Goal: Transaction & Acquisition: Purchase product/service

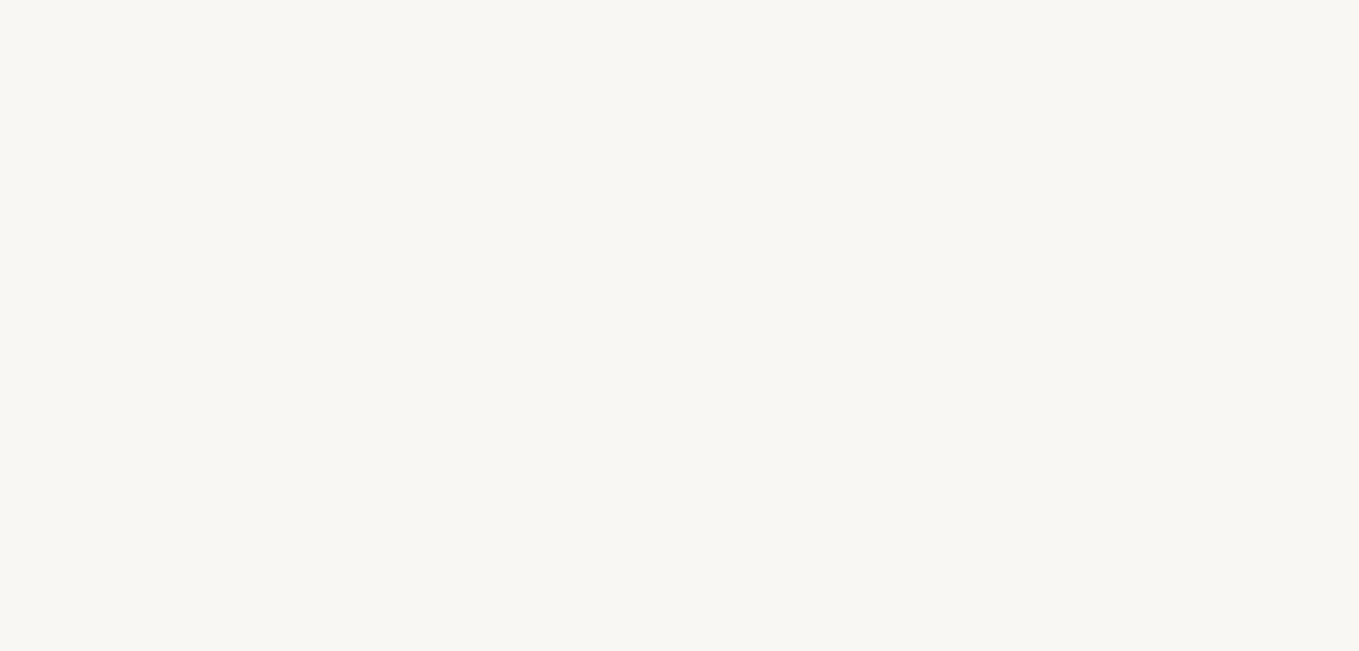
select select "IT"
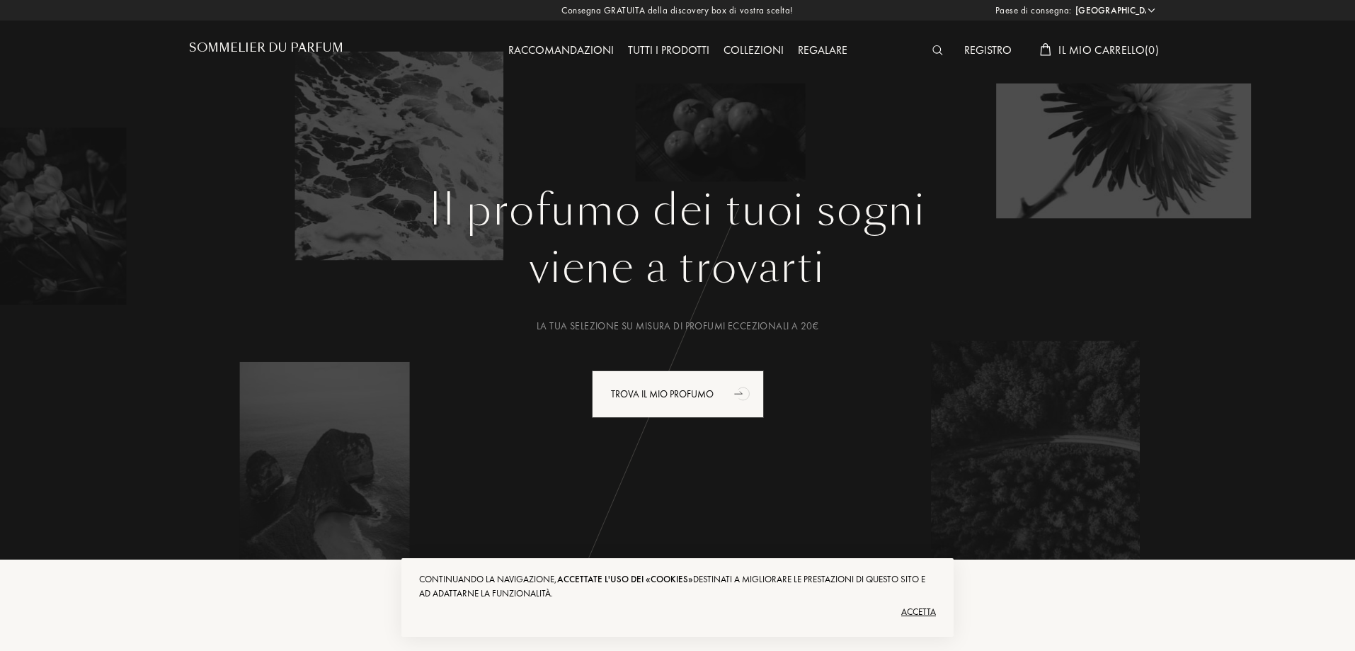
click at [929, 612] on div "Accetta" at bounding box center [677, 611] width 517 height 23
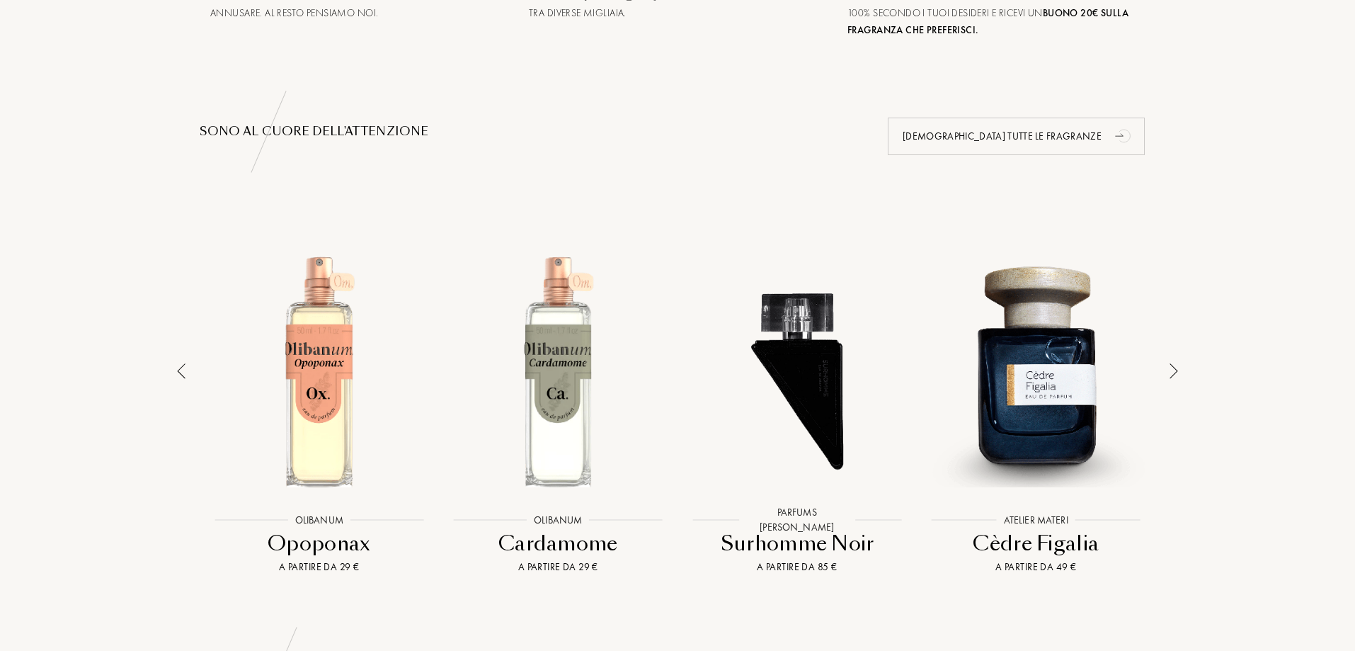
scroll to position [849, 0]
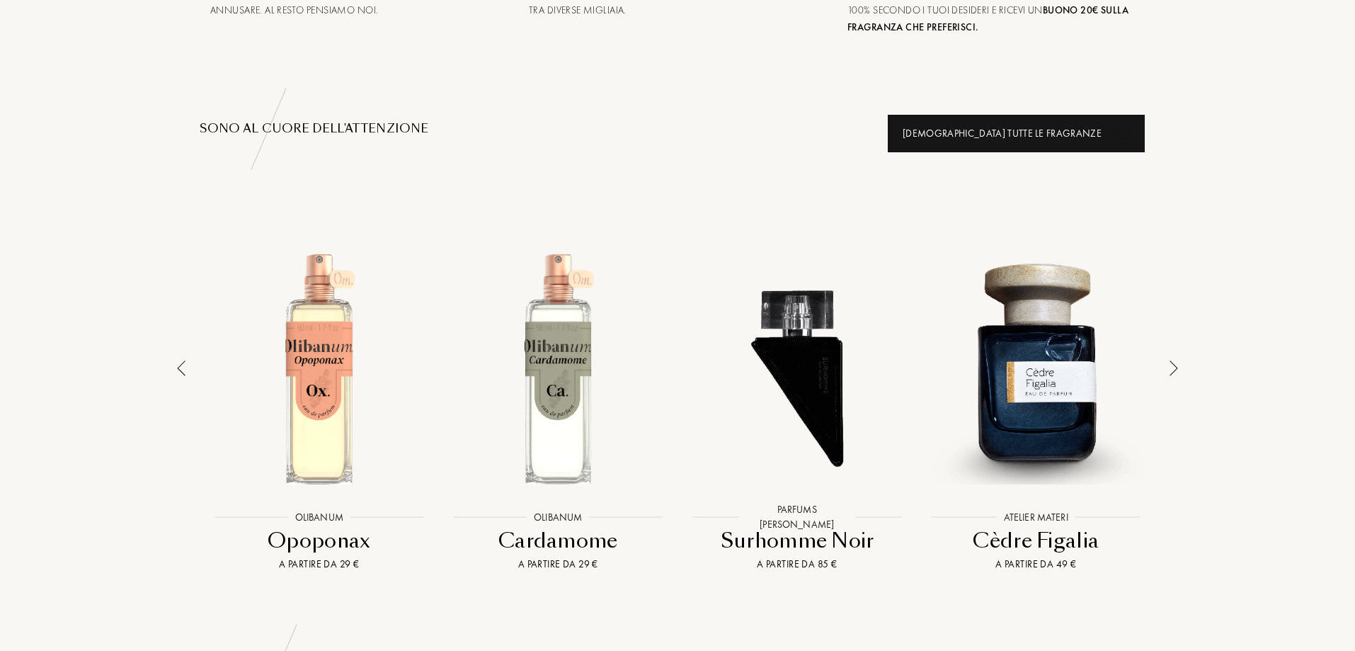
click at [1104, 132] on div "Vedi tutte le fragranze" at bounding box center [1016, 134] width 257 height 38
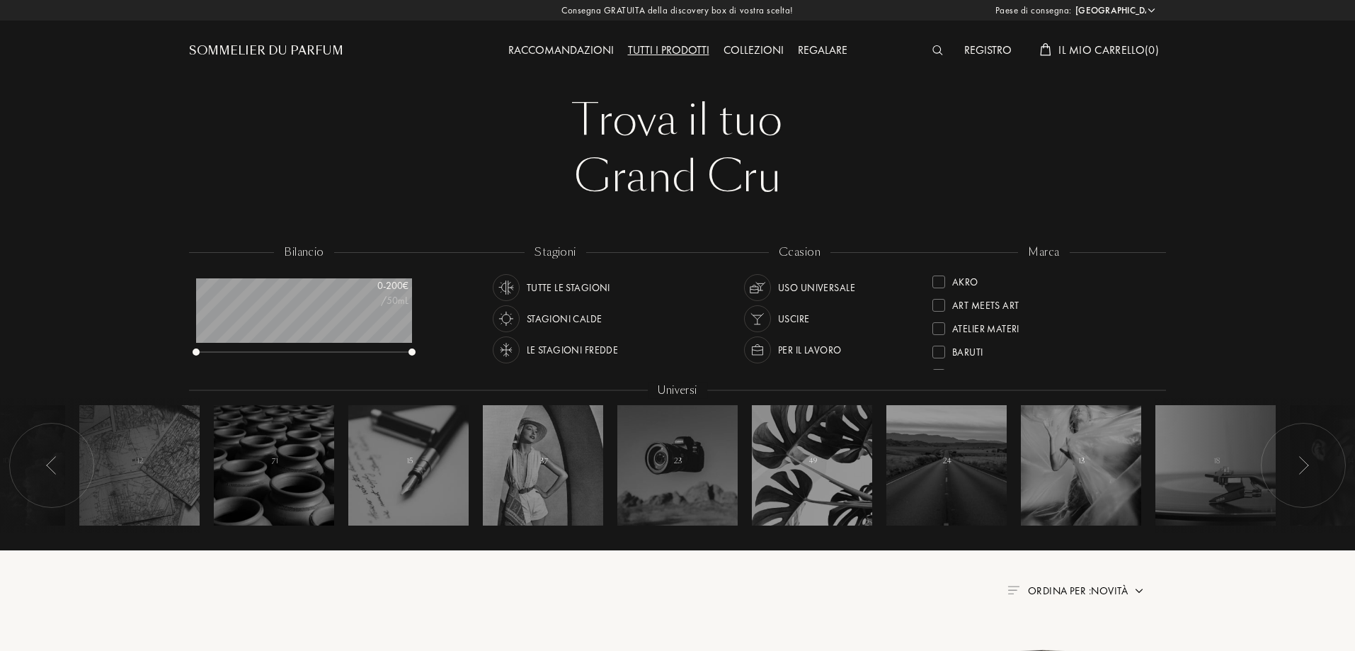
select select "IT"
click at [709, 118] on div "Trova il tuo" at bounding box center [678, 120] width 956 height 57
click at [564, 43] on div "Raccomandazioni" at bounding box center [561, 51] width 120 height 18
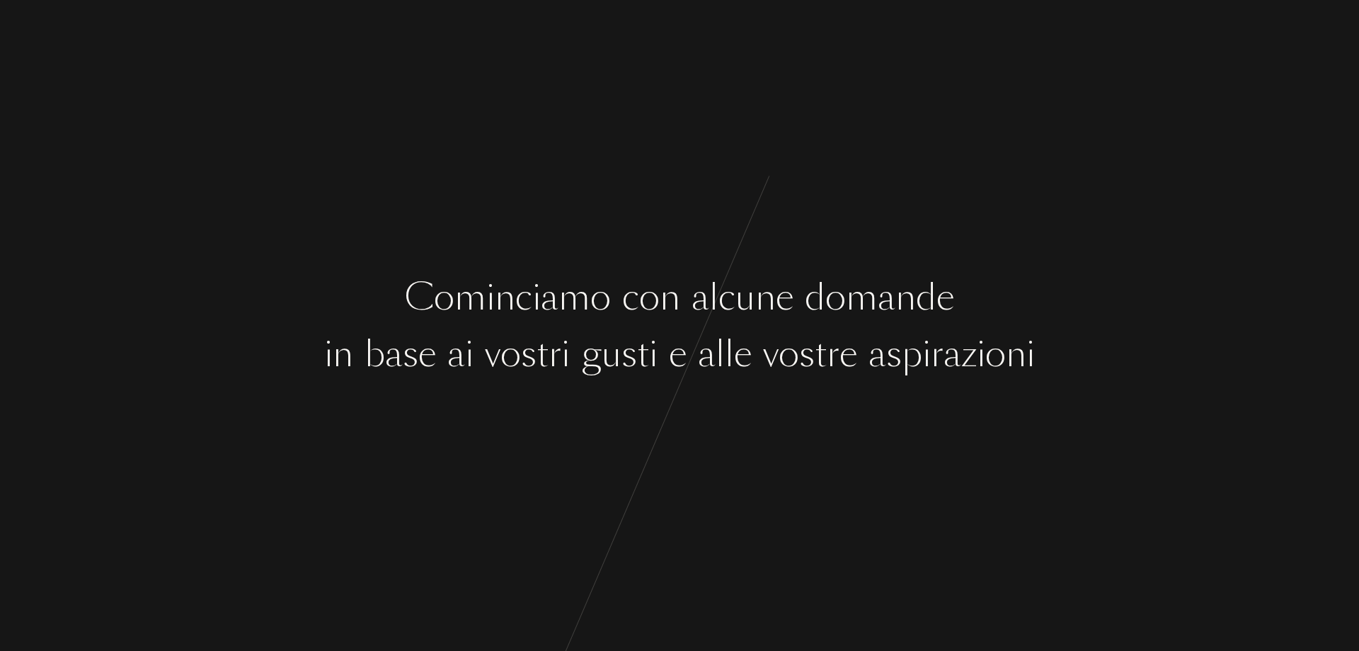
click at [826, 350] on div "t" at bounding box center [821, 353] width 12 height 53
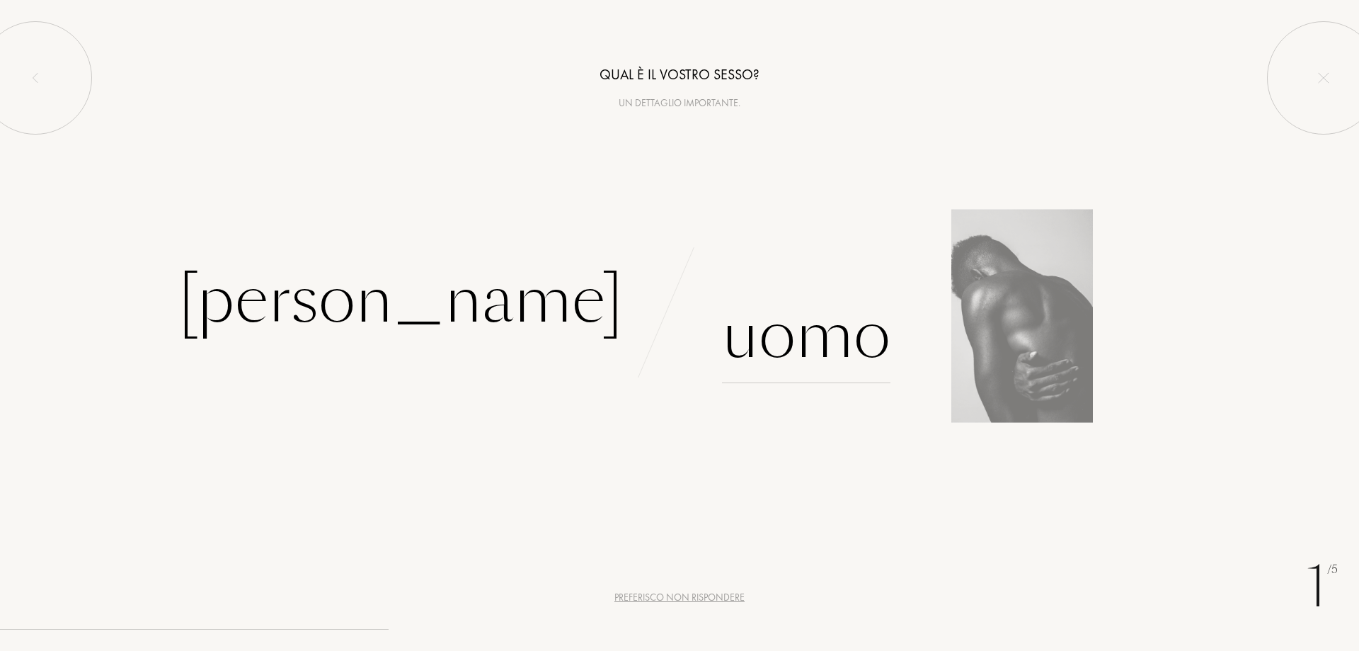
click at [825, 348] on div "Uomo" at bounding box center [806, 335] width 168 height 96
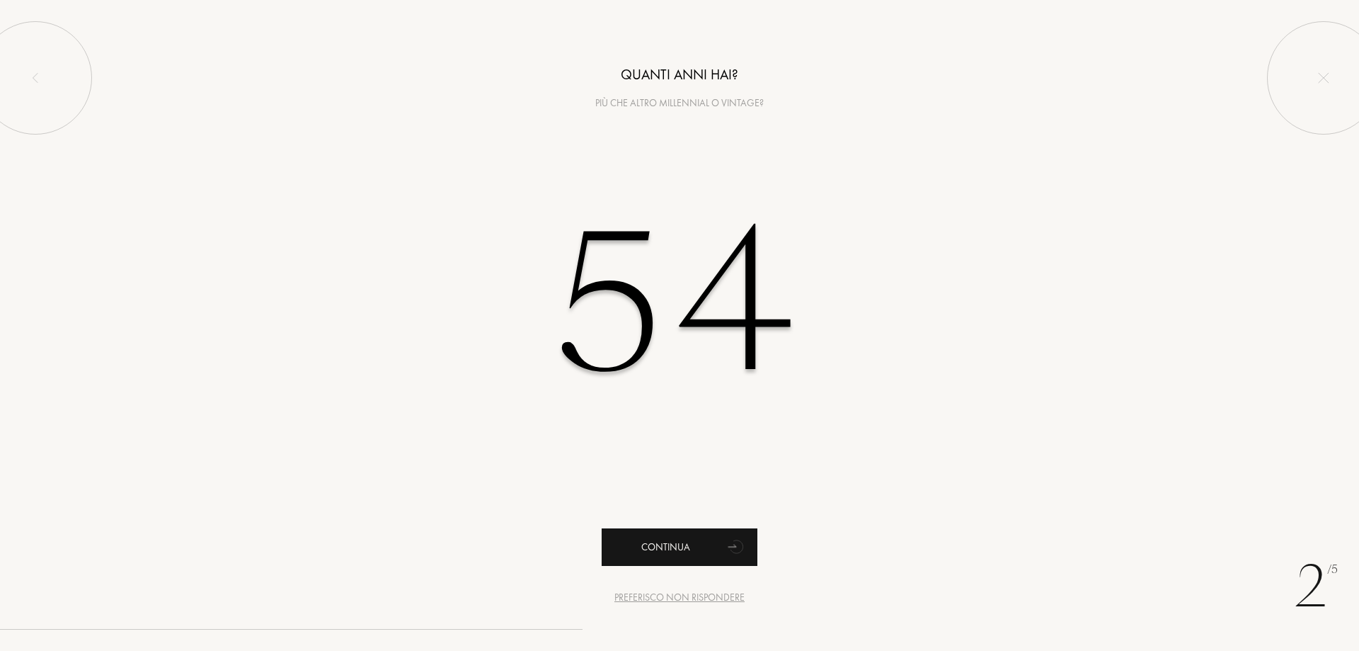
type input "54"
click at [731, 551] on icon "animation" at bounding box center [738, 547] width 16 height 16
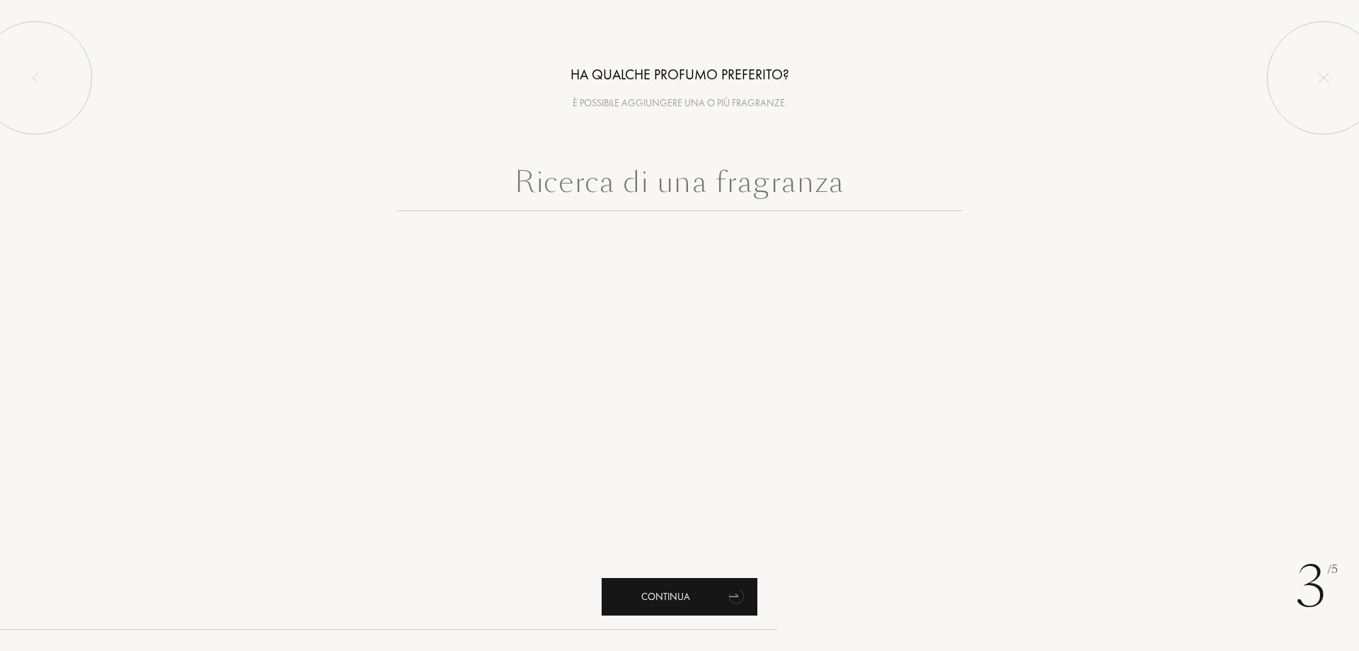
click at [693, 595] on div "Continua" at bounding box center [680, 597] width 156 height 38
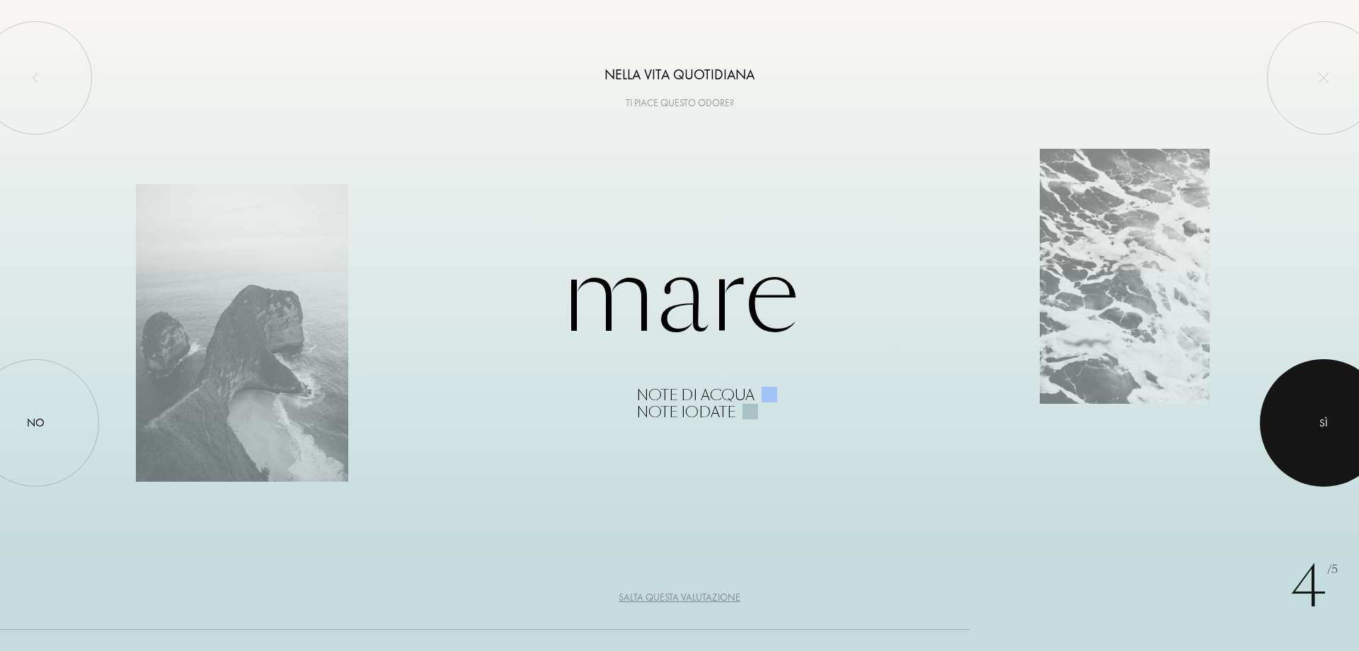
click at [1345, 414] on div at bounding box center [1323, 422] width 127 height 127
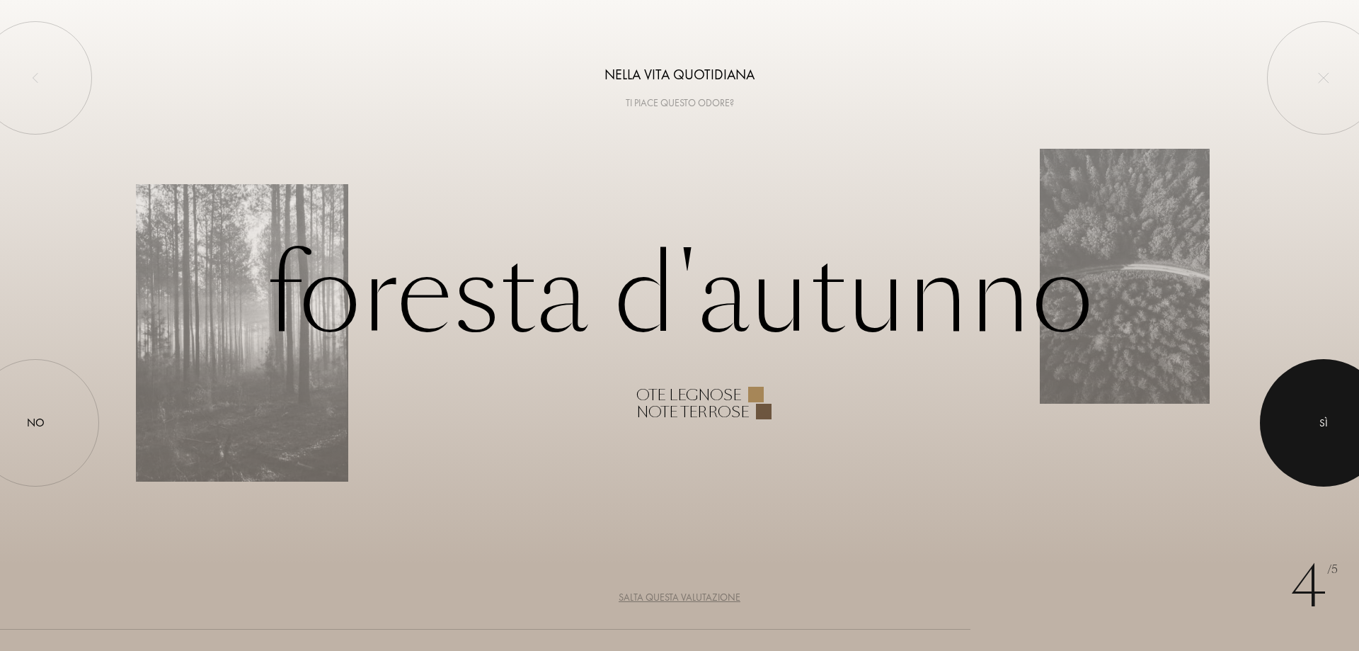
click at [1315, 409] on div at bounding box center [1323, 422] width 127 height 127
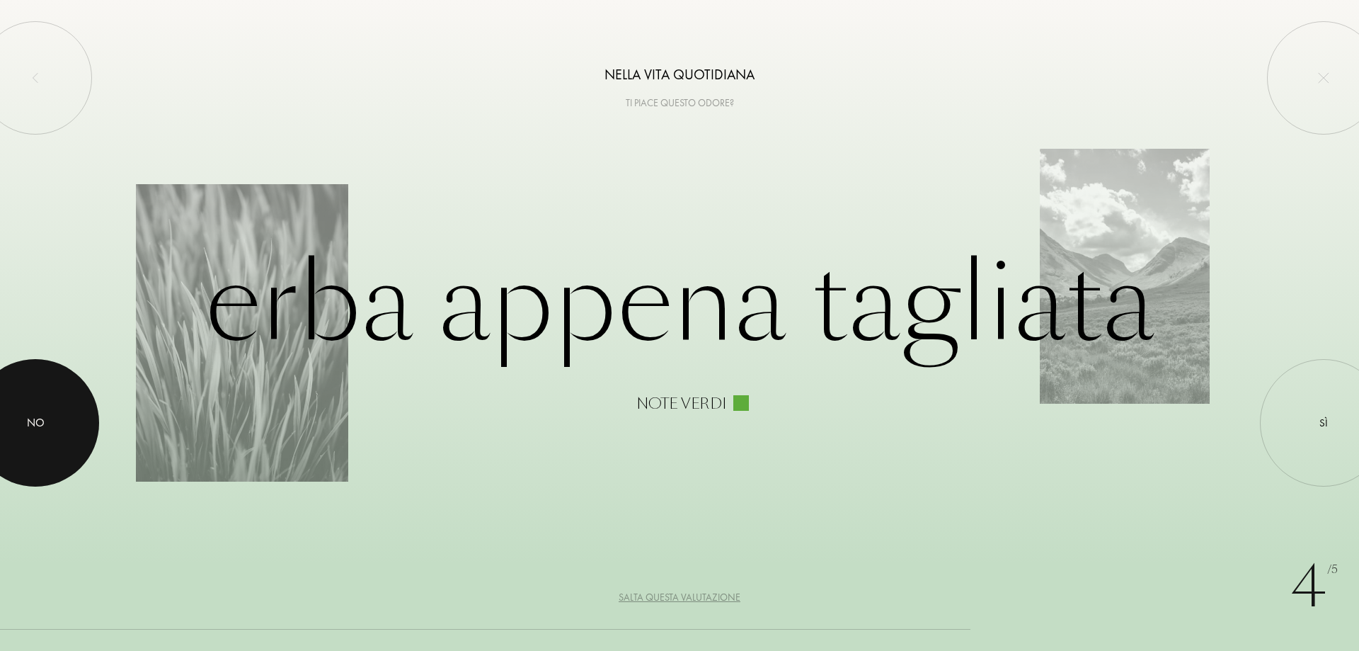
click at [40, 412] on div at bounding box center [35, 422] width 127 height 127
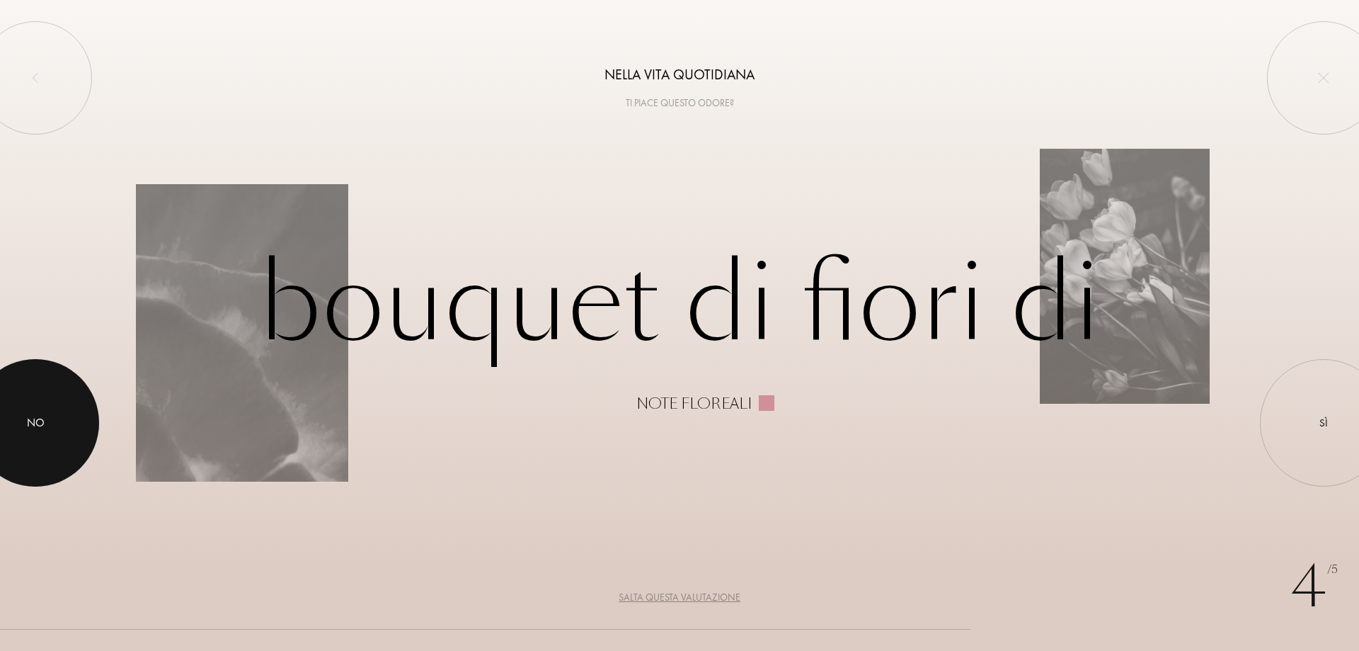
click at [40, 412] on div at bounding box center [35, 422] width 127 height 127
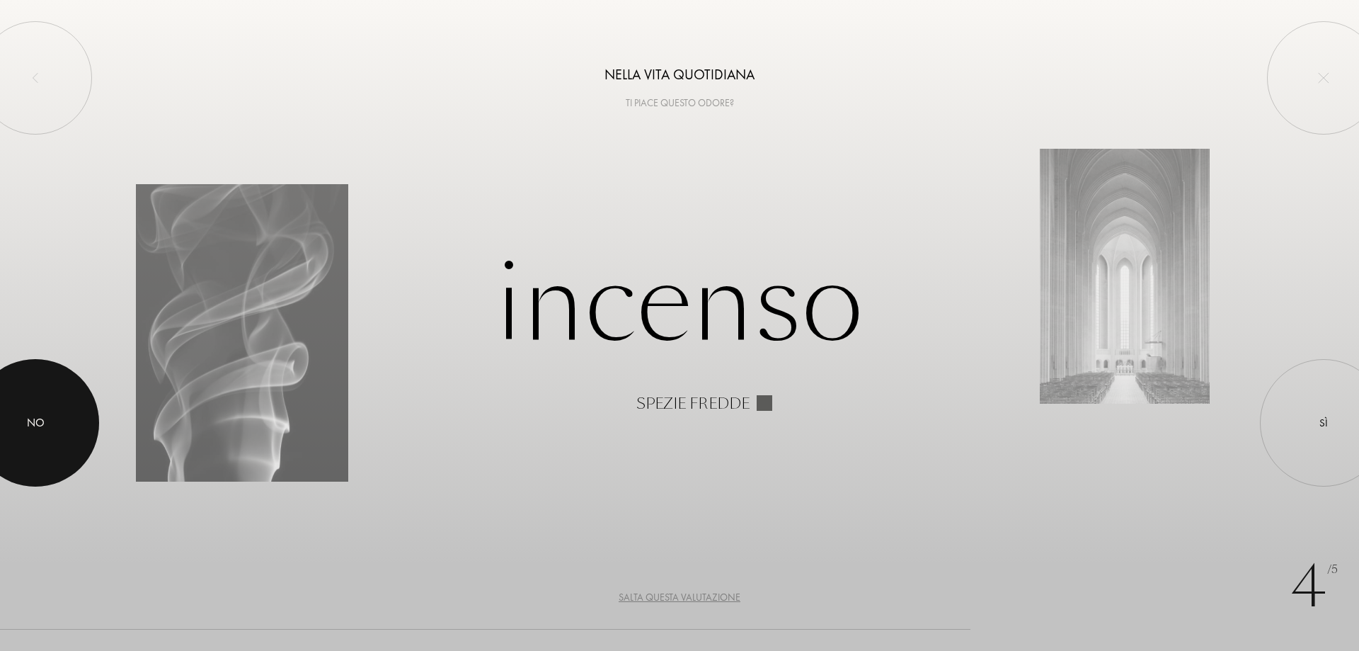
click at [25, 413] on div at bounding box center [35, 422] width 127 height 127
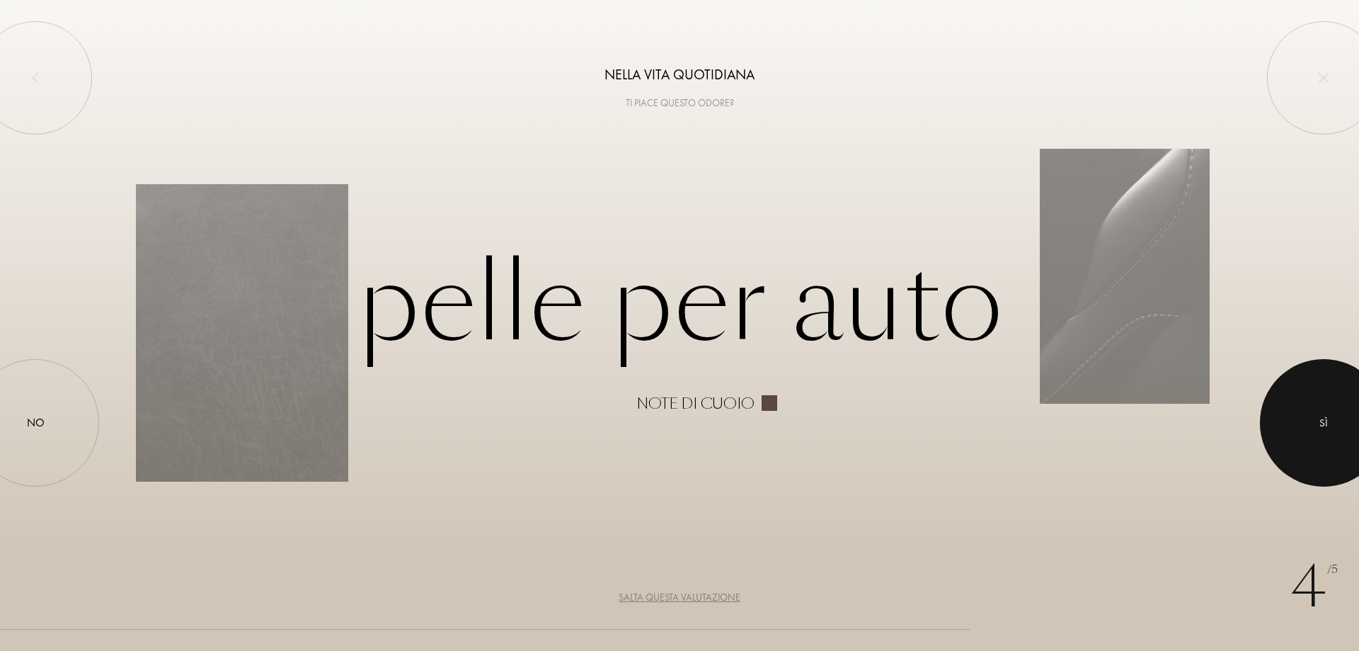
click at [1320, 430] on div "Sì" at bounding box center [1323, 423] width 8 height 16
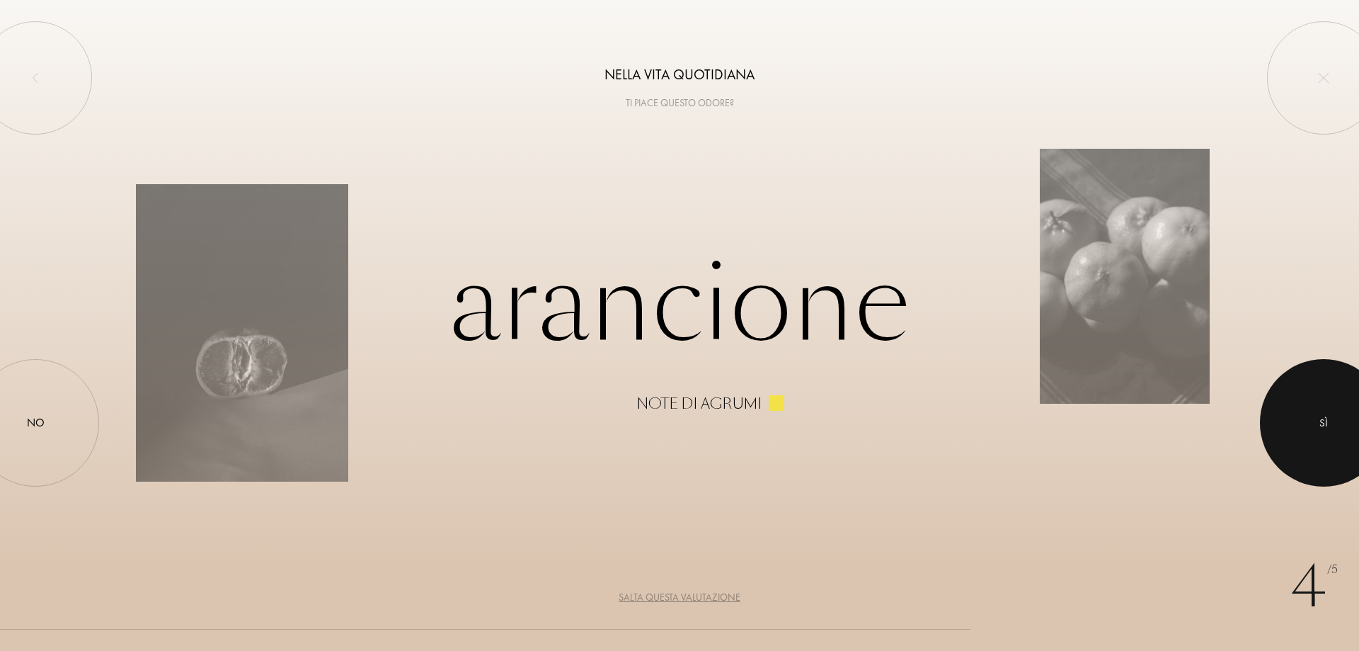
click at [1329, 415] on div at bounding box center [1323, 422] width 127 height 127
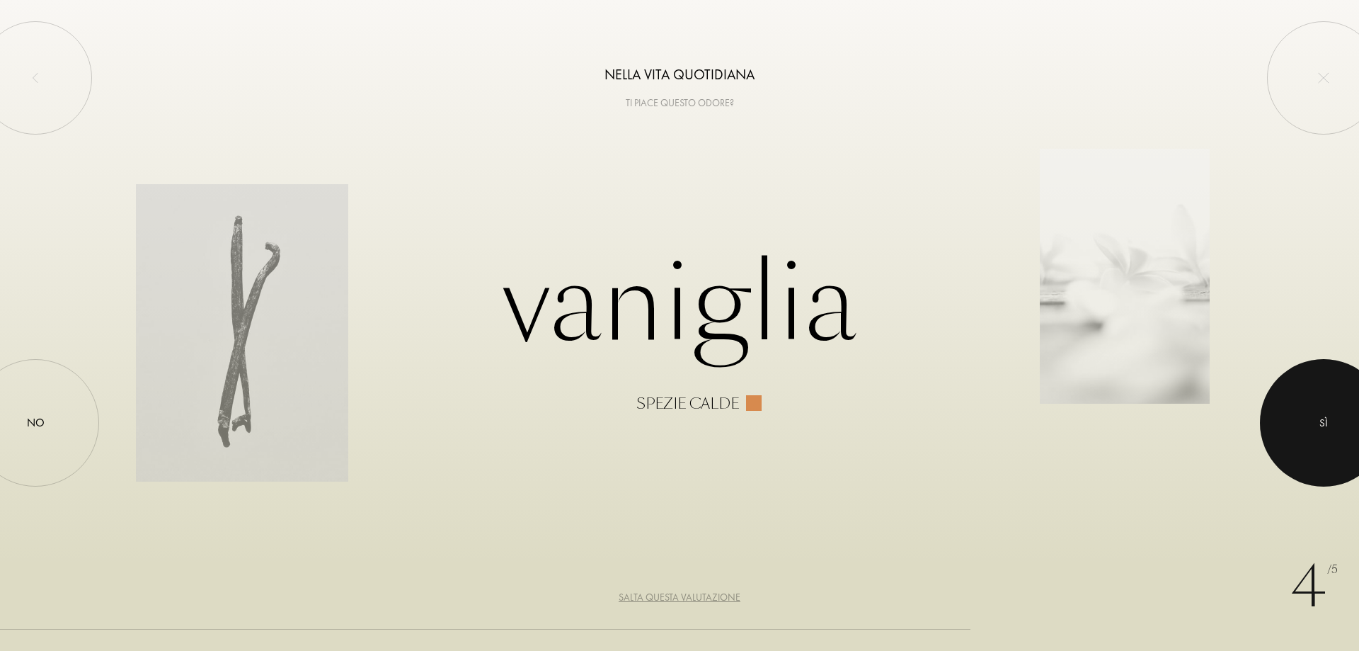
click at [1329, 415] on div at bounding box center [1323, 422] width 127 height 127
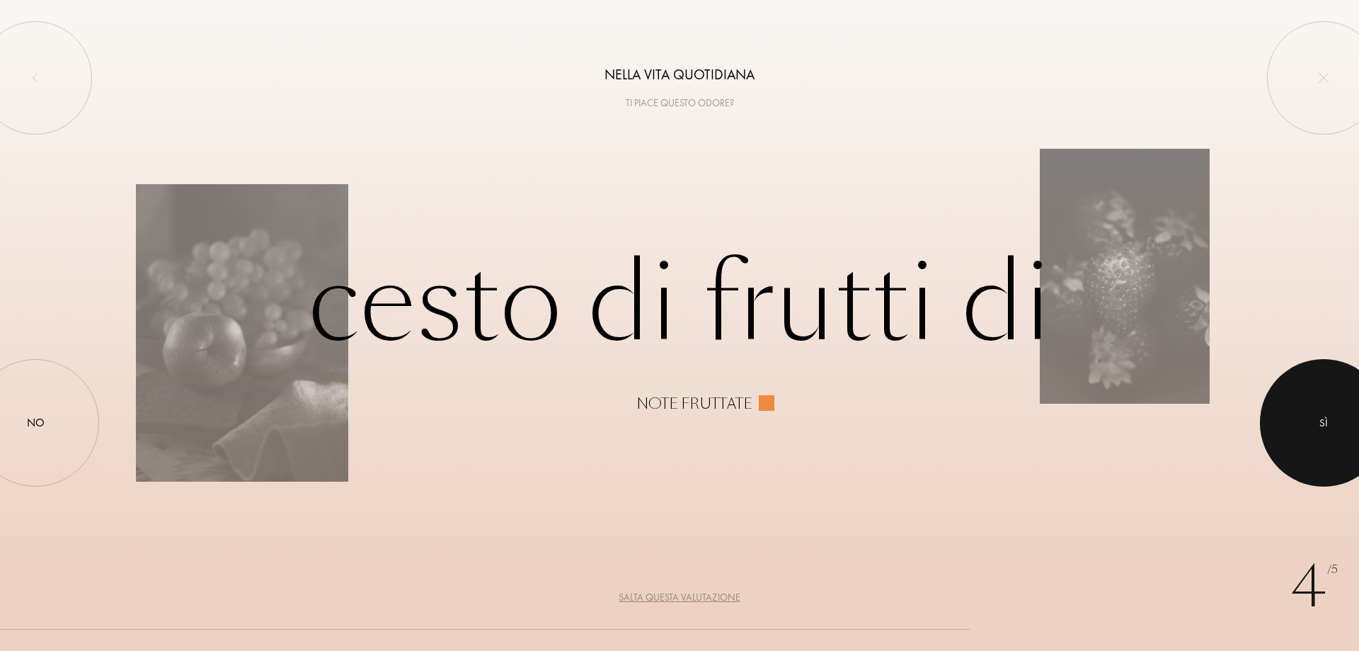
click at [1329, 415] on div at bounding box center [1323, 422] width 127 height 127
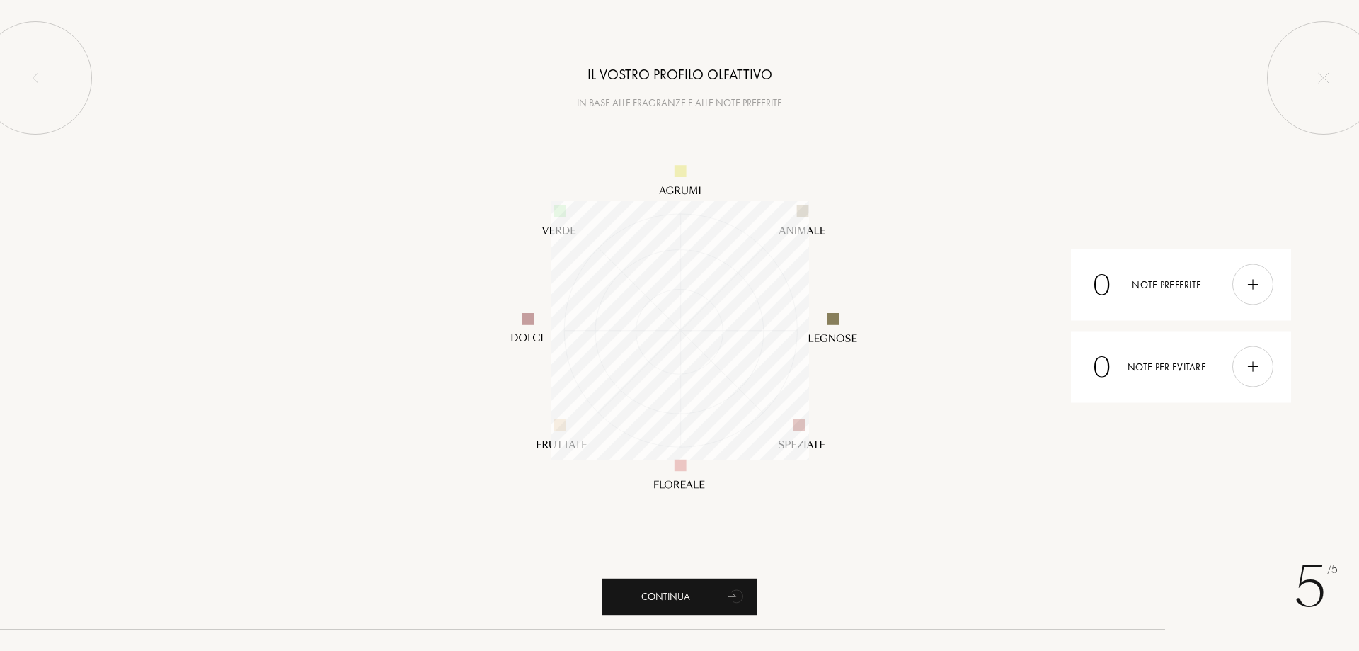
scroll to position [258, 258]
click at [1256, 284] on img at bounding box center [1253, 285] width 16 height 16
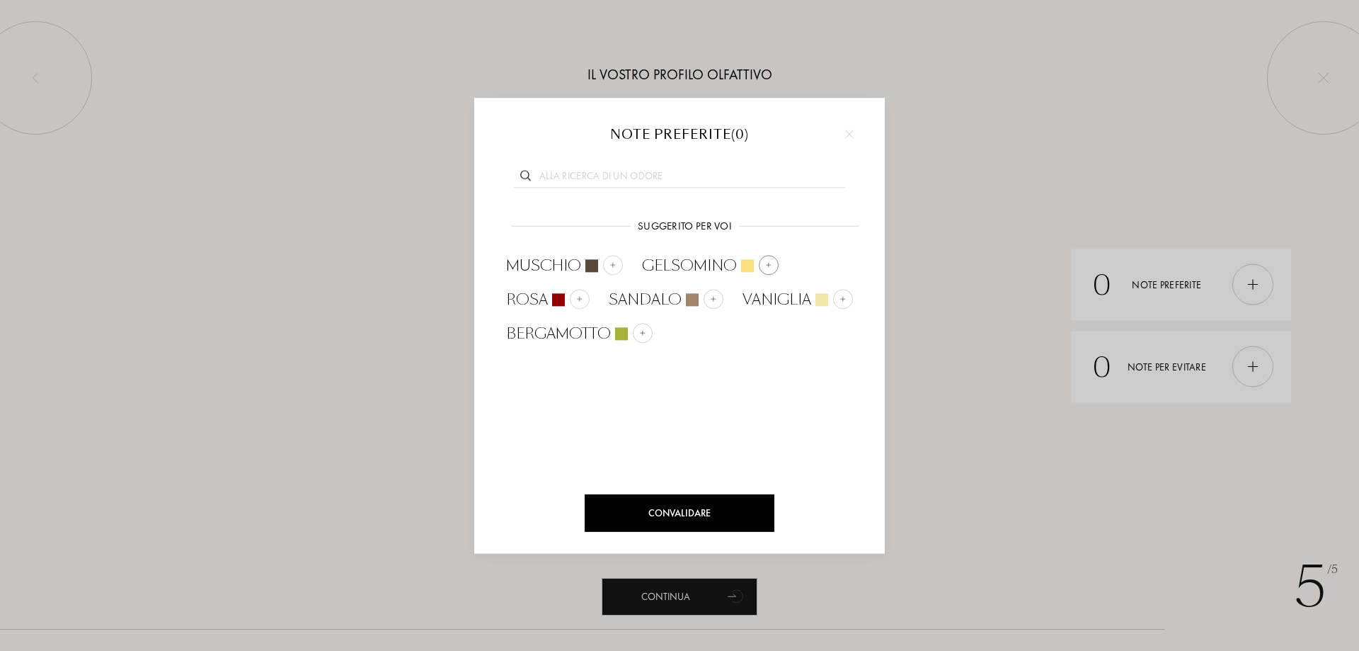
click at [767, 265] on img at bounding box center [768, 264] width 7 height 7
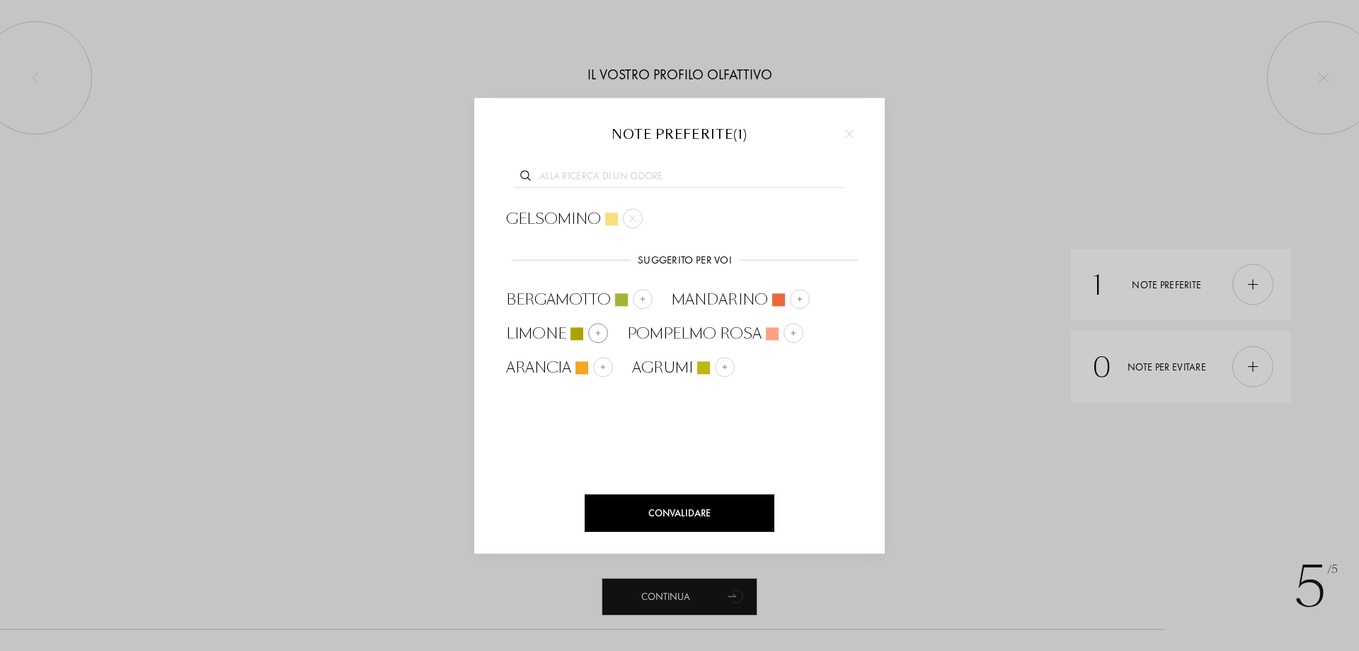
click at [597, 333] on img at bounding box center [598, 332] width 7 height 7
click at [649, 297] on div at bounding box center [643, 299] width 20 height 20
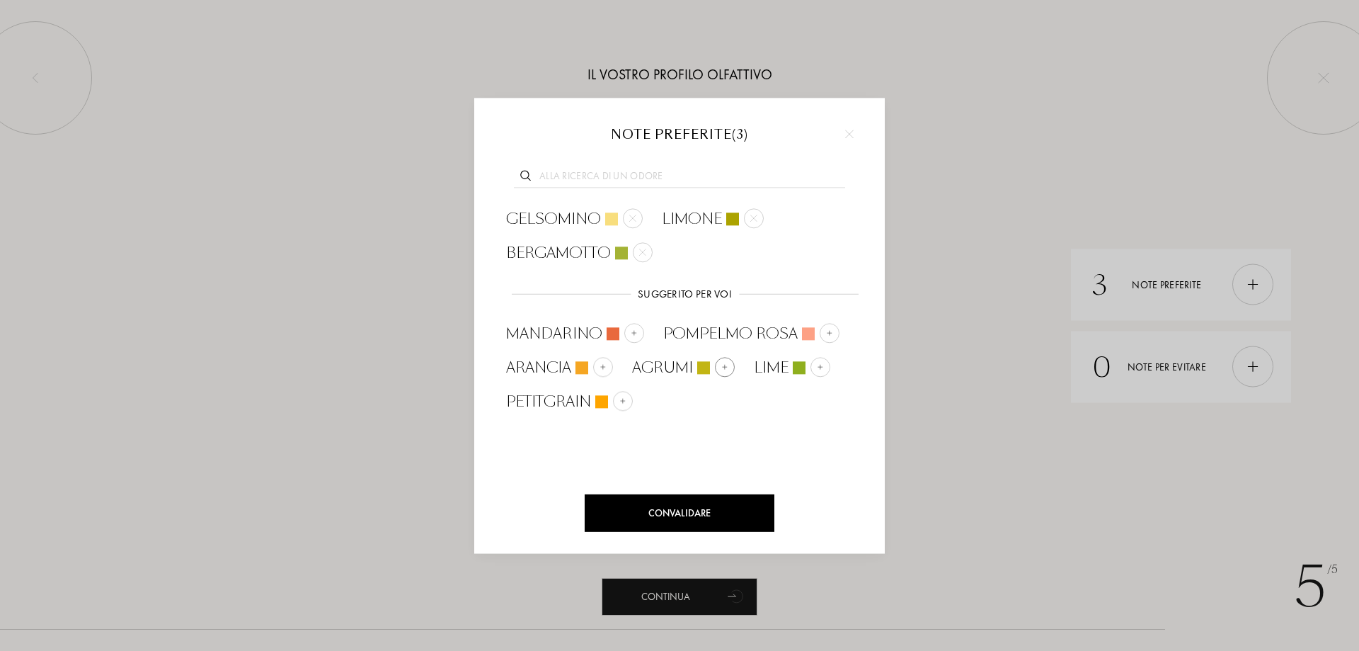
click at [721, 368] on img at bounding box center [724, 366] width 7 height 7
click at [704, 515] on div "Convalidare" at bounding box center [680, 513] width 190 height 38
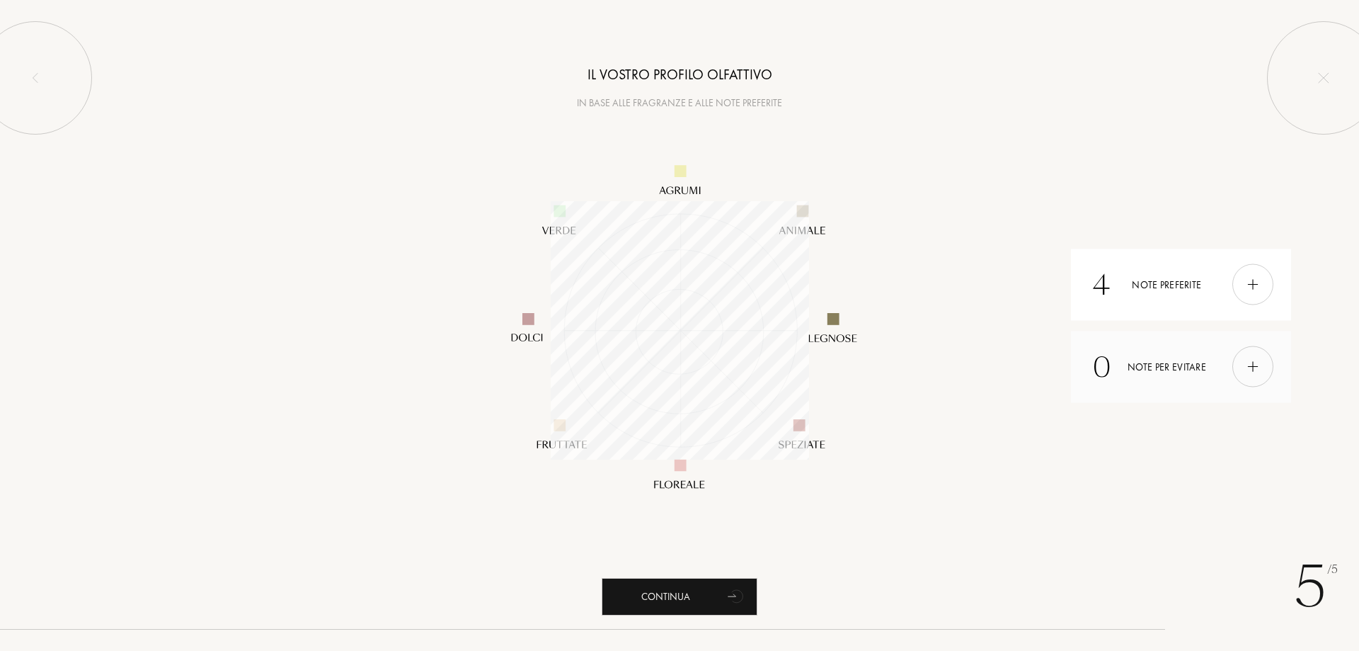
click at [1252, 367] on img at bounding box center [1253, 367] width 16 height 16
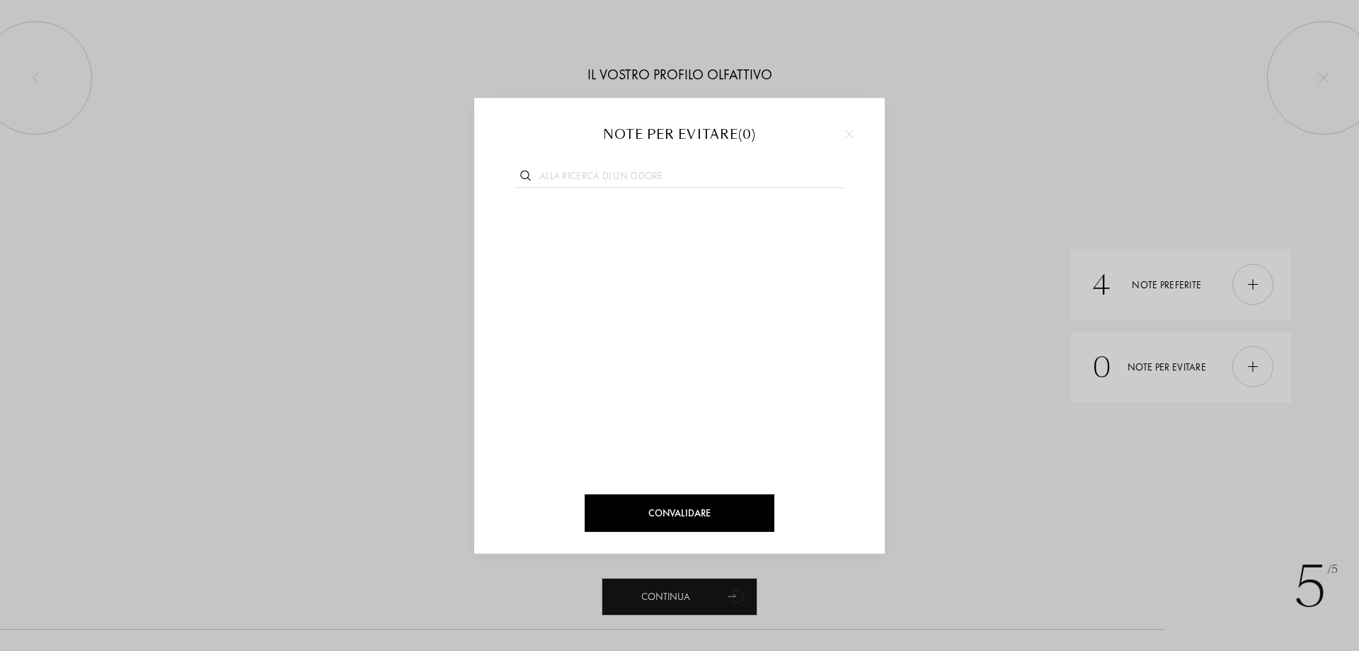
click at [840, 132] on div at bounding box center [849, 133] width 21 height 21
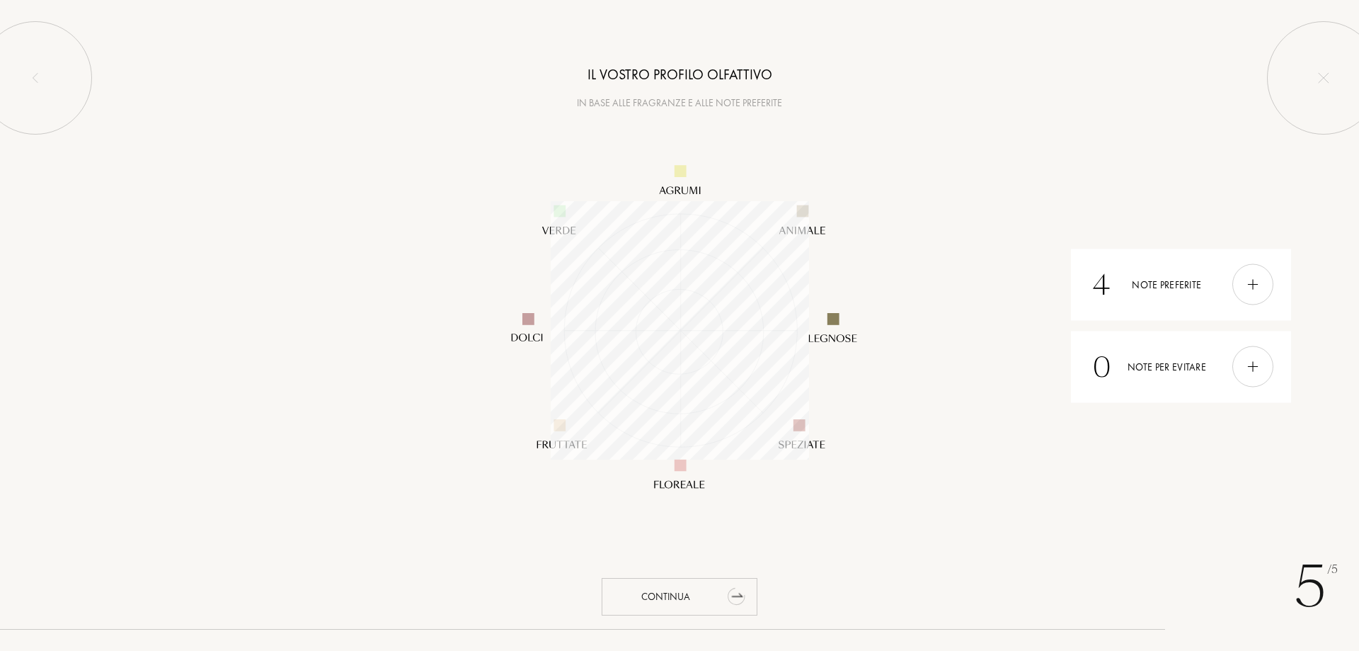
click at [723, 599] on icon "animation" at bounding box center [737, 595] width 28 height 28
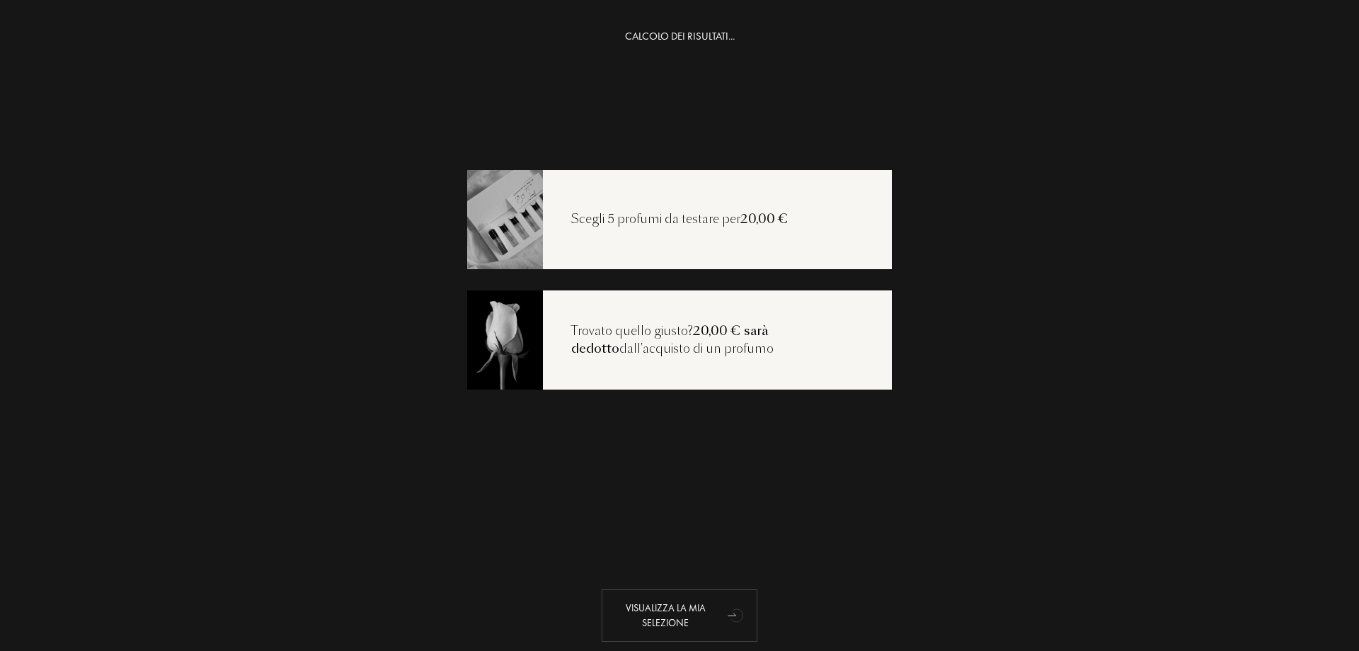
click at [699, 610] on div "Visualizza la mia selezione" at bounding box center [680, 615] width 156 height 52
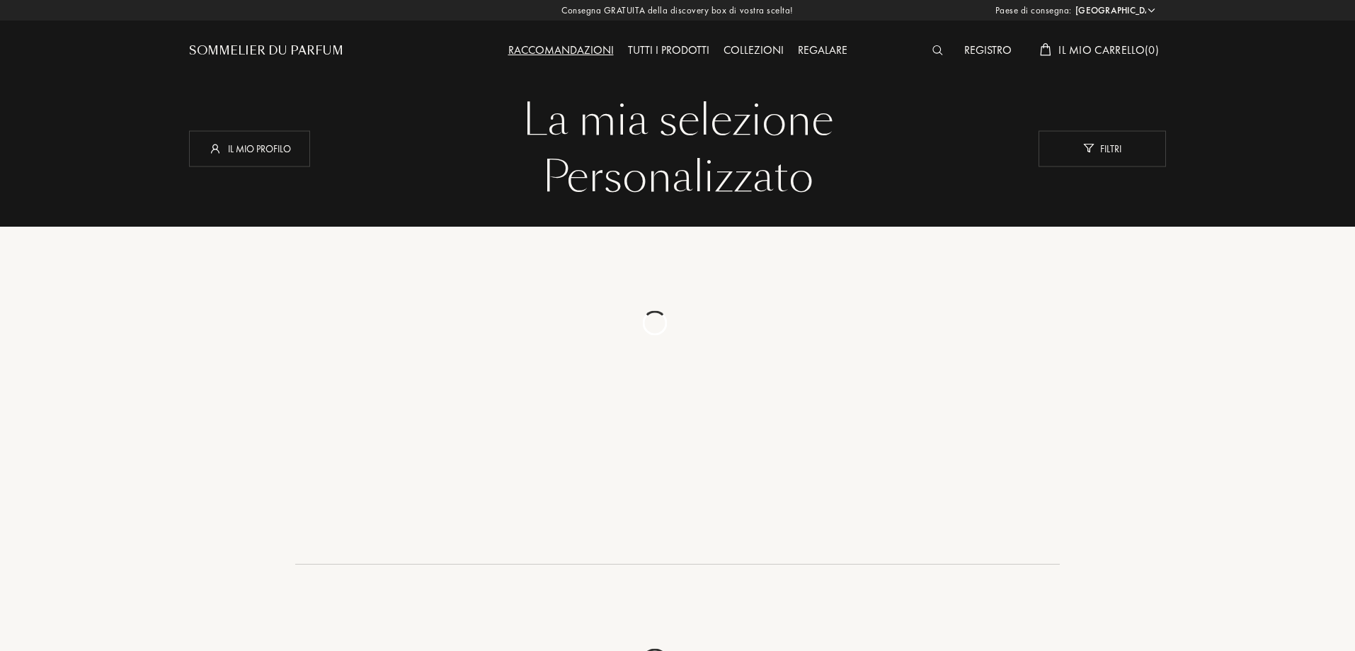
select select "IT"
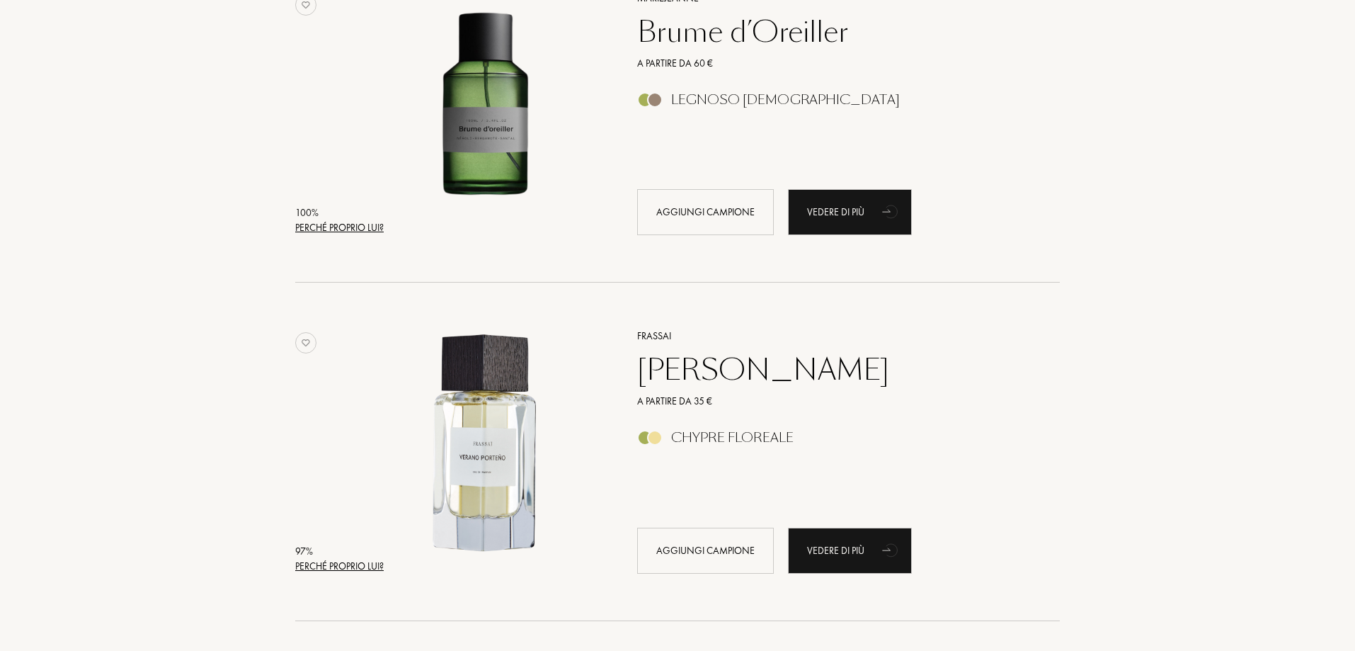
scroll to position [283, 0]
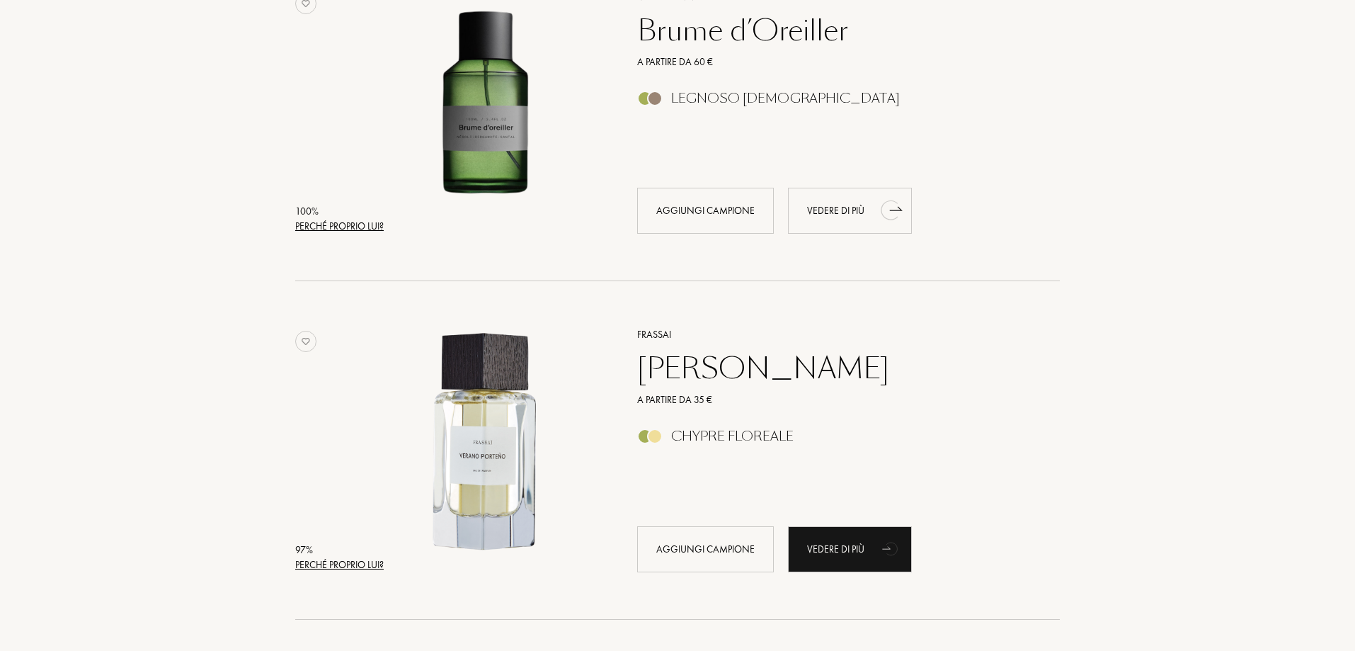
click at [884, 210] on icon "animation" at bounding box center [890, 210] width 18 height 20
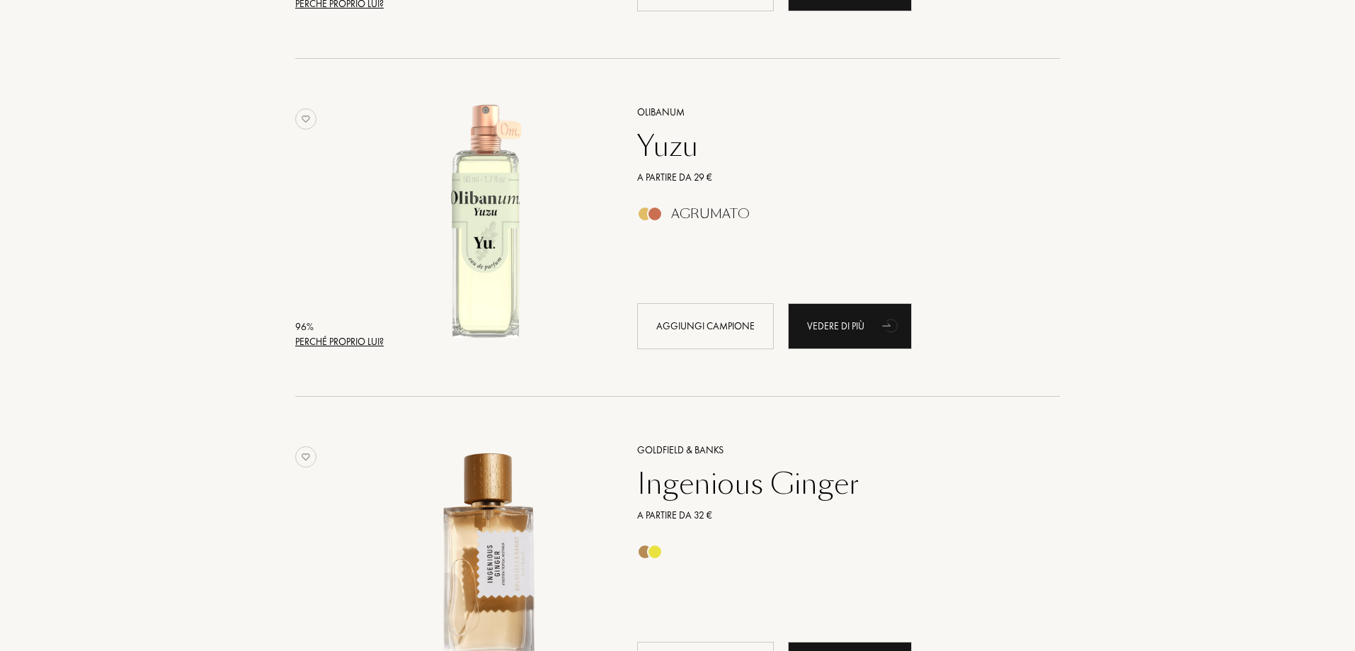
scroll to position [991, 0]
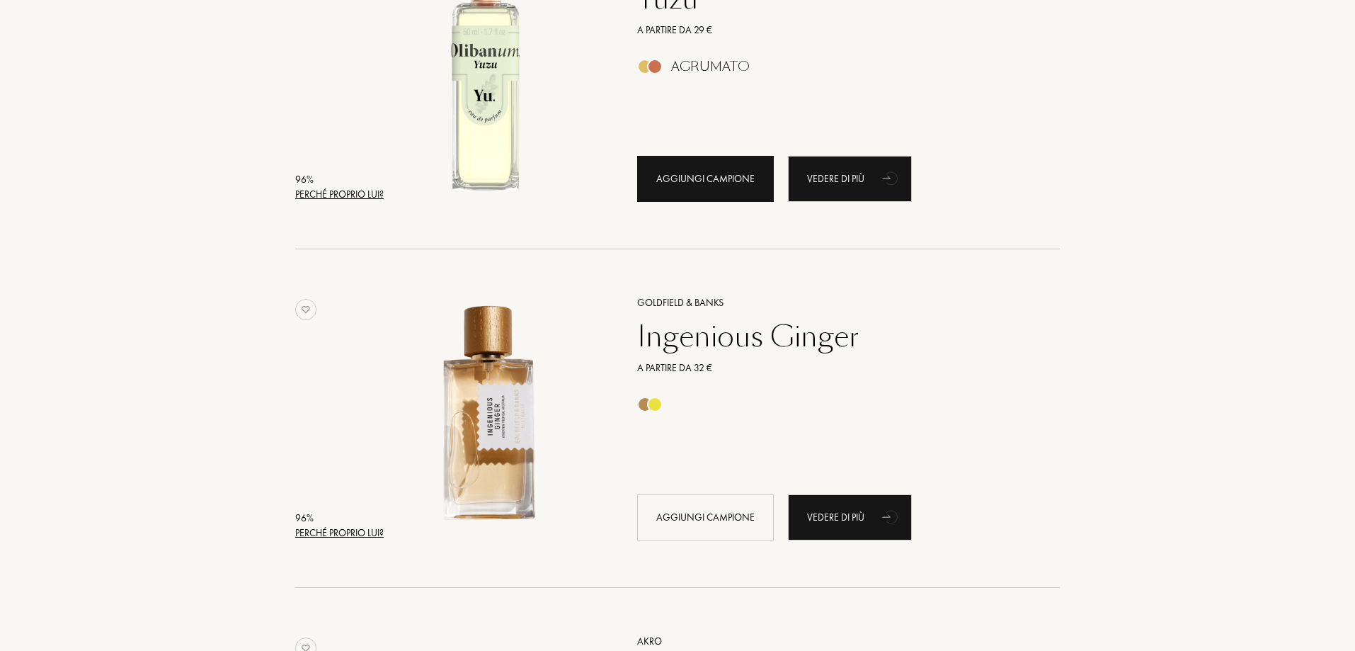
click at [707, 185] on div "Aggiungi campione" at bounding box center [705, 179] width 137 height 46
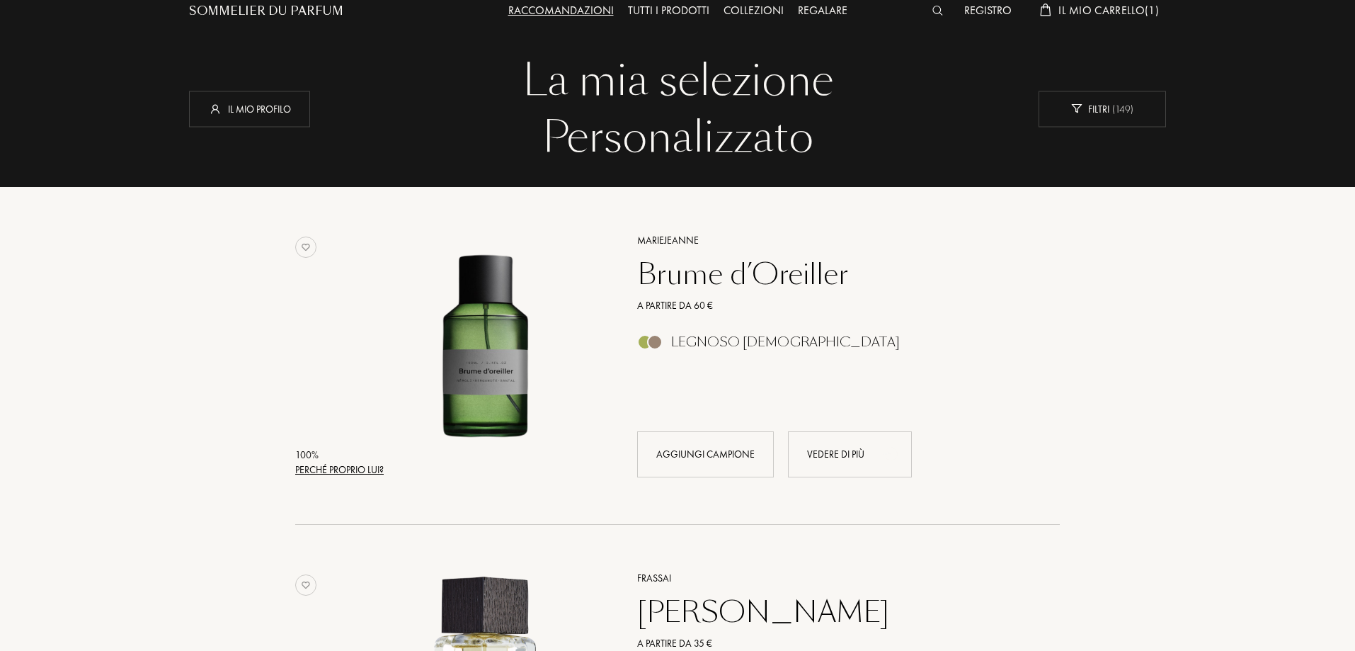
scroll to position [71, 0]
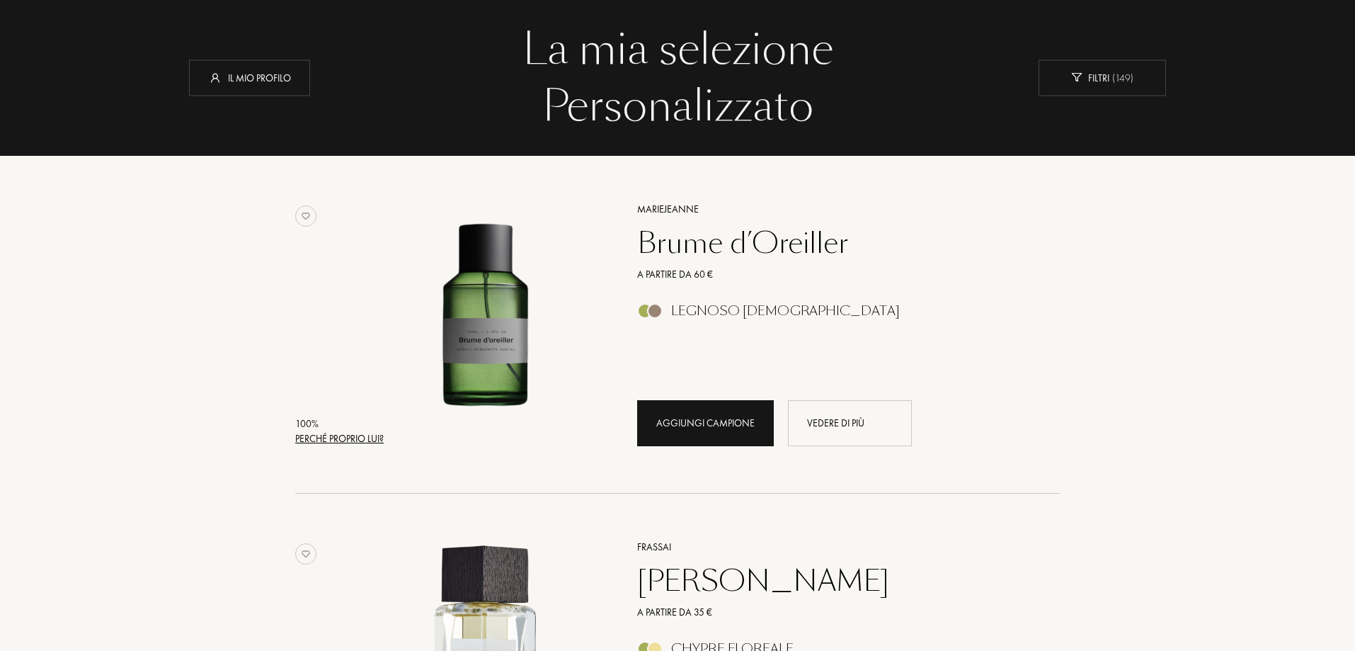
click at [709, 427] on div "Aggiungi campione" at bounding box center [705, 423] width 137 height 46
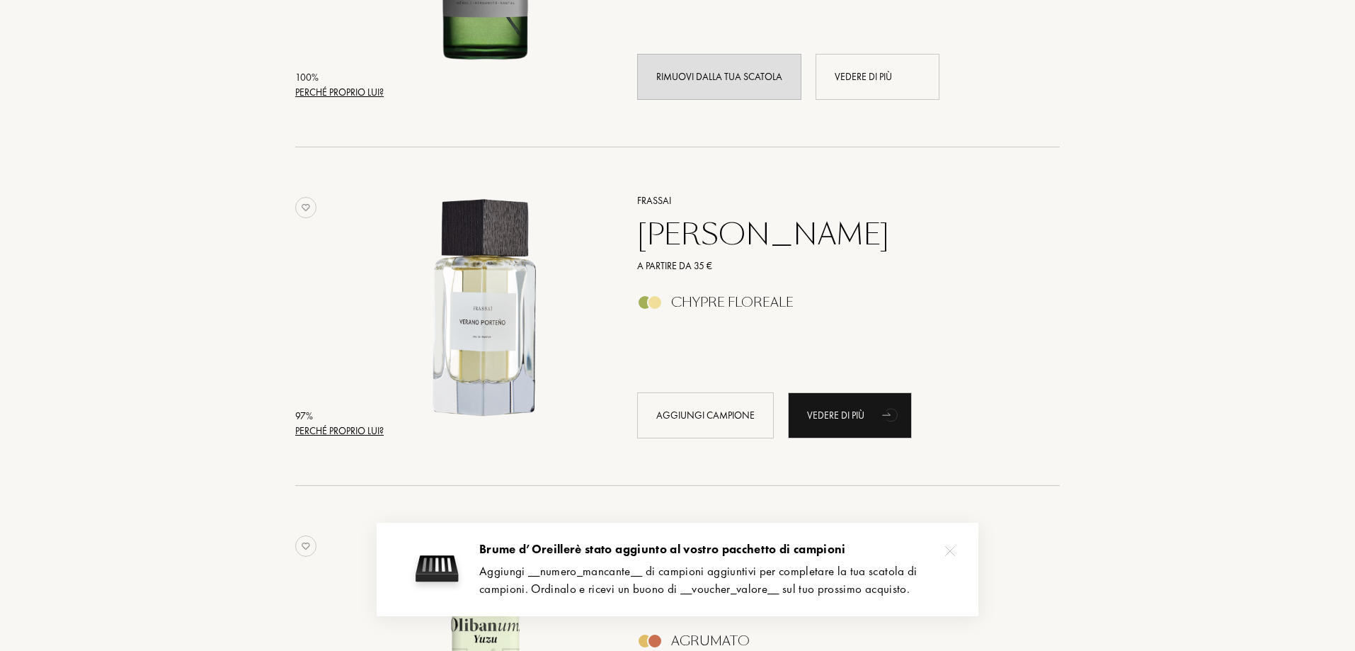
scroll to position [425, 0]
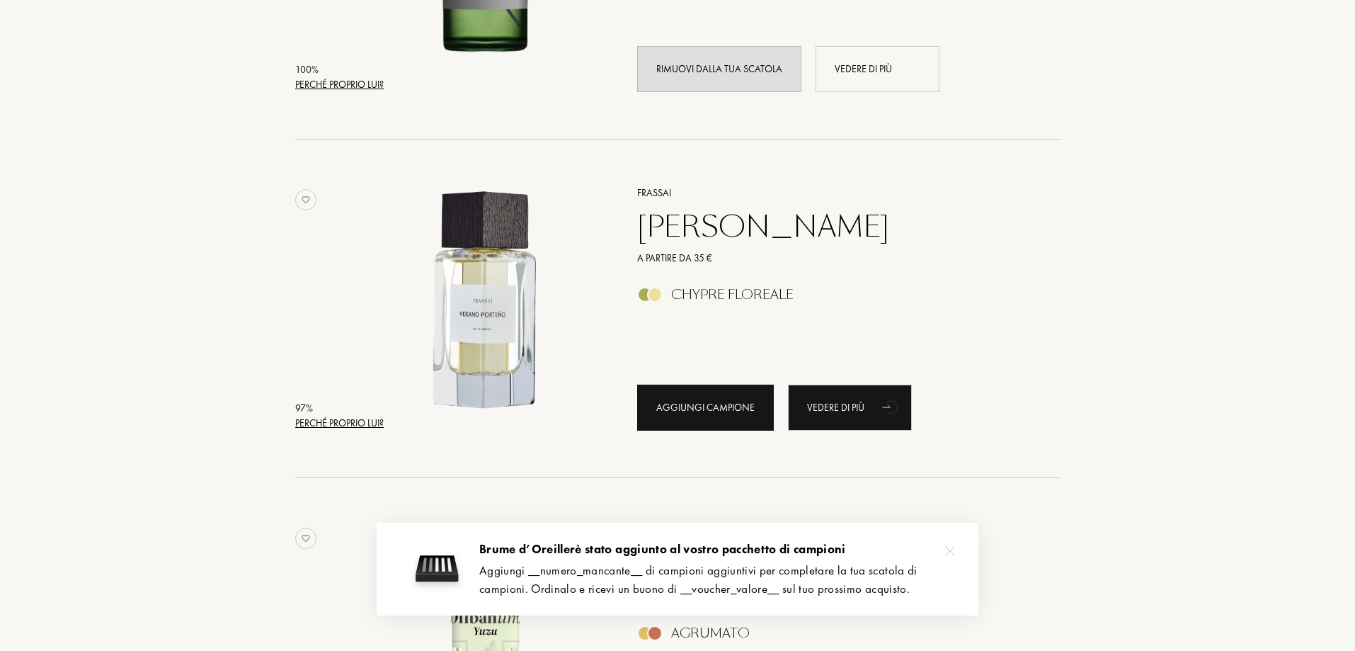
click at [694, 407] on div "Aggiungi campione" at bounding box center [705, 407] width 137 height 46
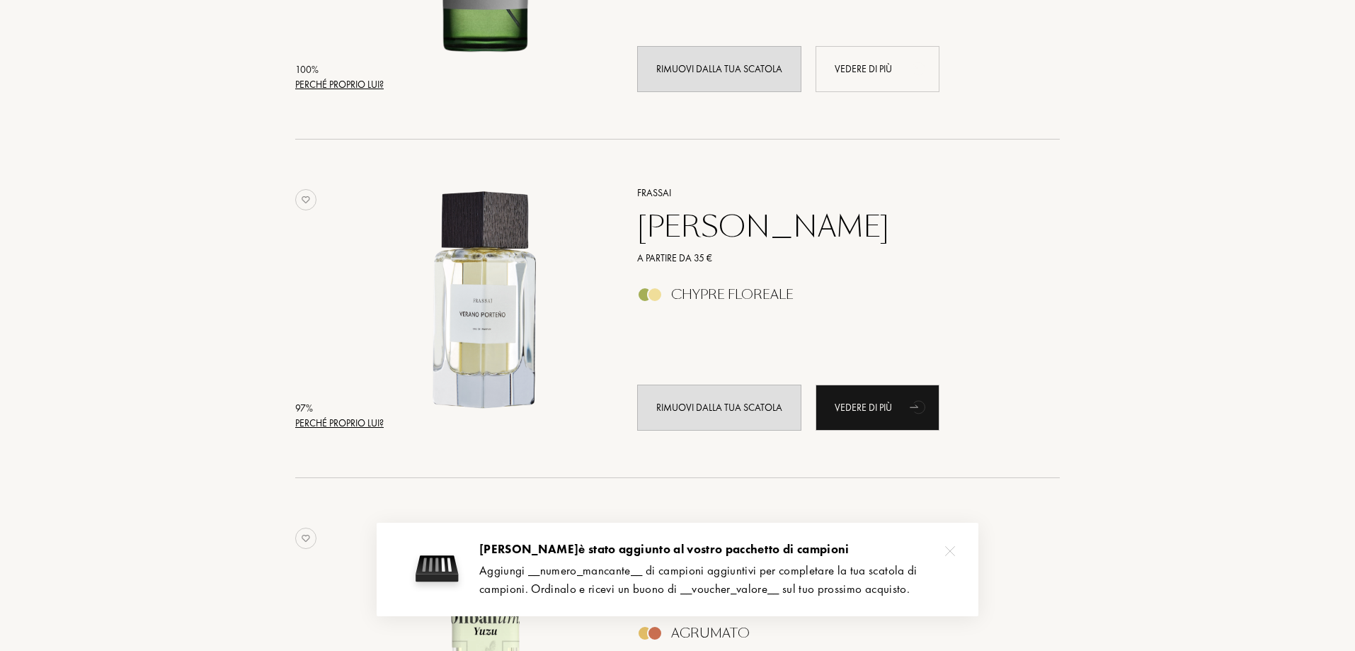
scroll to position [637, 0]
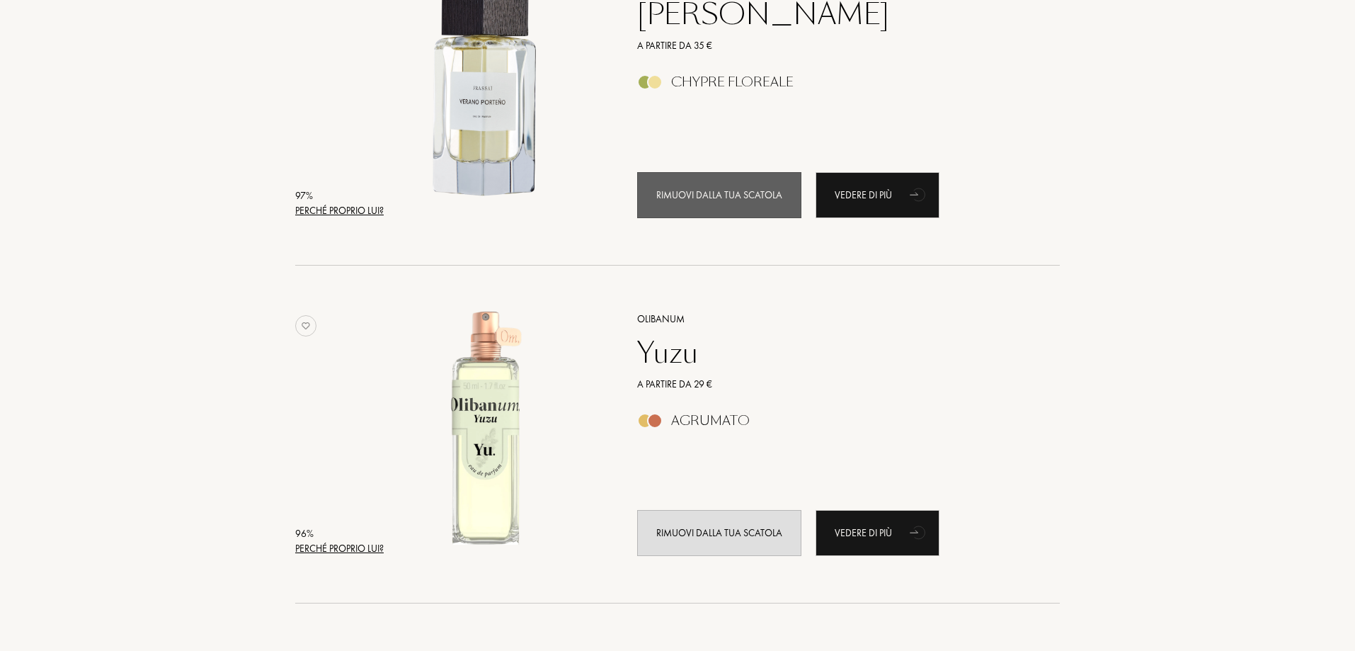
click at [726, 194] on div "Rimuovi dalla tua scatola" at bounding box center [719, 195] width 164 height 46
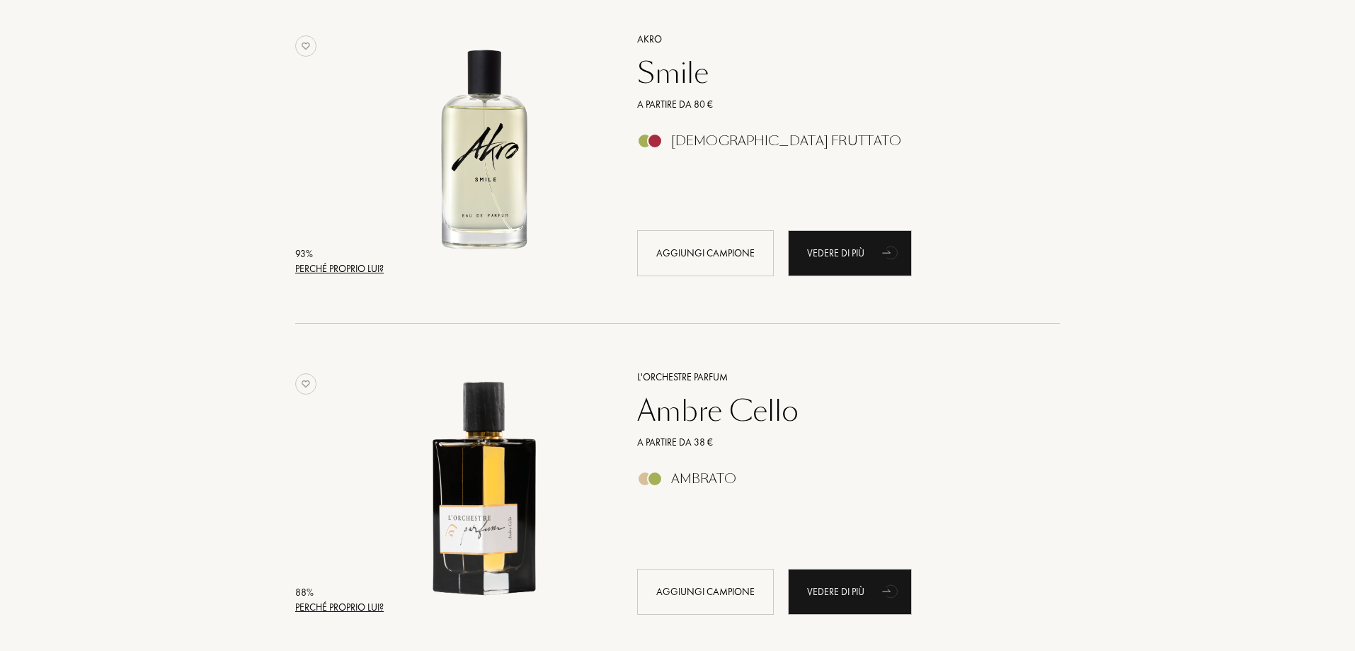
scroll to position [1628, 0]
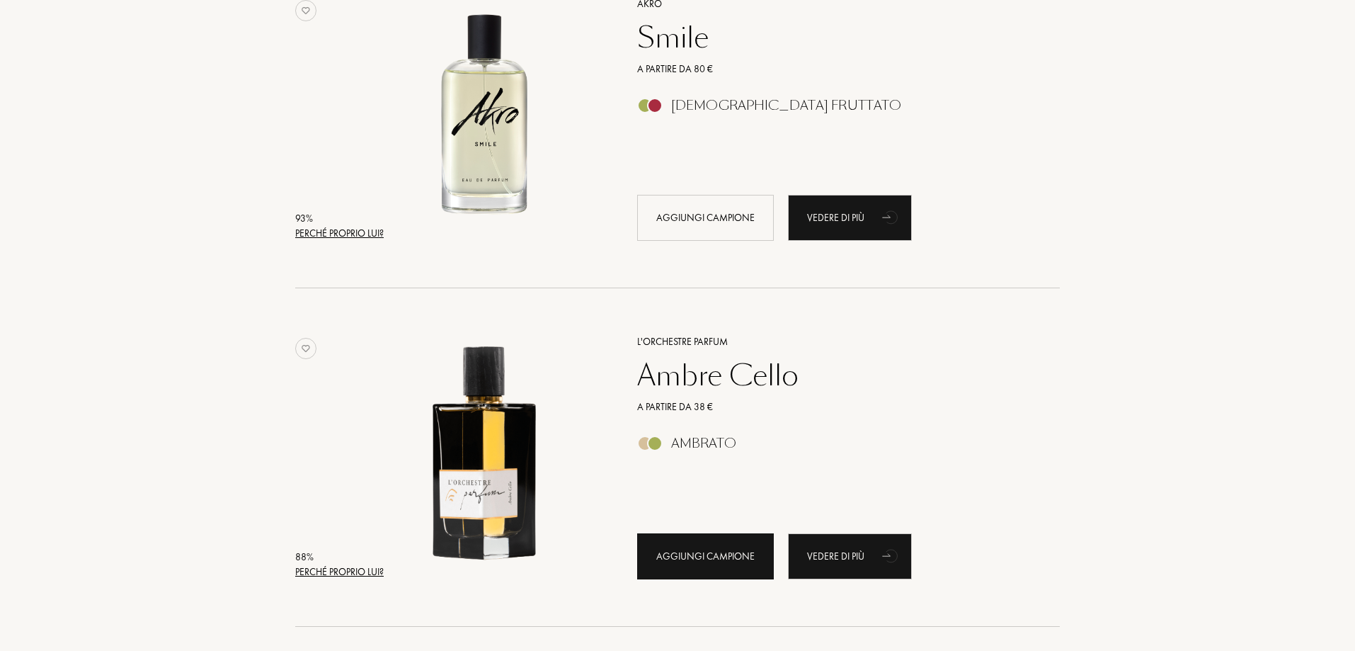
click at [713, 554] on div "Aggiungi campione" at bounding box center [705, 556] width 137 height 46
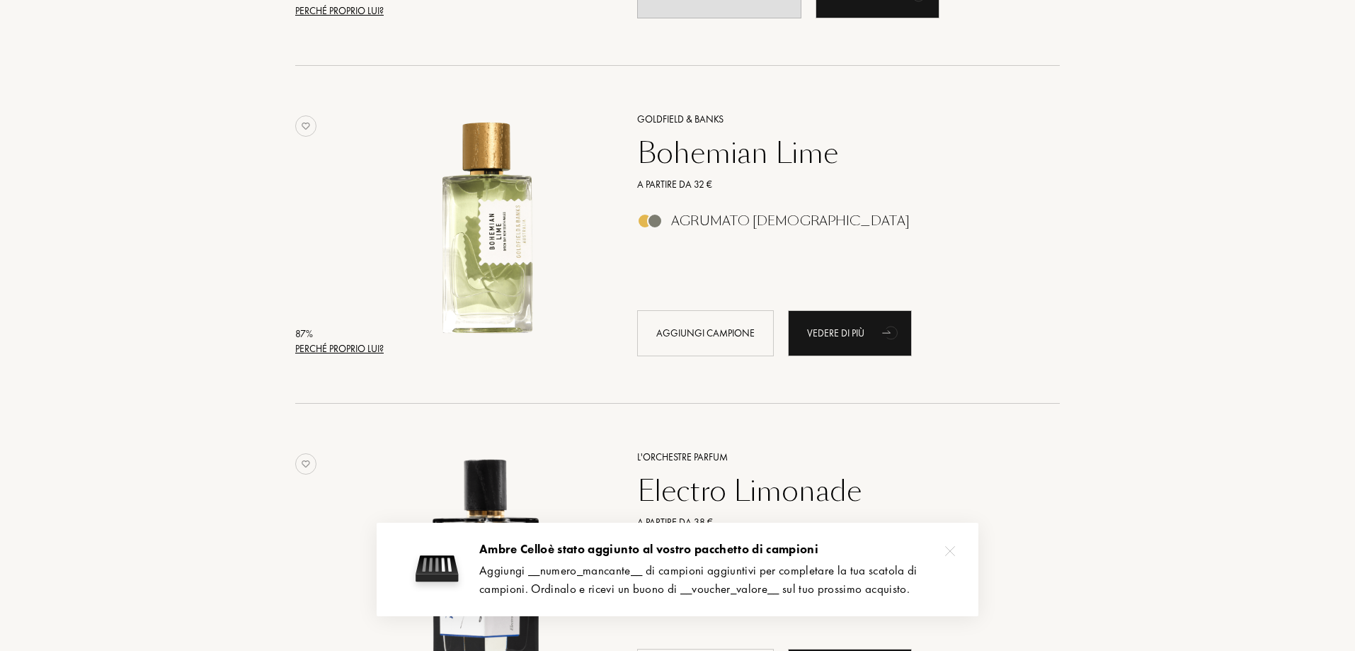
scroll to position [2194, 0]
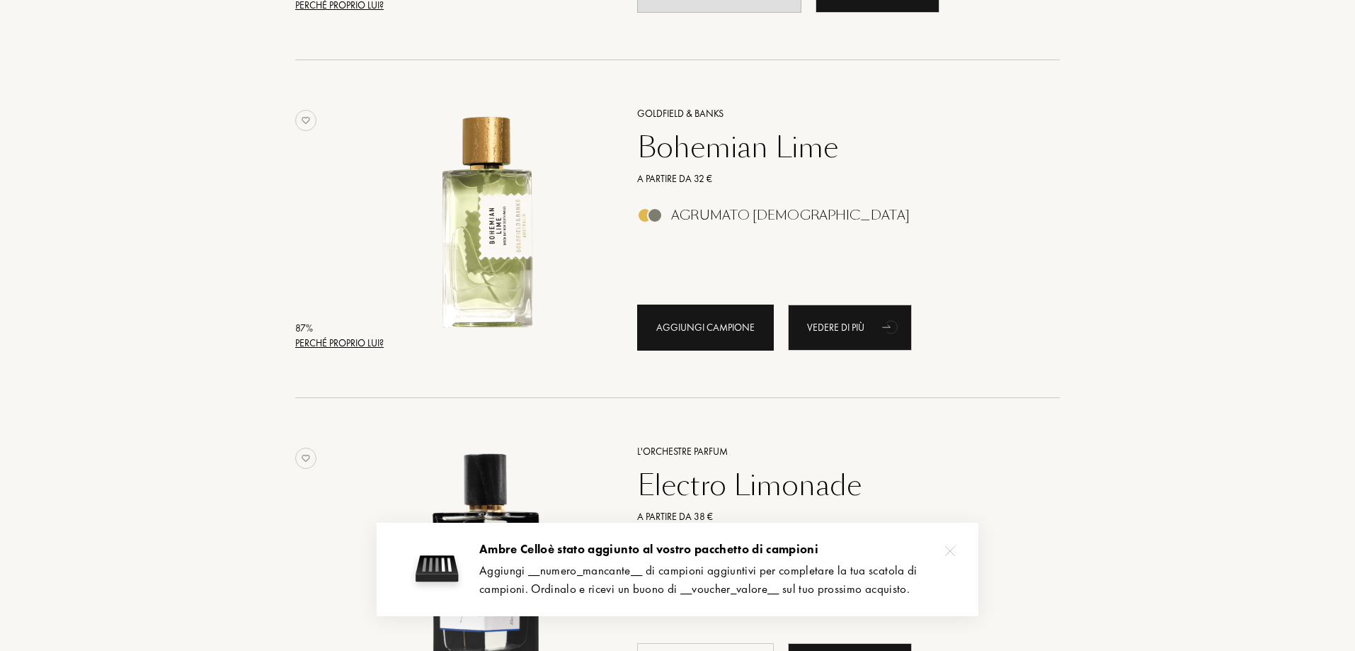
click at [716, 334] on div "Aggiungi campione" at bounding box center [705, 327] width 137 height 46
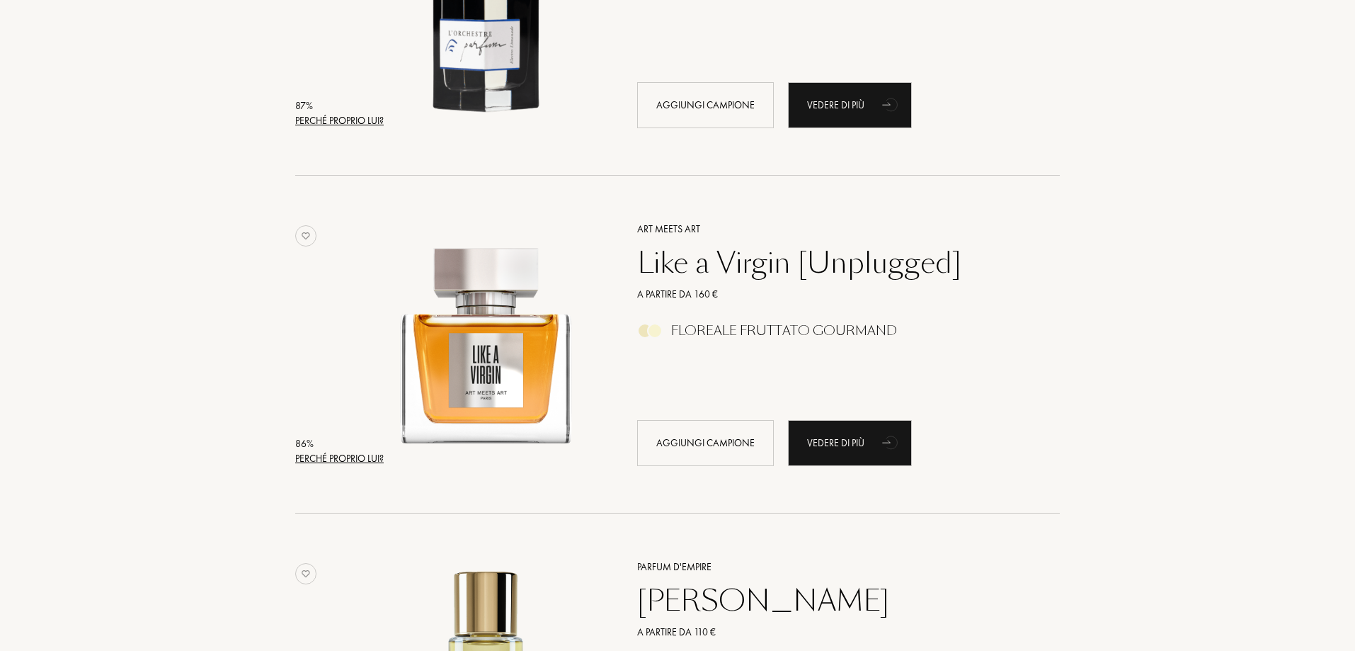
scroll to position [2902, 0]
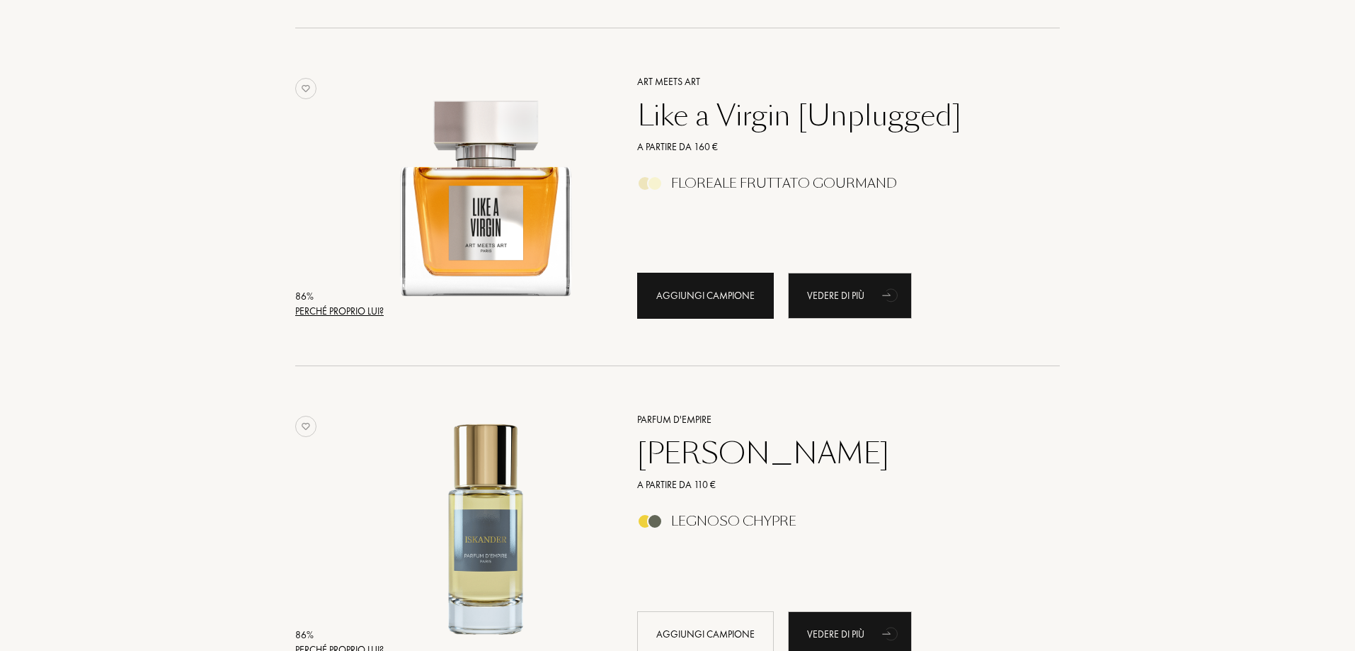
click at [691, 289] on div "Aggiungi campione" at bounding box center [705, 296] width 137 height 46
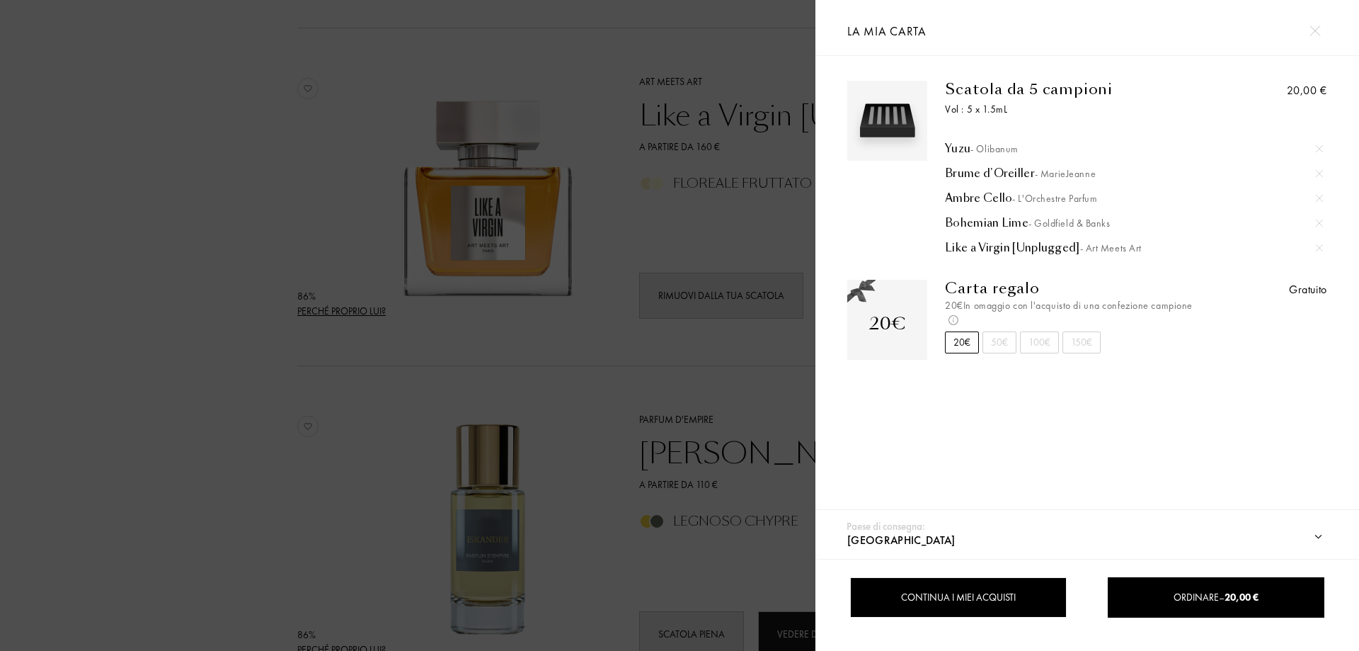
click at [939, 592] on div "Continua i miei acquisti" at bounding box center [958, 597] width 217 height 40
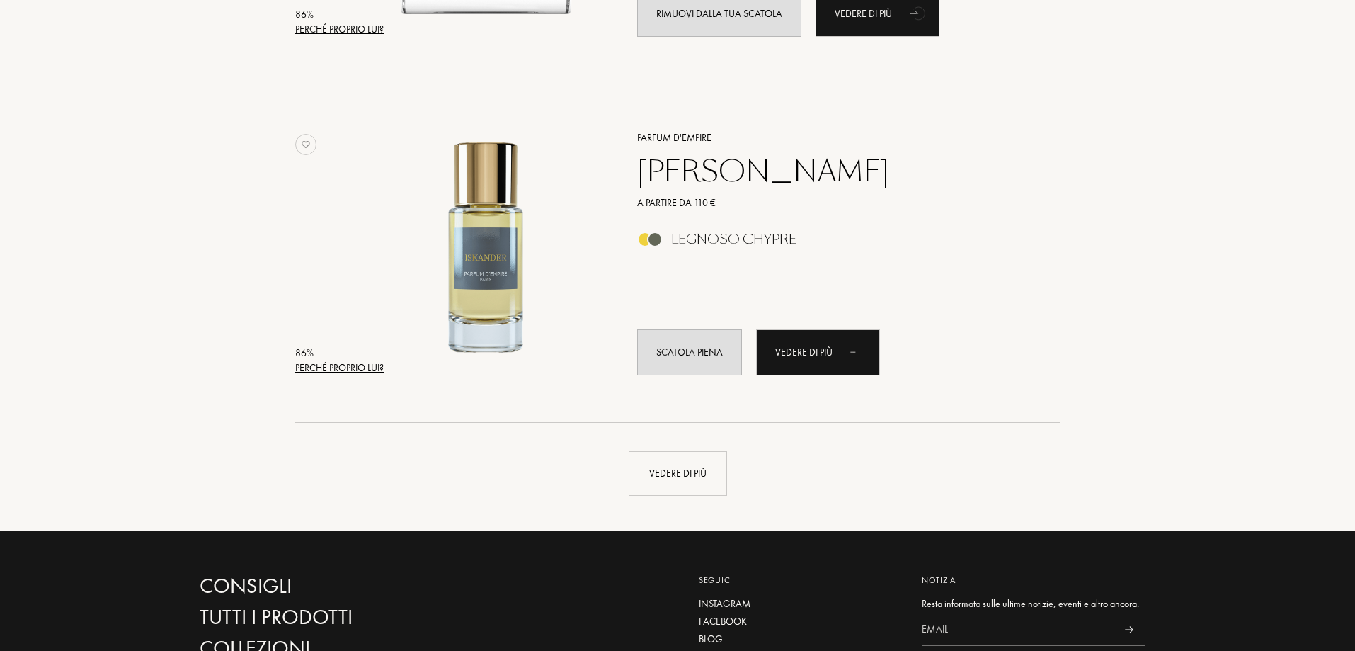
scroll to position [3185, 0]
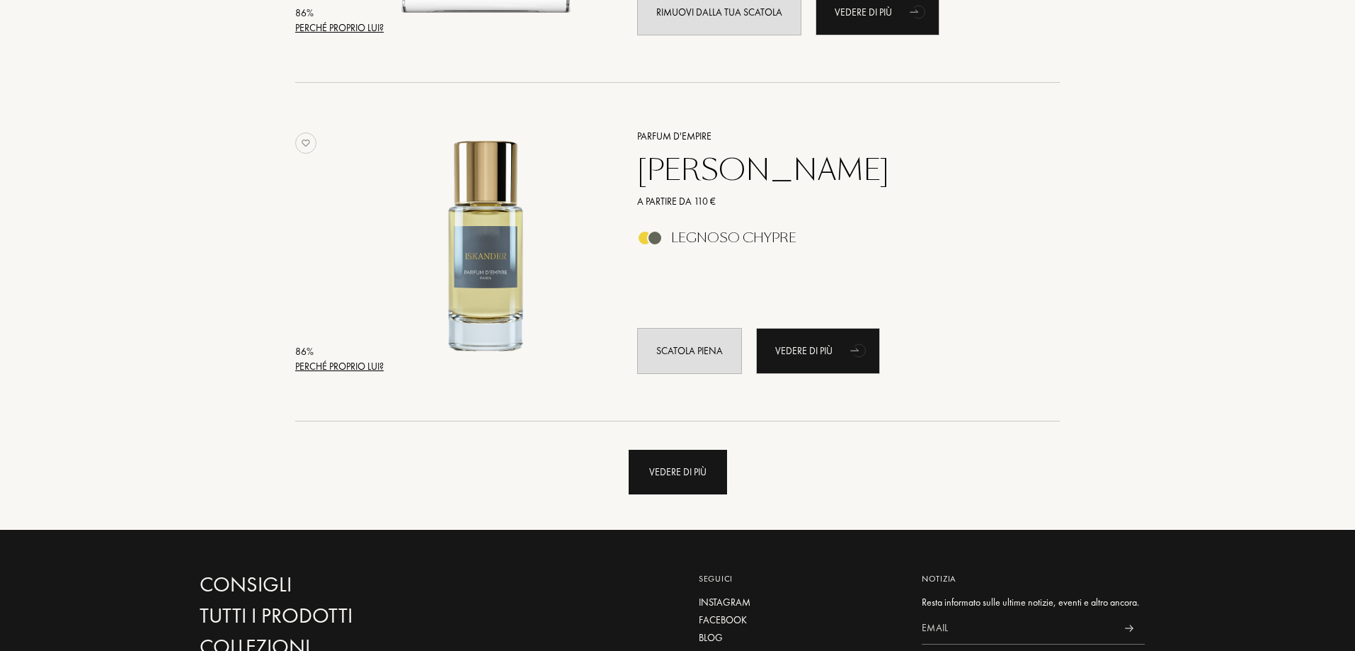
click at [689, 471] on div "Vedere di più" at bounding box center [678, 472] width 98 height 45
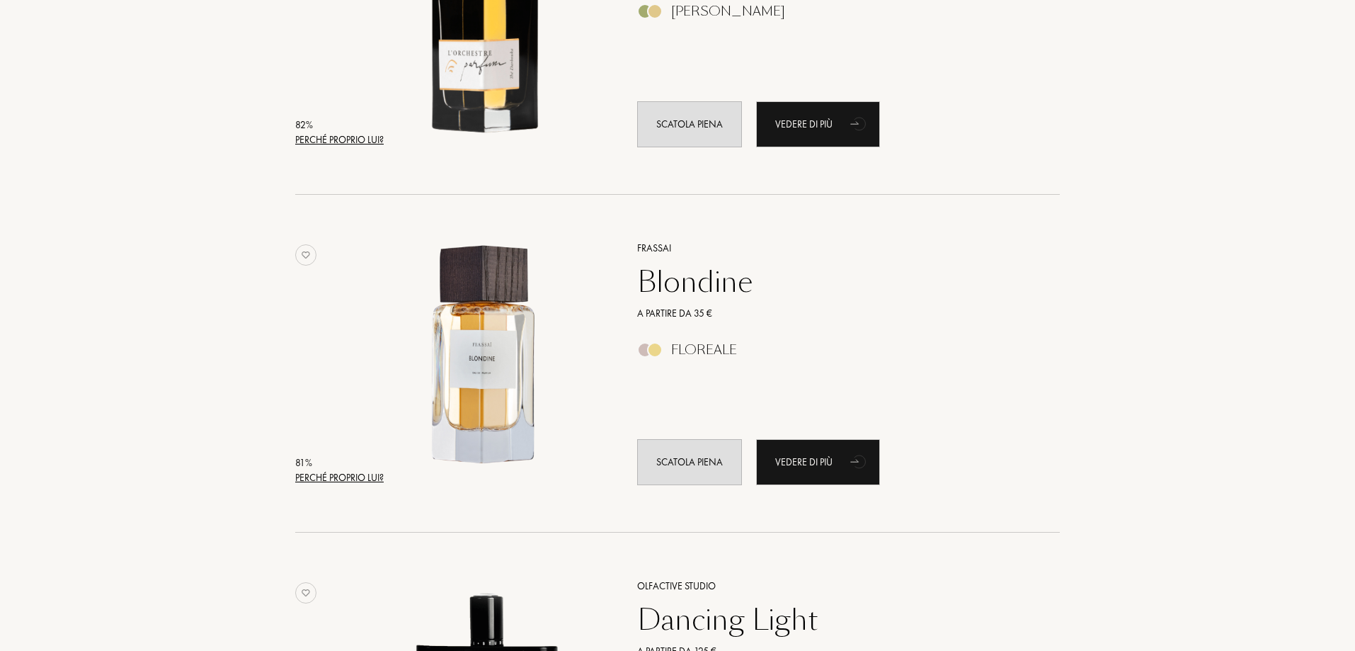
scroll to position [6159, 0]
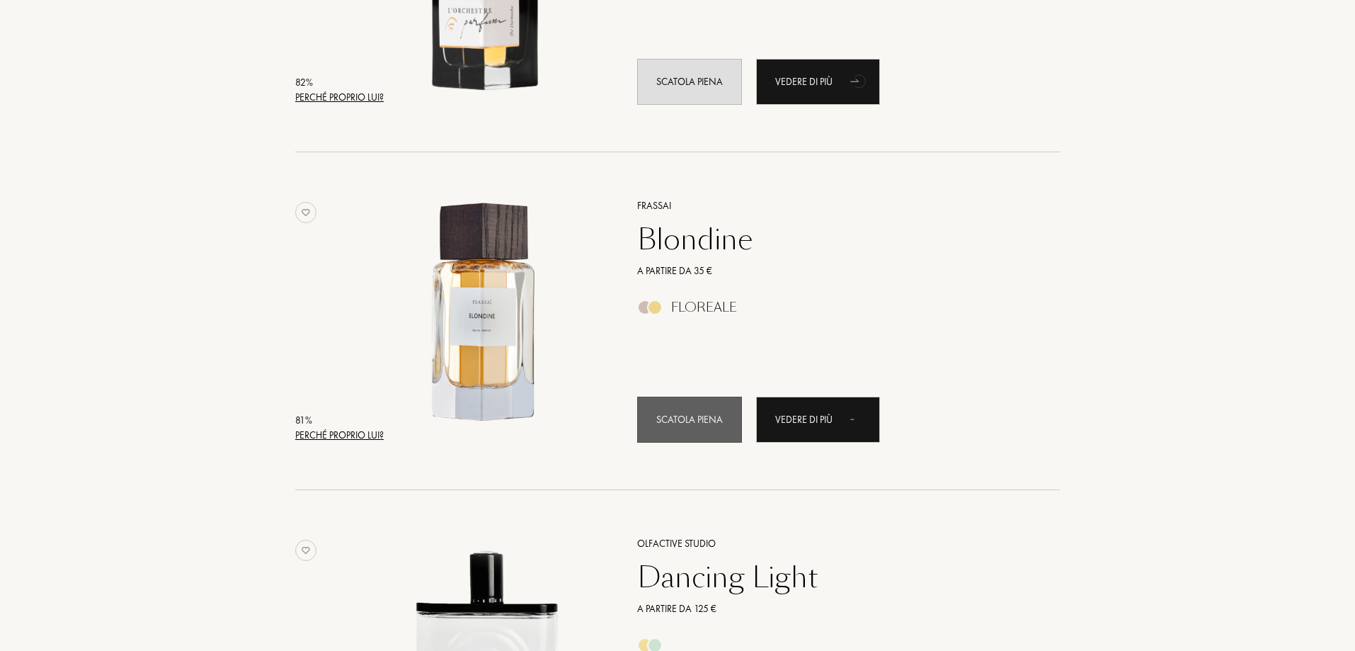
click at [711, 428] on div "Scatola piena" at bounding box center [689, 419] width 105 height 46
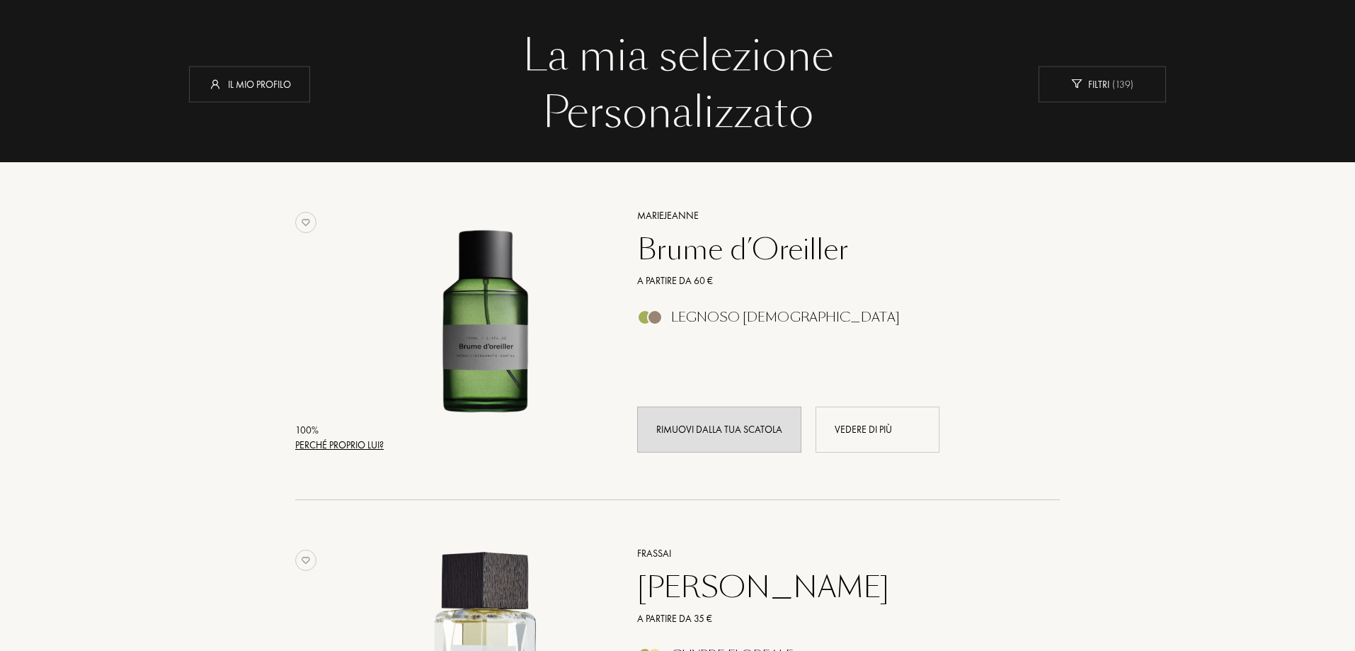
scroll to position [0, 0]
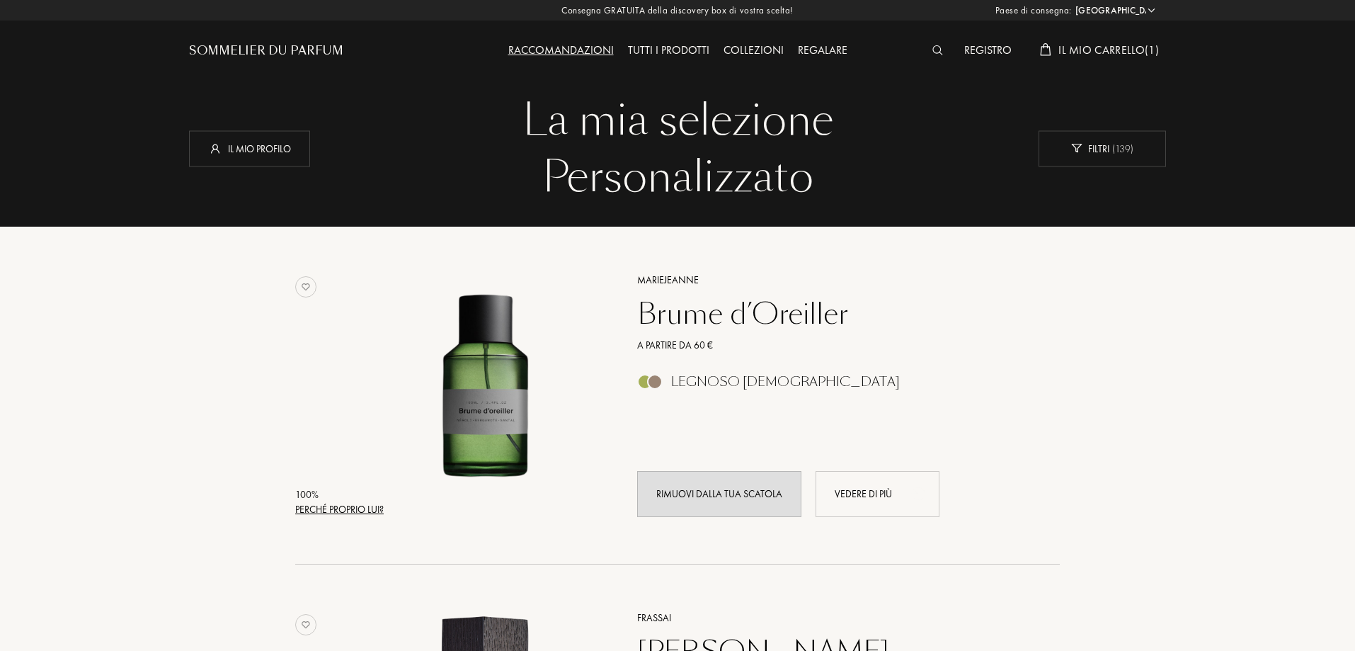
click at [1094, 52] on span "Il mio carrello ( 1 )" at bounding box center [1108, 49] width 101 height 15
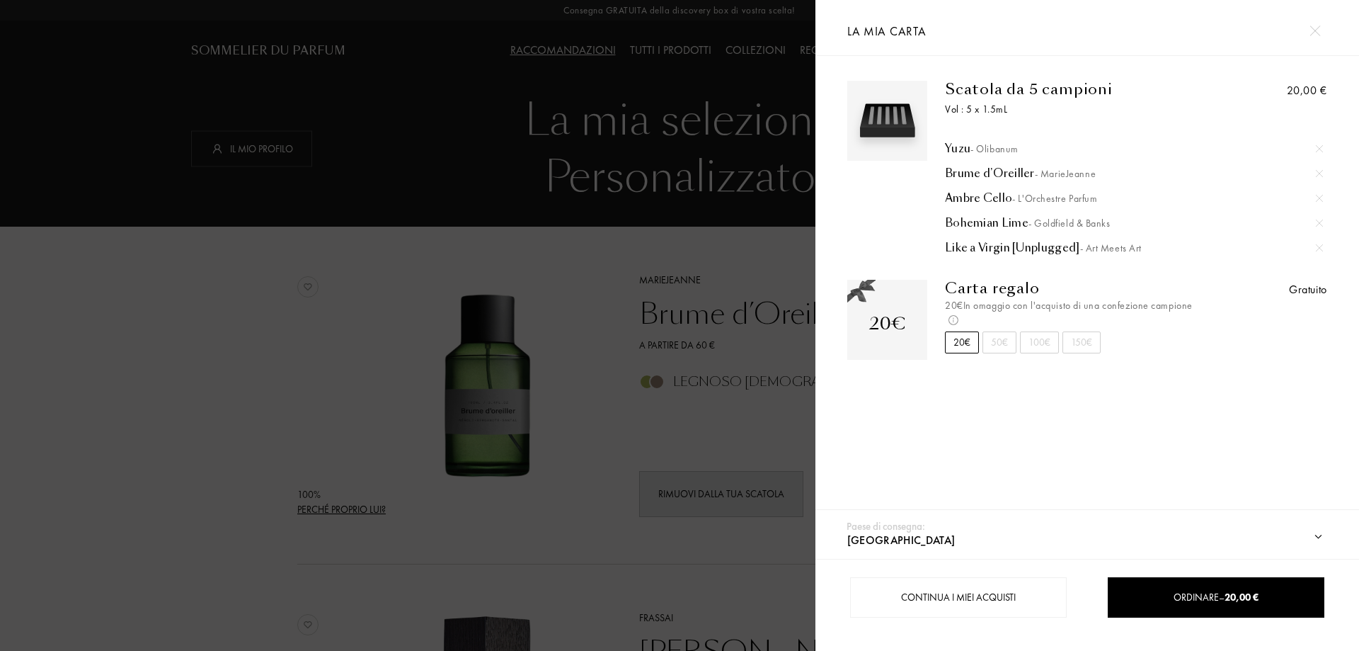
click at [1316, 142] on div at bounding box center [1319, 148] width 21 height 21
click at [1320, 151] on div at bounding box center [1319, 148] width 21 height 21
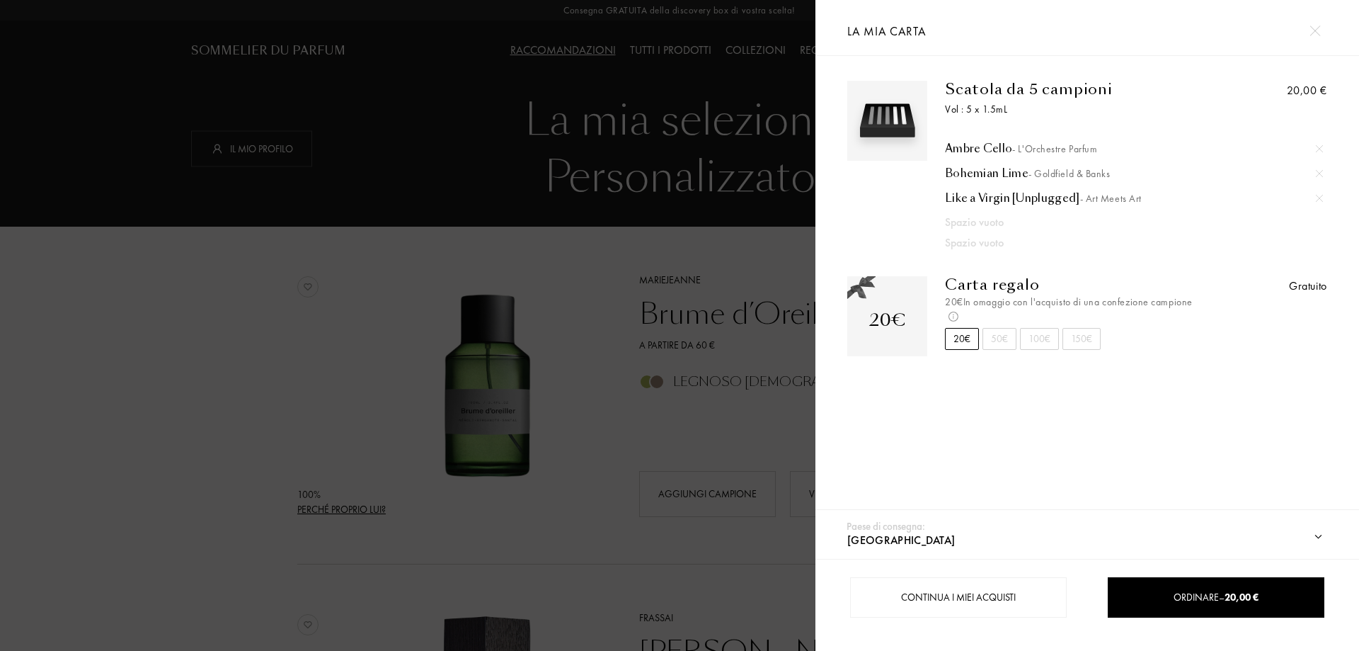
click at [1320, 174] on div at bounding box center [1319, 173] width 21 height 21
click at [1319, 198] on div "20,00 €" at bounding box center [1268, 164] width 120 height 166
click at [1316, 171] on img at bounding box center [1319, 173] width 7 height 7
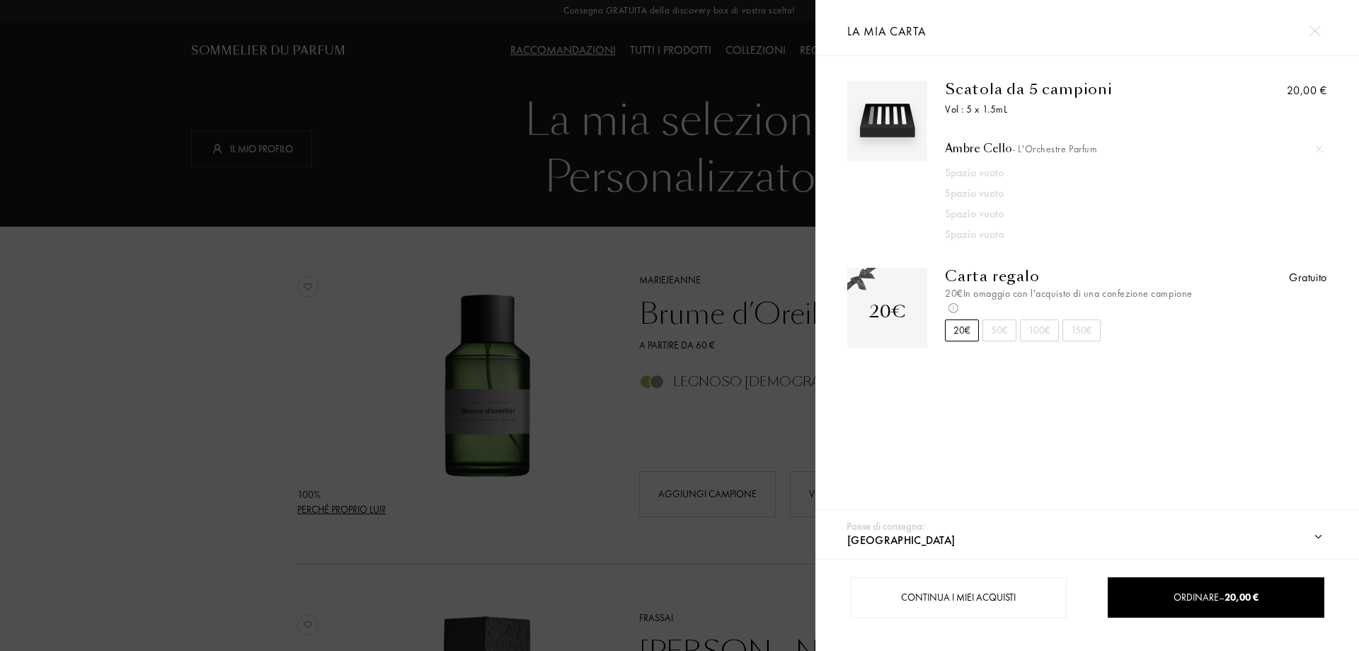
click at [1317, 151] on img at bounding box center [1319, 148] width 7 height 7
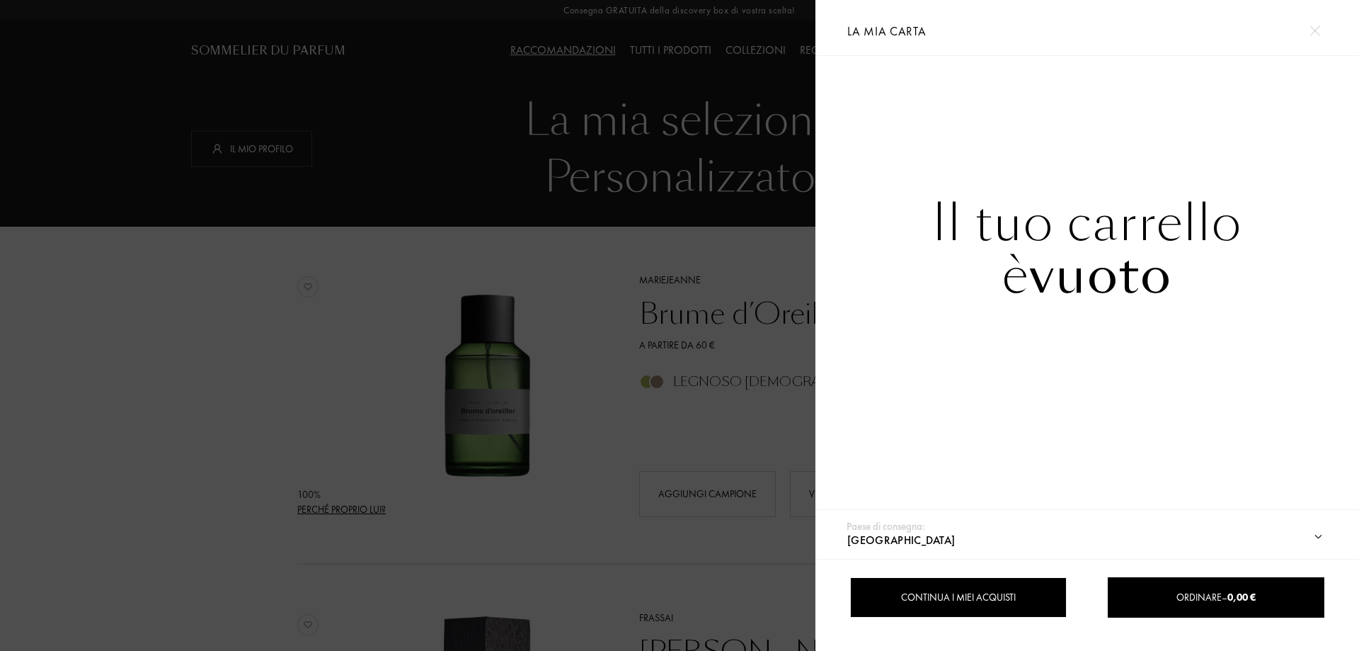
click at [893, 596] on div "Continua i miei acquisti" at bounding box center [958, 597] width 217 height 40
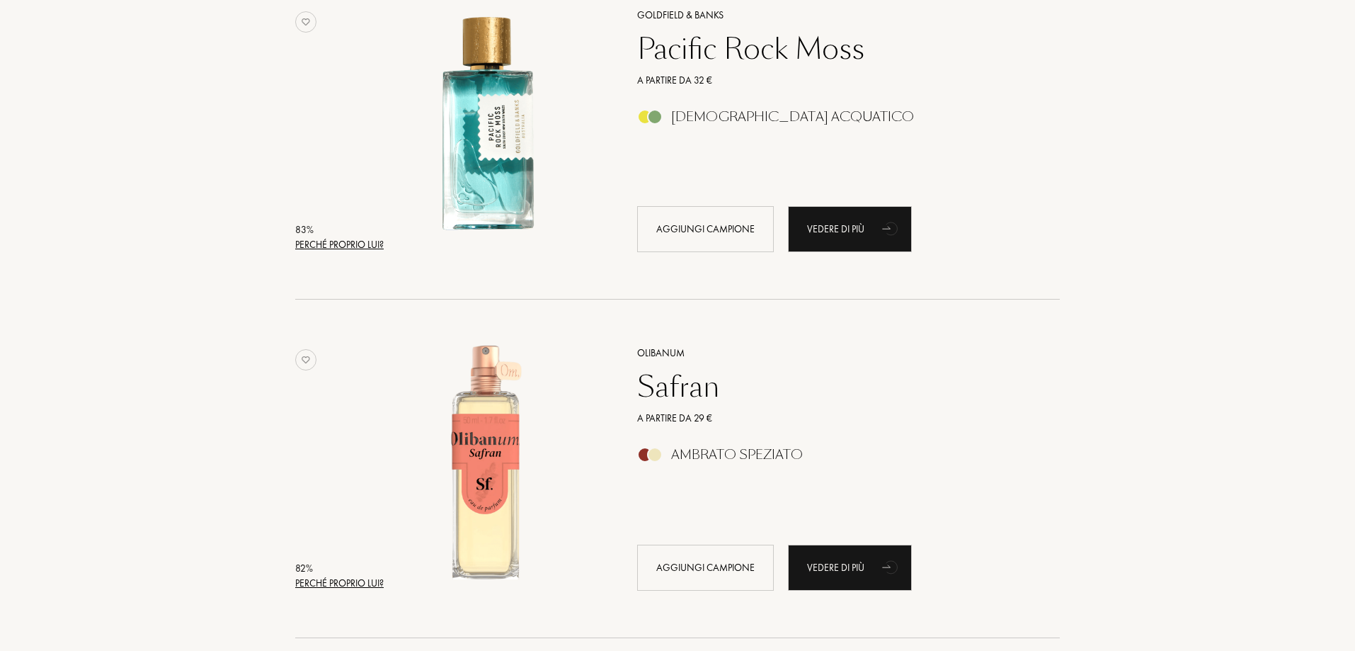
scroll to position [4884, 0]
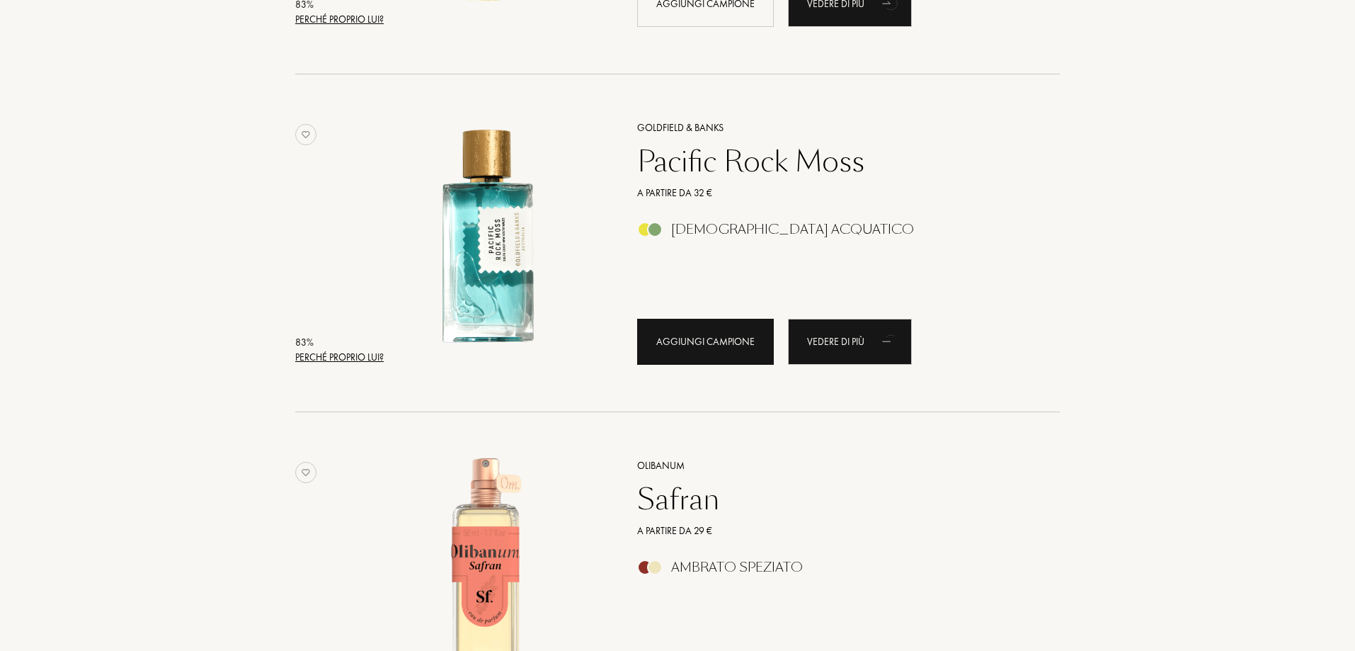
click at [714, 337] on div "Aggiungi campione" at bounding box center [705, 342] width 137 height 46
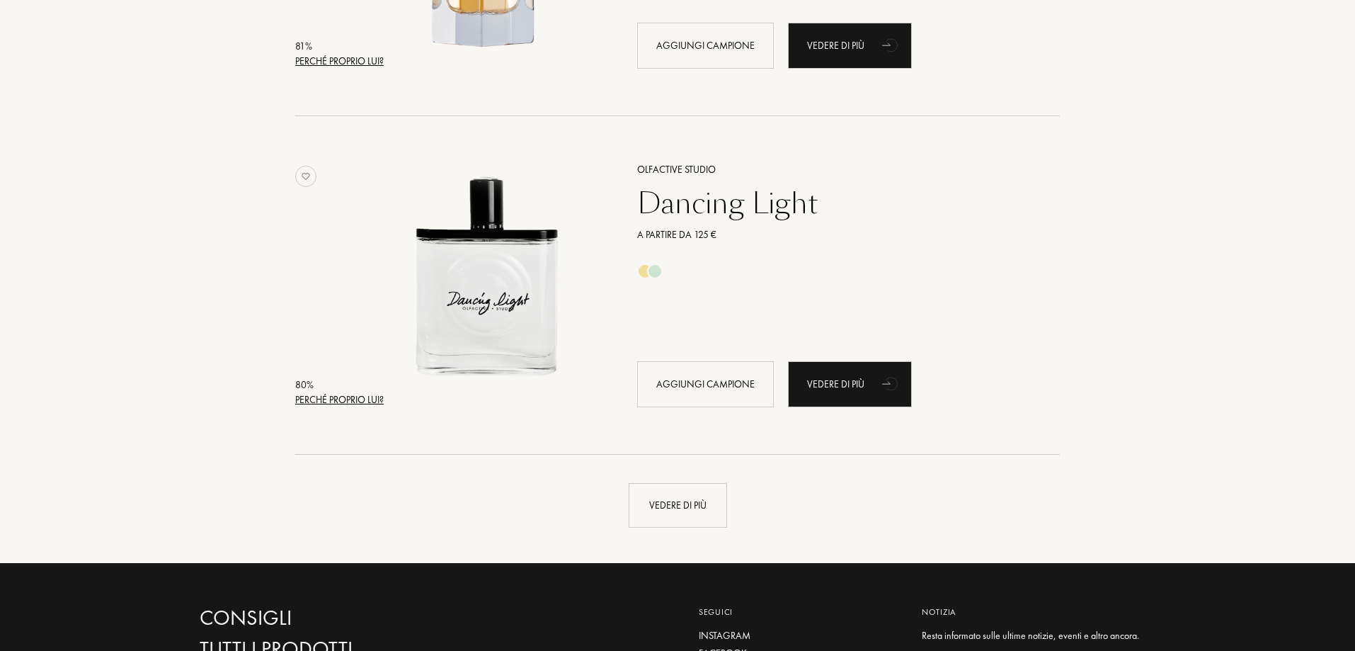
scroll to position [6725, 0]
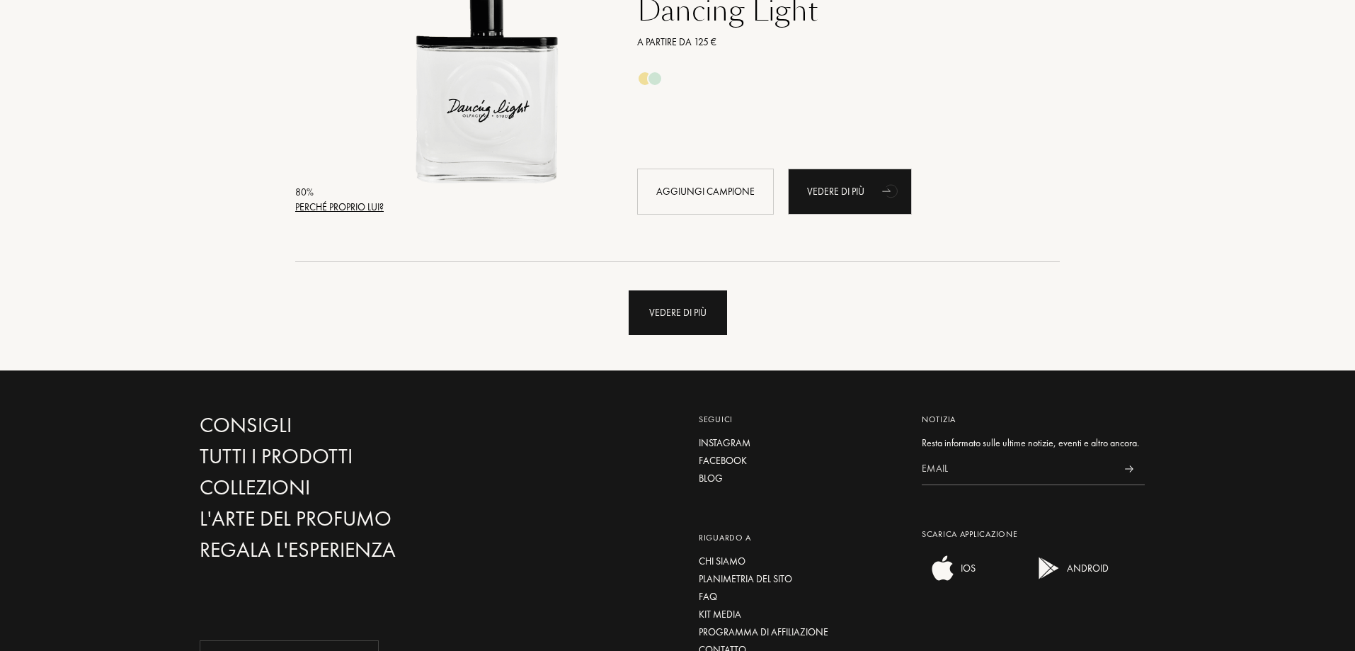
click at [651, 311] on div "Vedere di più" at bounding box center [678, 312] width 98 height 45
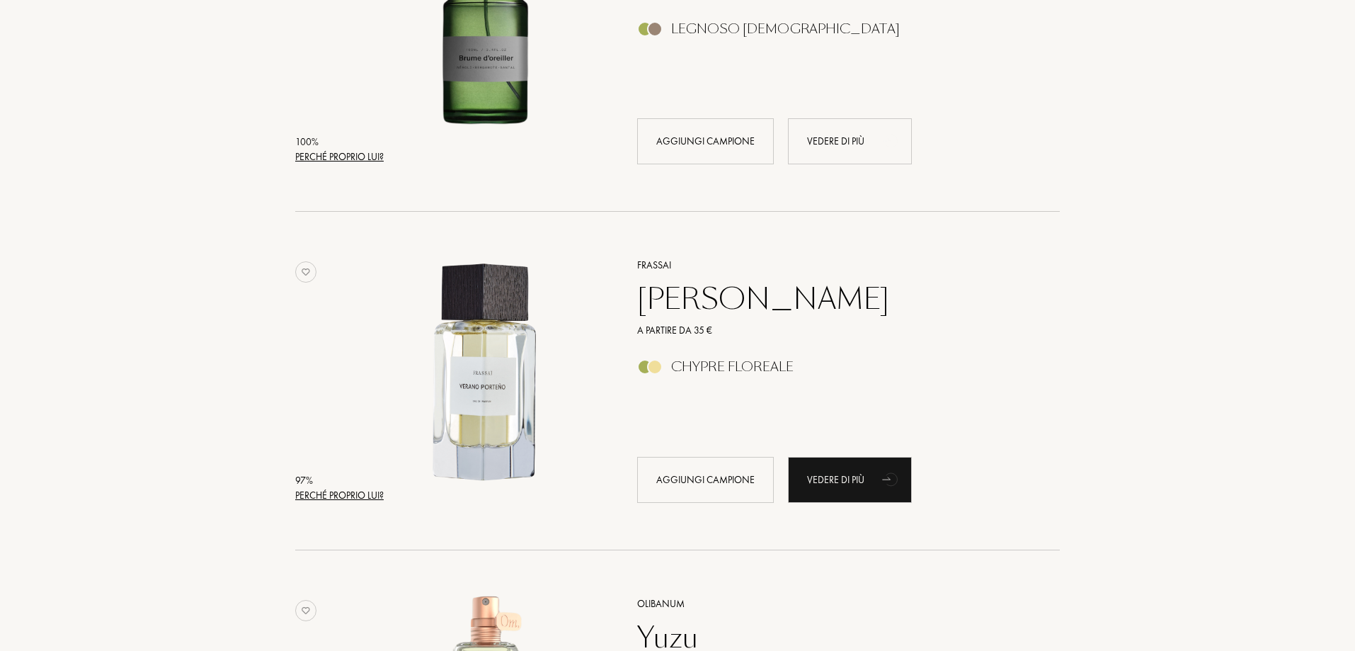
scroll to position [354, 0]
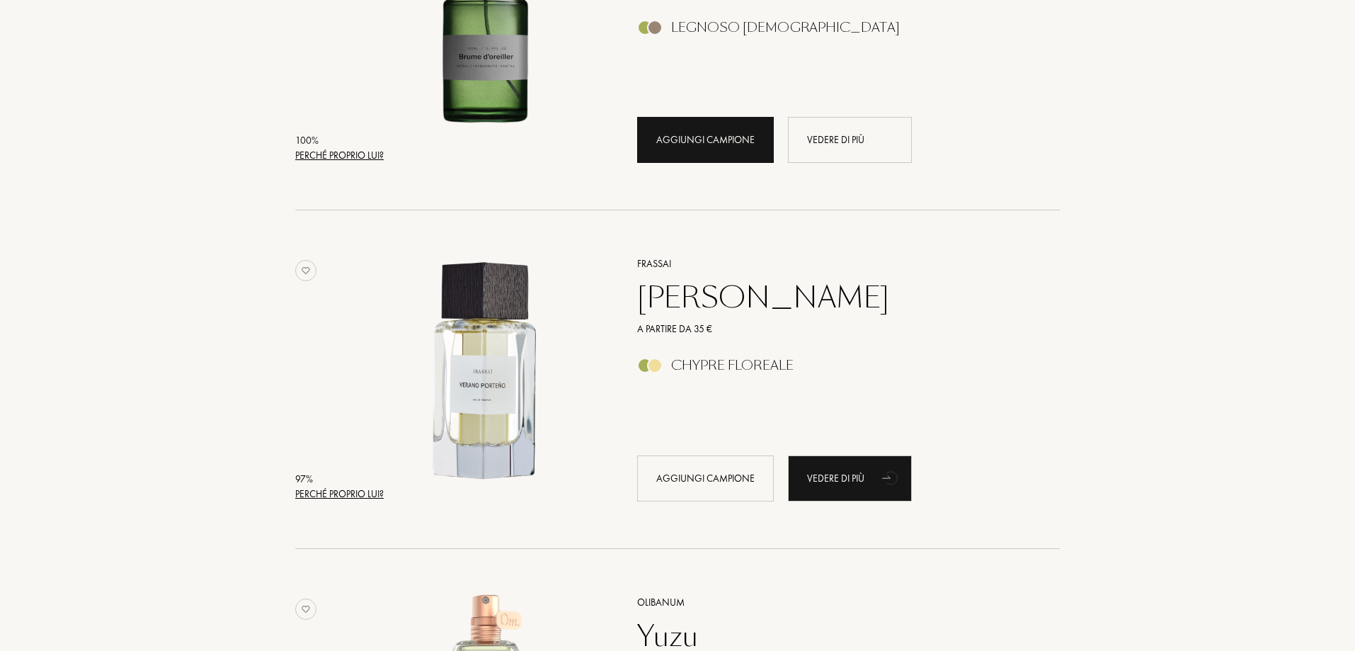
click at [723, 152] on div "Aggiungi campione" at bounding box center [705, 140] width 137 height 46
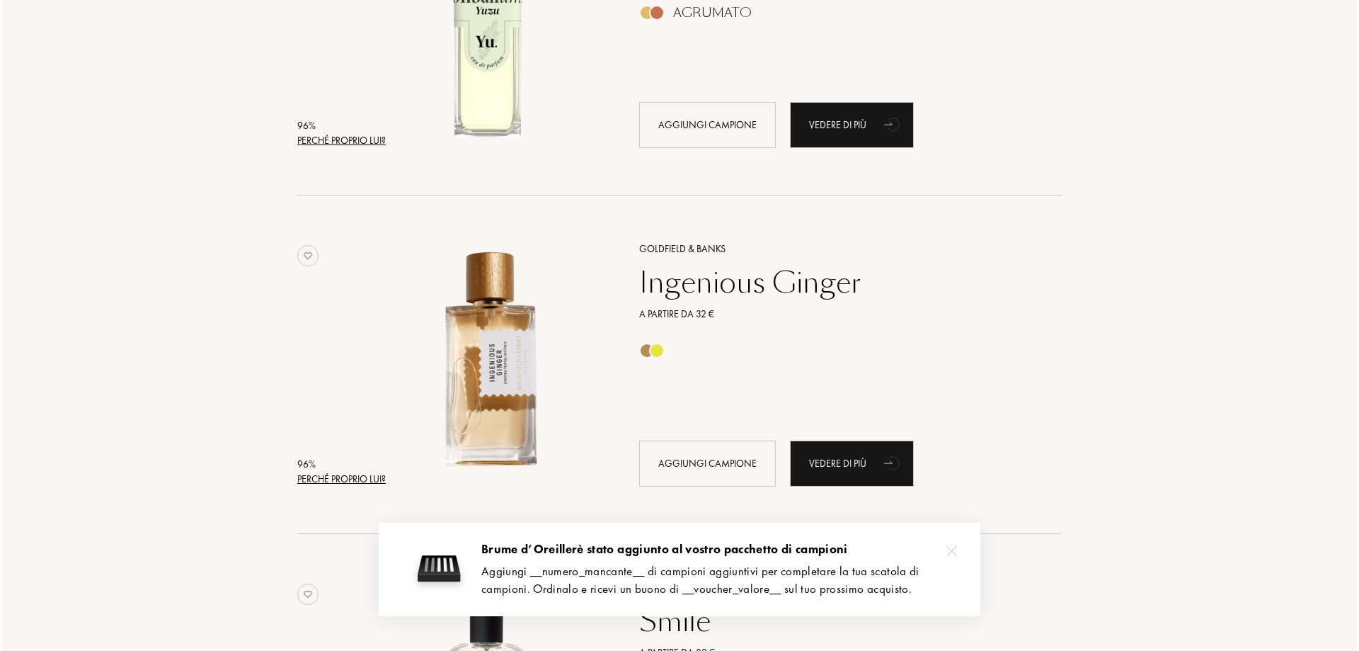
scroll to position [1062, 0]
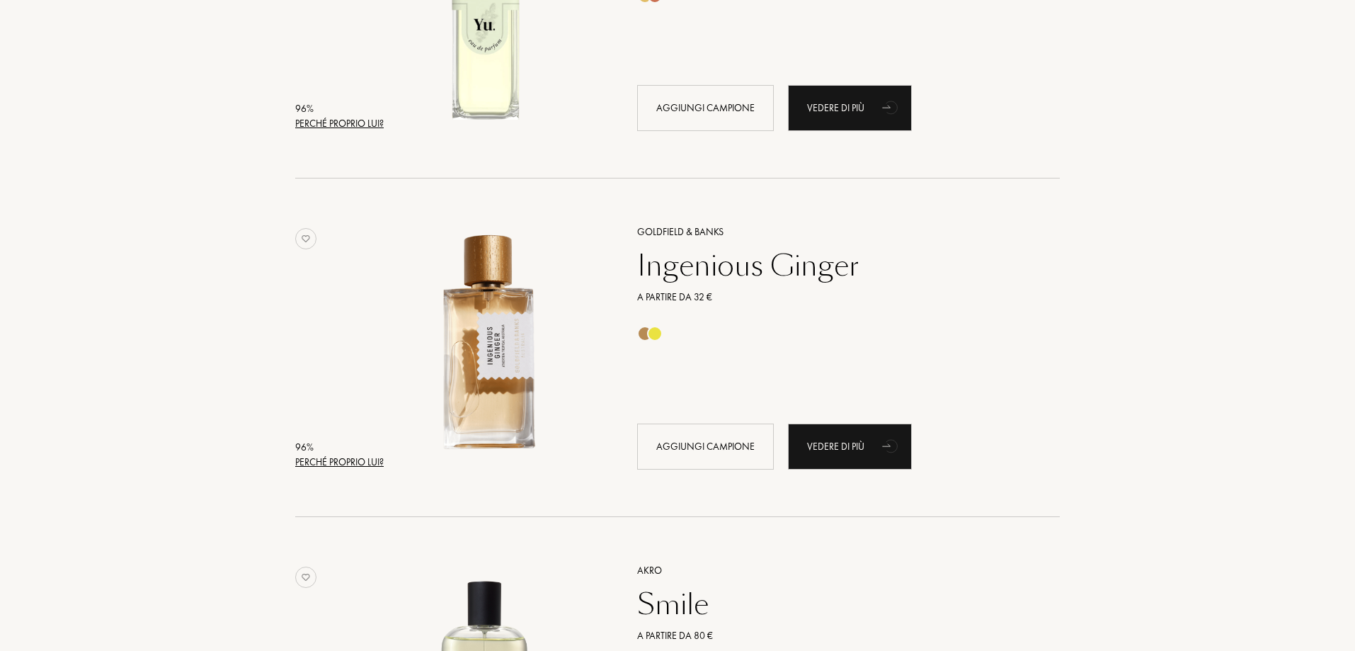
click at [347, 462] on div "Perché proprio lui?" at bounding box center [339, 461] width 88 height 15
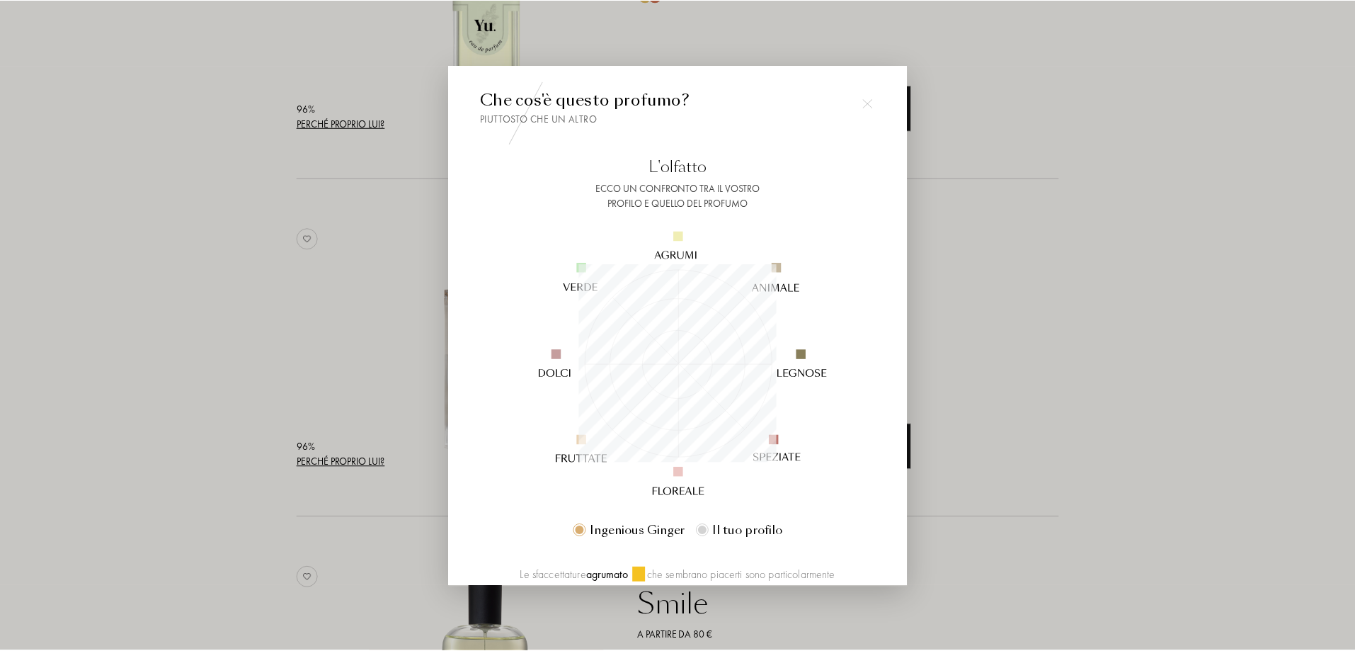
scroll to position [198, 198]
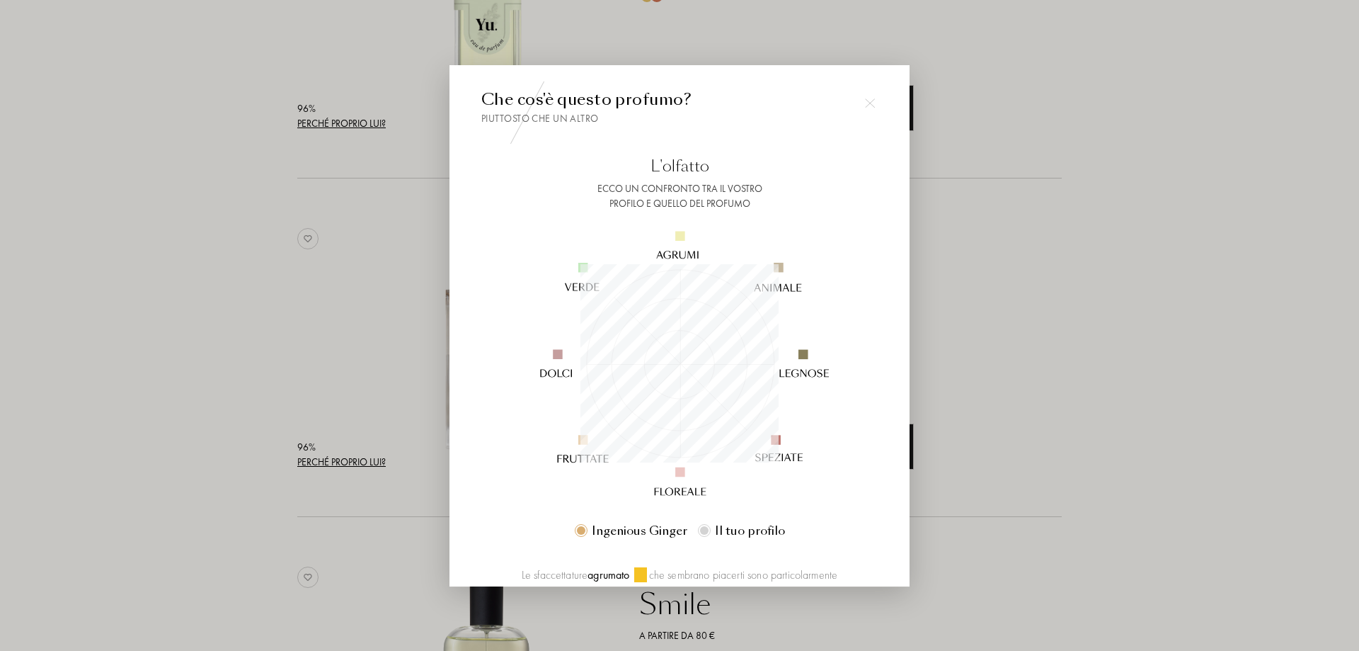
click at [347, 462] on div at bounding box center [679, 325] width 1359 height 651
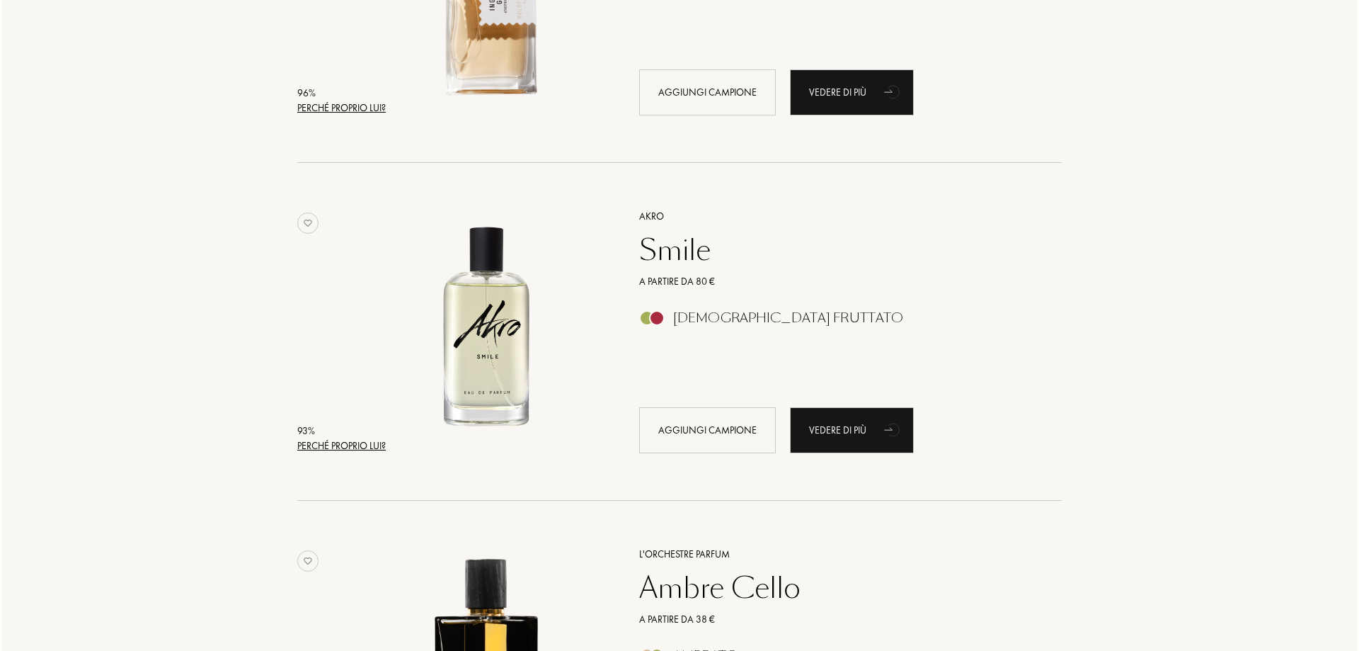
scroll to position [1770, 0]
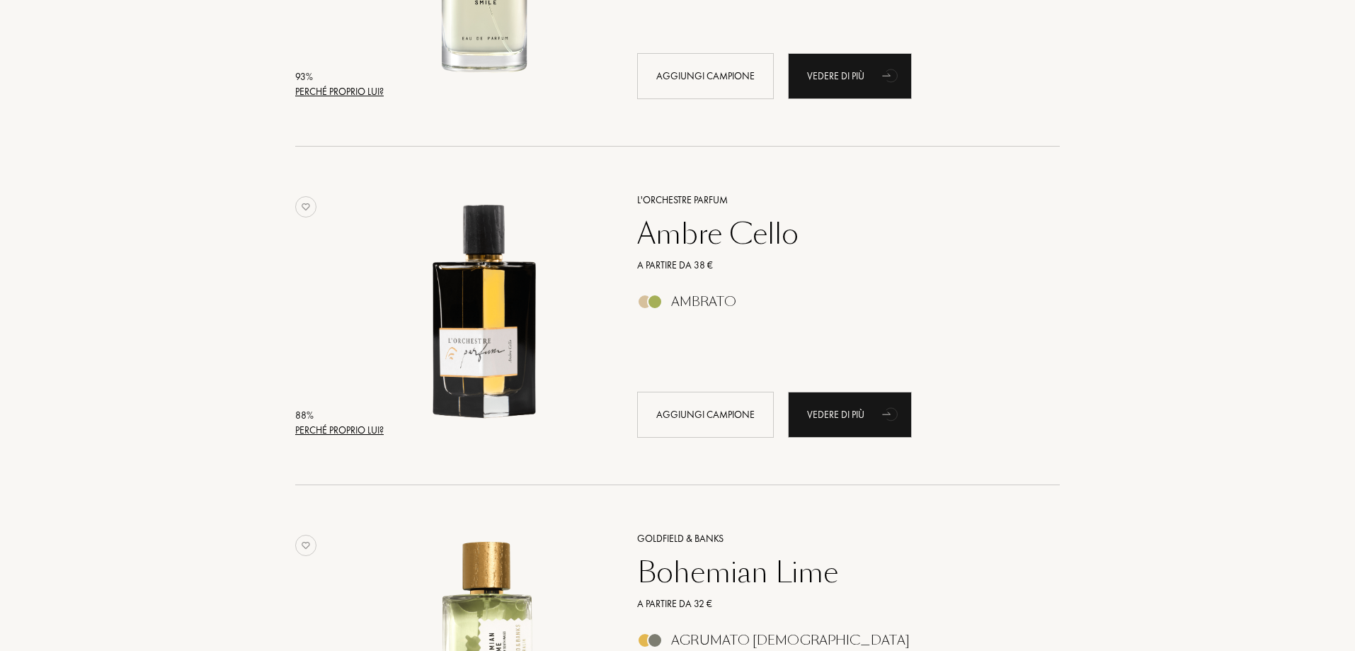
click at [360, 423] on div "Perché proprio lui?" at bounding box center [339, 430] width 88 height 15
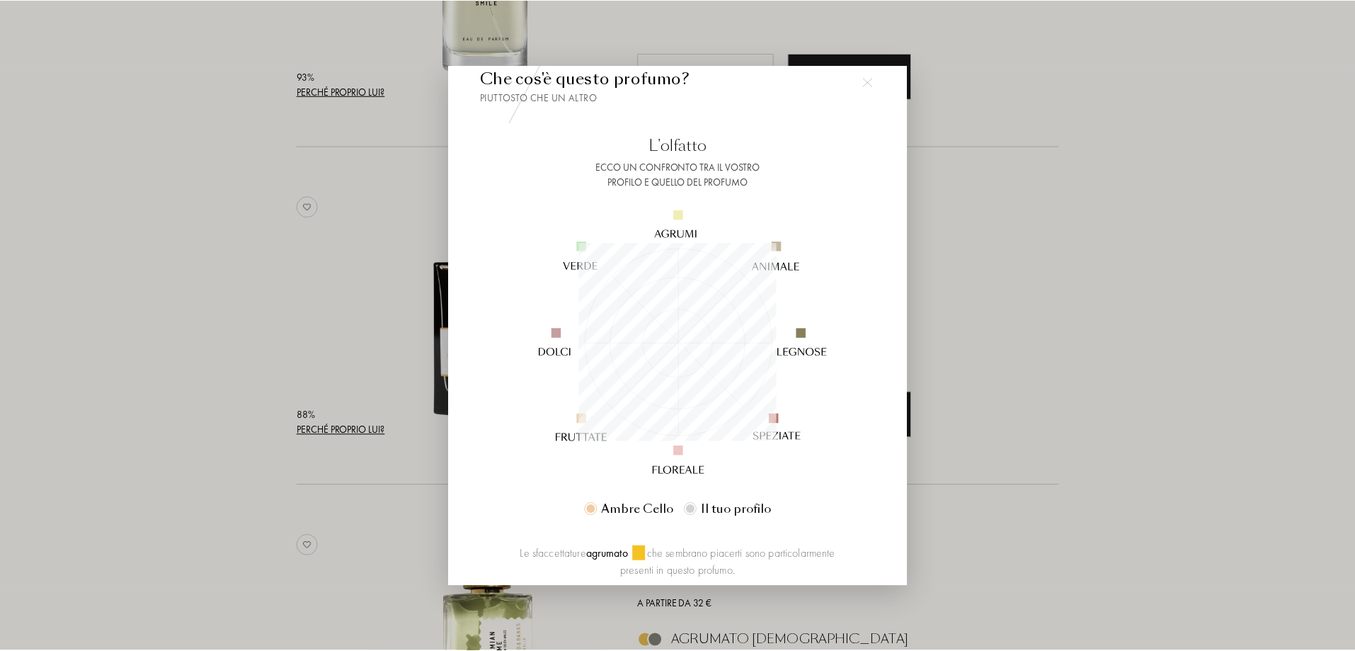
scroll to position [0, 0]
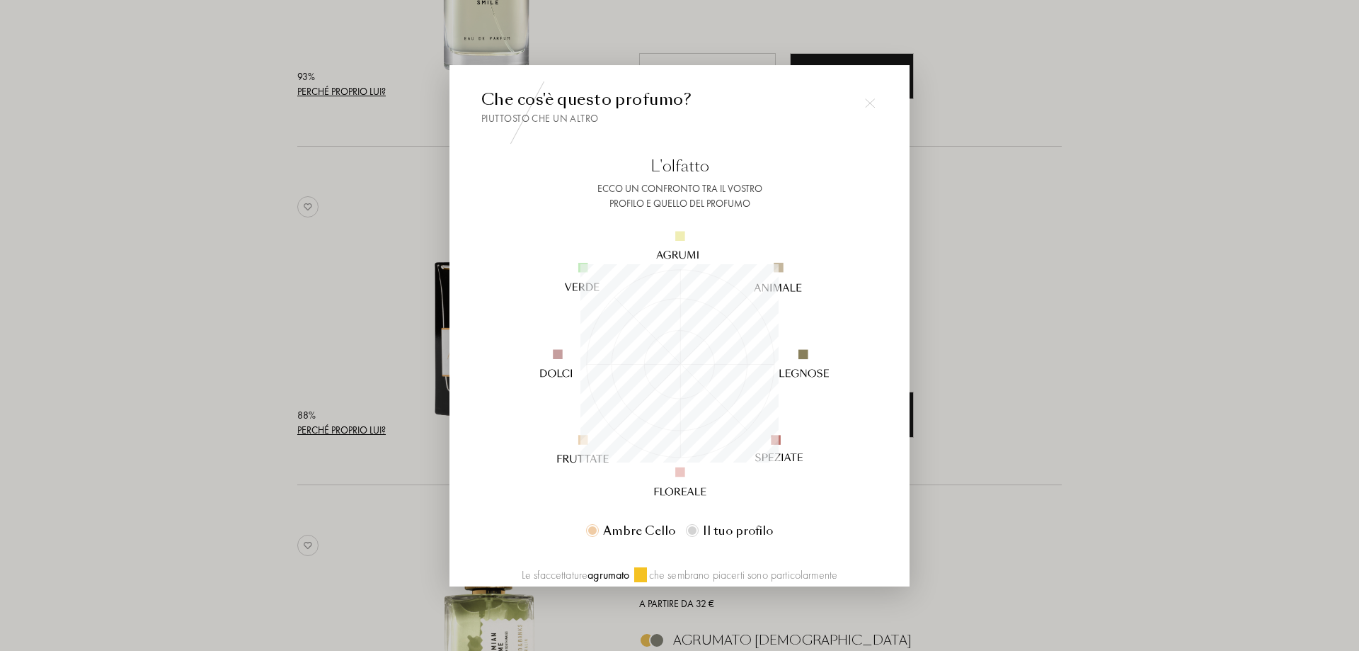
click at [871, 105] on img at bounding box center [870, 103] width 10 height 10
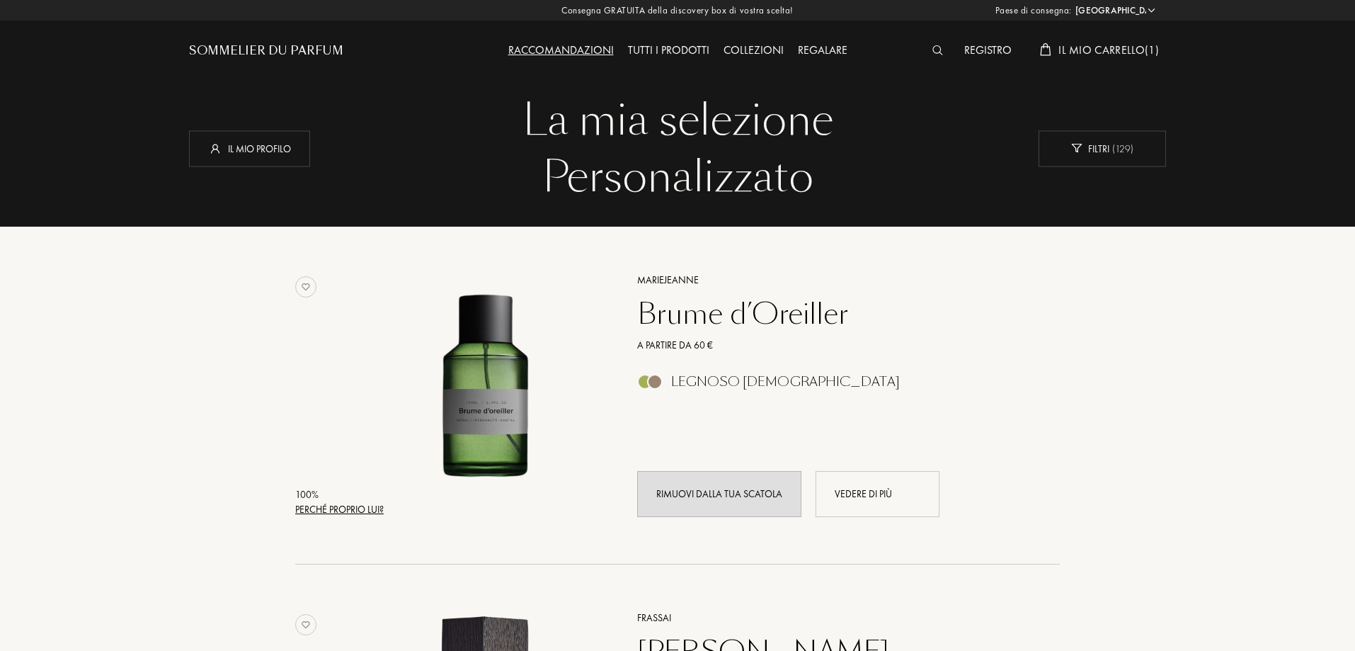
click at [365, 507] on div "Perché proprio lui?" at bounding box center [339, 509] width 88 height 15
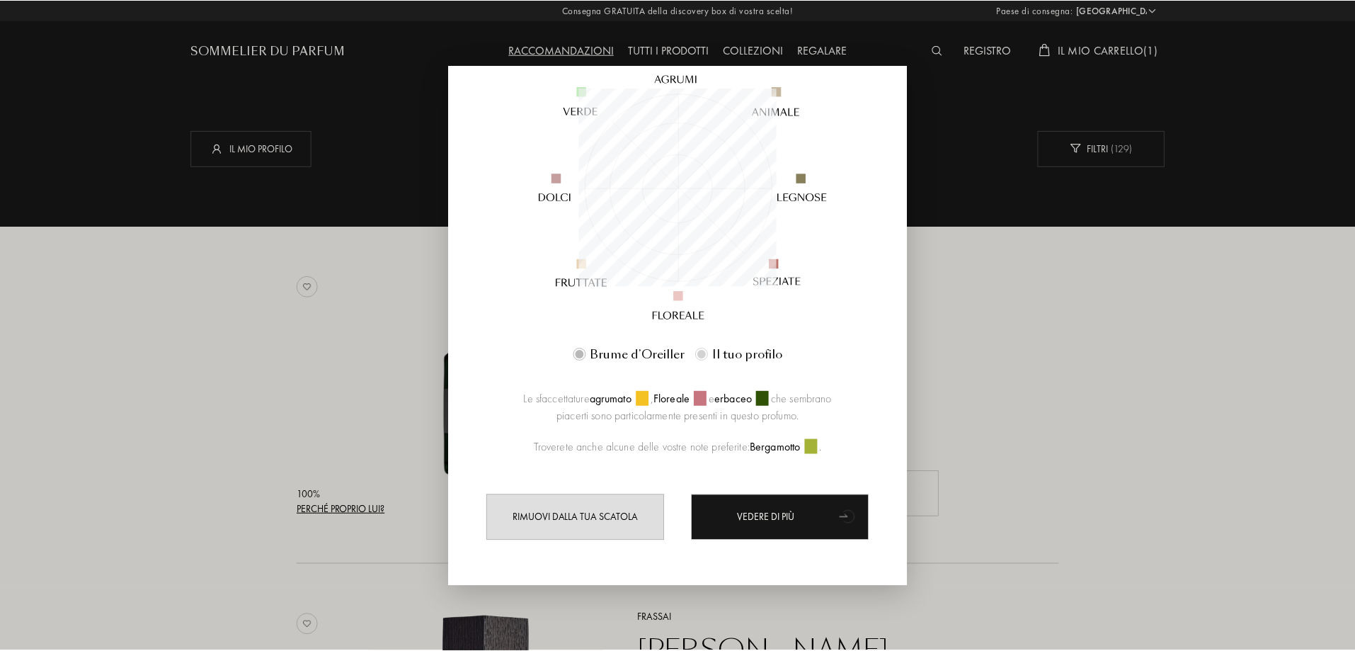
scroll to position [177, 0]
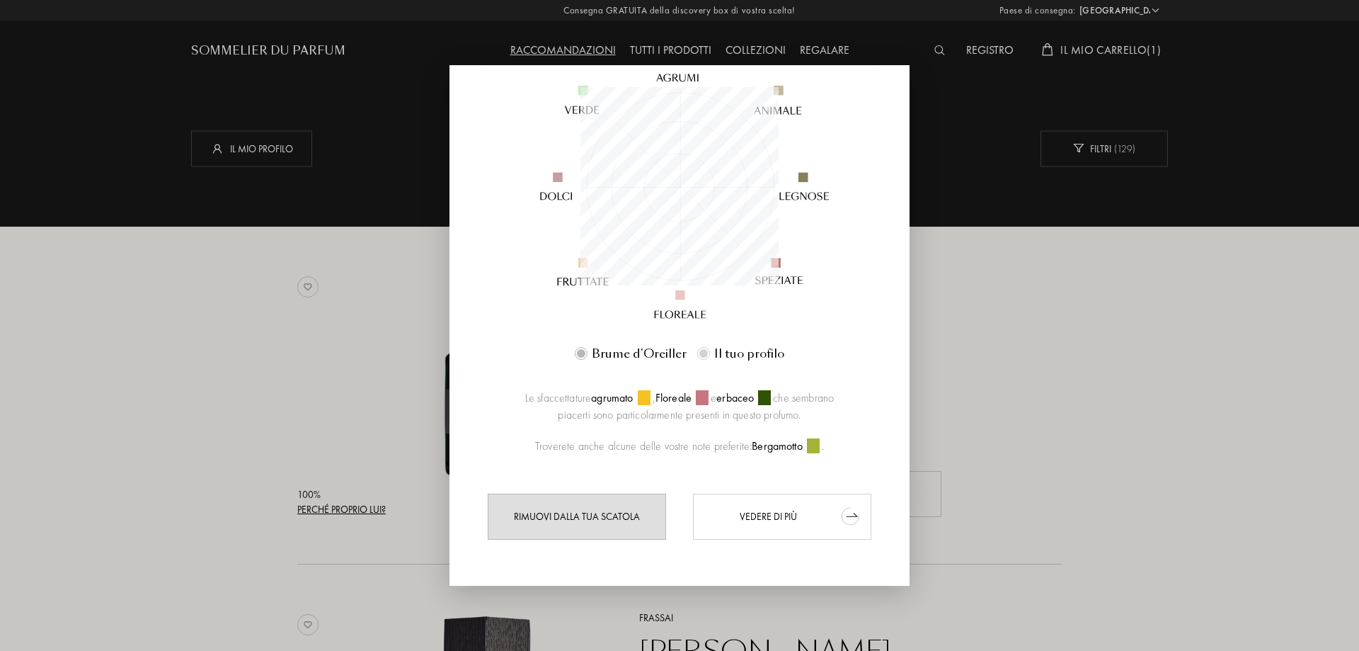
click at [822, 517] on div "Vedere di più" at bounding box center [782, 516] width 178 height 46
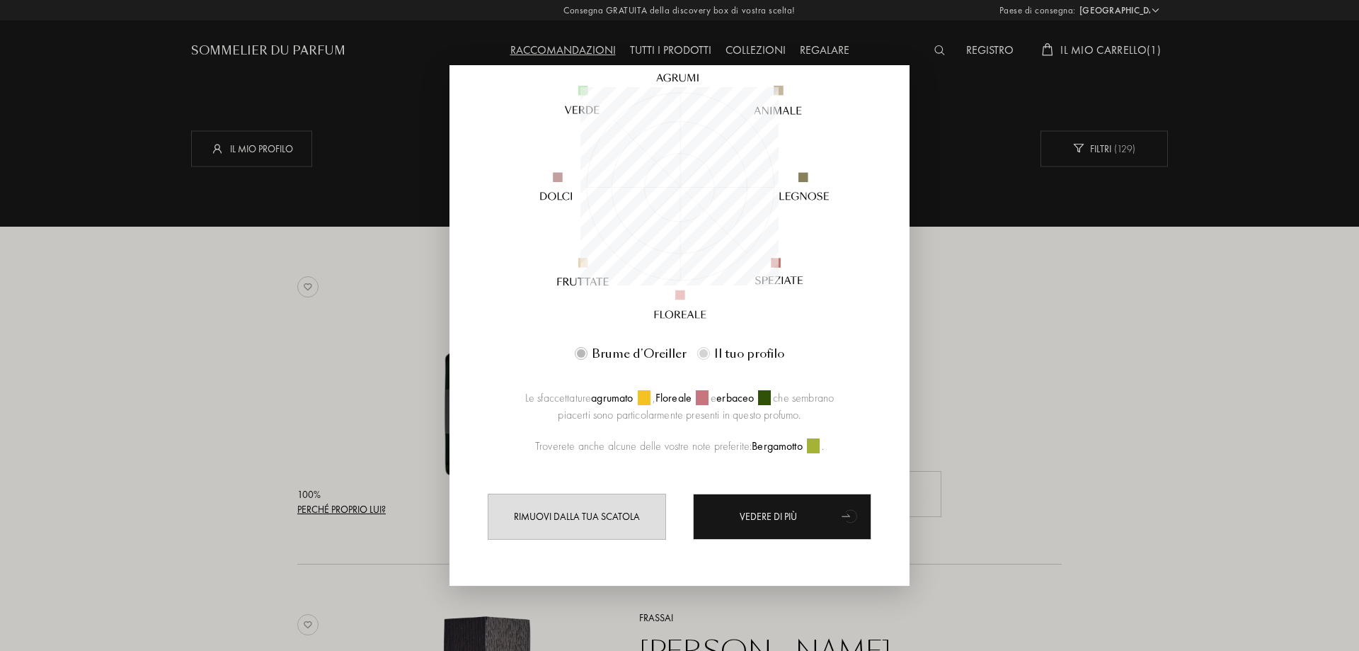
click at [1089, 428] on div at bounding box center [679, 325] width 1359 height 651
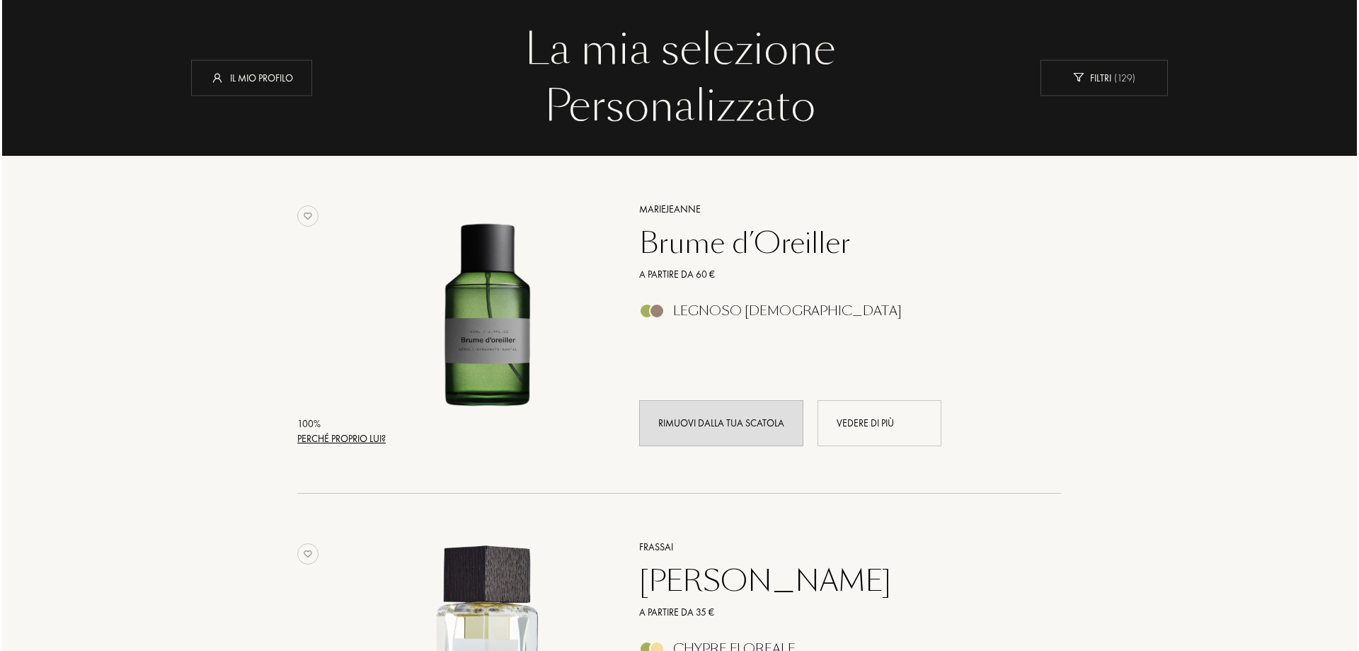
scroll to position [283, 0]
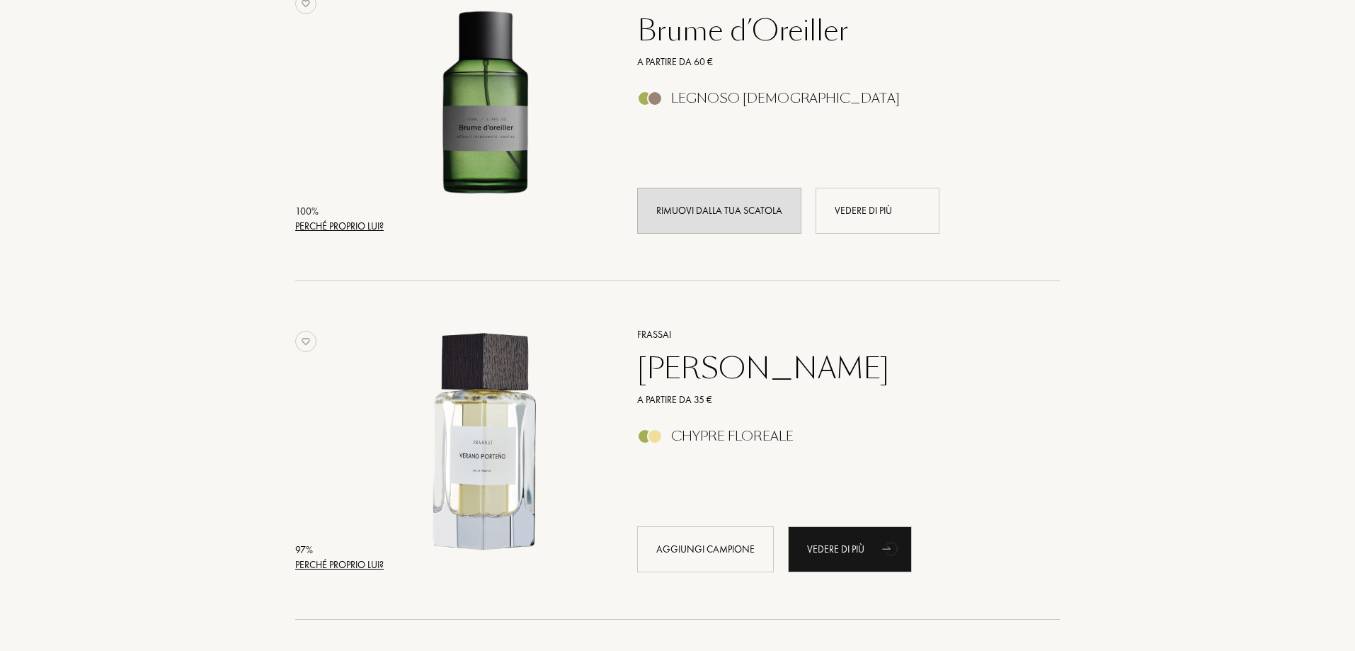
click at [367, 563] on div "Perché proprio lui?" at bounding box center [339, 564] width 88 height 15
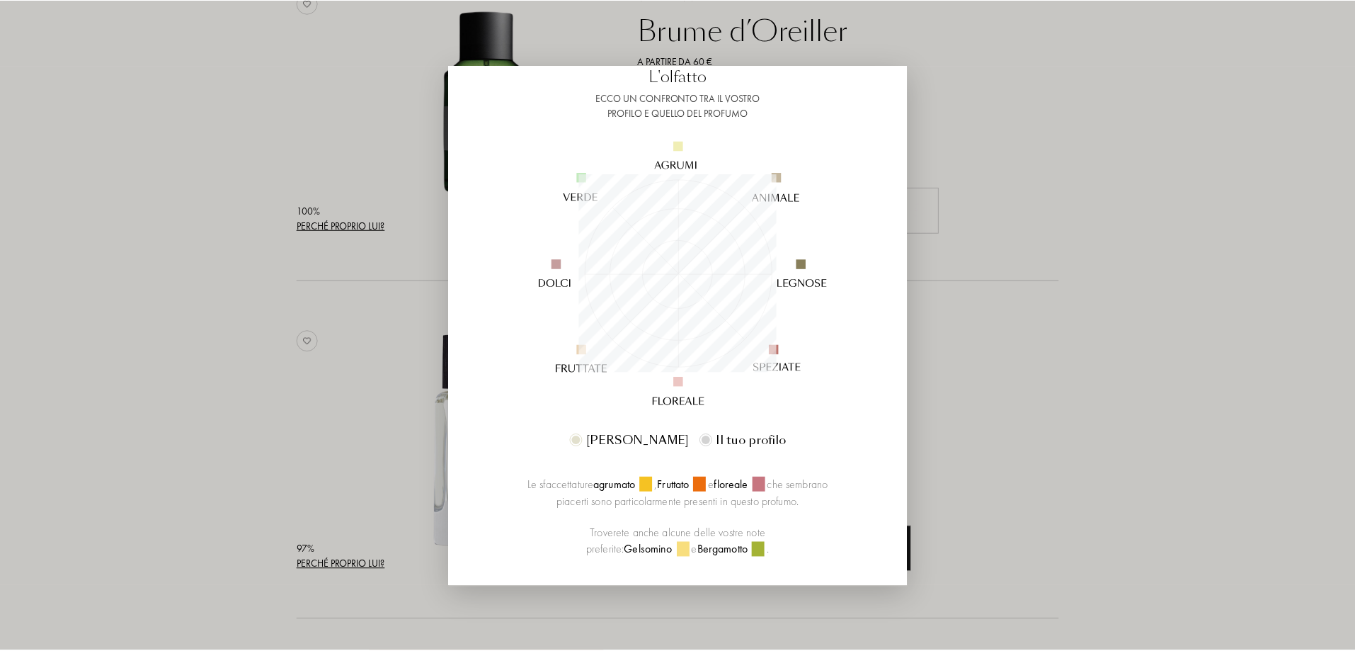
scroll to position [194, 0]
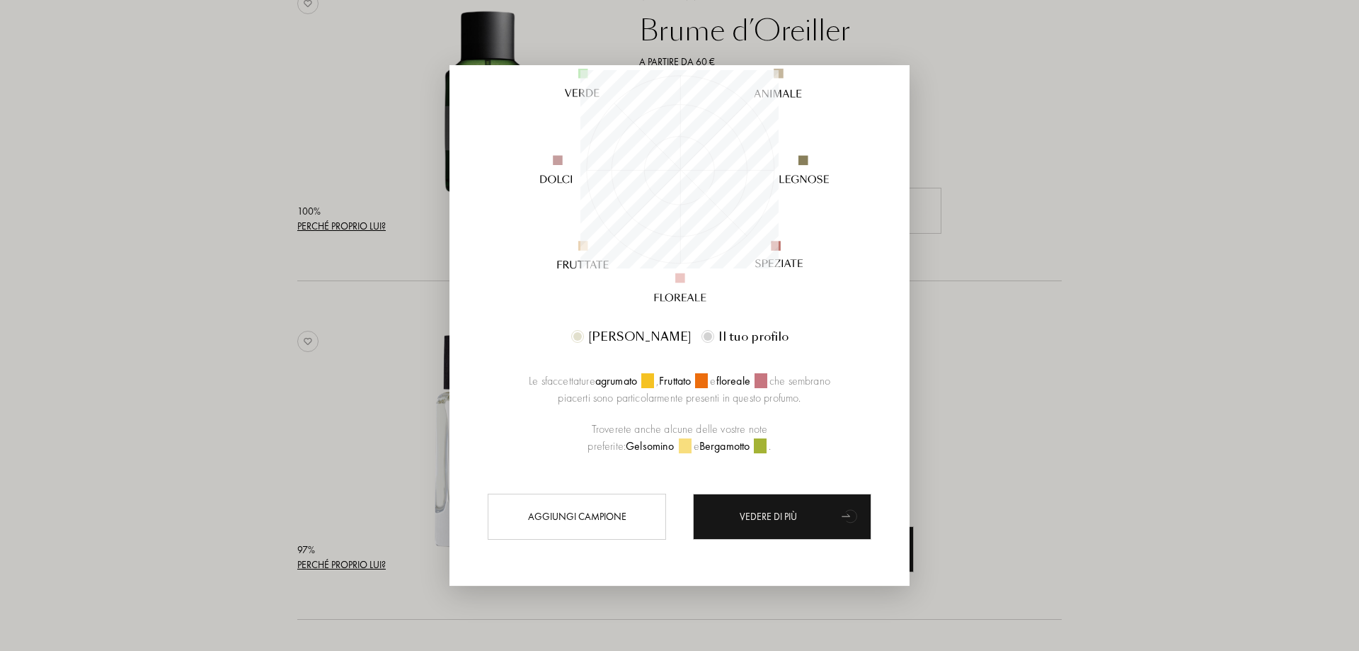
click at [1123, 251] on div at bounding box center [679, 325] width 1359 height 651
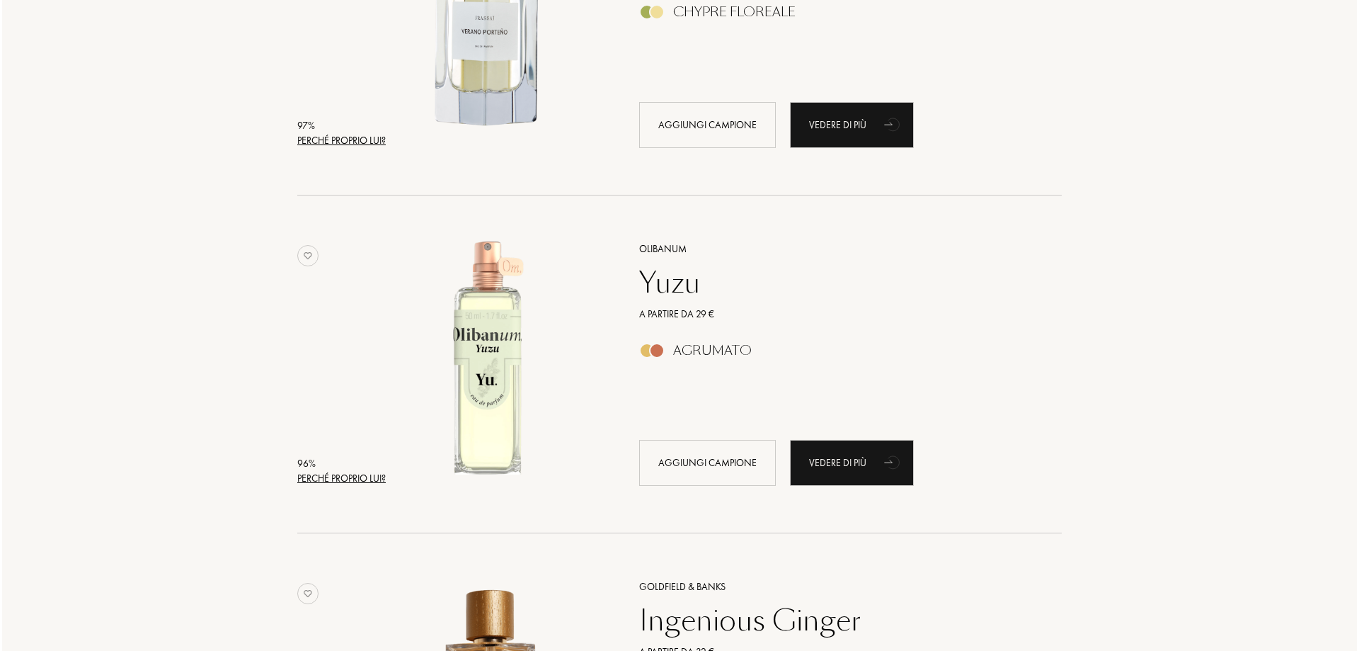
scroll to position [708, 0]
click at [311, 467] on div "96 %" at bounding box center [339, 462] width 88 height 15
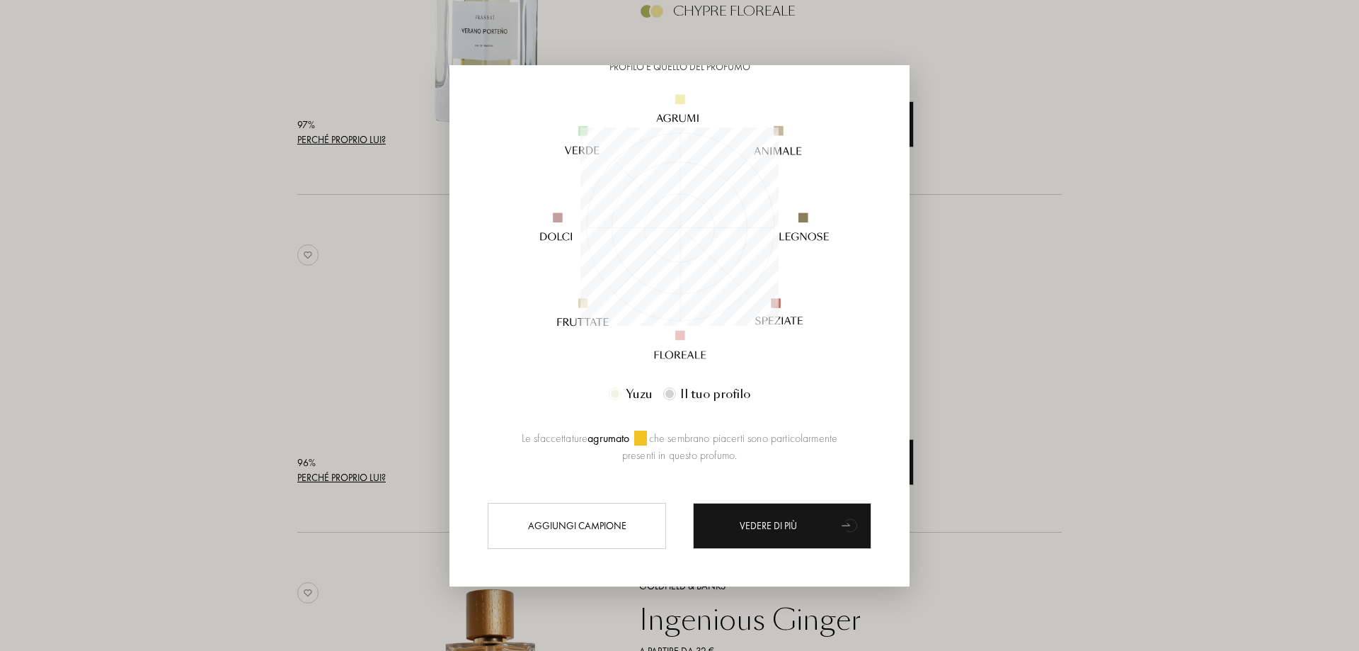
scroll to position [146, 0]
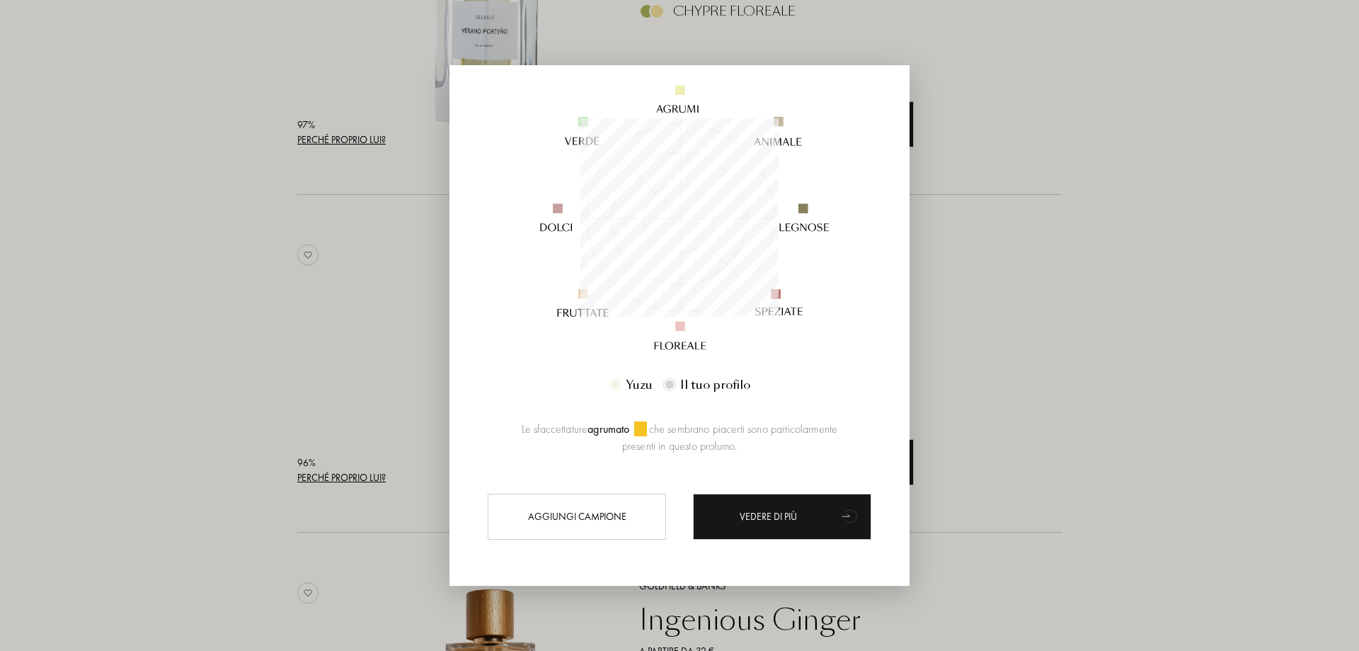
click at [1077, 333] on div at bounding box center [679, 325] width 1359 height 651
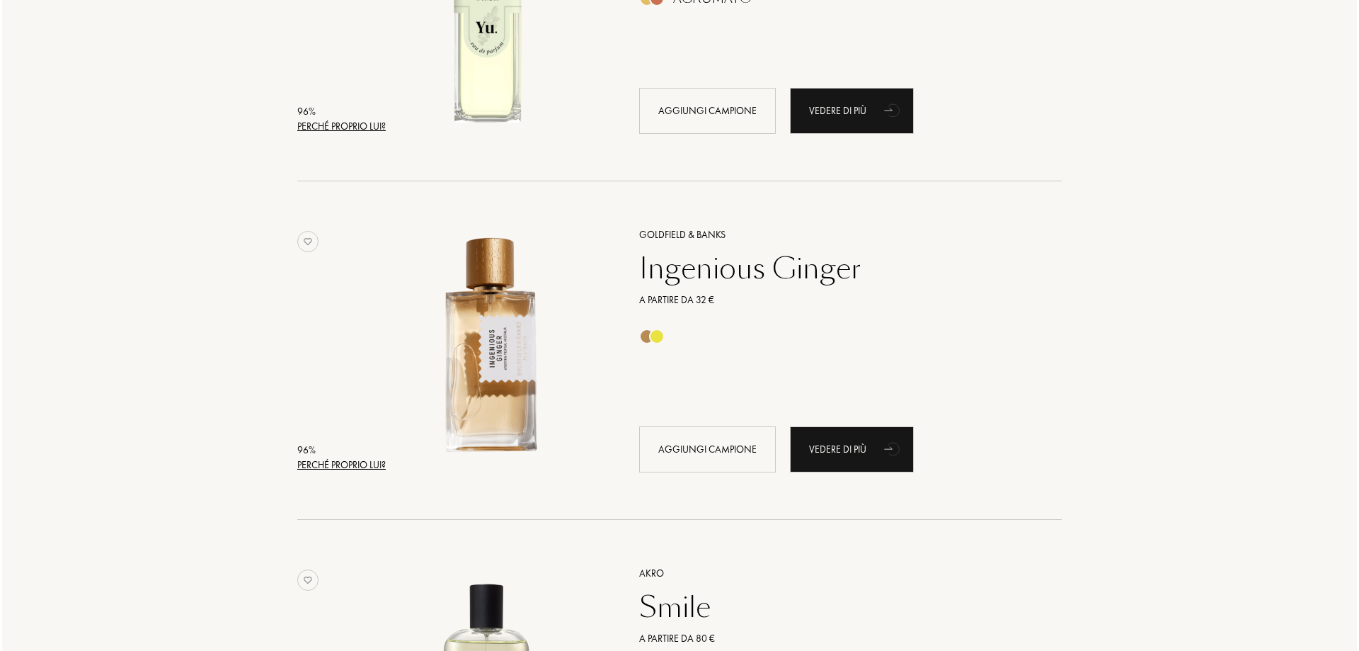
scroll to position [1062, 0]
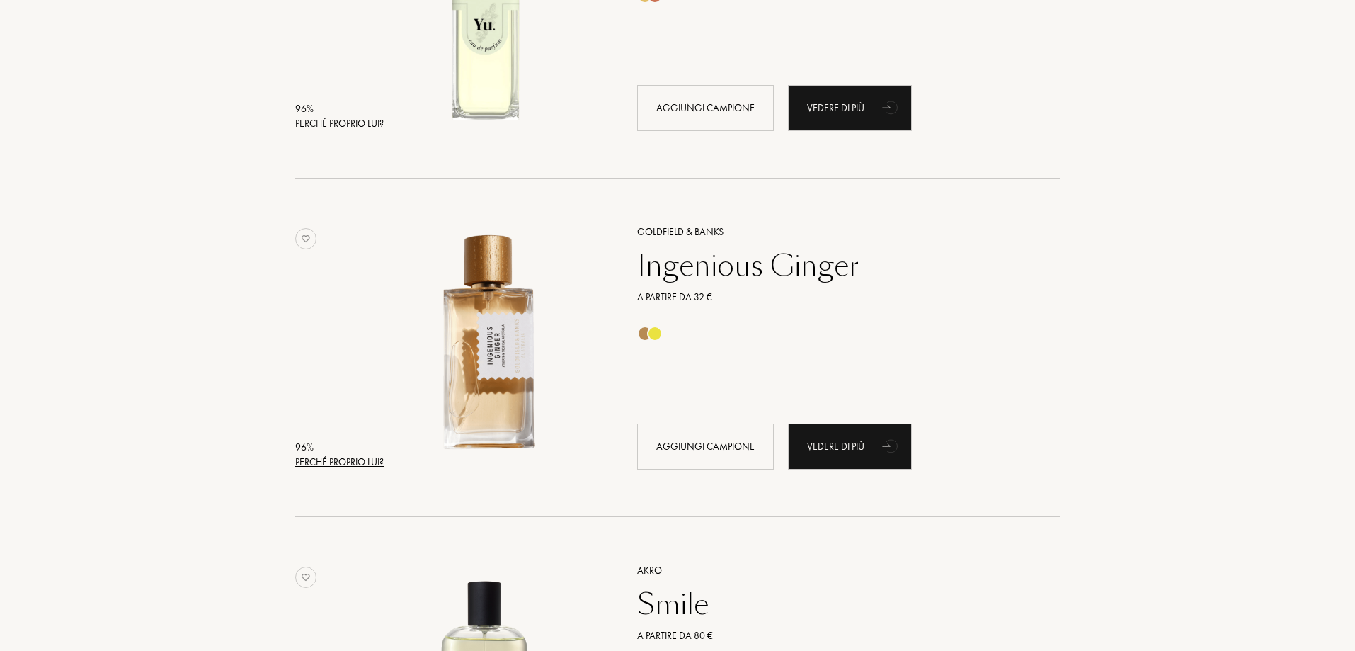
click at [358, 464] on div "Perché proprio lui?" at bounding box center [339, 461] width 88 height 15
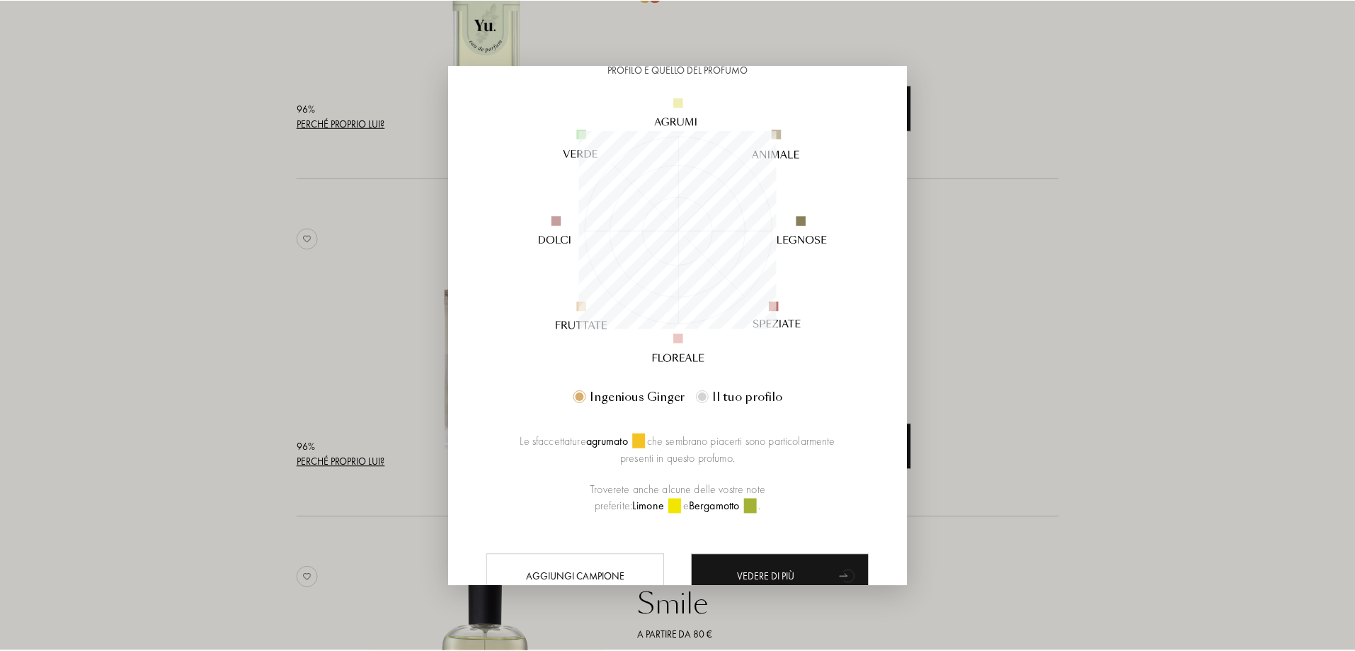
scroll to position [194, 0]
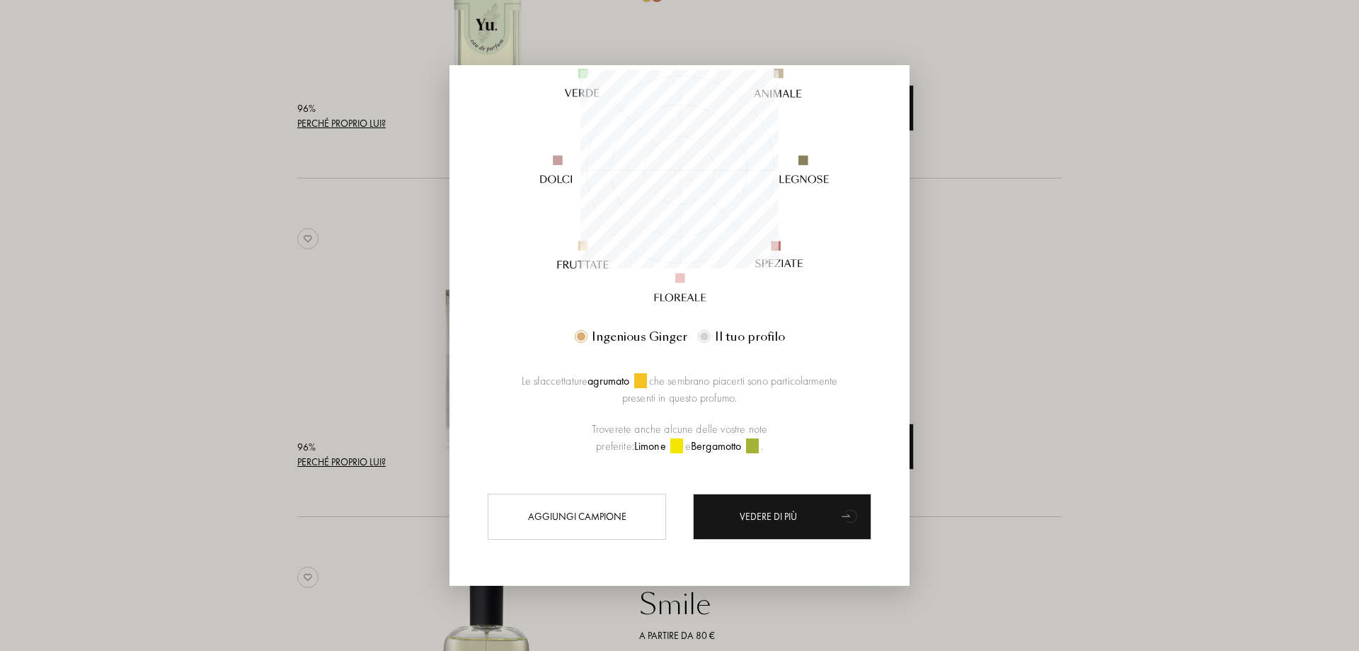
click at [1035, 317] on div at bounding box center [679, 325] width 1359 height 651
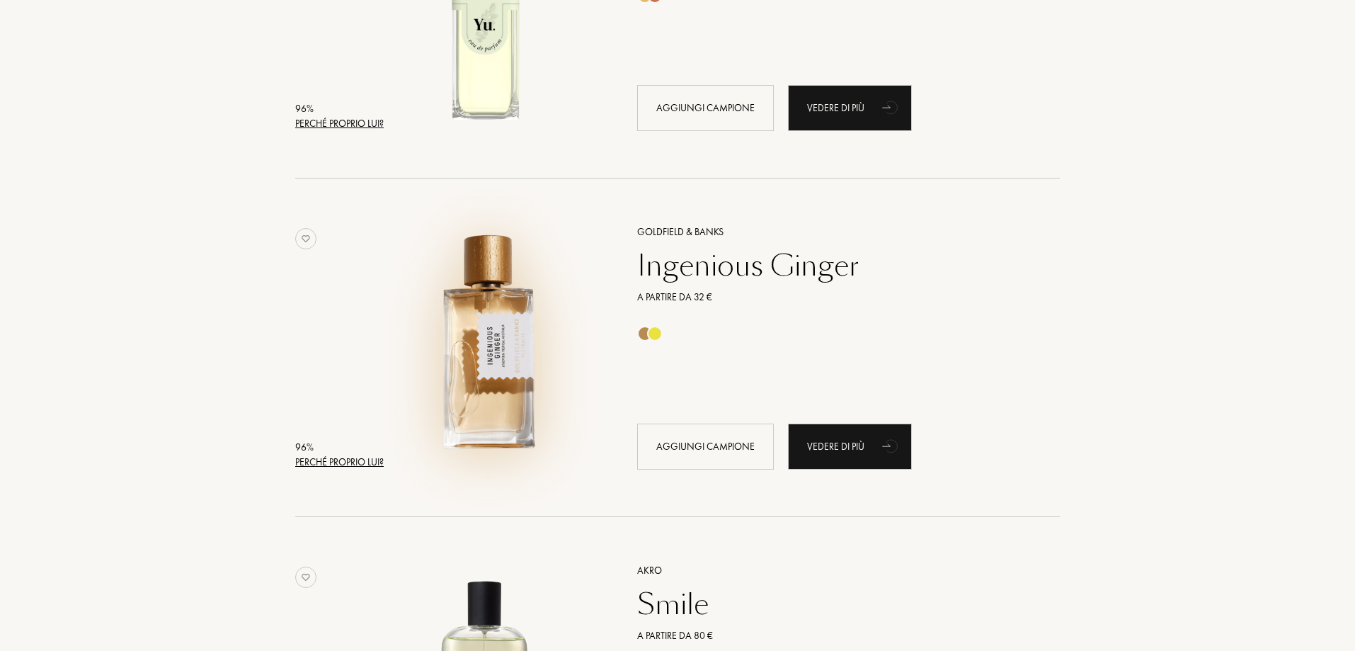
click at [486, 348] on img at bounding box center [486, 340] width 236 height 236
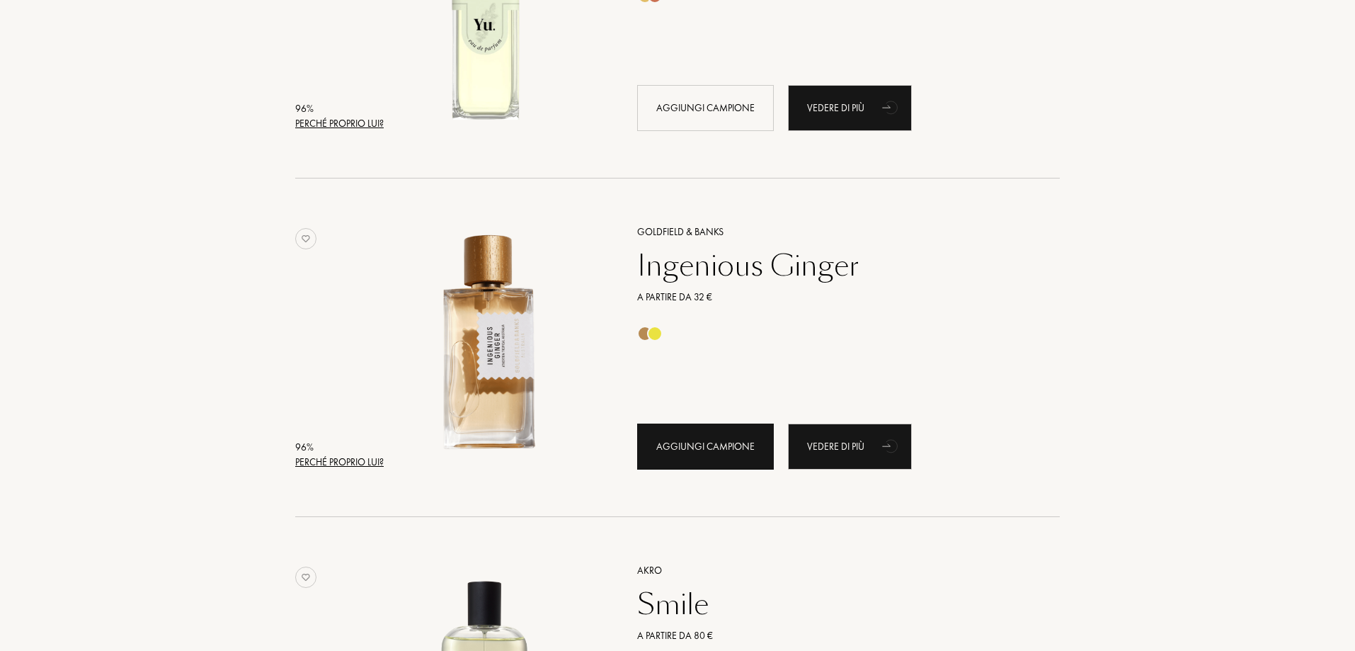
click at [728, 448] on div "Aggiungi campione" at bounding box center [705, 446] width 137 height 46
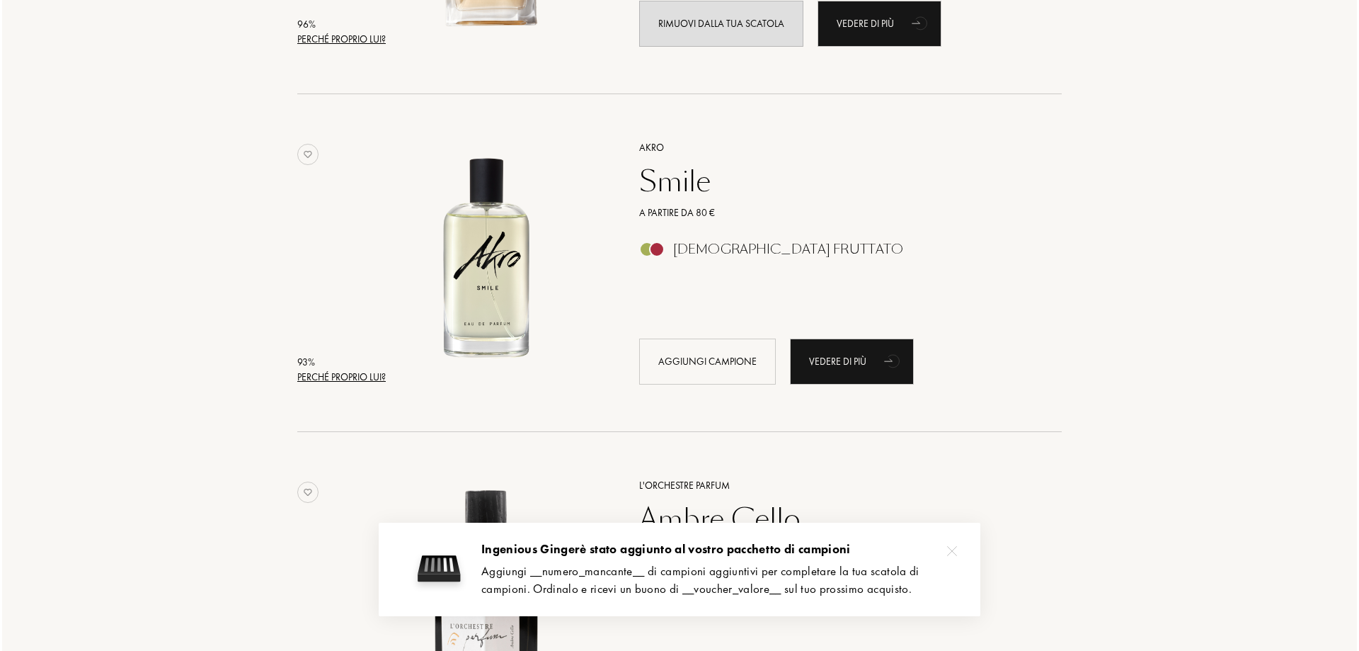
scroll to position [1487, 0]
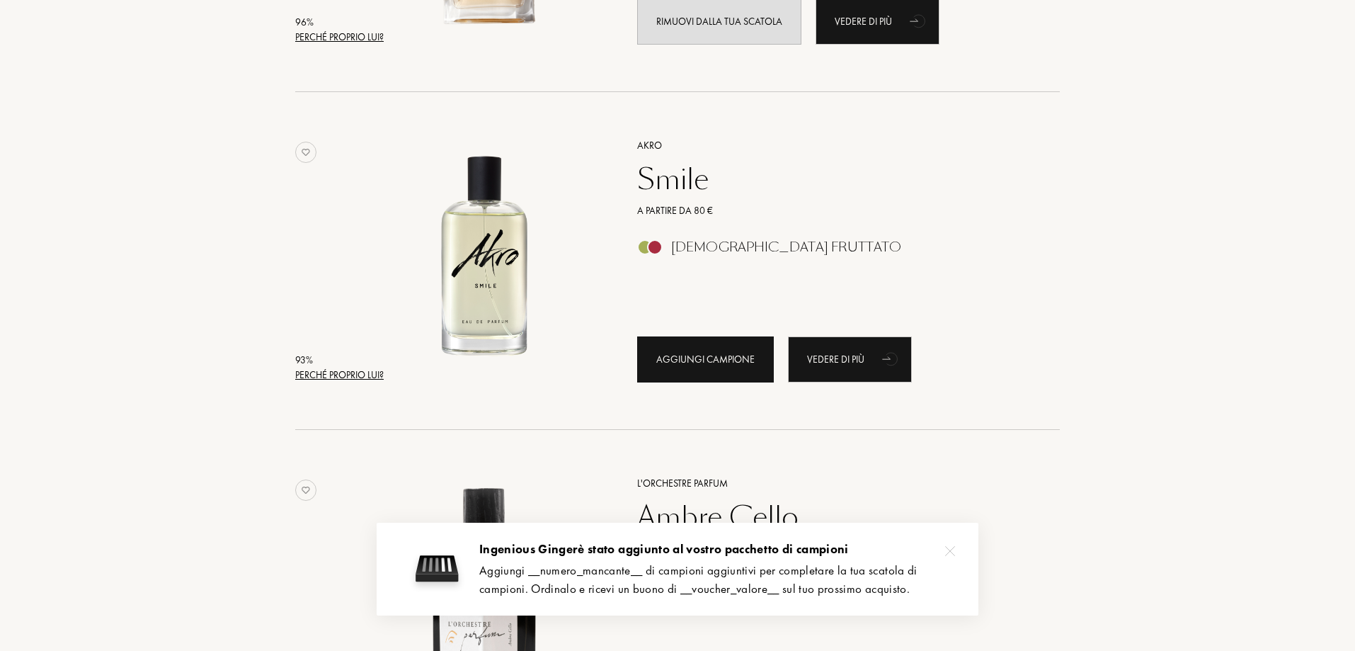
click at [700, 357] on div "Aggiungi campione" at bounding box center [705, 359] width 137 height 46
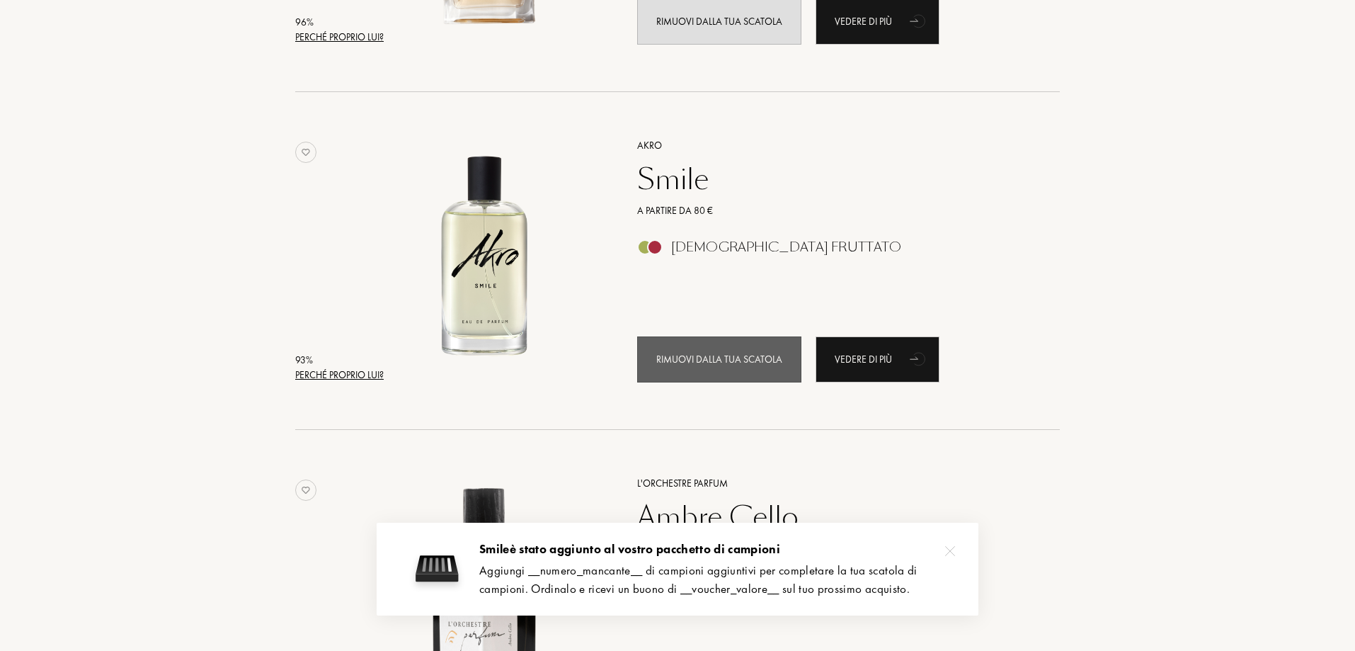
click at [700, 357] on div "Rimuovi dalla tua scatola" at bounding box center [719, 359] width 164 height 46
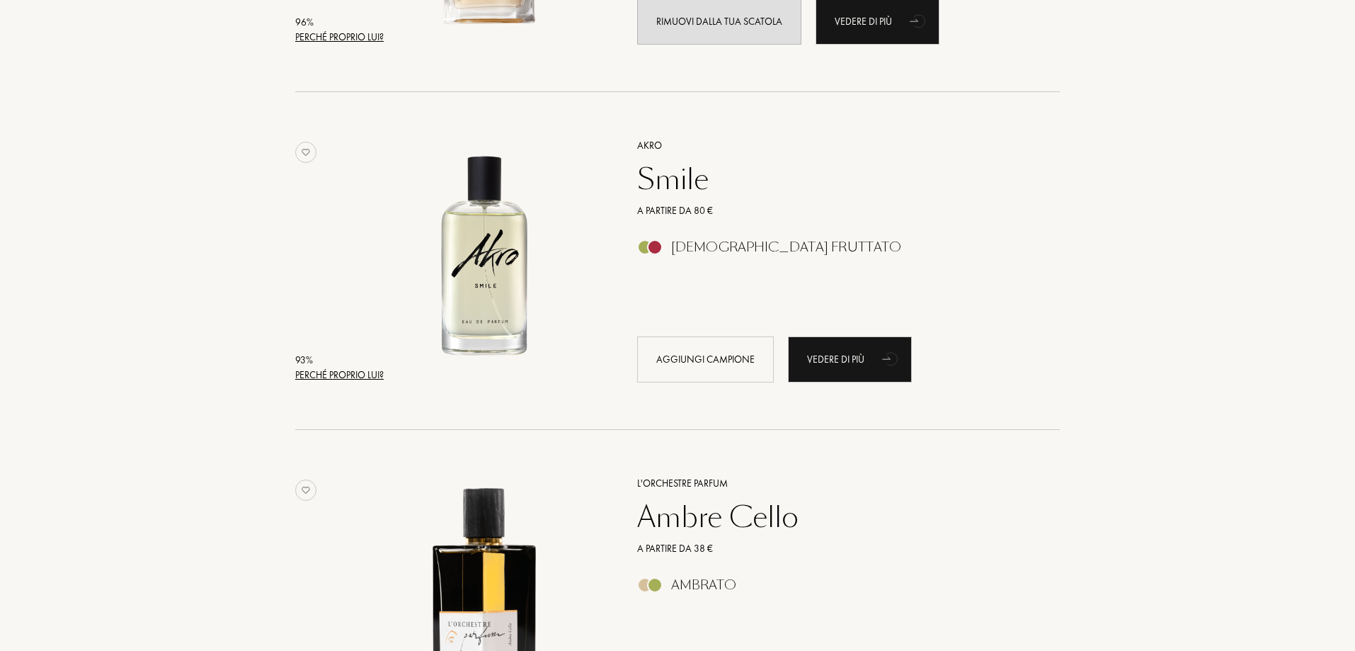
click at [334, 371] on div "Perché proprio lui?" at bounding box center [339, 374] width 88 height 15
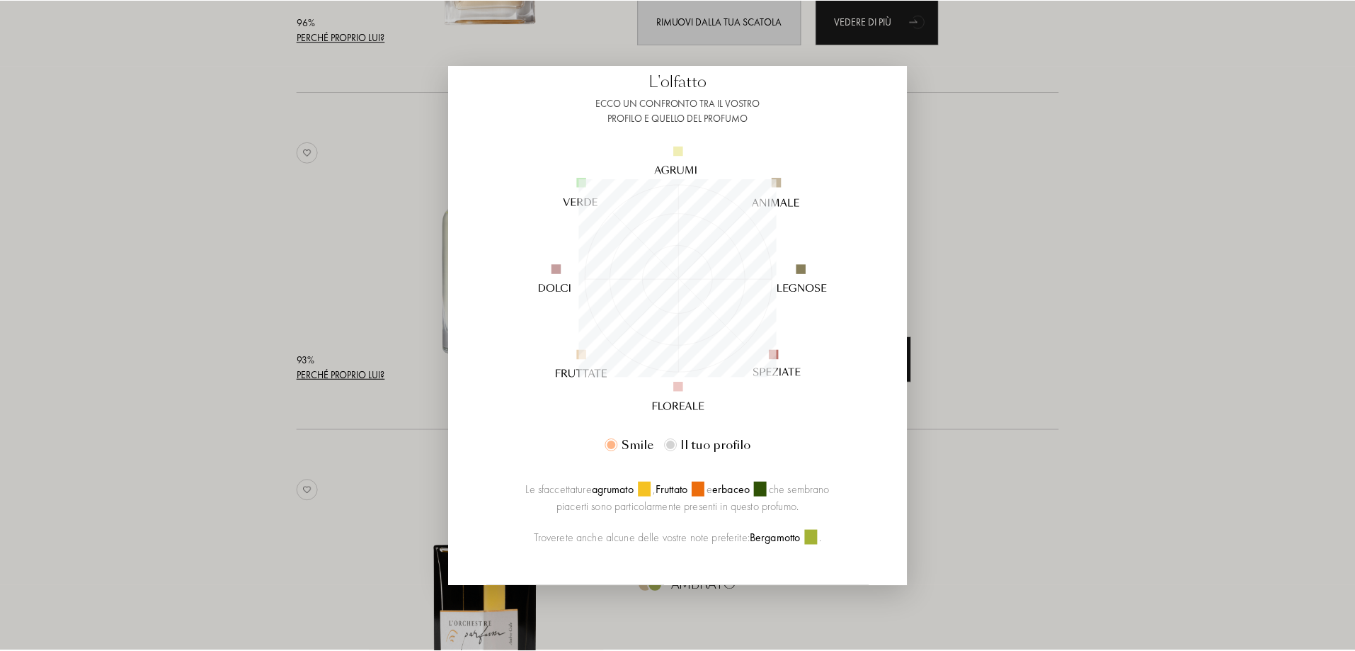
scroll to position [177, 0]
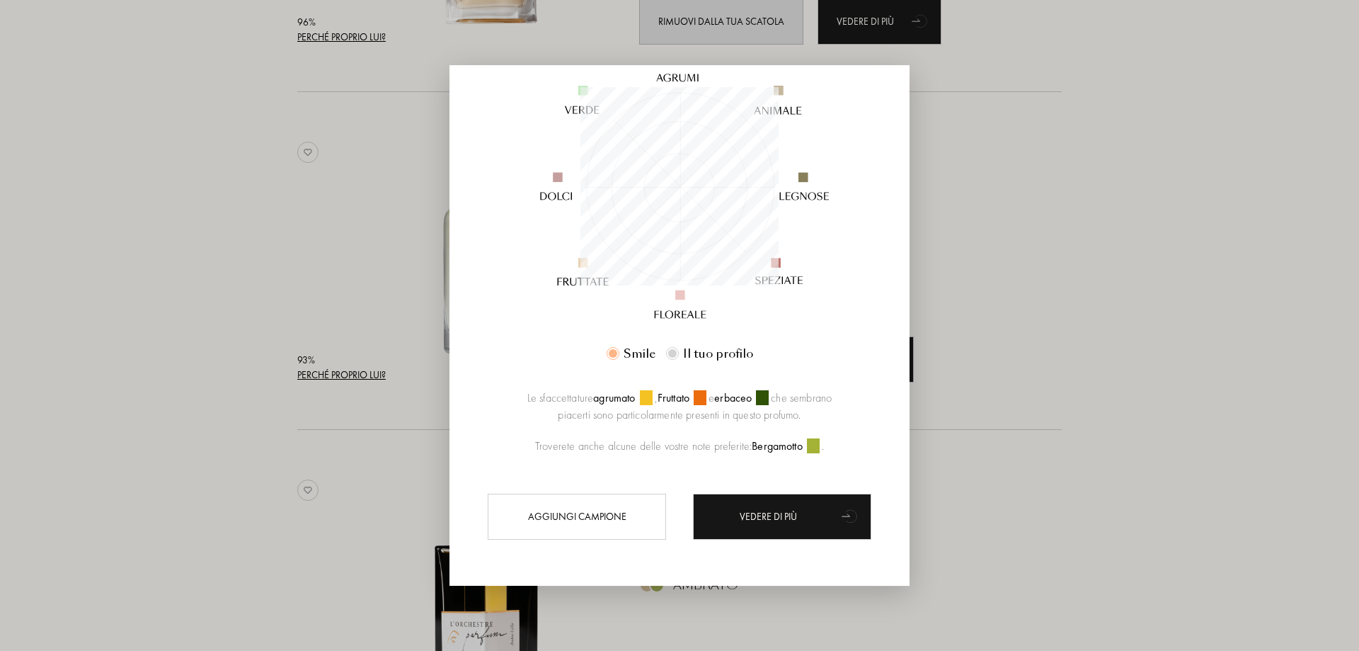
click at [1082, 228] on div at bounding box center [679, 325] width 1359 height 651
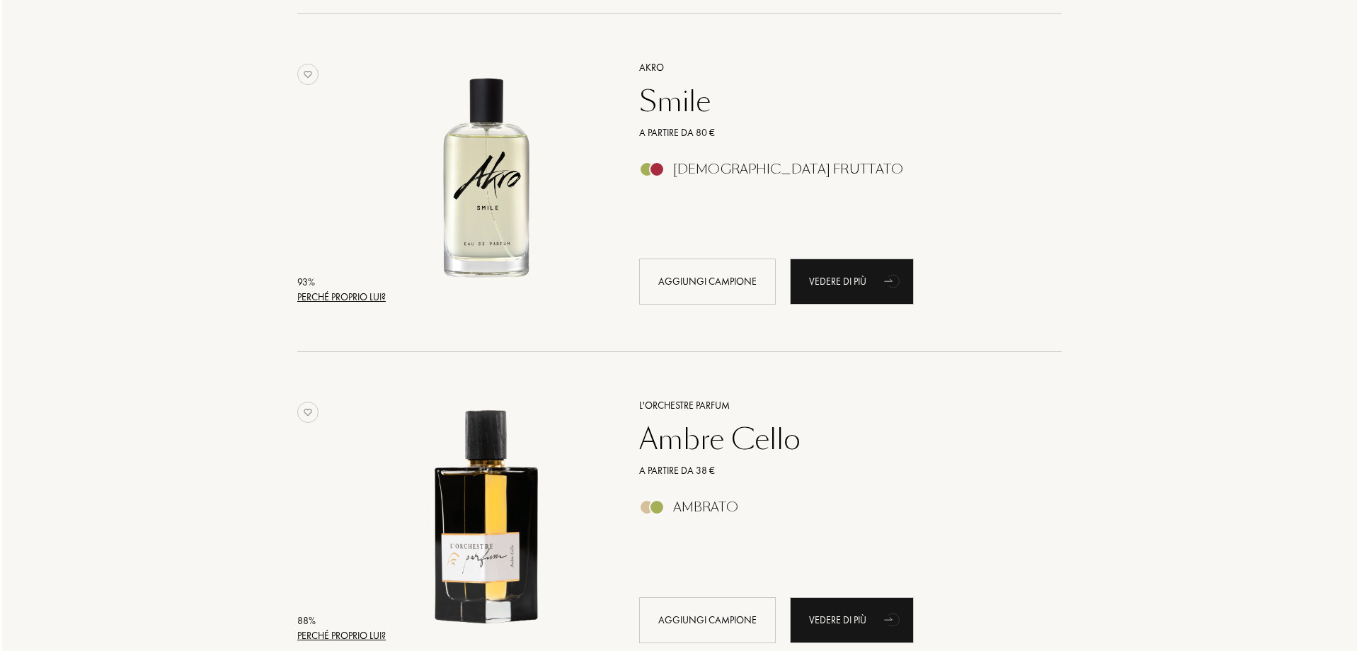
scroll to position [1699, 0]
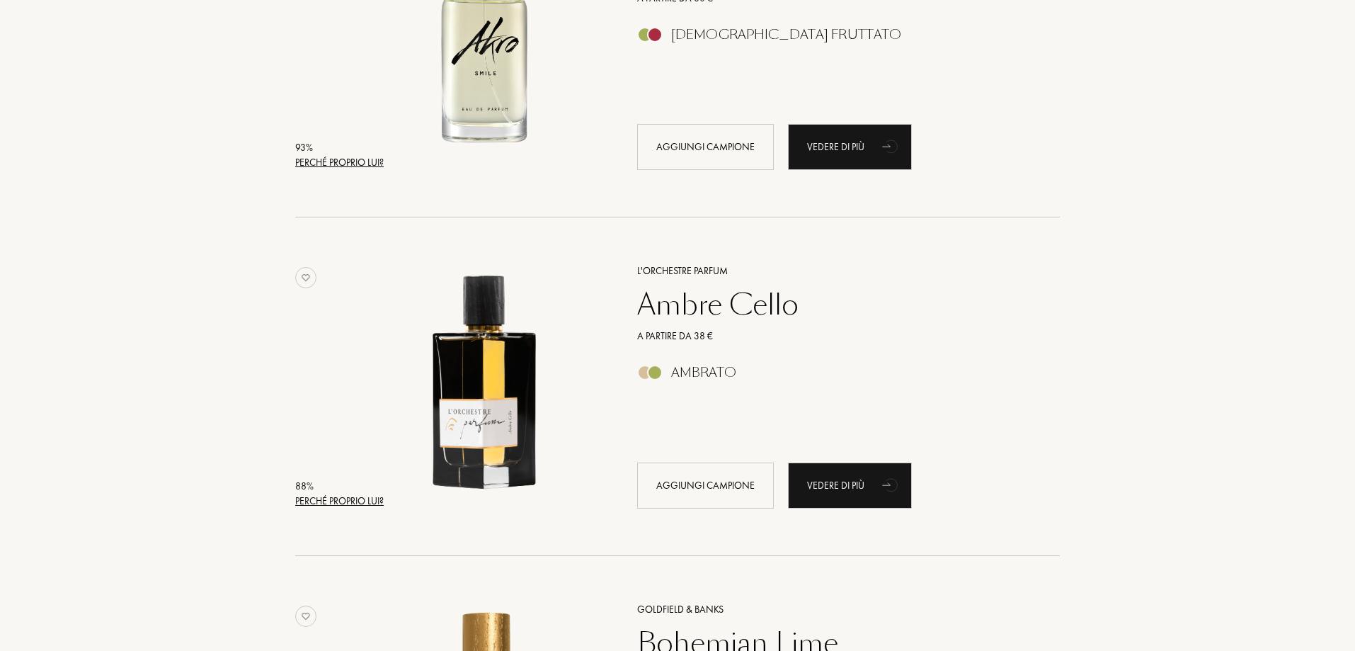
click at [370, 496] on div "Perché proprio lui?" at bounding box center [339, 500] width 88 height 15
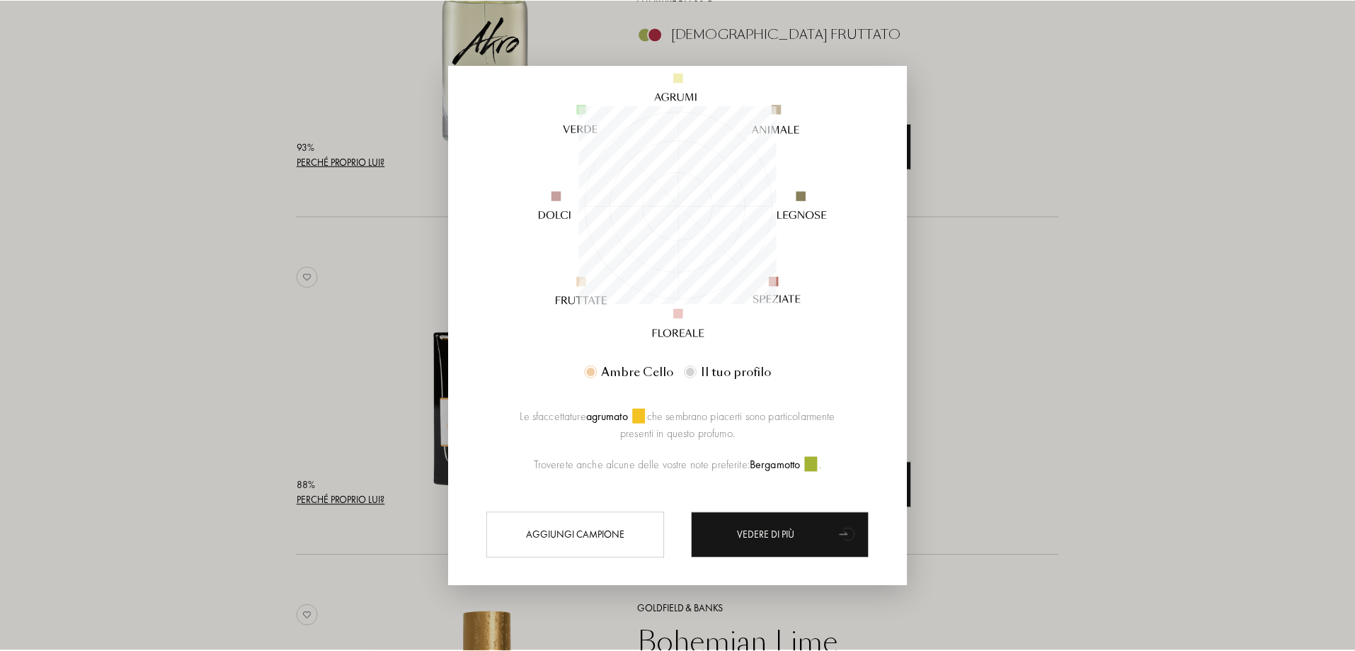
scroll to position [177, 0]
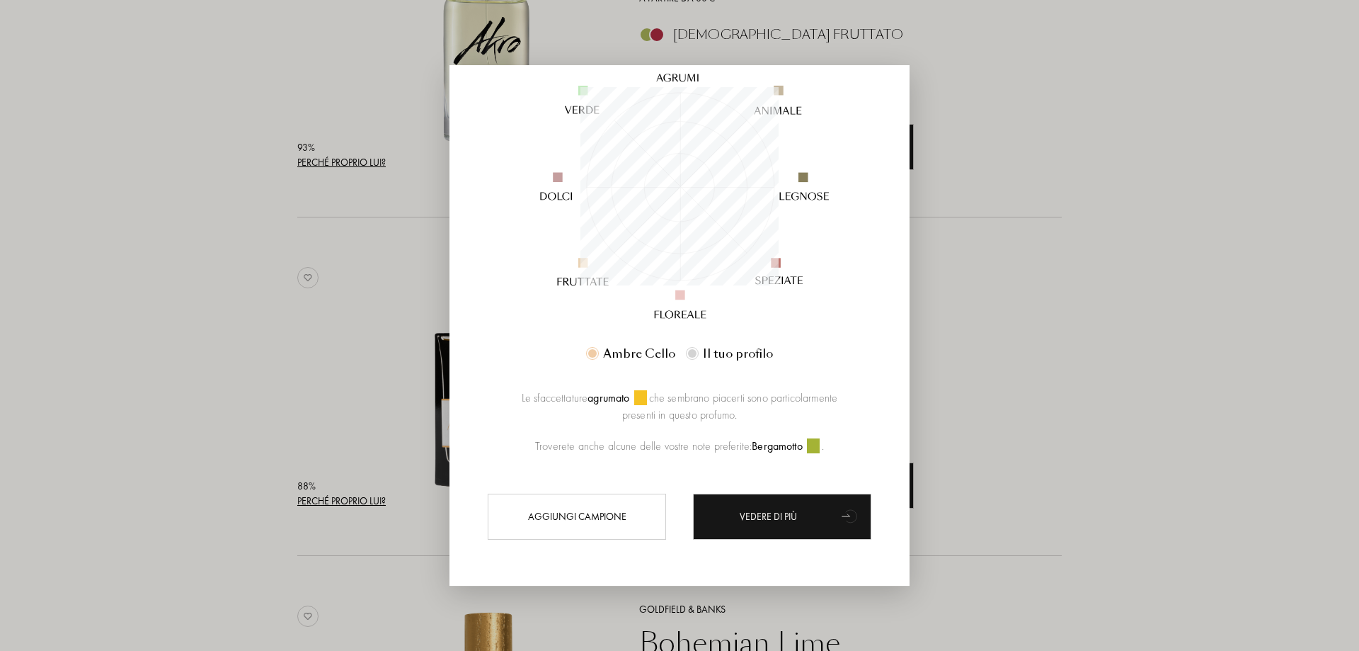
click at [1132, 231] on div at bounding box center [679, 325] width 1359 height 651
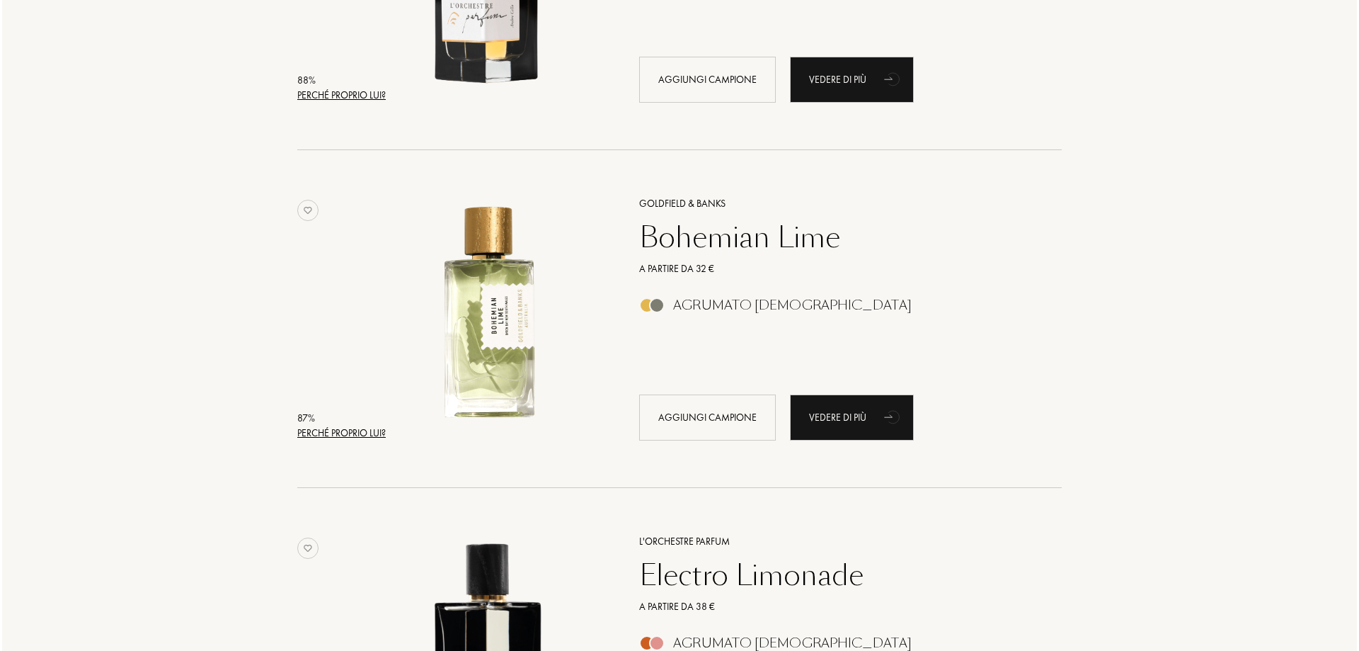
scroll to position [2124, 0]
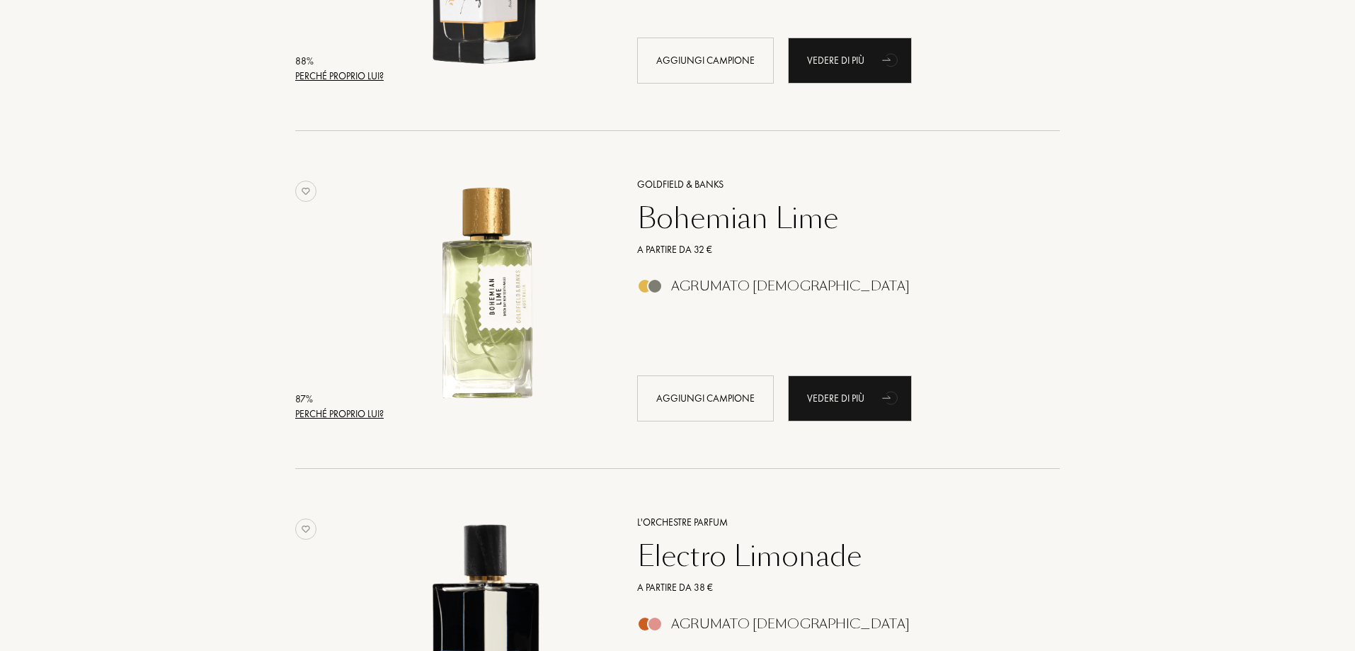
click at [311, 415] on div "Perché proprio lui?" at bounding box center [339, 413] width 88 height 15
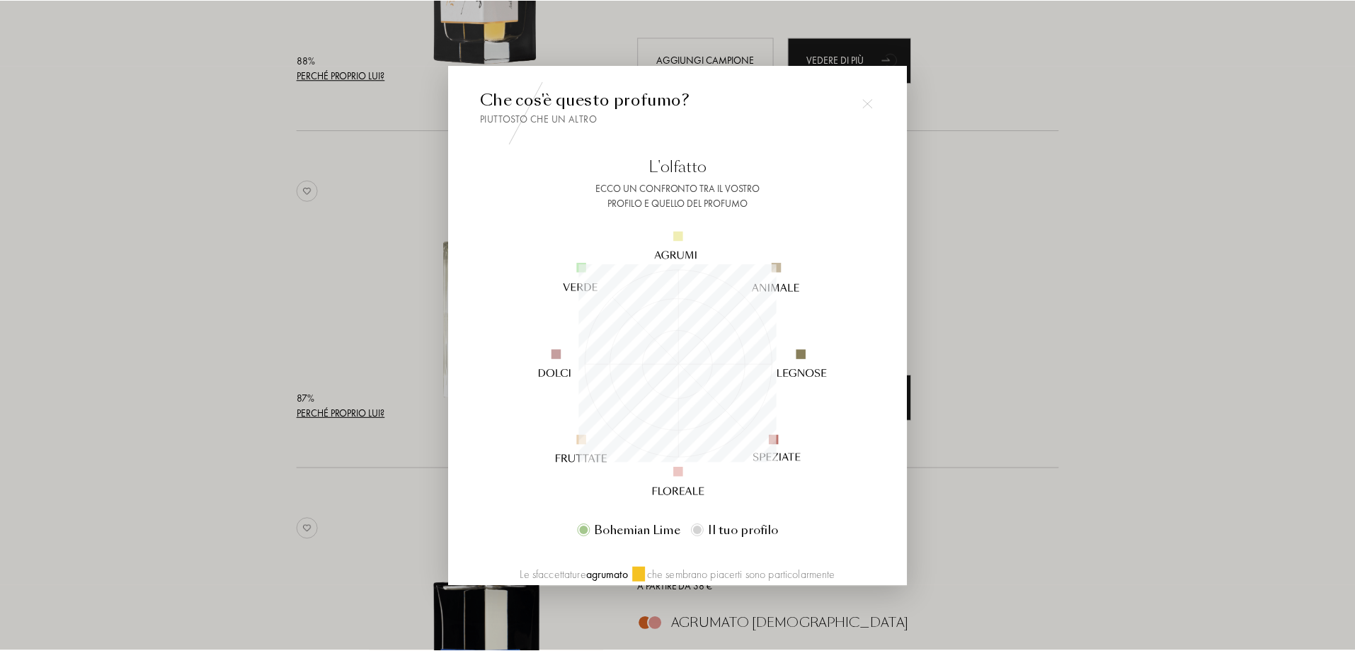
scroll to position [142, 0]
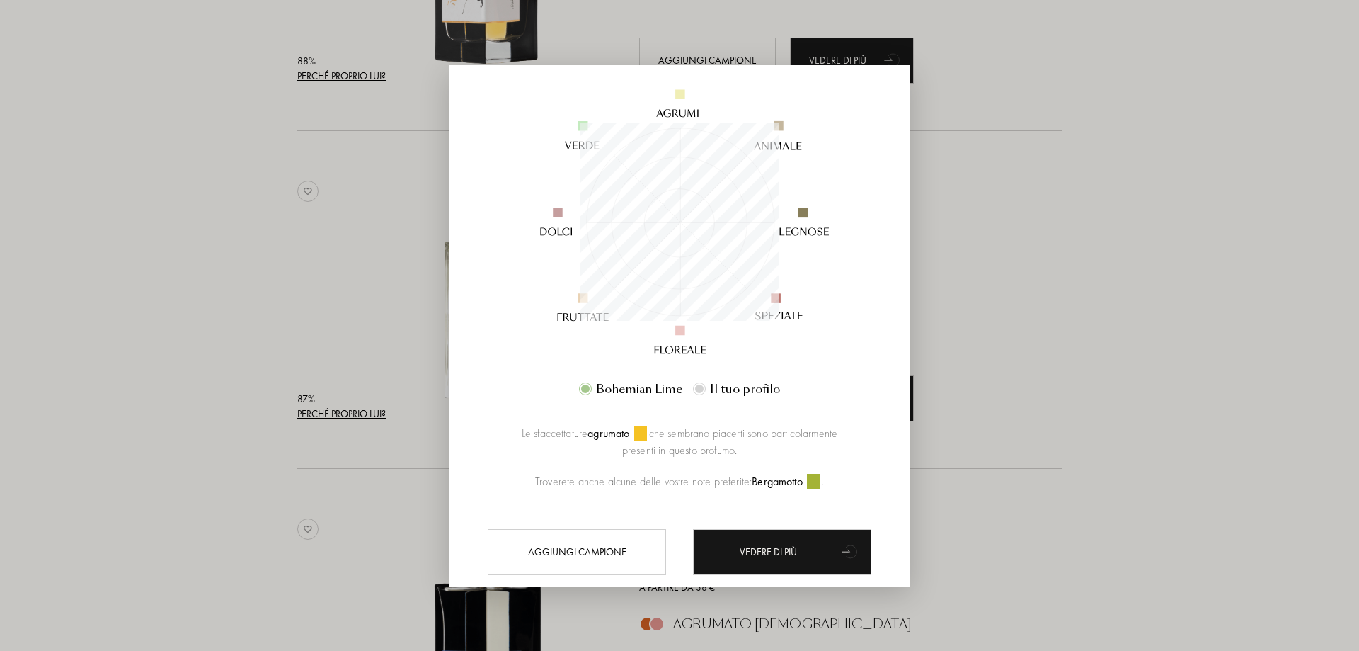
click at [1148, 326] on div at bounding box center [679, 325] width 1359 height 651
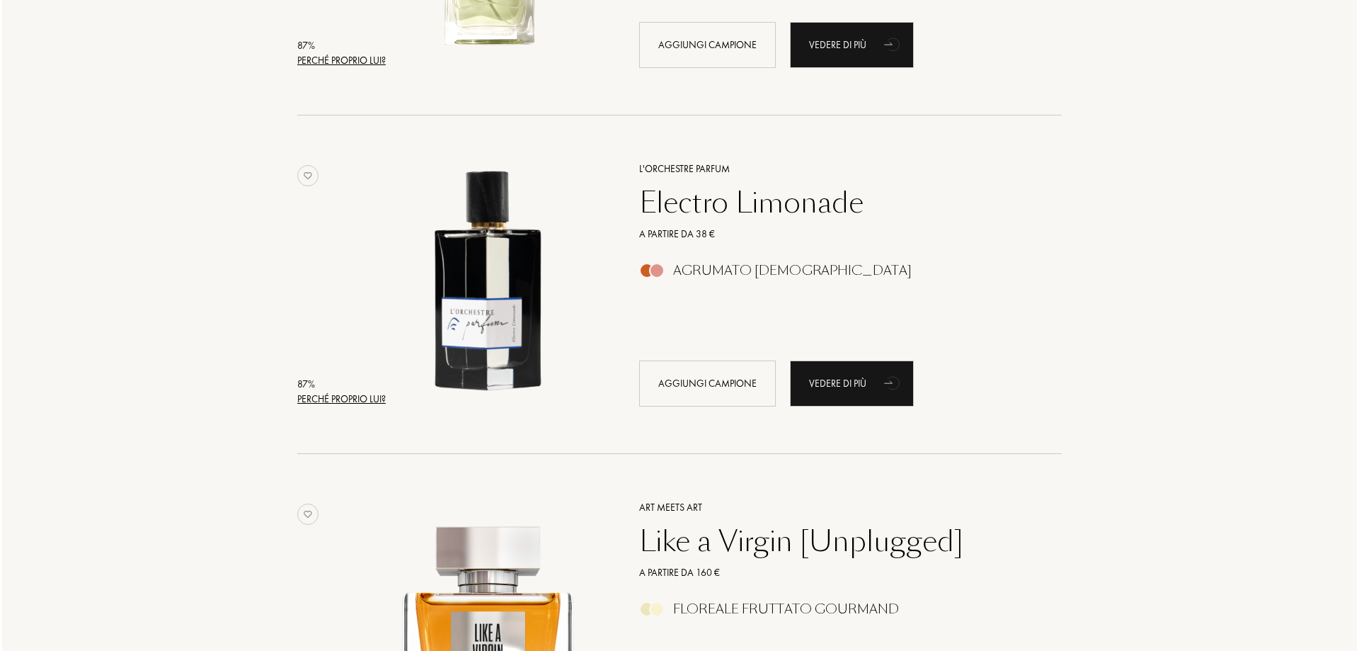
scroll to position [2478, 0]
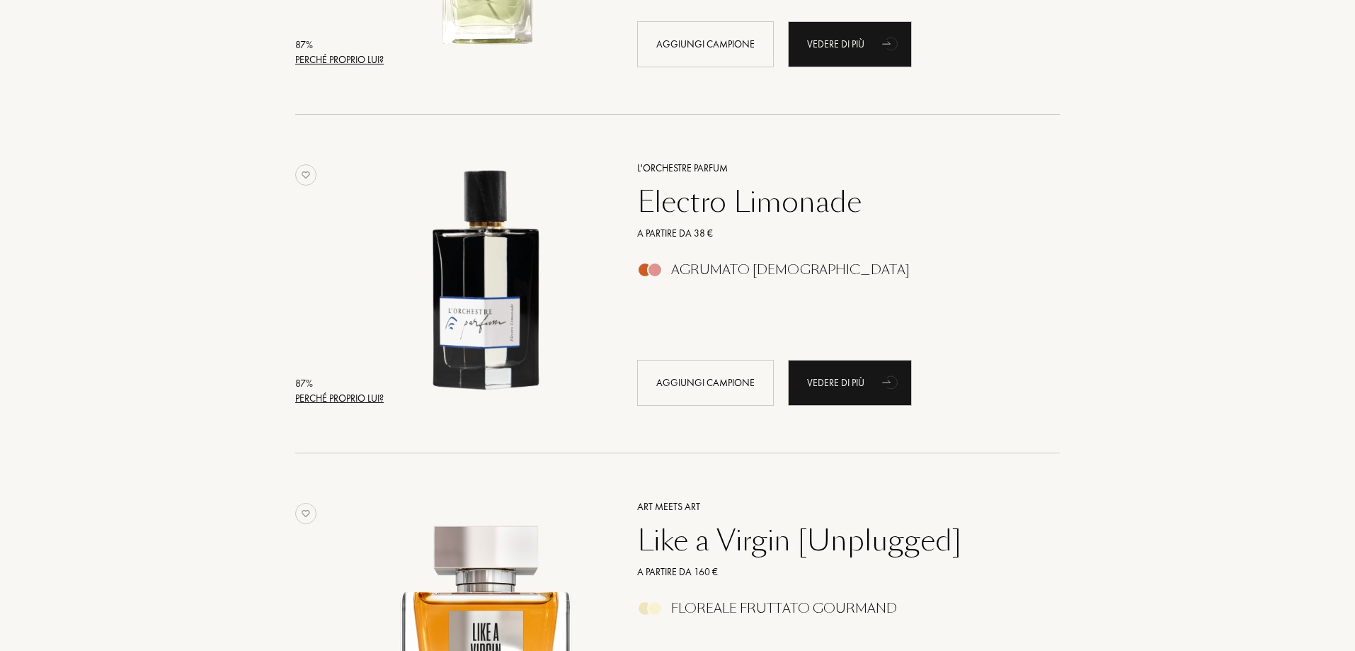
click at [348, 395] on div "Perché proprio lui?" at bounding box center [339, 398] width 88 height 15
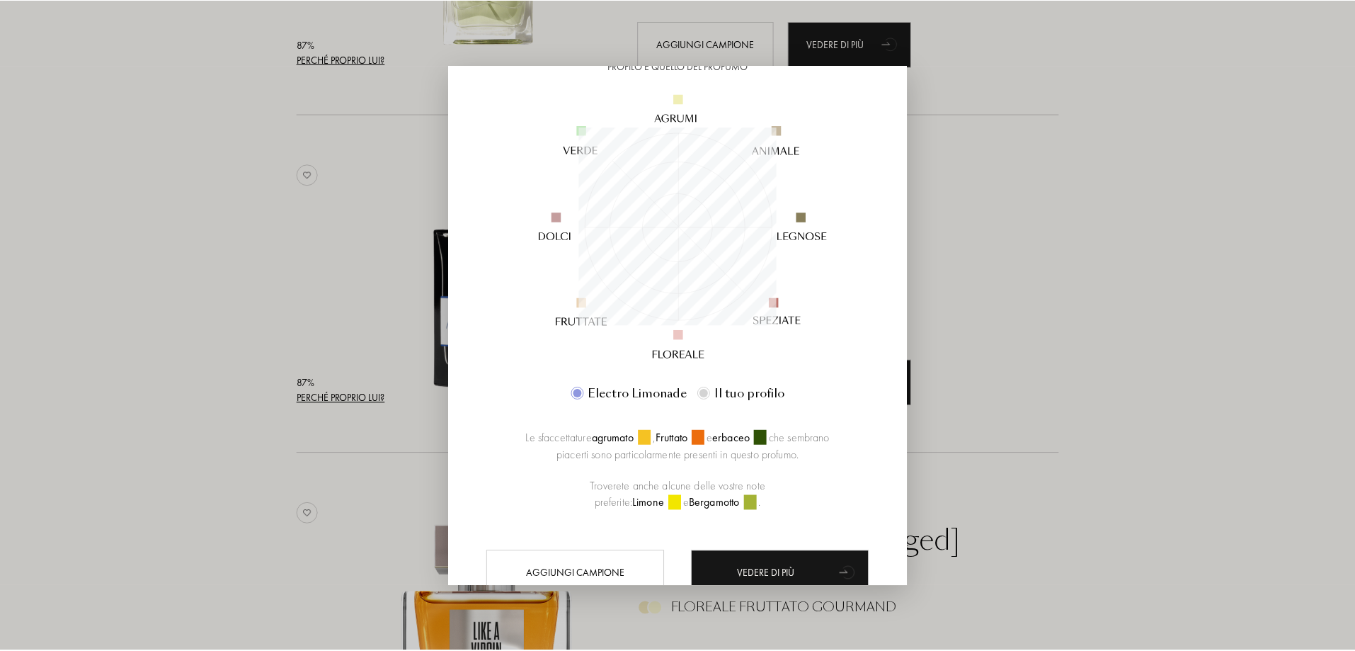
scroll to position [142, 0]
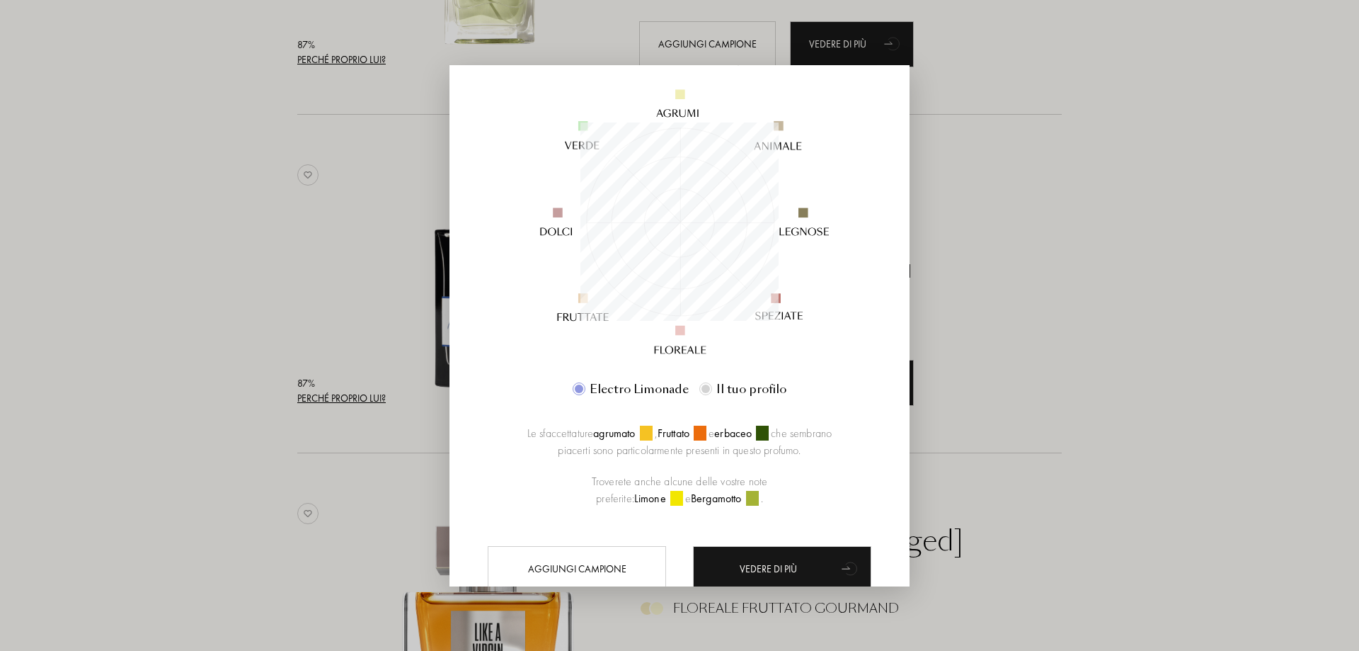
click at [1167, 355] on div at bounding box center [679, 325] width 1359 height 651
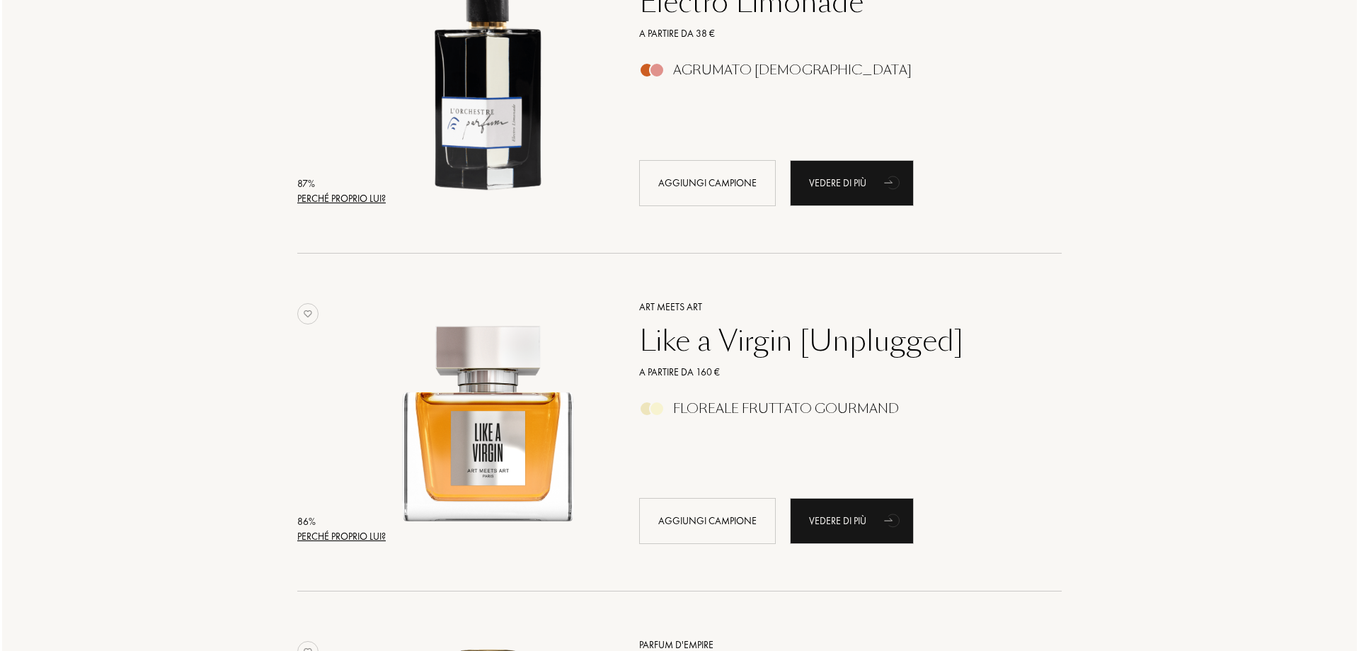
scroll to position [2690, 0]
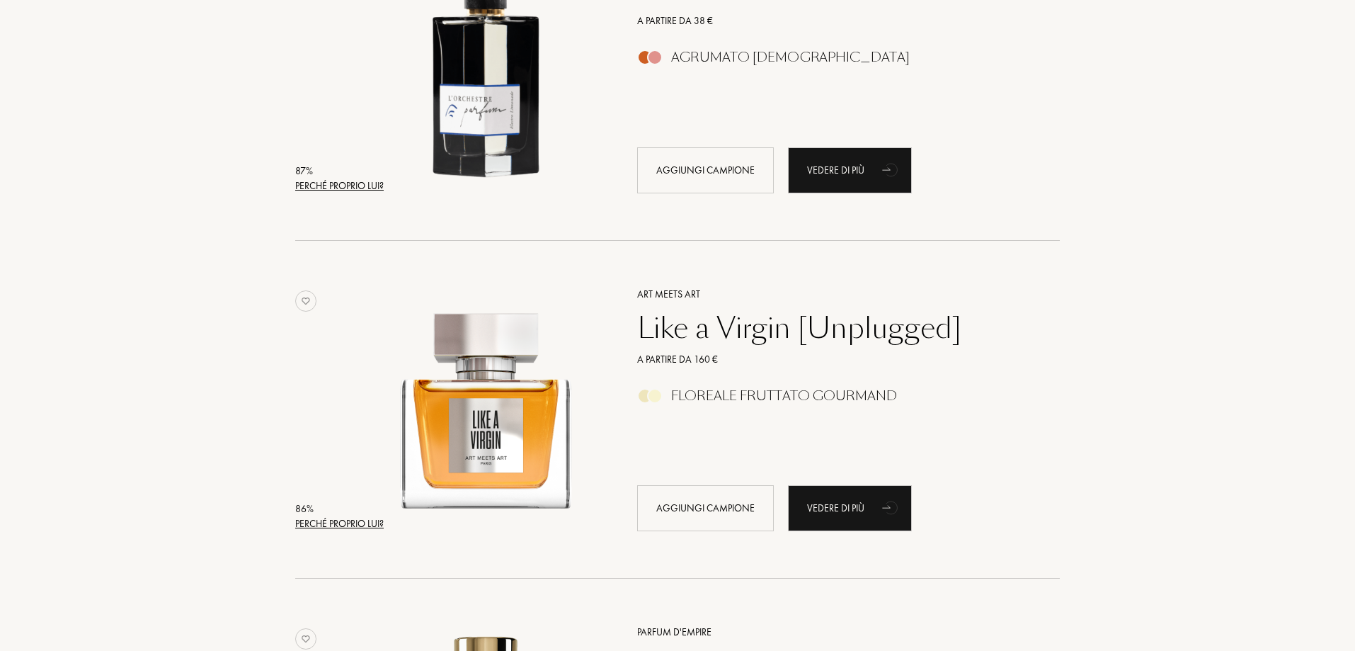
click at [358, 515] on div "86 %" at bounding box center [339, 508] width 88 height 15
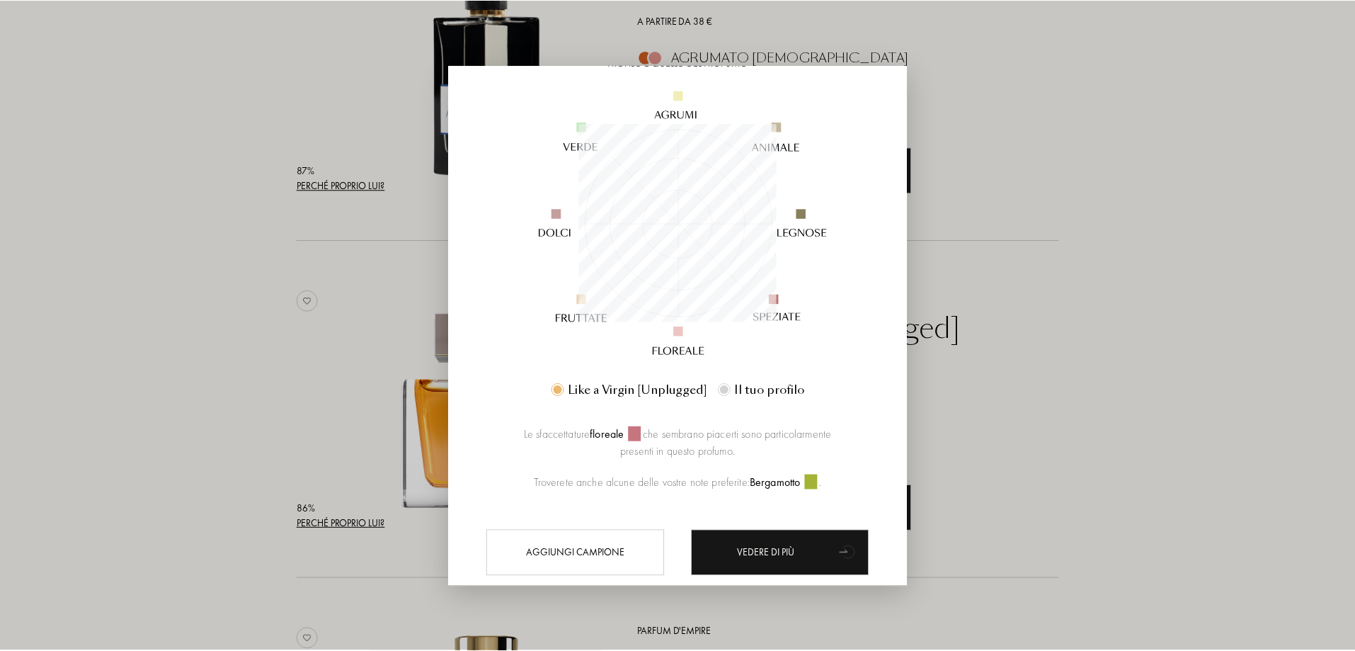
scroll to position [142, 0]
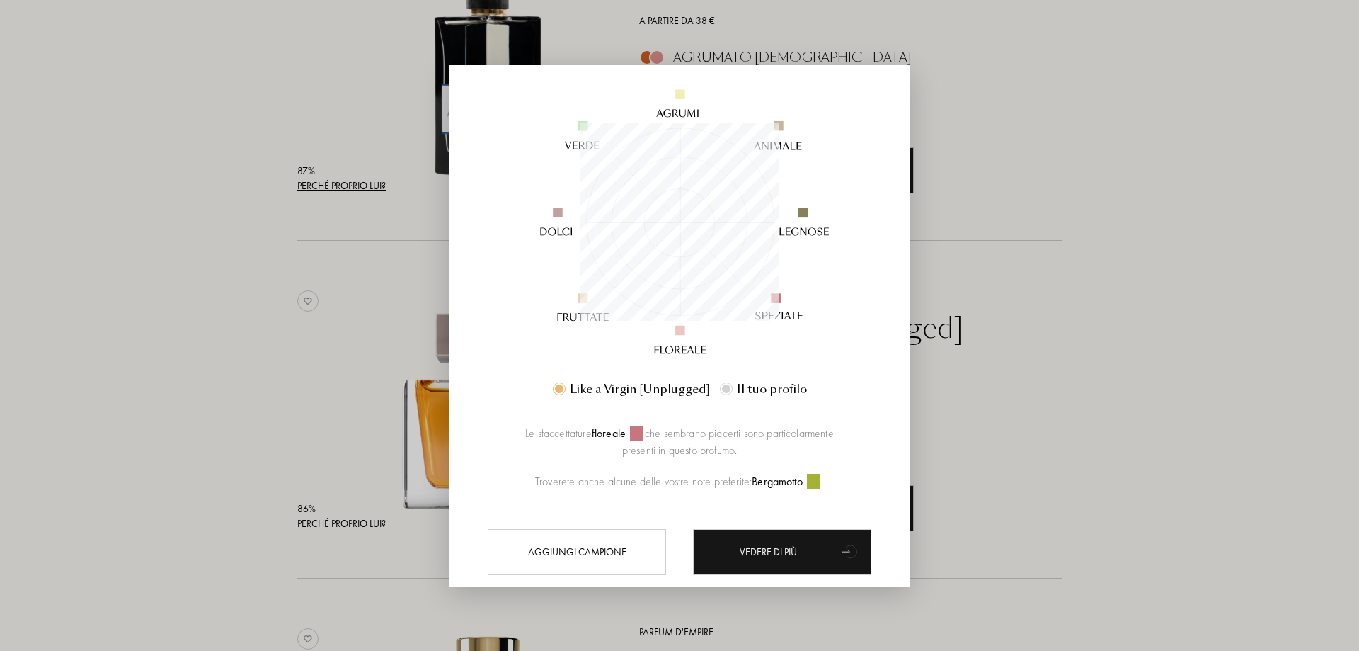
click at [1138, 273] on div at bounding box center [679, 325] width 1359 height 651
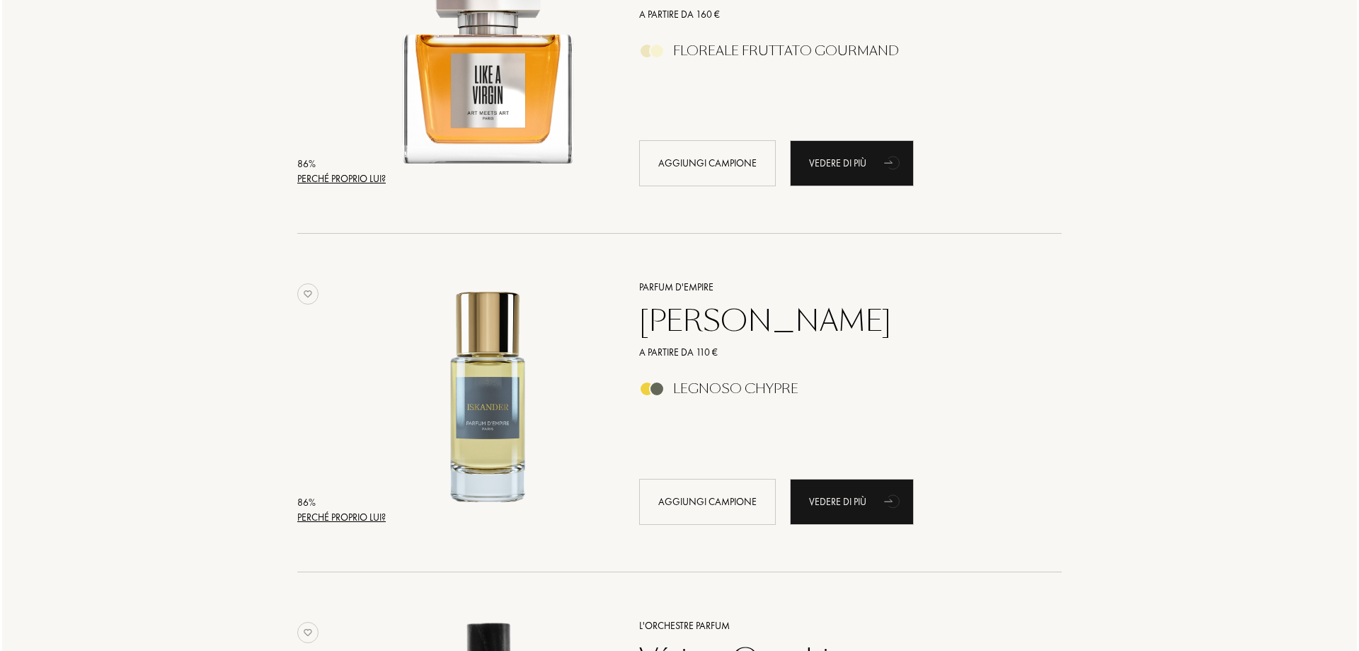
scroll to position [3044, 0]
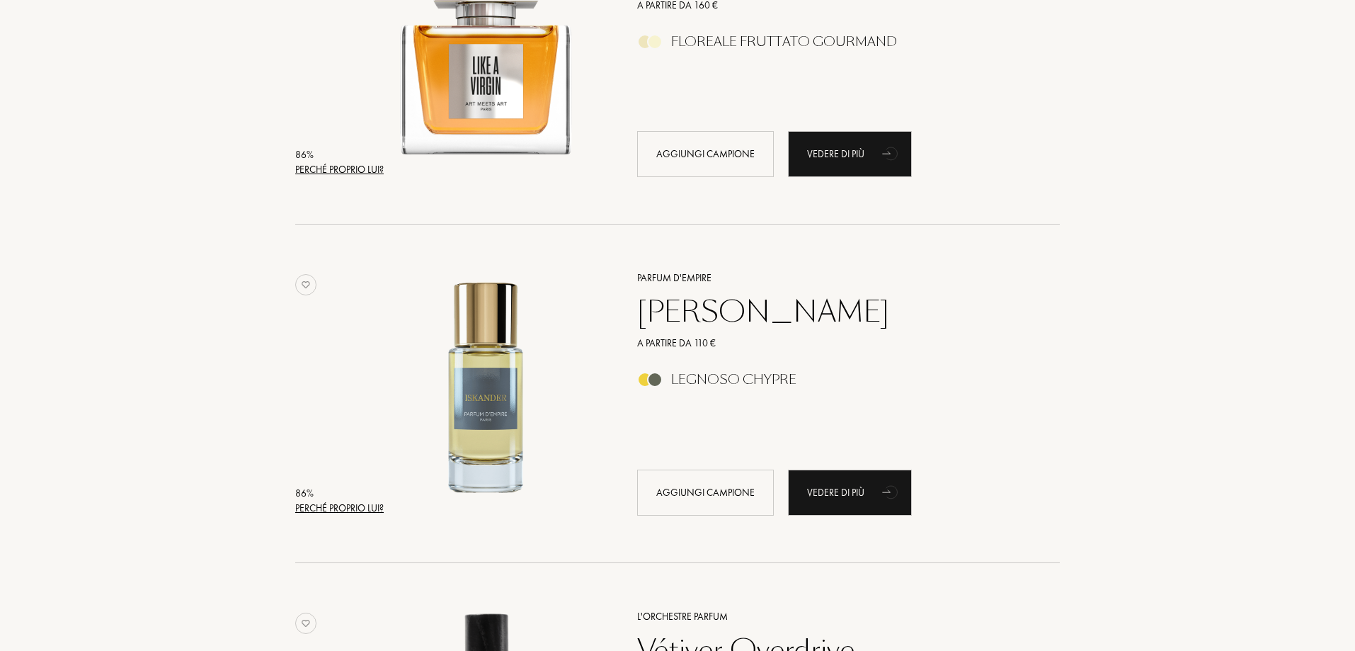
click at [357, 505] on div "Perché proprio lui?" at bounding box center [339, 507] width 88 height 15
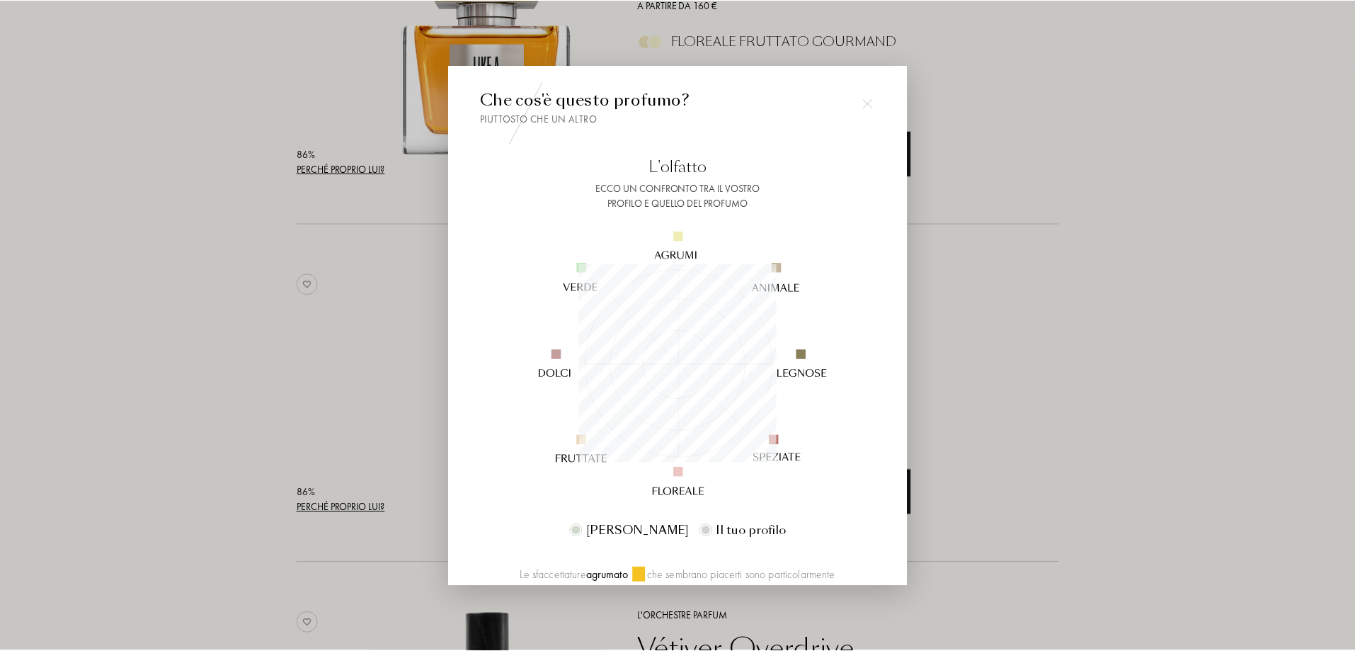
scroll to position [142, 0]
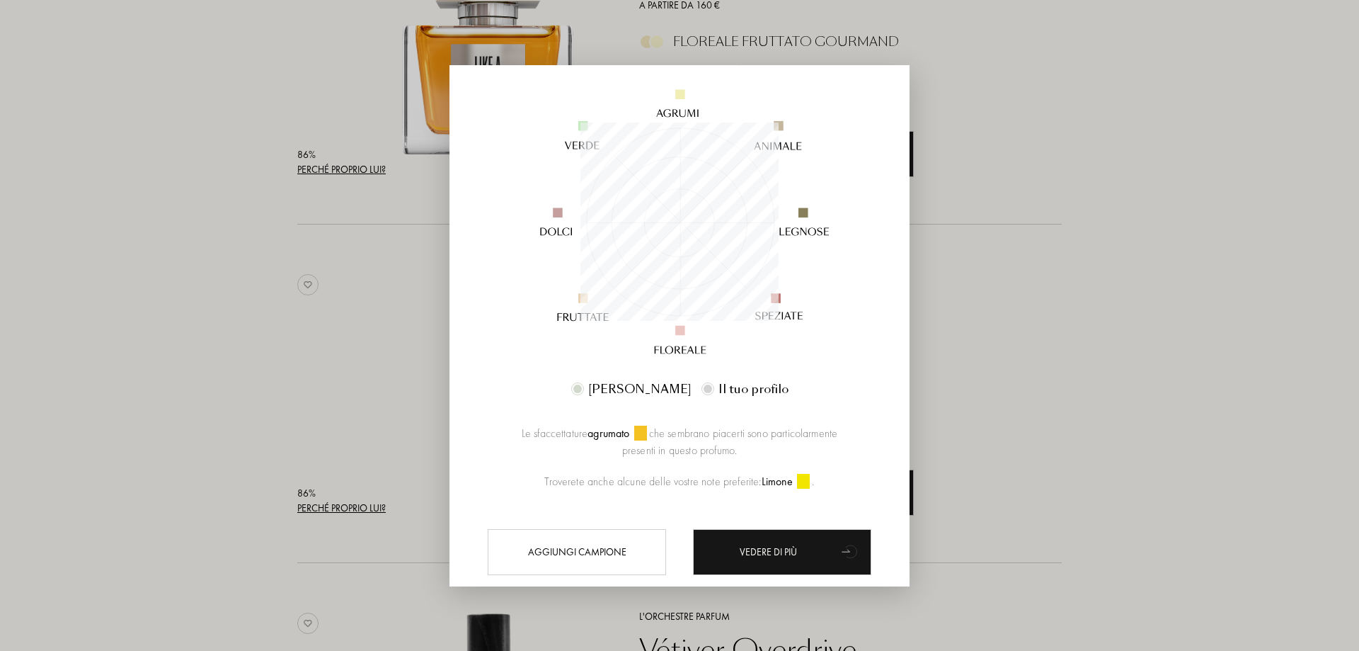
click at [1133, 340] on div at bounding box center [679, 325] width 1359 height 651
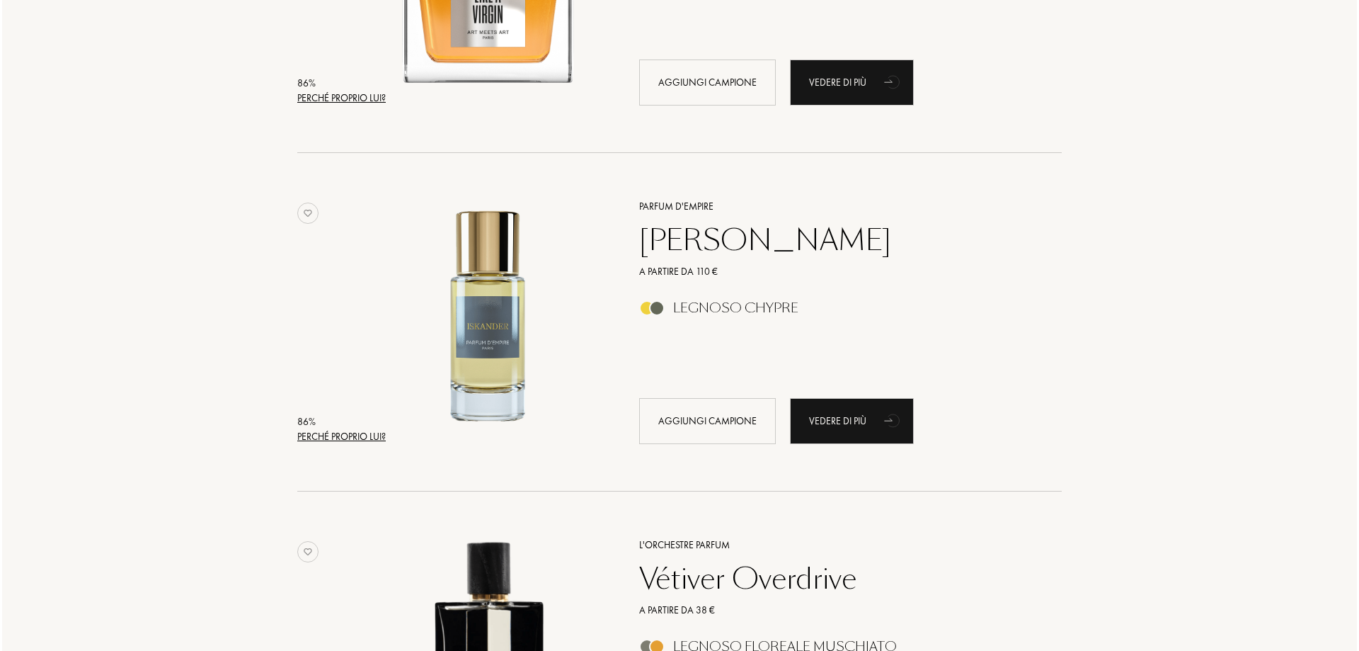
scroll to position [3327, 0]
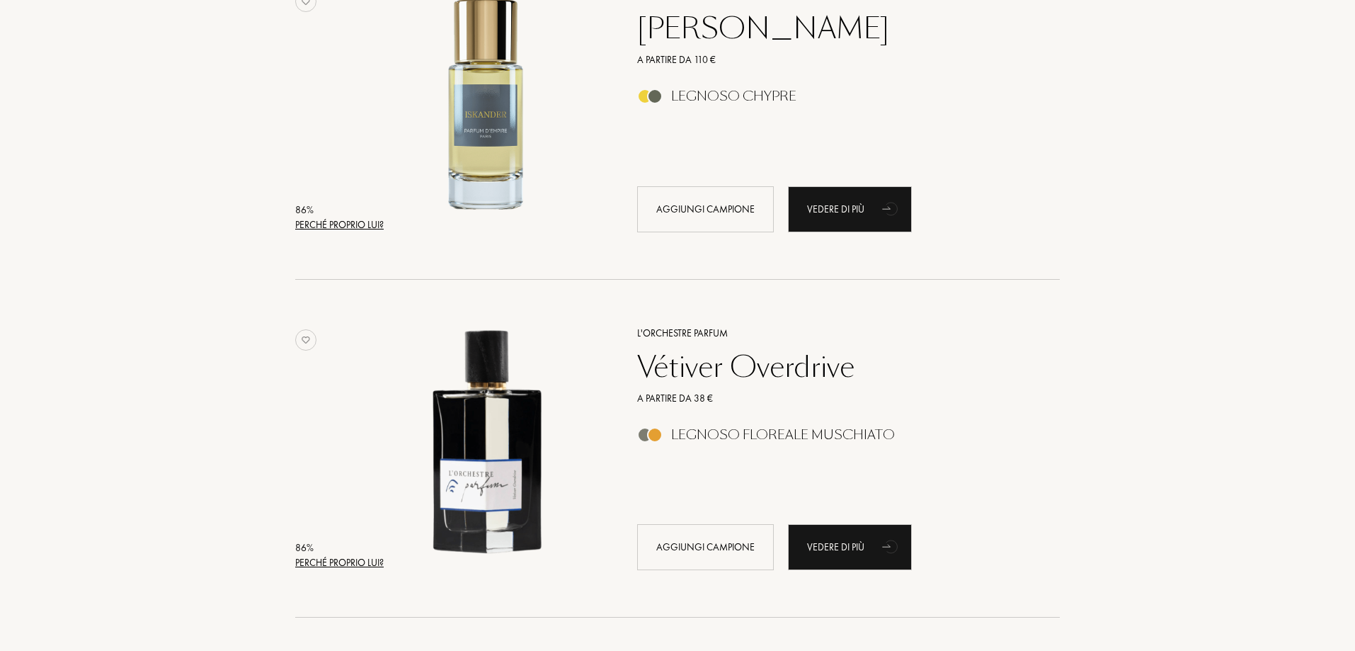
click at [360, 564] on div "Perché proprio lui?" at bounding box center [339, 562] width 88 height 15
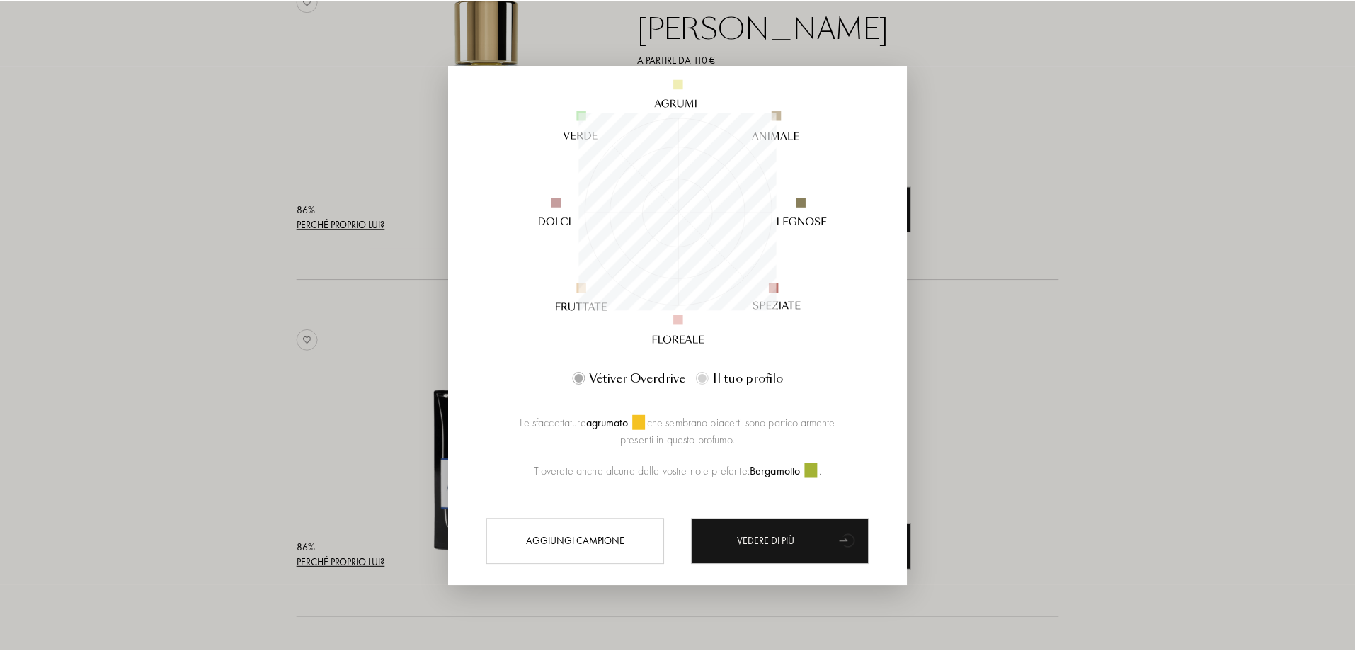
scroll to position [177, 0]
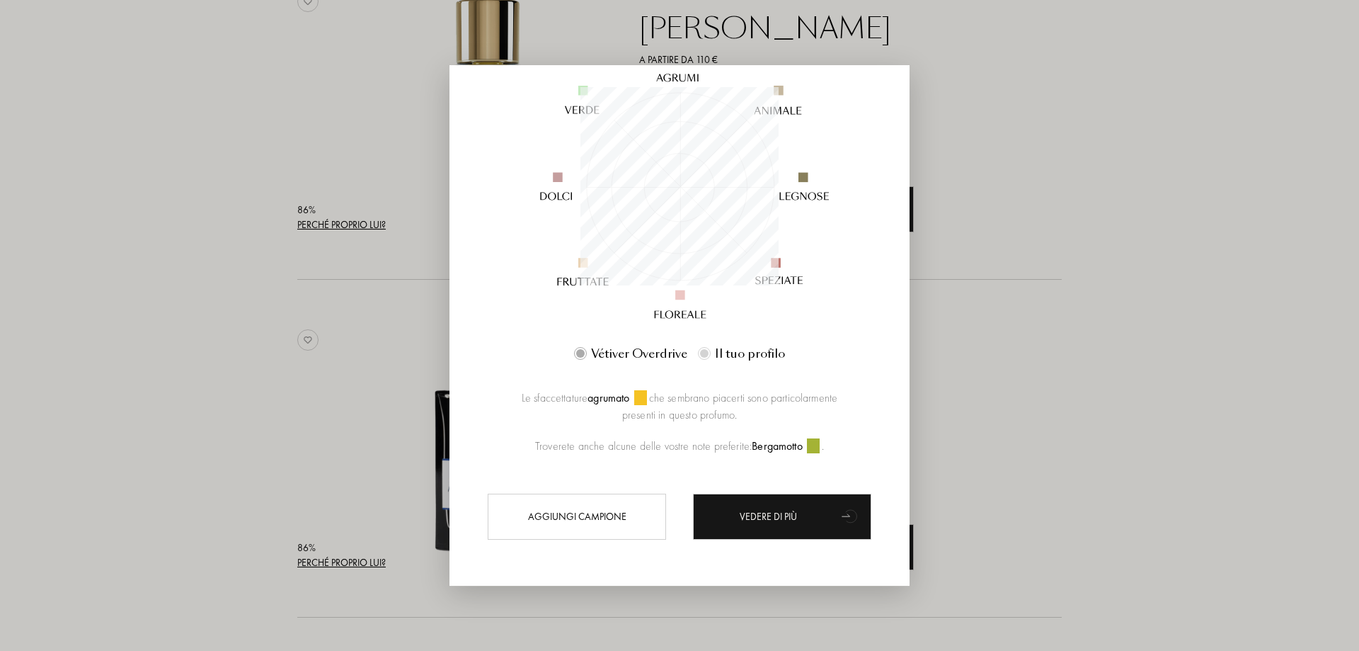
click at [842, 225] on img at bounding box center [679, 186] width 342 height 342
click at [1104, 271] on div at bounding box center [679, 325] width 1359 height 651
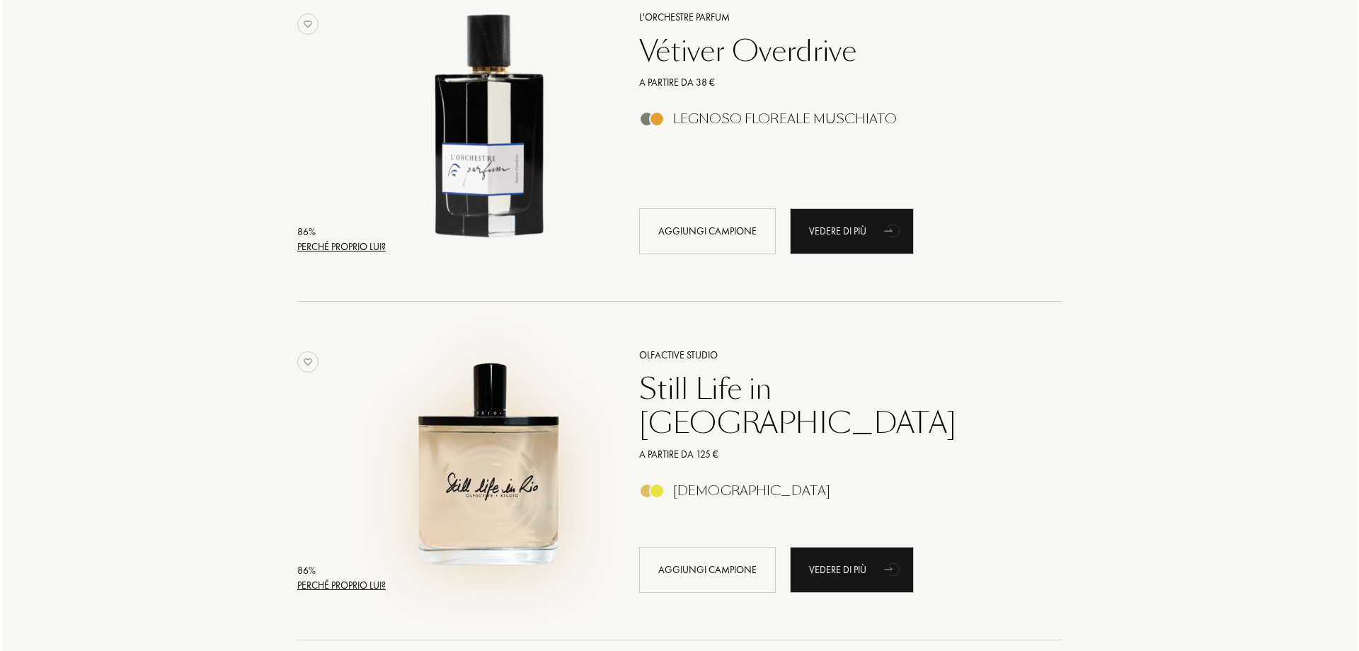
scroll to position [3752, 0]
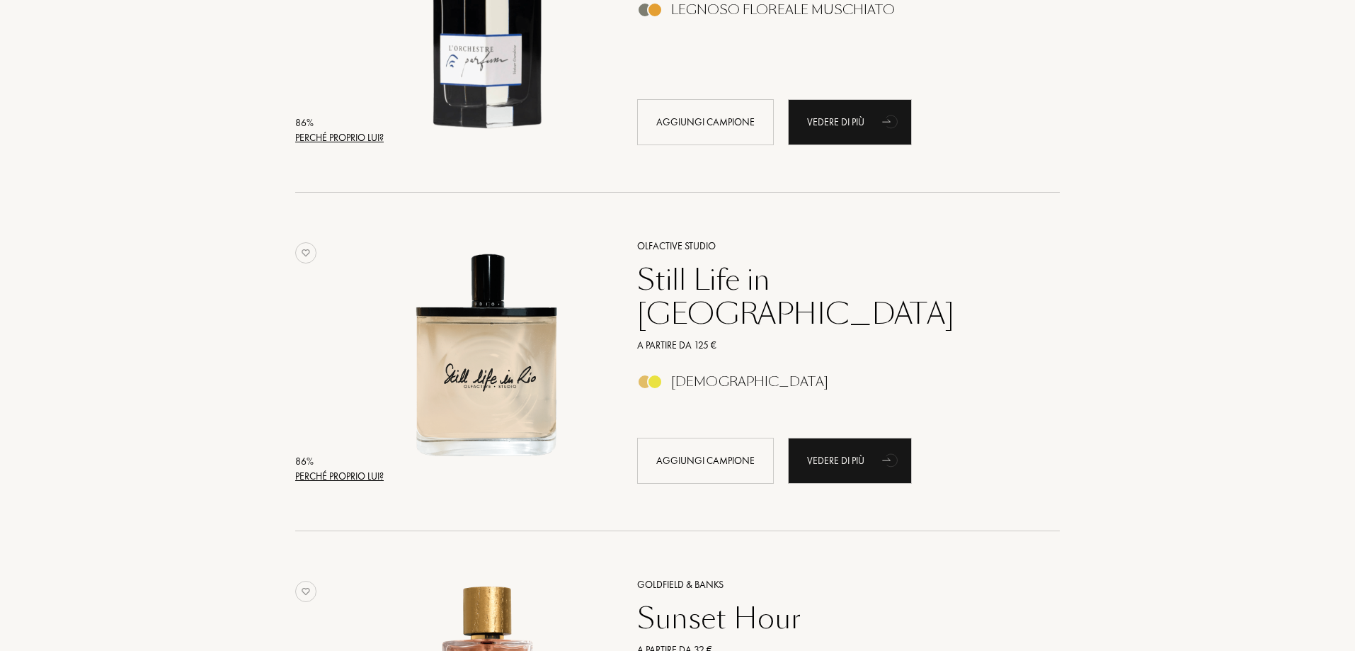
click at [358, 481] on div "Perché proprio lui?" at bounding box center [339, 476] width 88 height 15
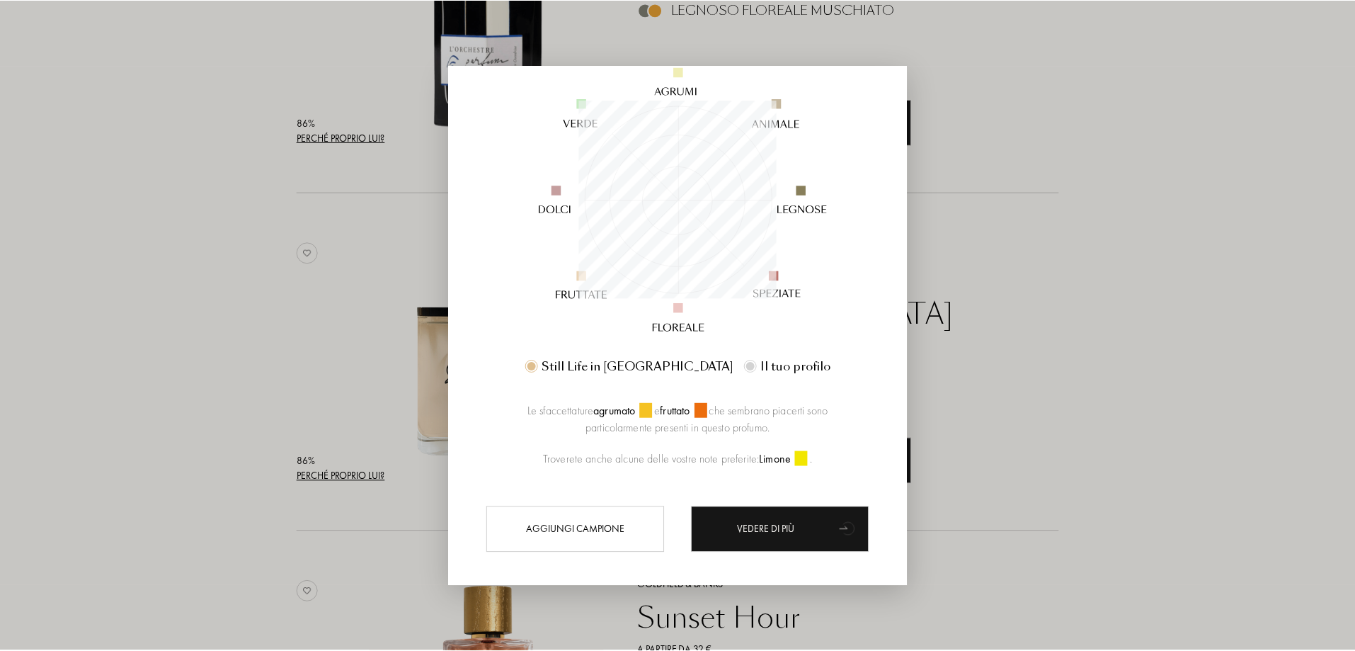
scroll to position [177, 0]
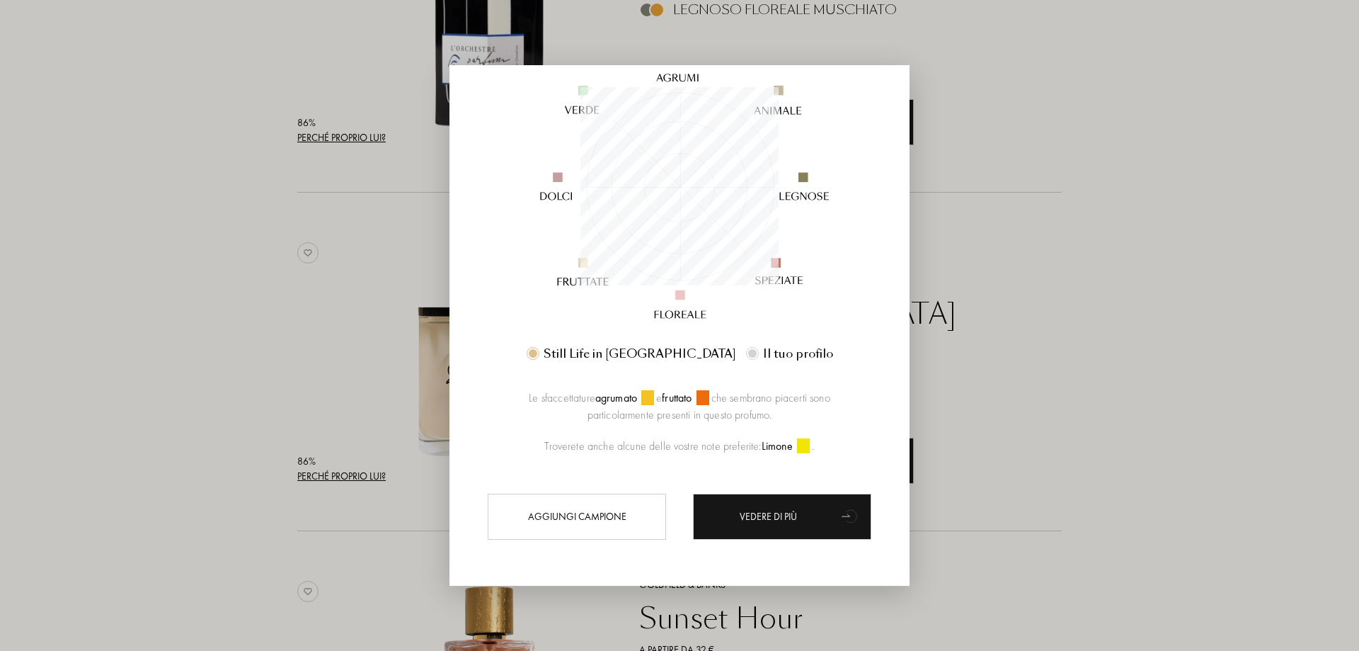
click at [1240, 366] on div at bounding box center [679, 325] width 1359 height 651
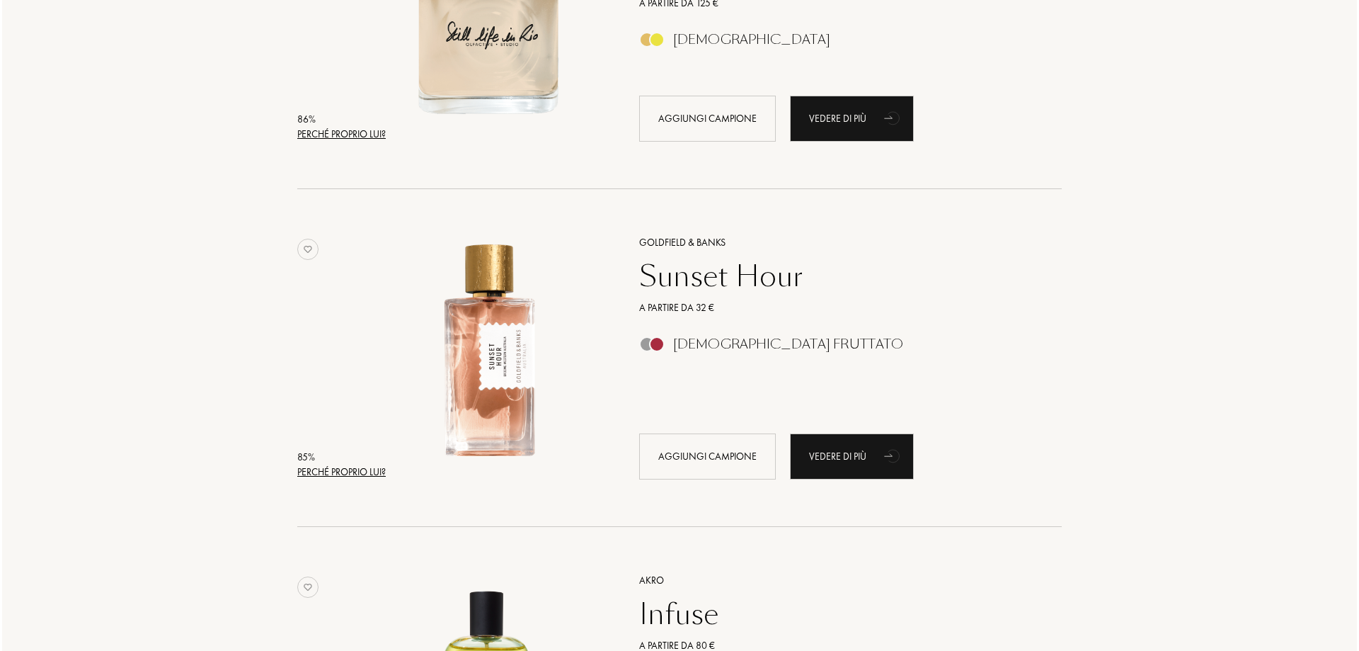
scroll to position [4106, 0]
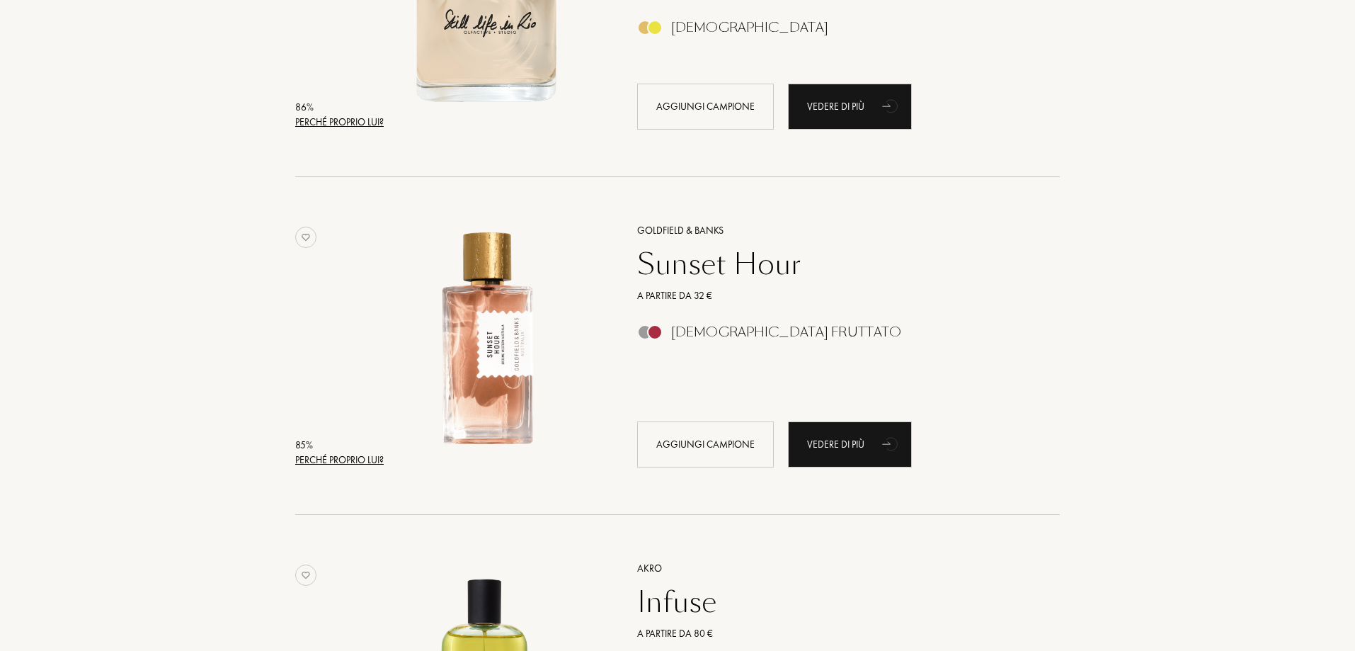
click at [364, 456] on div "Perché proprio lui?" at bounding box center [339, 459] width 88 height 15
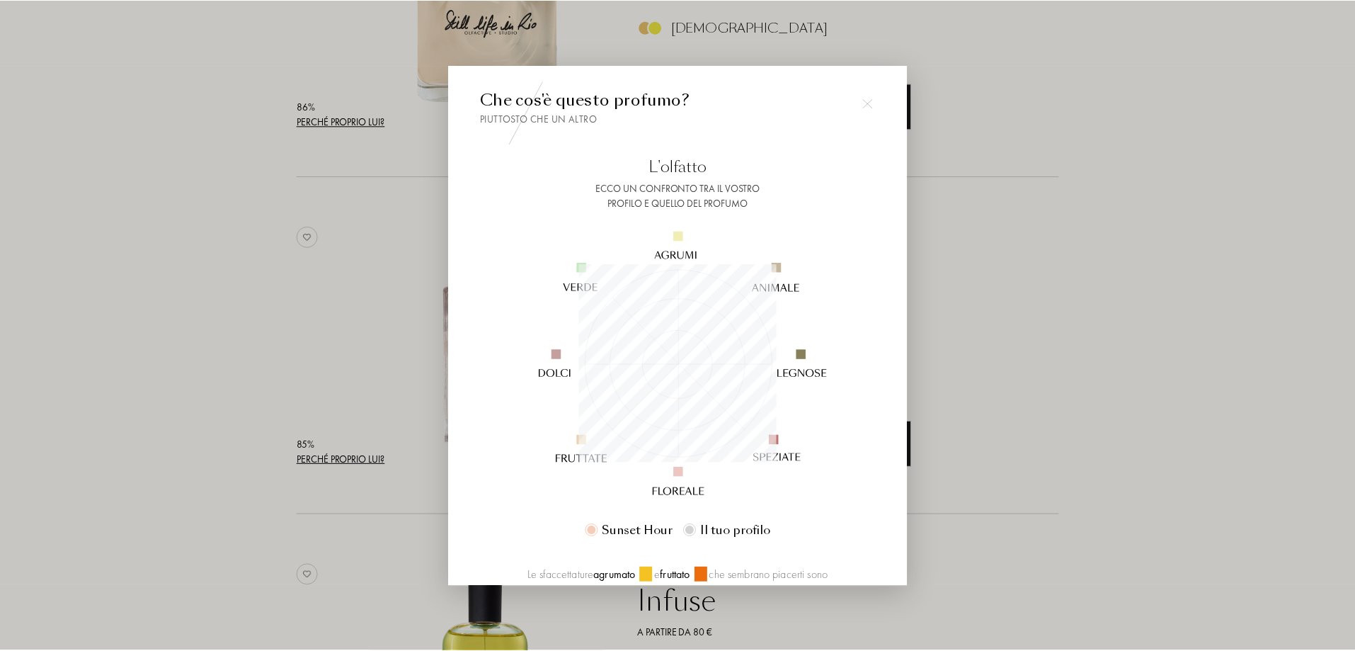
scroll to position [142, 0]
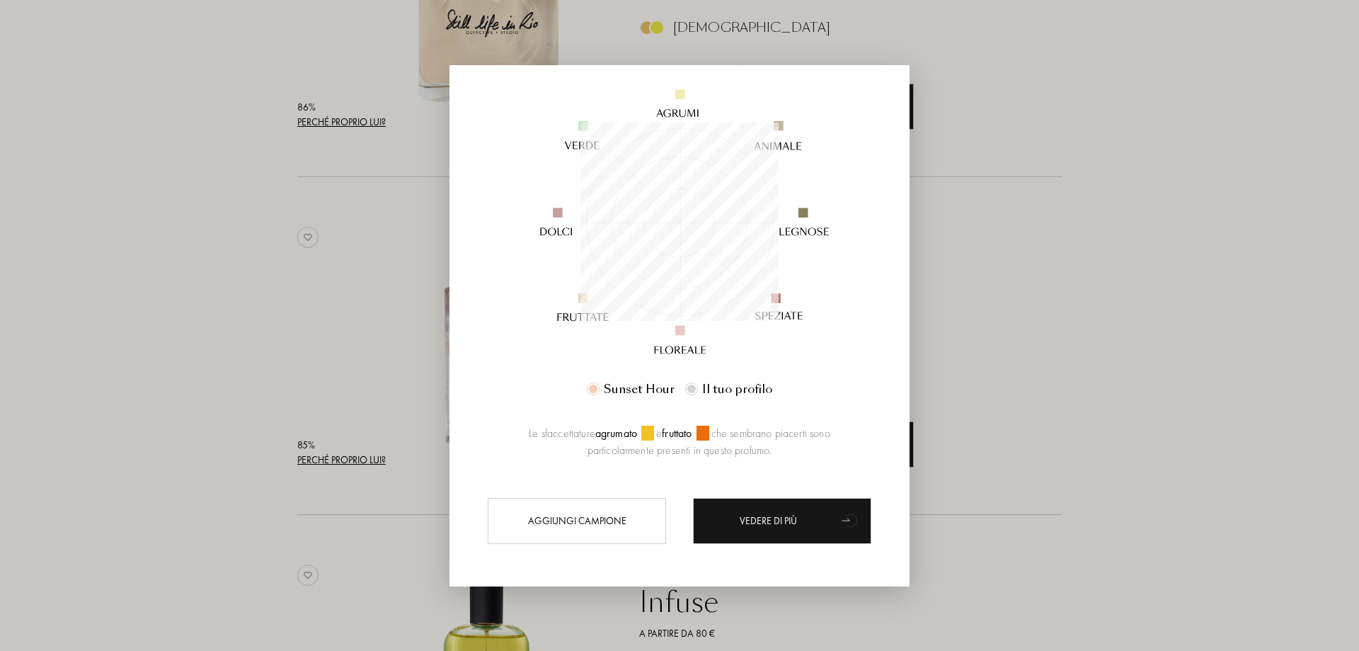
click at [1106, 342] on div at bounding box center [679, 325] width 1359 height 651
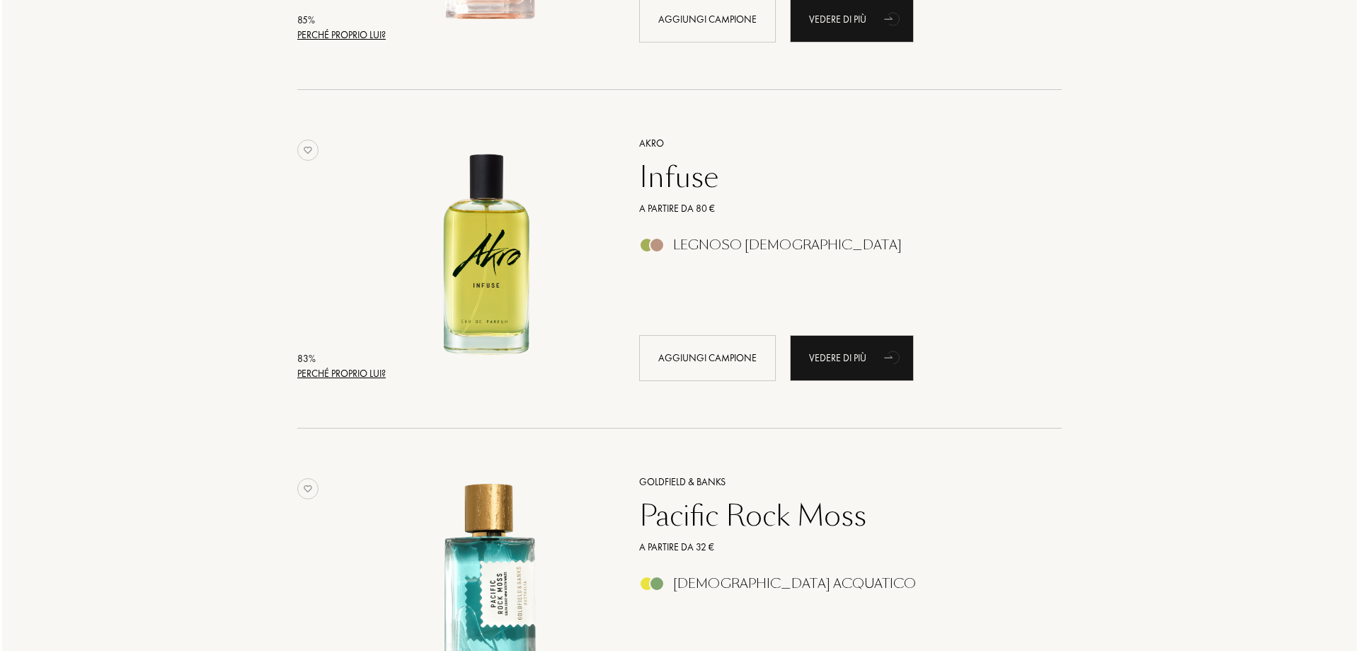
scroll to position [4743, 0]
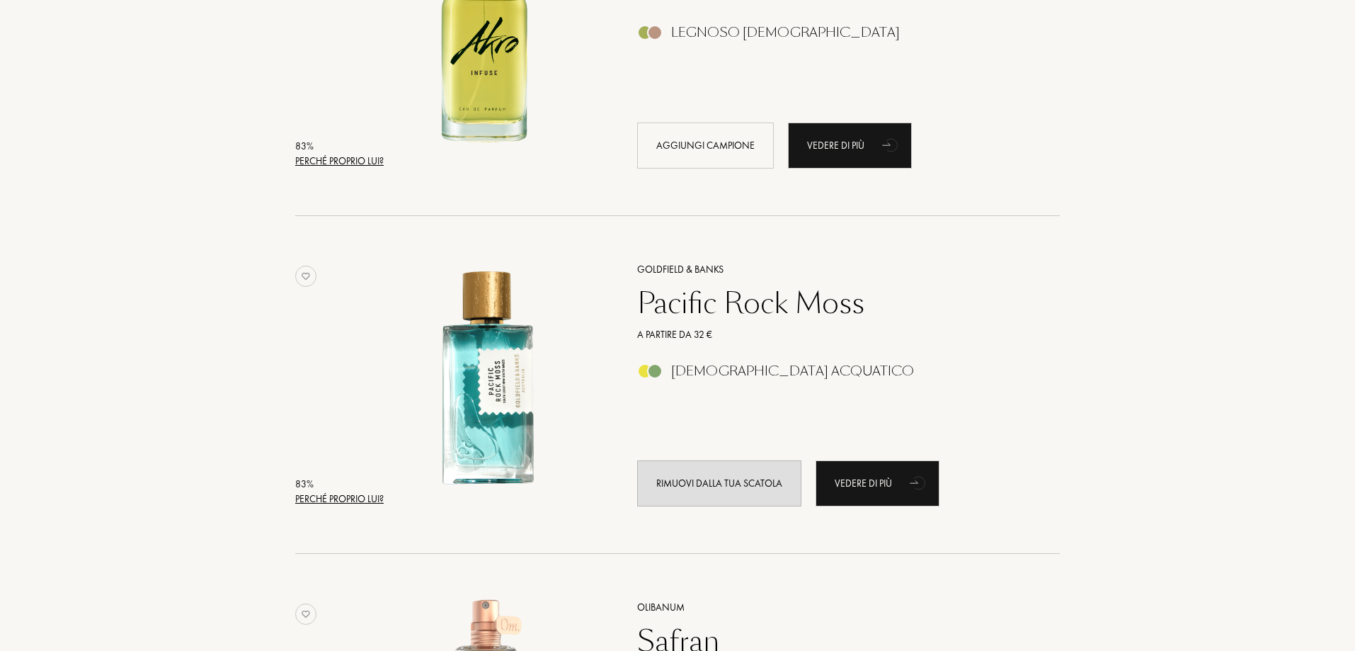
click at [365, 155] on div "Perché proprio lui?" at bounding box center [339, 161] width 88 height 15
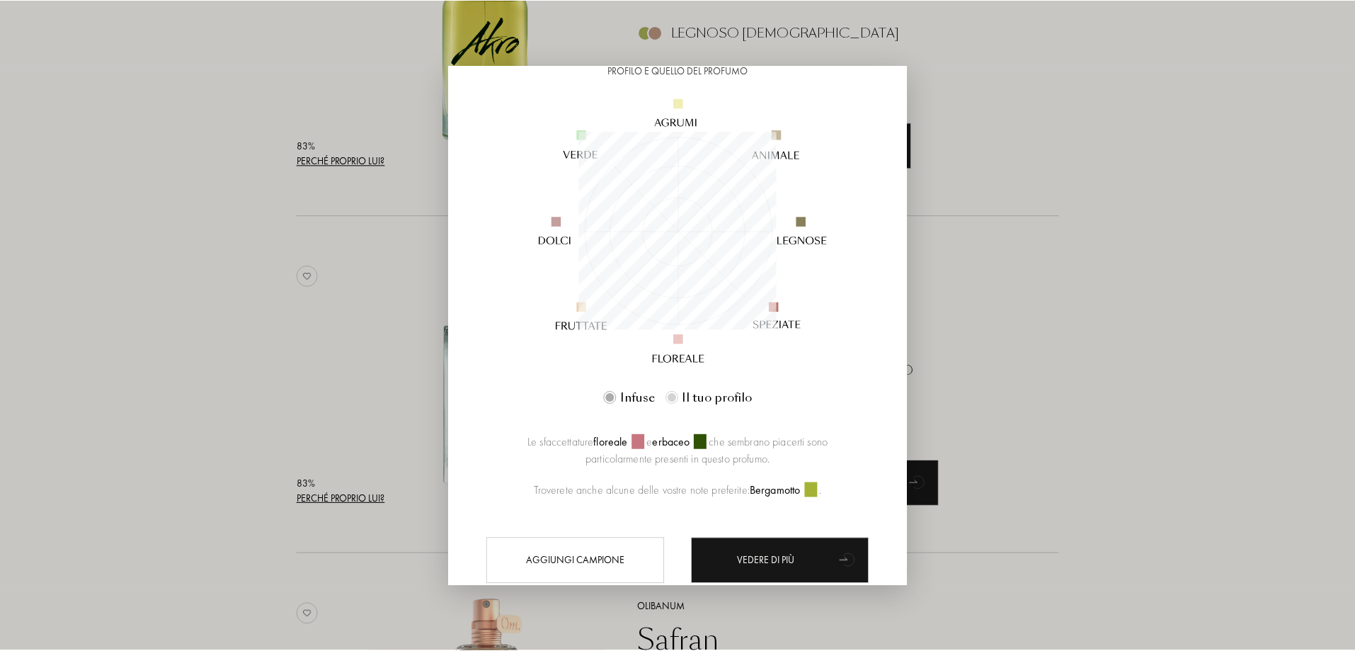
scroll to position [142, 0]
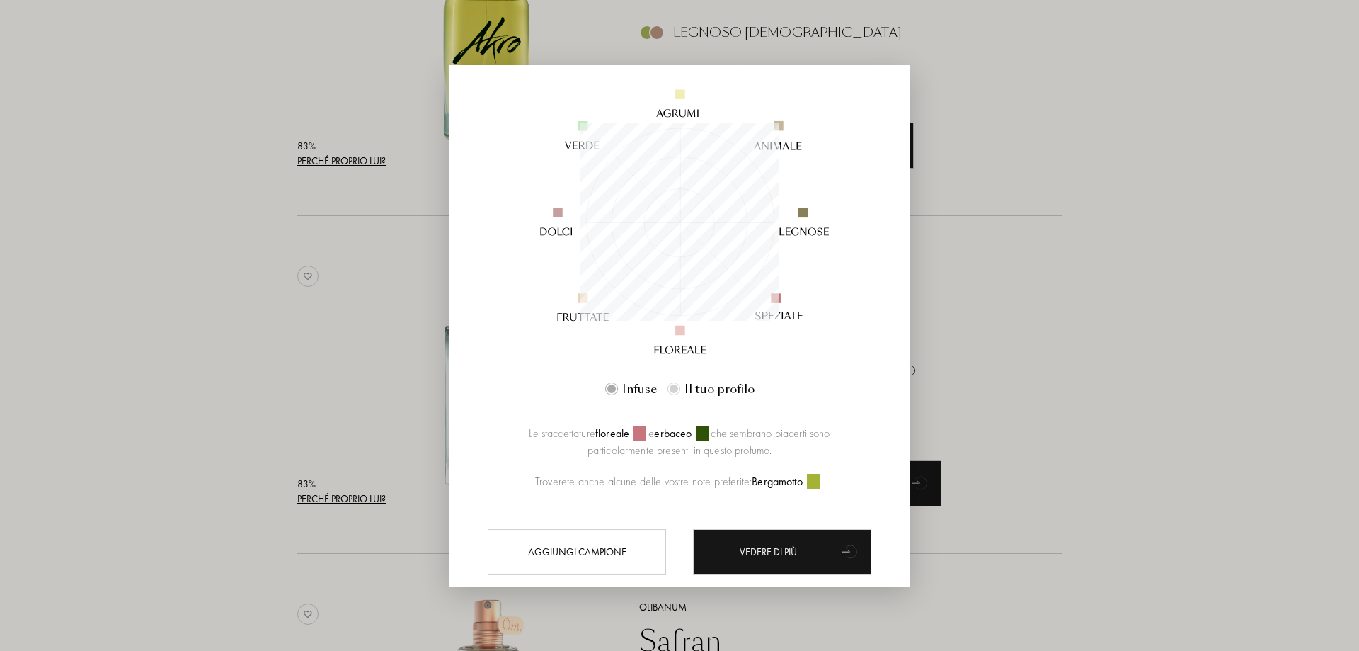
click at [1249, 233] on div at bounding box center [679, 325] width 1359 height 651
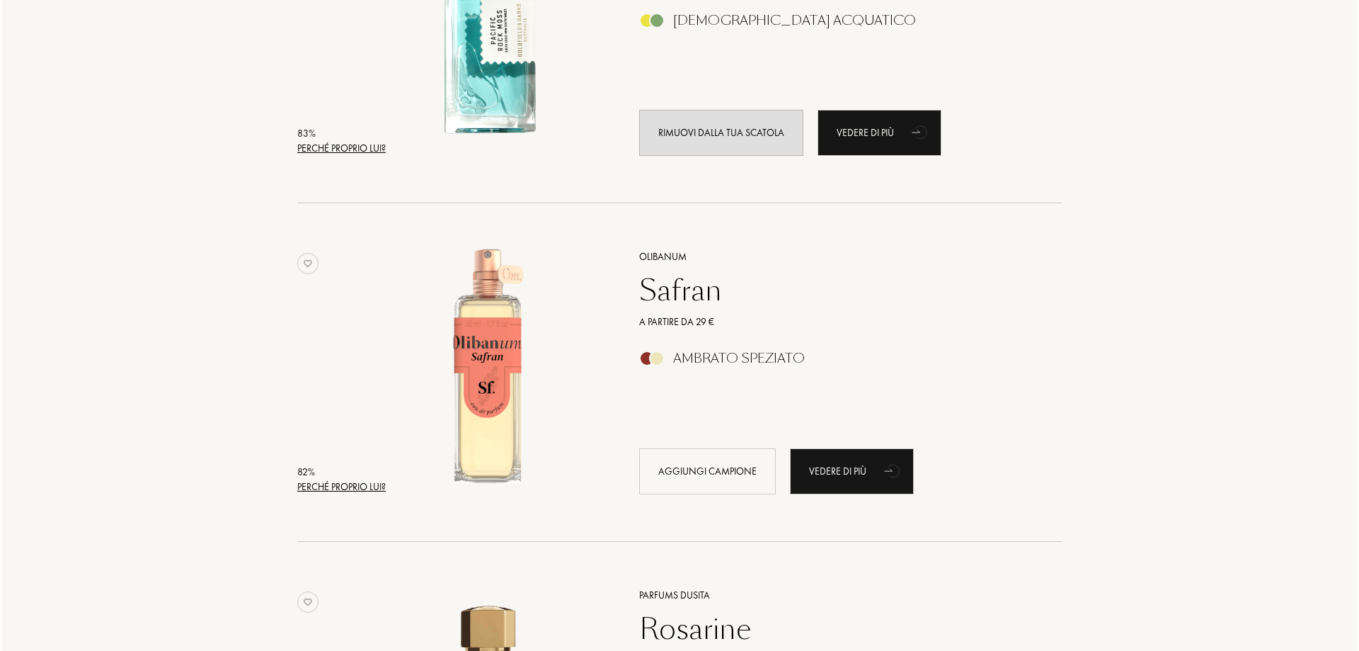
scroll to position [5097, 0]
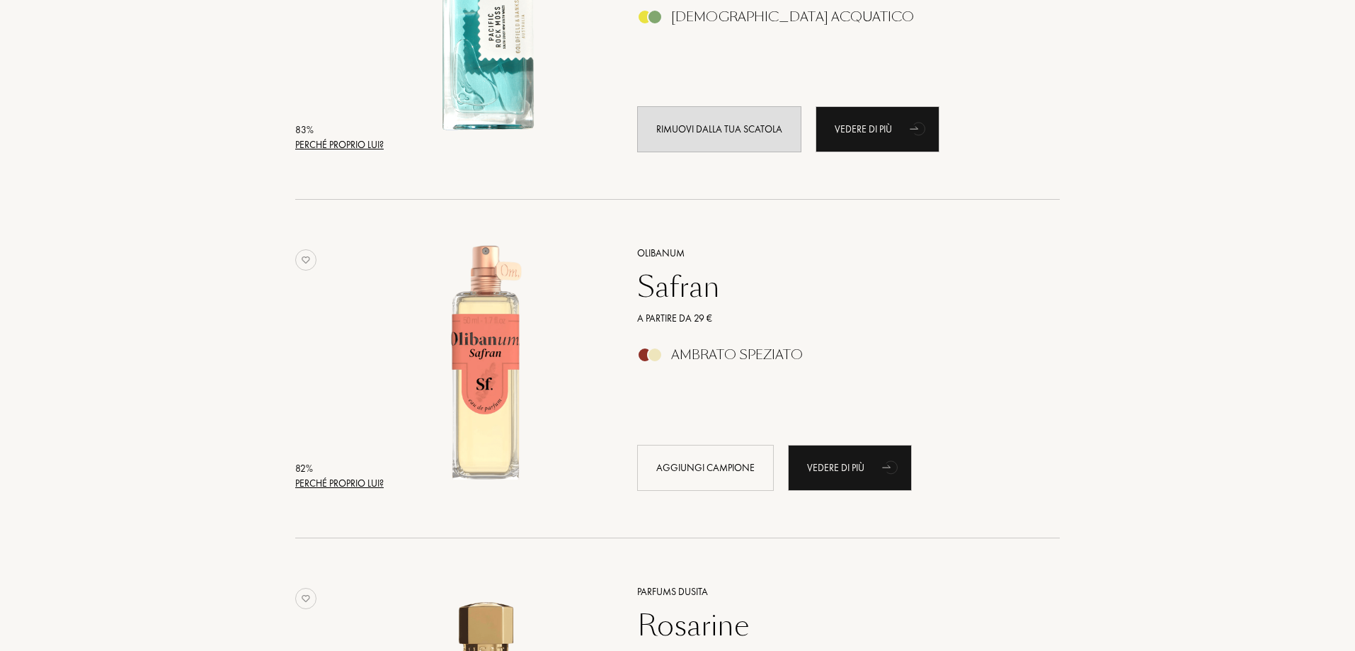
click at [344, 474] on div "82 %" at bounding box center [339, 468] width 88 height 15
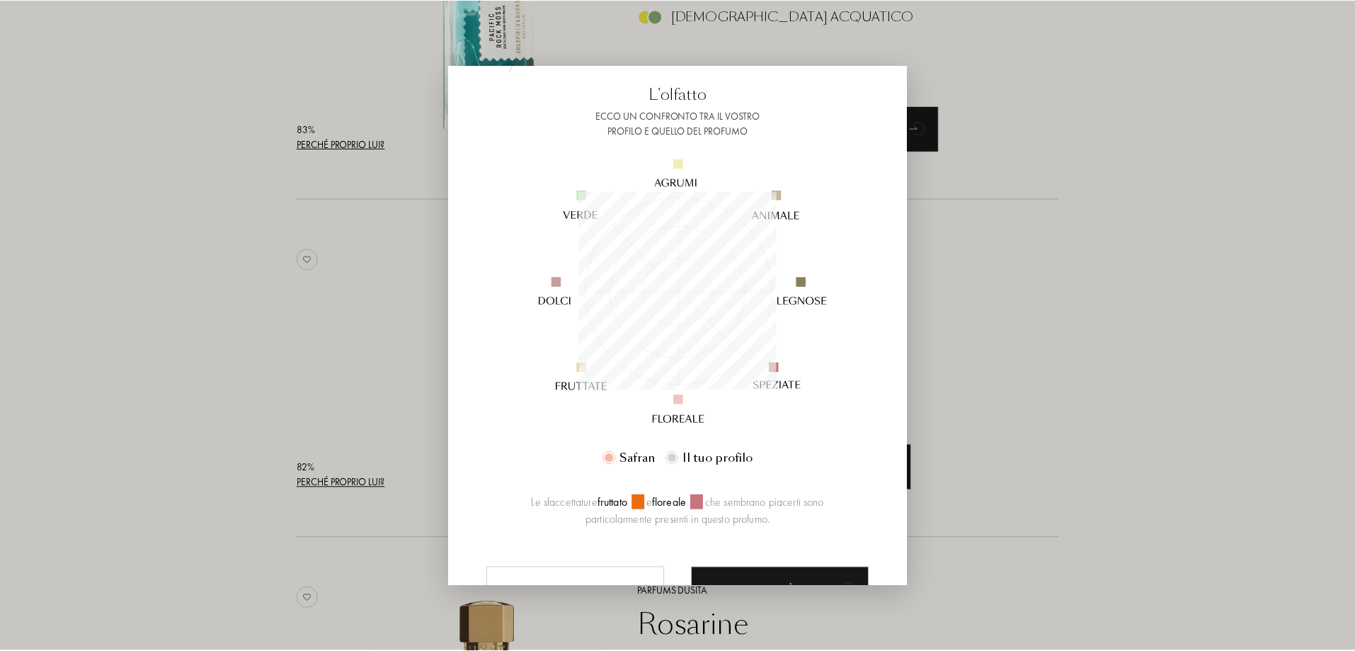
scroll to position [142, 0]
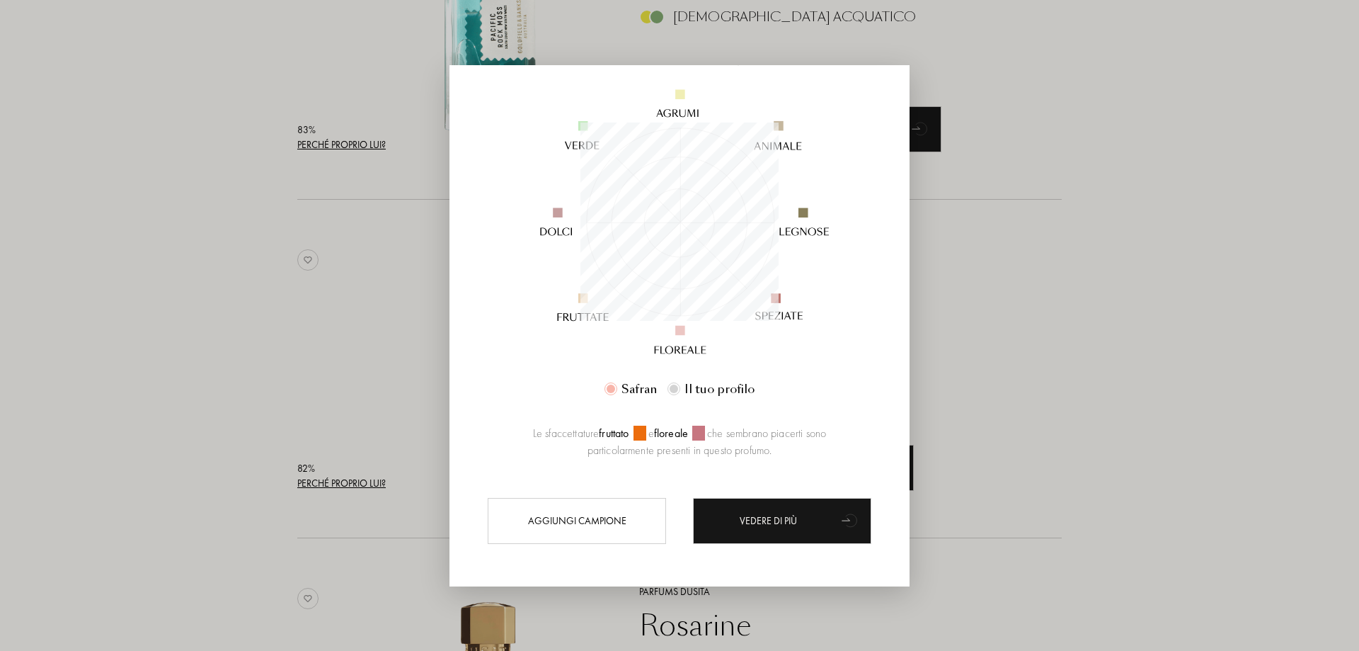
click at [1208, 350] on div at bounding box center [679, 325] width 1359 height 651
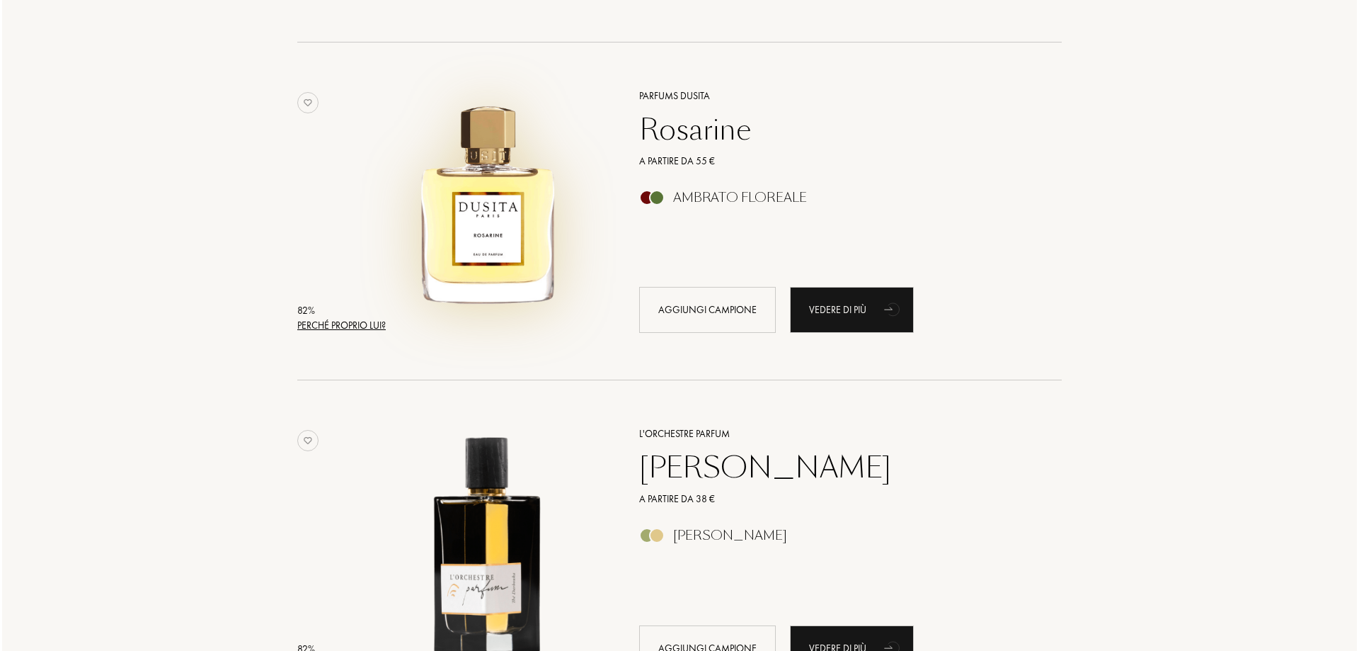
scroll to position [5734, 0]
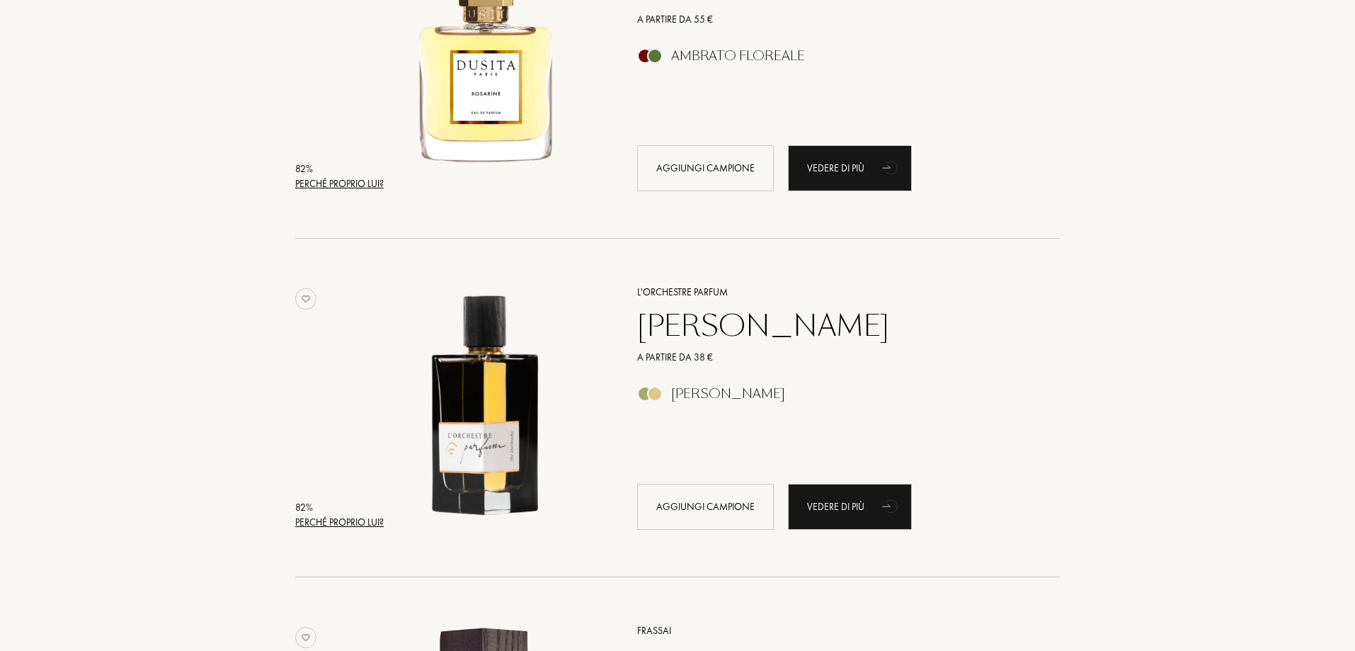
click at [379, 519] on div "Perché proprio lui?" at bounding box center [339, 522] width 88 height 15
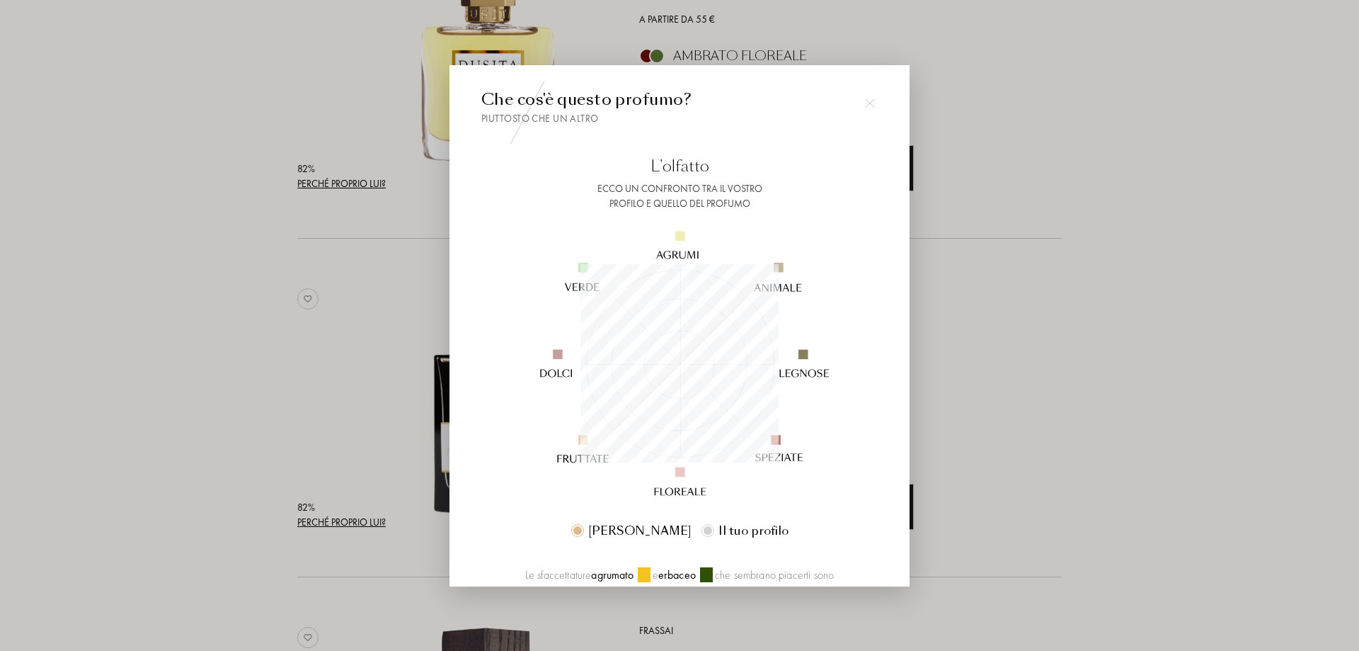
scroll to position [198, 198]
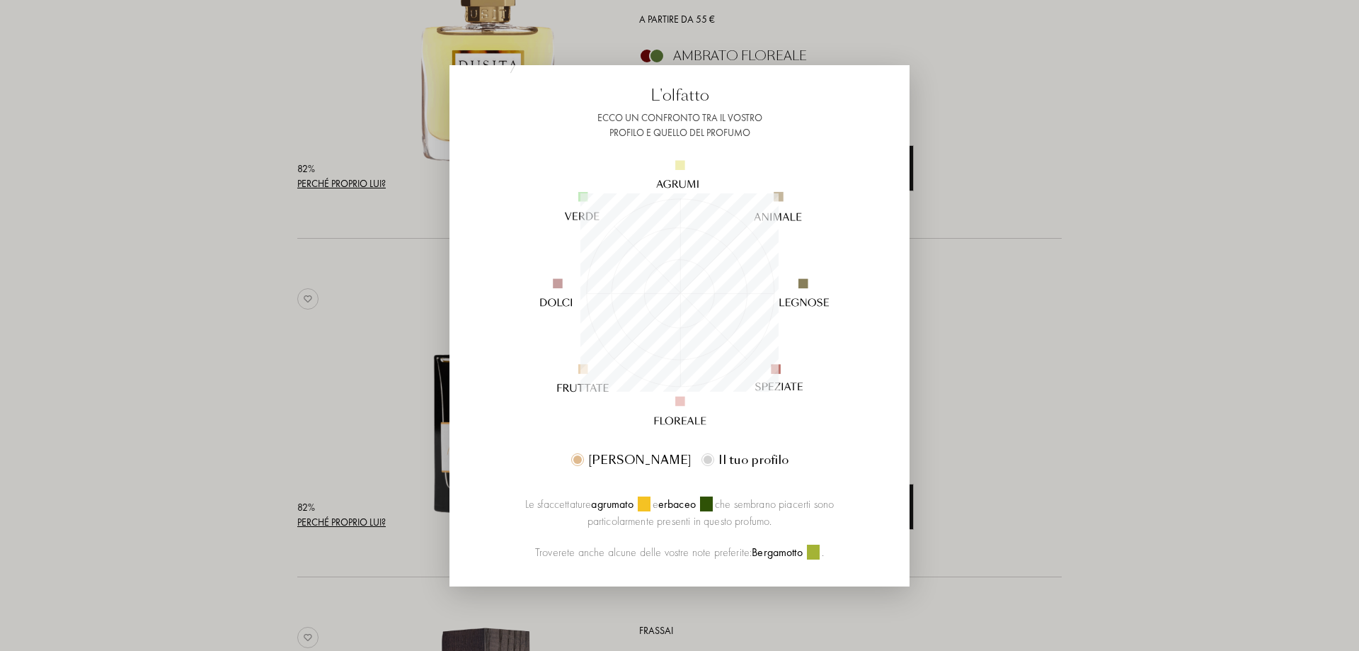
click at [1003, 393] on div at bounding box center [679, 325] width 1359 height 651
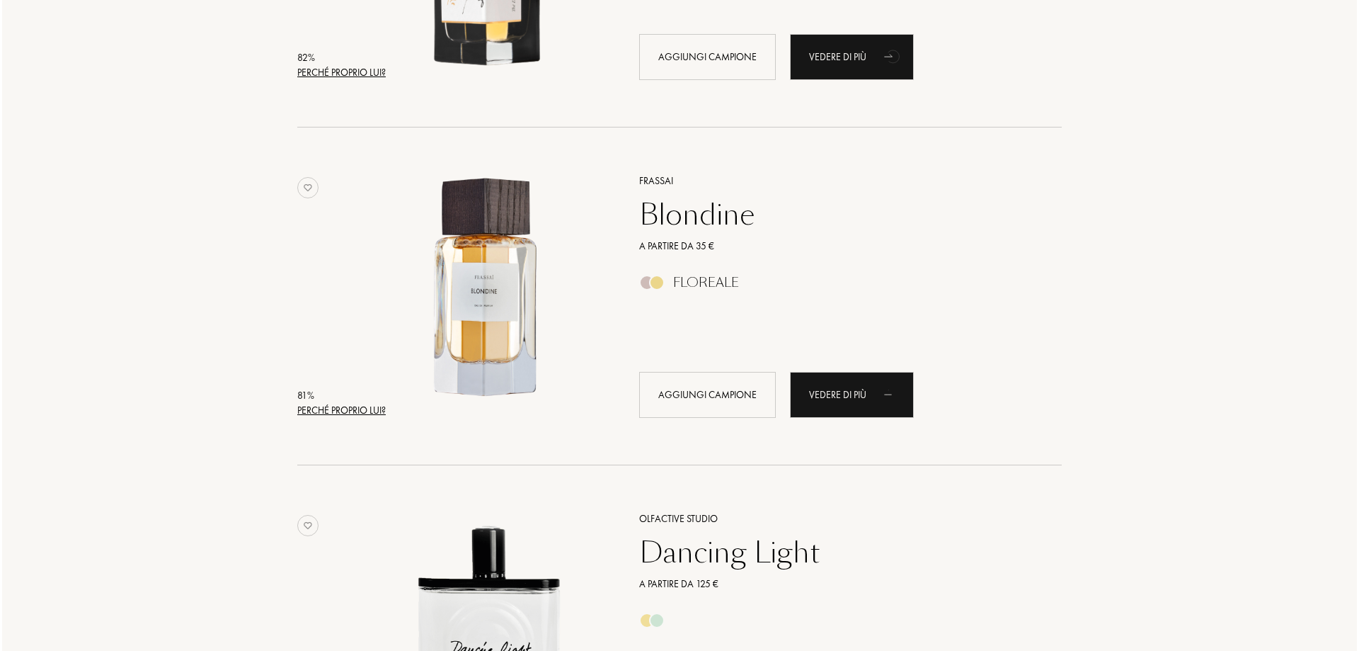
scroll to position [6371, 0]
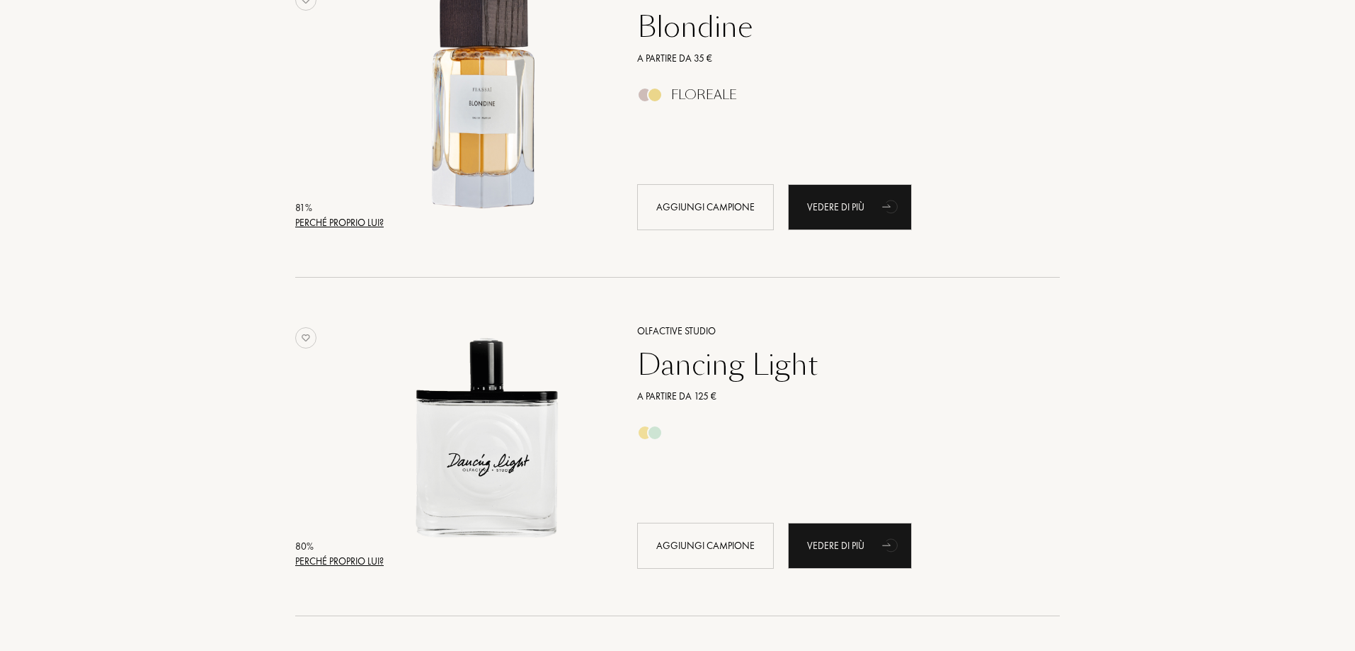
click at [340, 559] on div "Perché proprio lui?" at bounding box center [339, 561] width 88 height 15
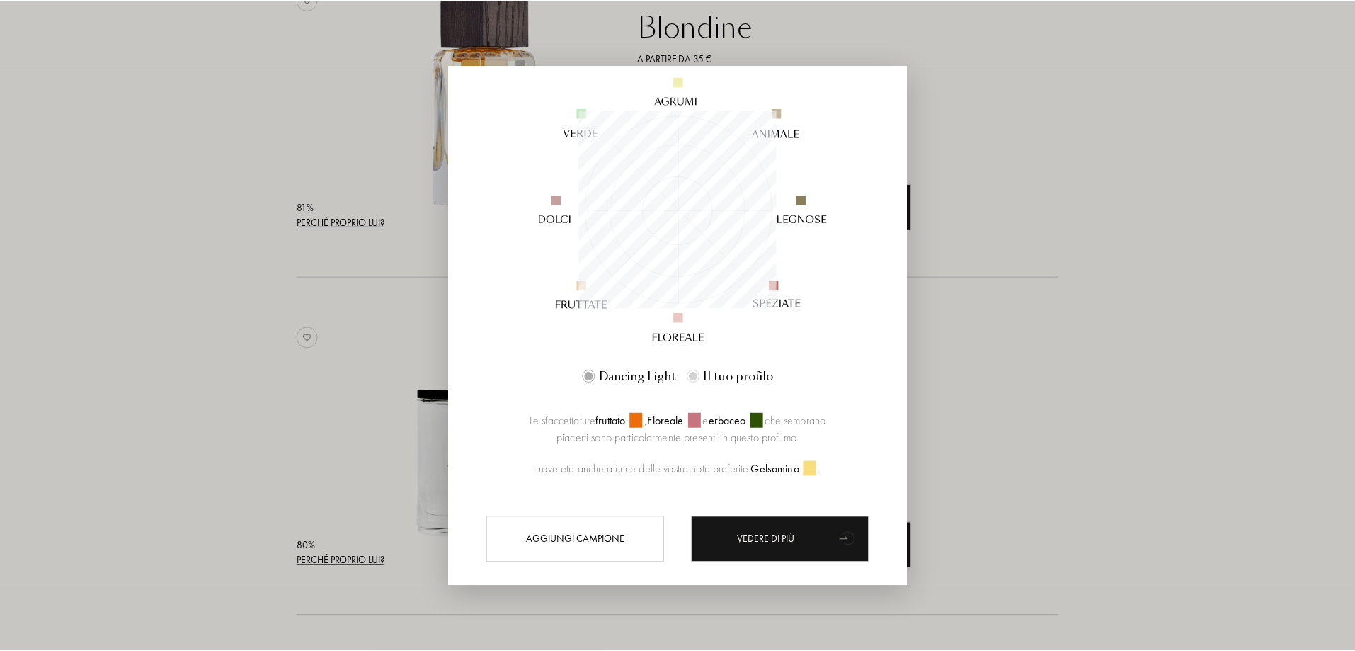
scroll to position [177, 0]
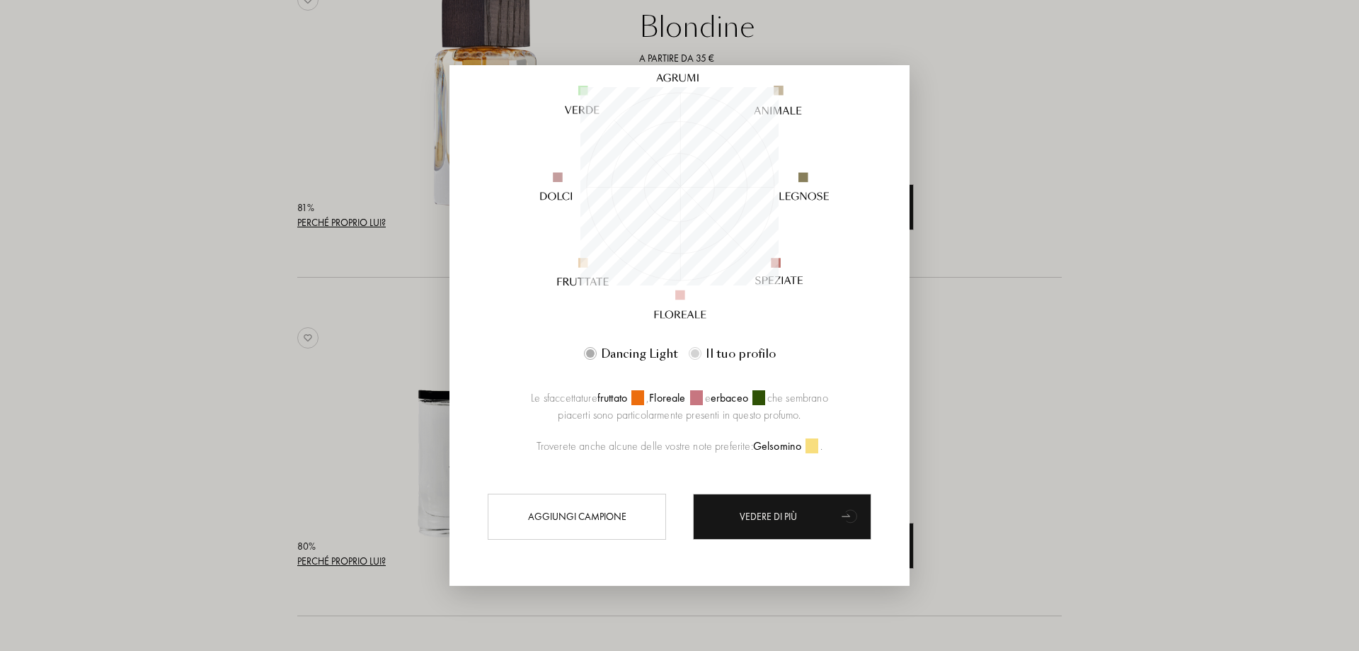
click at [1072, 336] on div at bounding box center [679, 325] width 1359 height 651
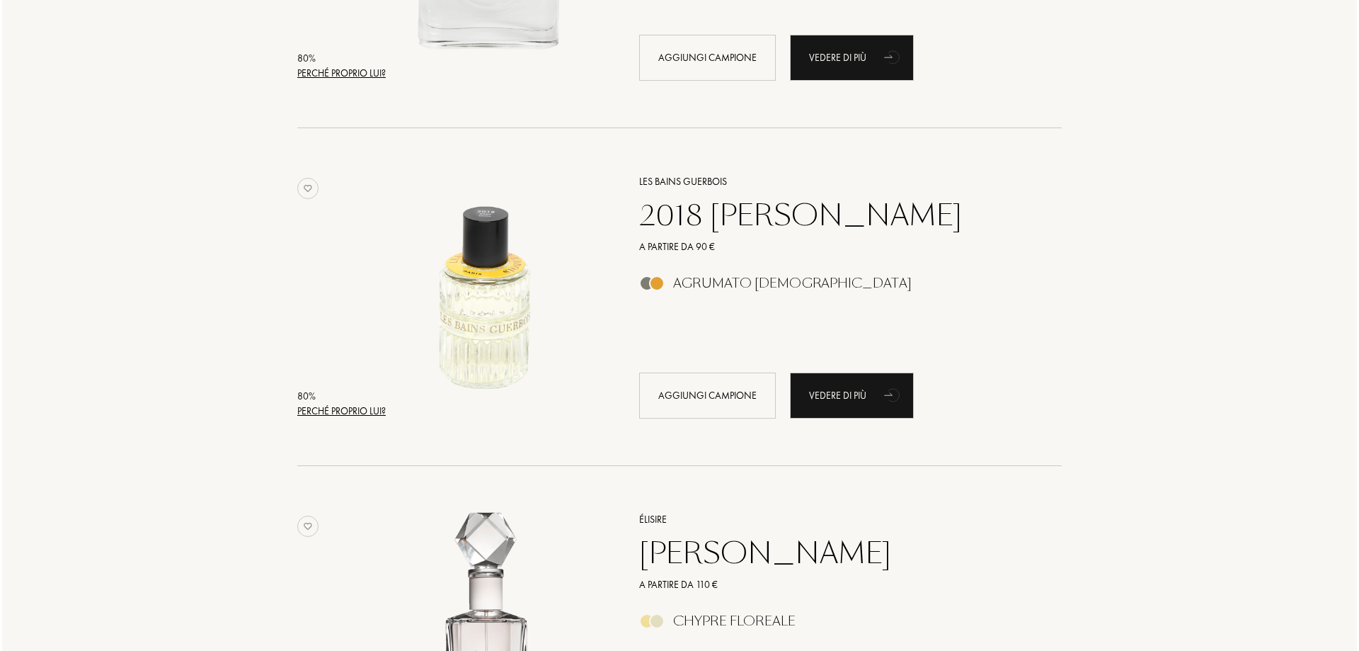
scroll to position [6866, 0]
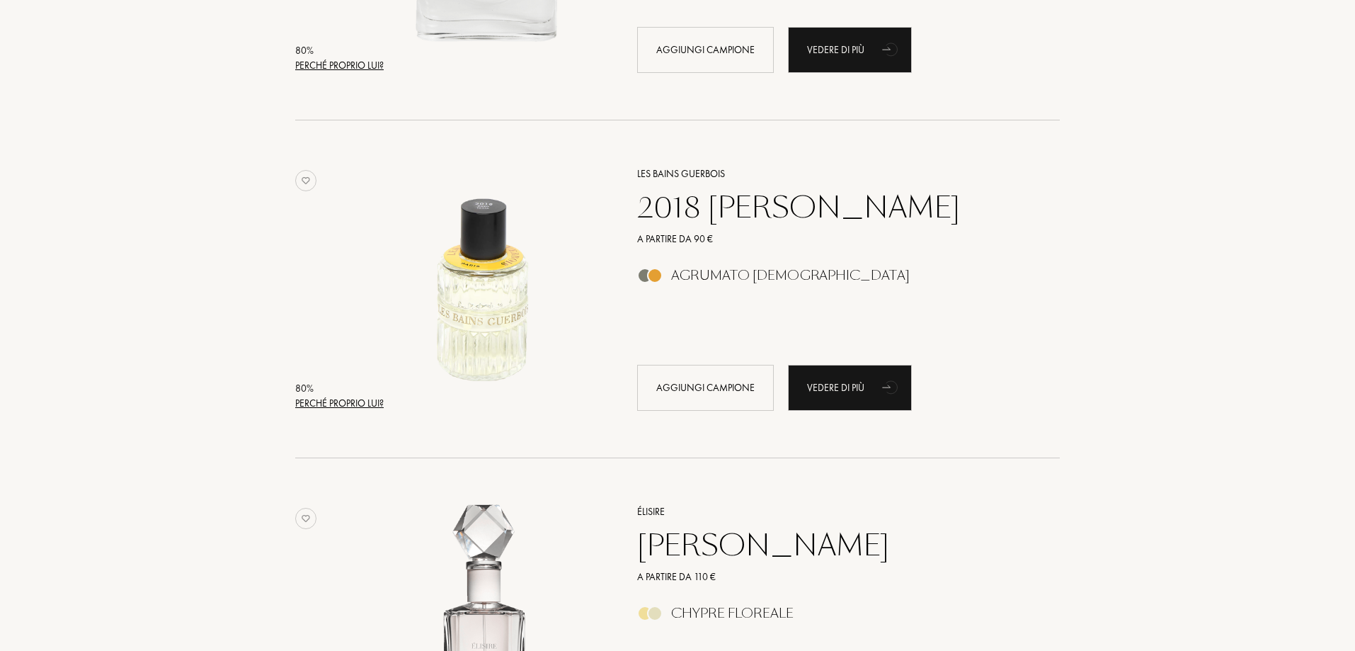
click at [374, 400] on div "Perché proprio lui?" at bounding box center [339, 403] width 88 height 15
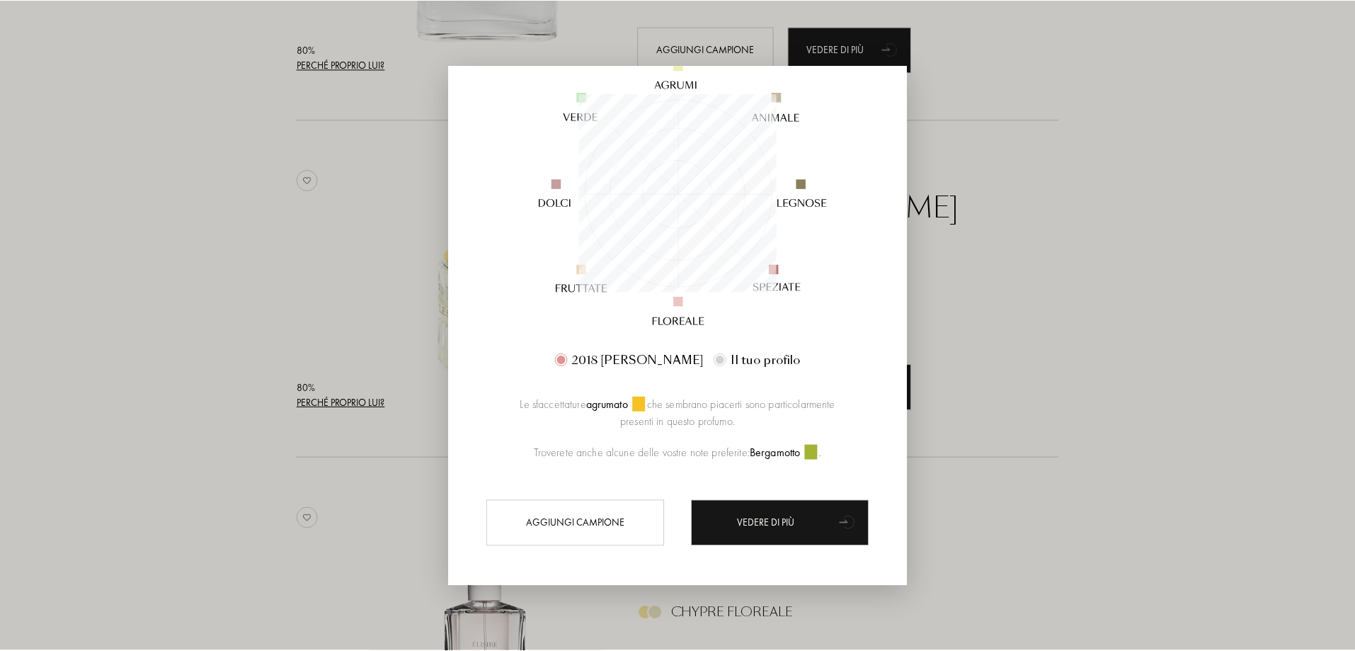
scroll to position [177, 0]
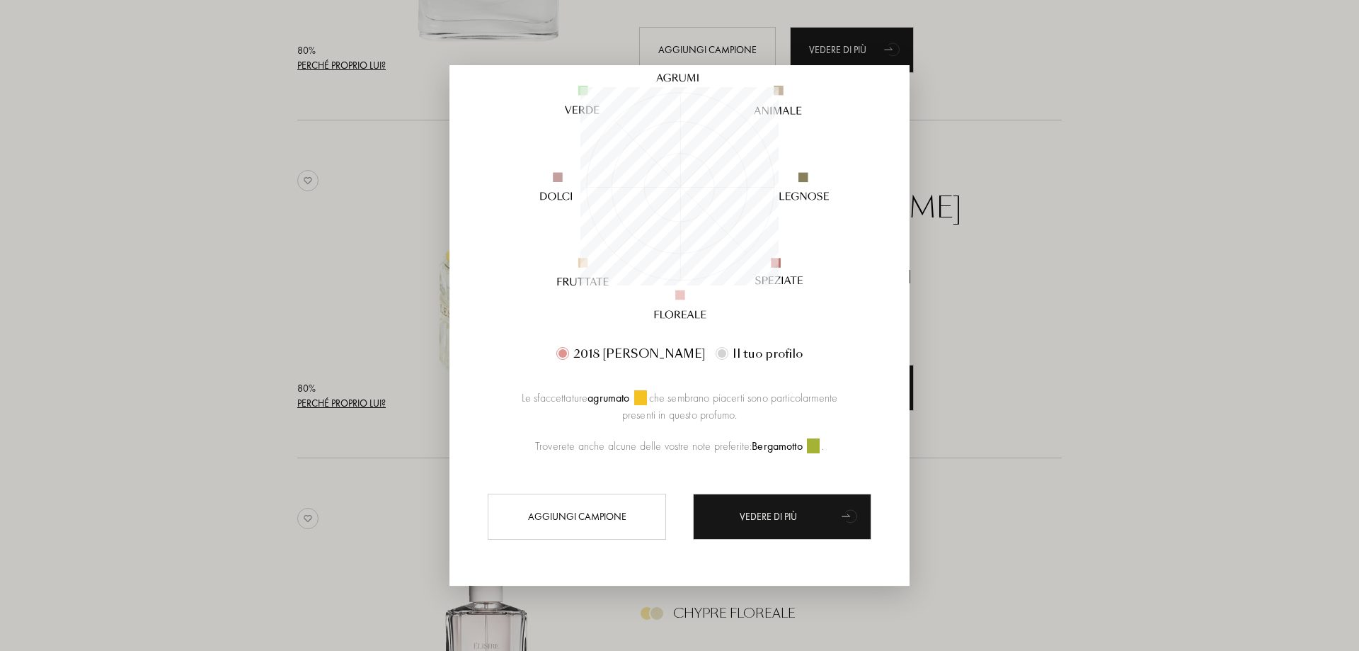
click at [1188, 362] on div at bounding box center [679, 325] width 1359 height 651
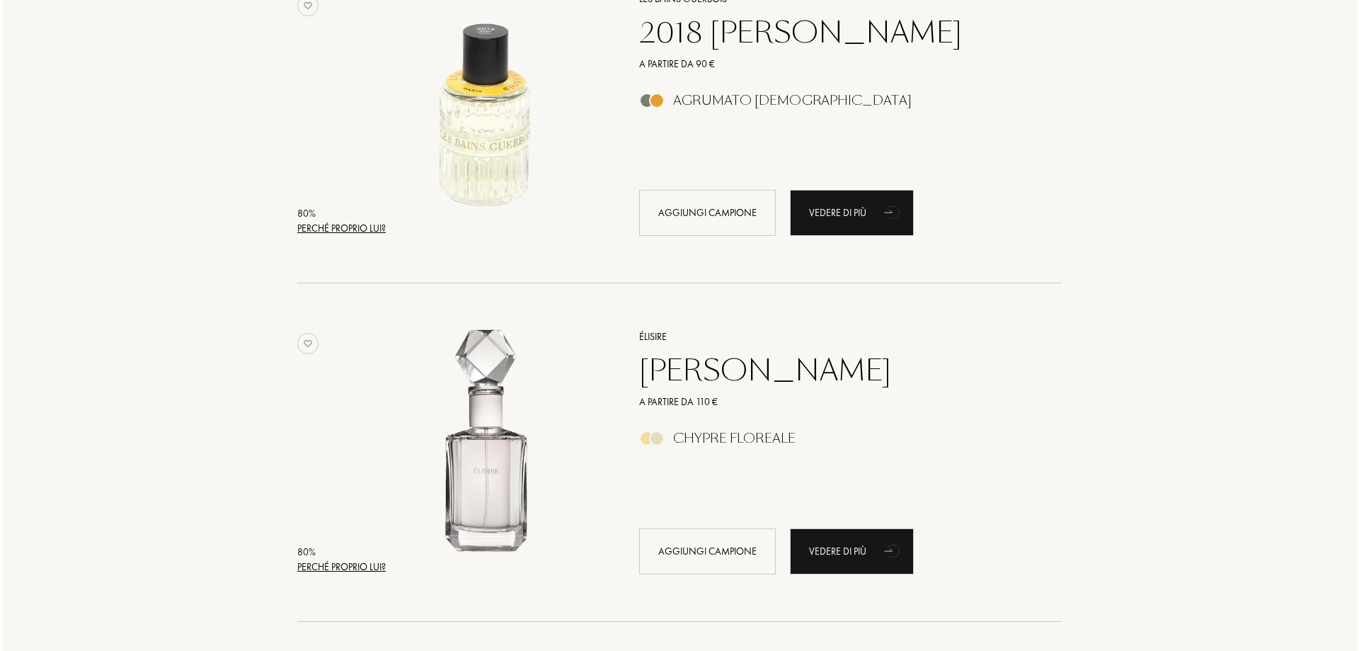
scroll to position [7079, 0]
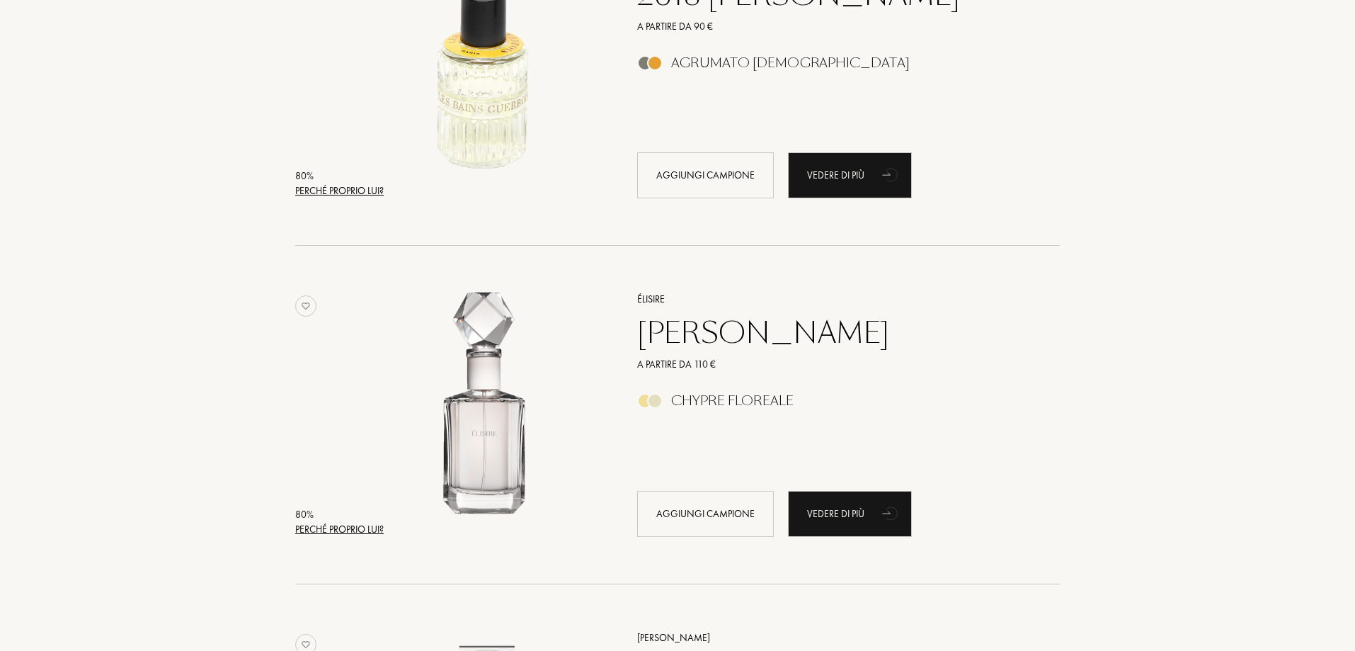
click at [376, 525] on div "Perché proprio lui?" at bounding box center [339, 529] width 88 height 15
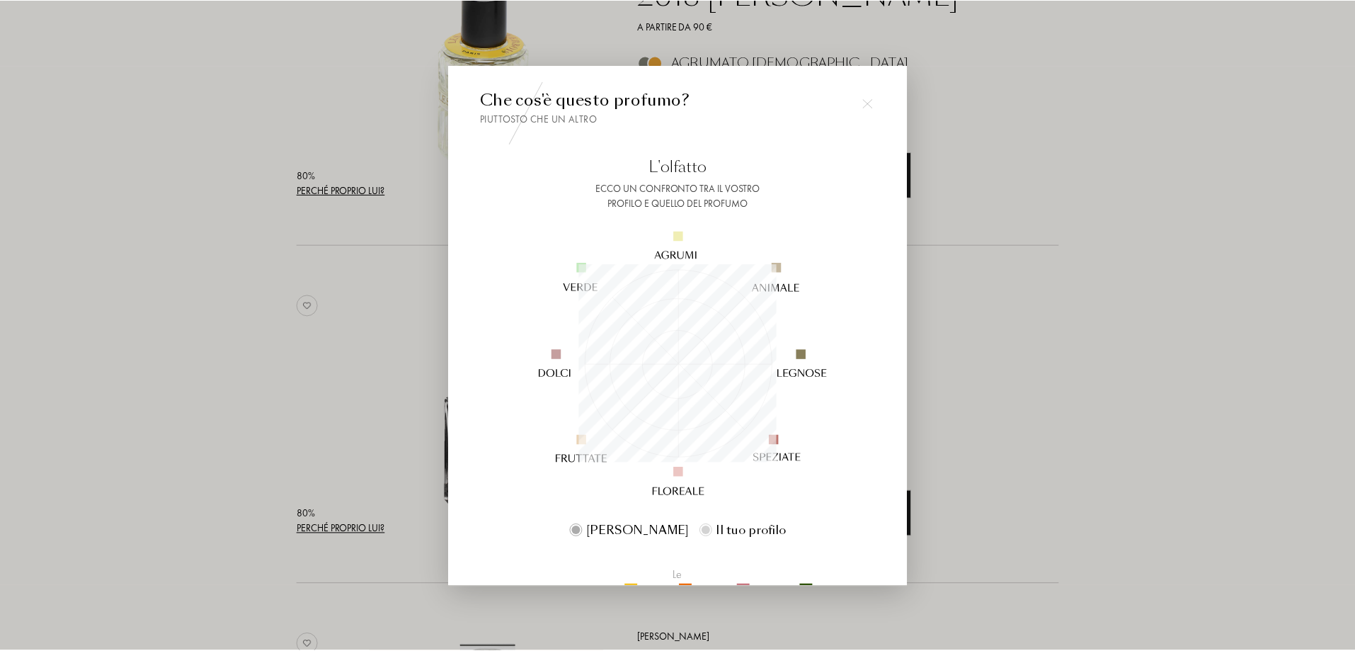
scroll to position [198, 198]
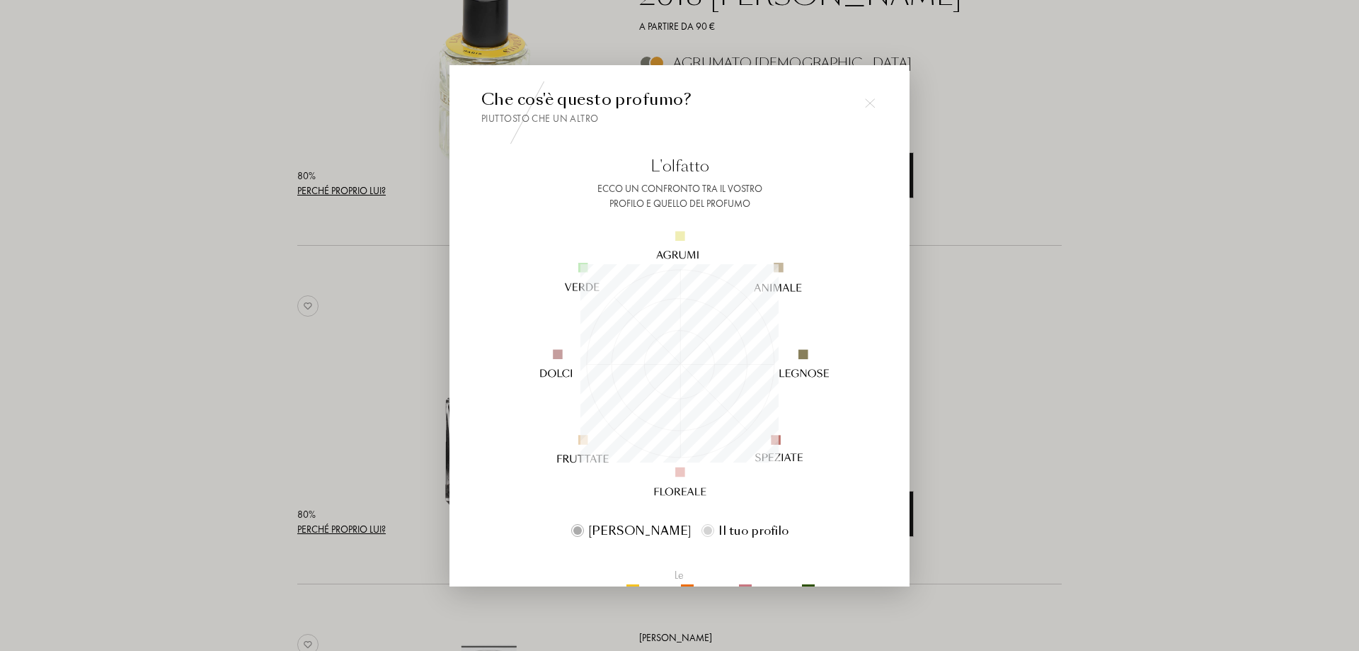
click at [1080, 390] on div at bounding box center [679, 325] width 1359 height 651
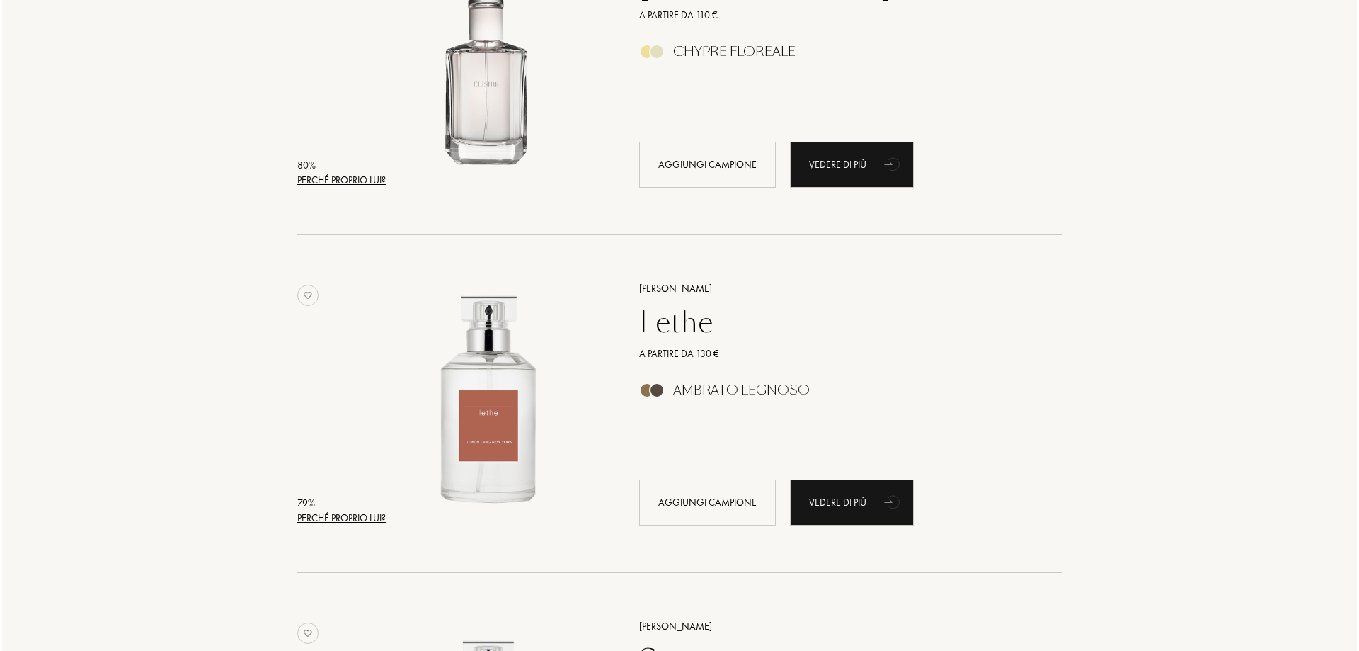
scroll to position [7433, 0]
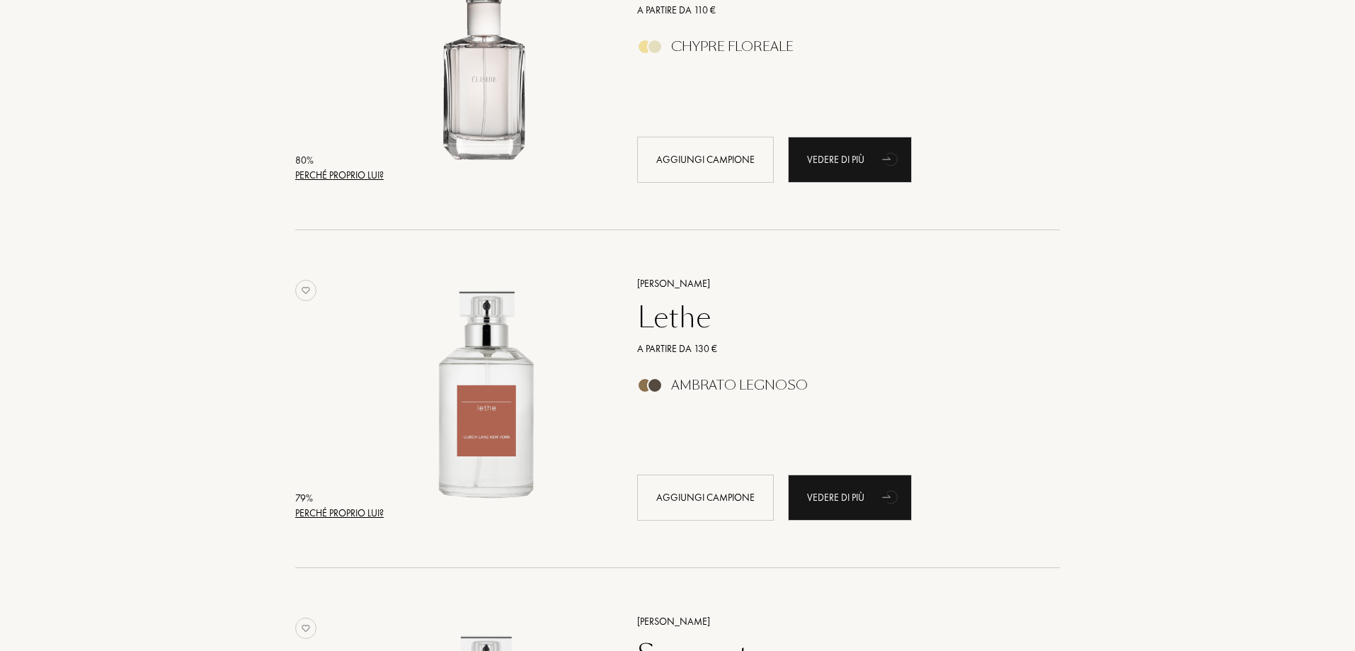
click at [362, 500] on div "79 %" at bounding box center [339, 498] width 88 height 15
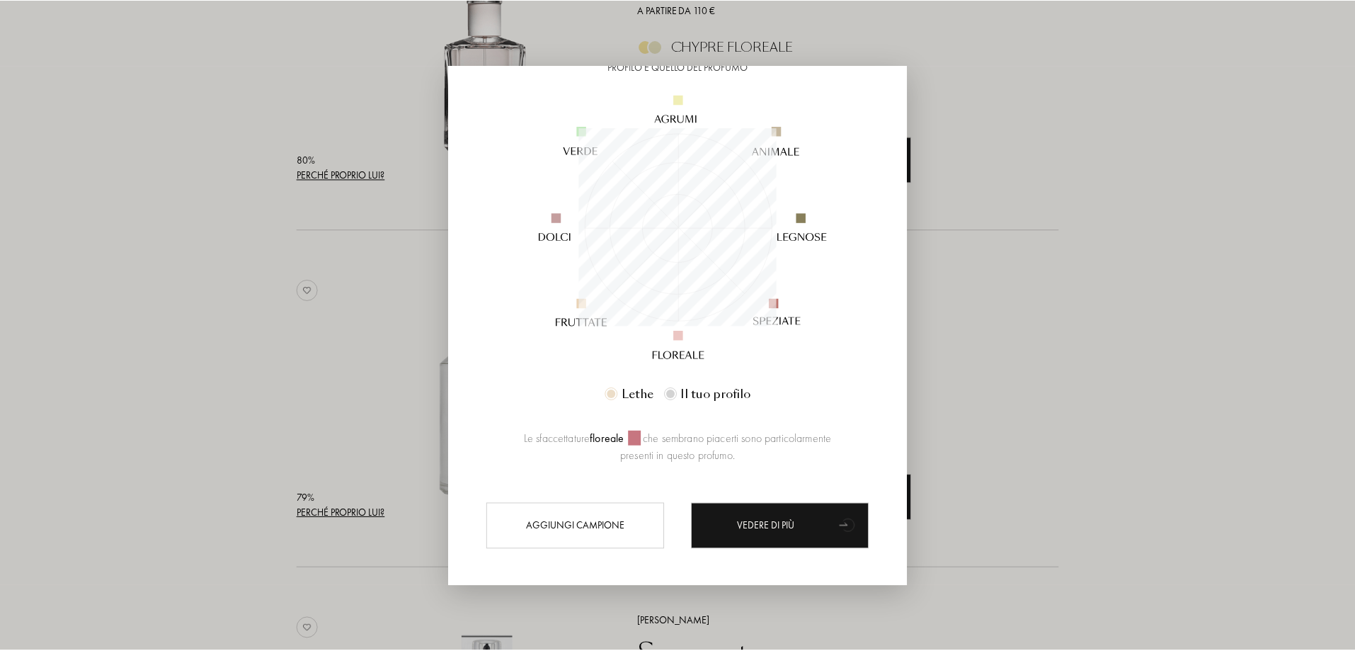
scroll to position [142, 0]
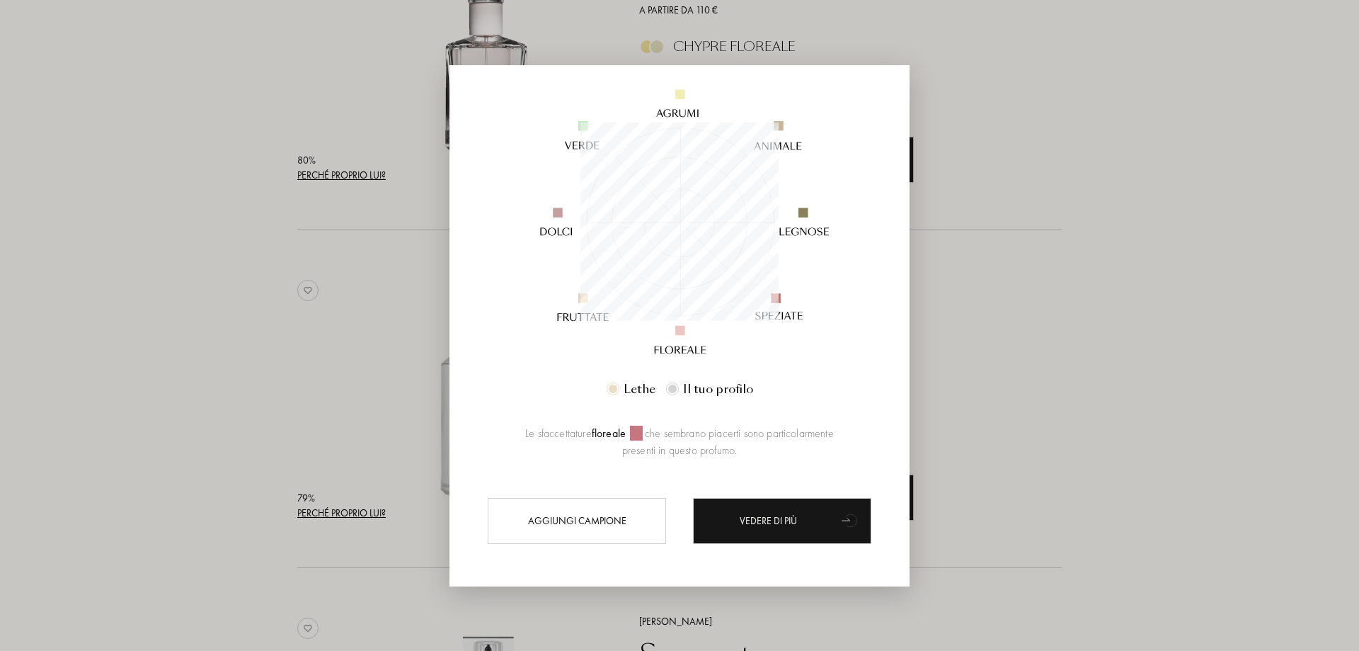
click at [1174, 375] on div at bounding box center [679, 325] width 1359 height 651
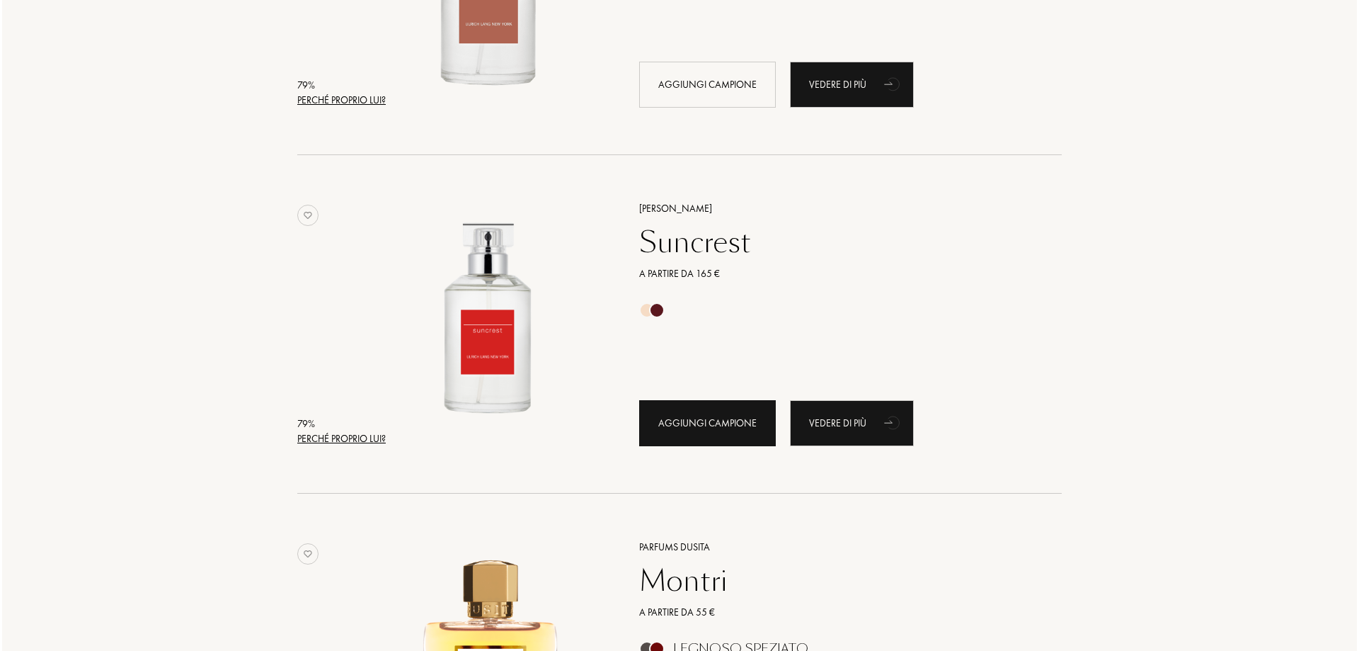
scroll to position [7858, 0]
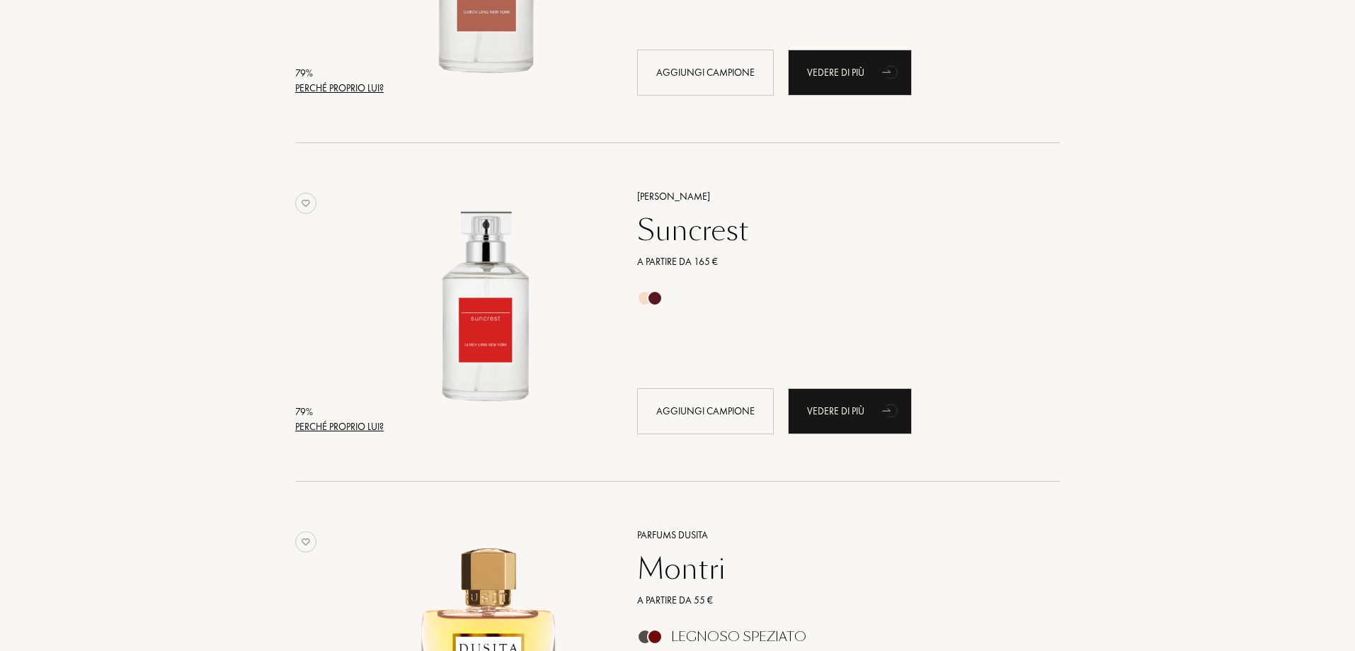
click at [324, 421] on div "Perché proprio lui?" at bounding box center [339, 426] width 88 height 15
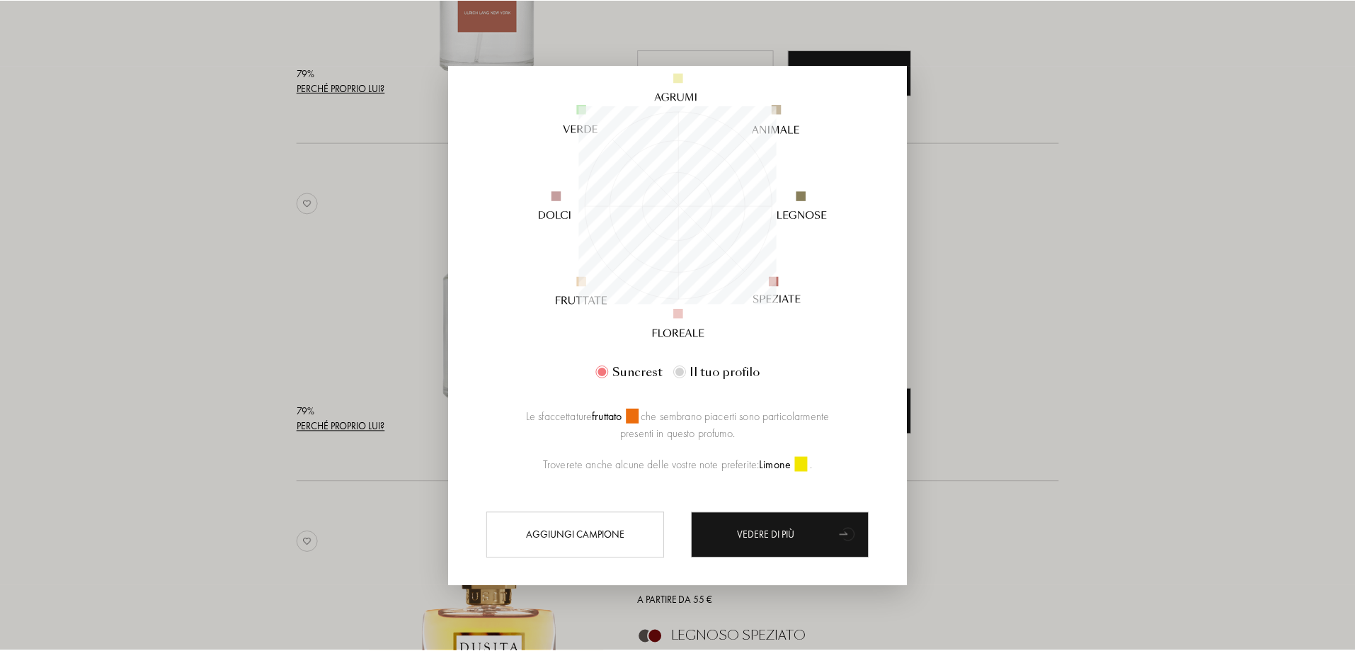
scroll to position [177, 0]
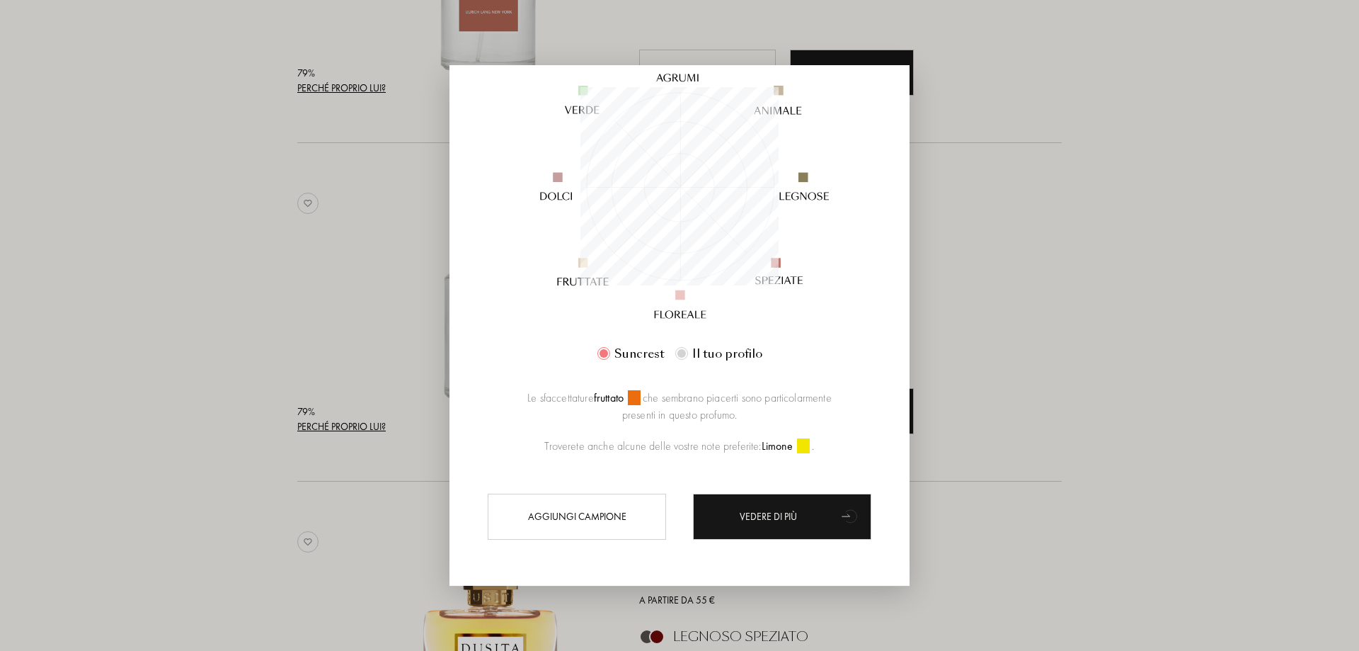
click at [1115, 379] on div at bounding box center [679, 325] width 1359 height 651
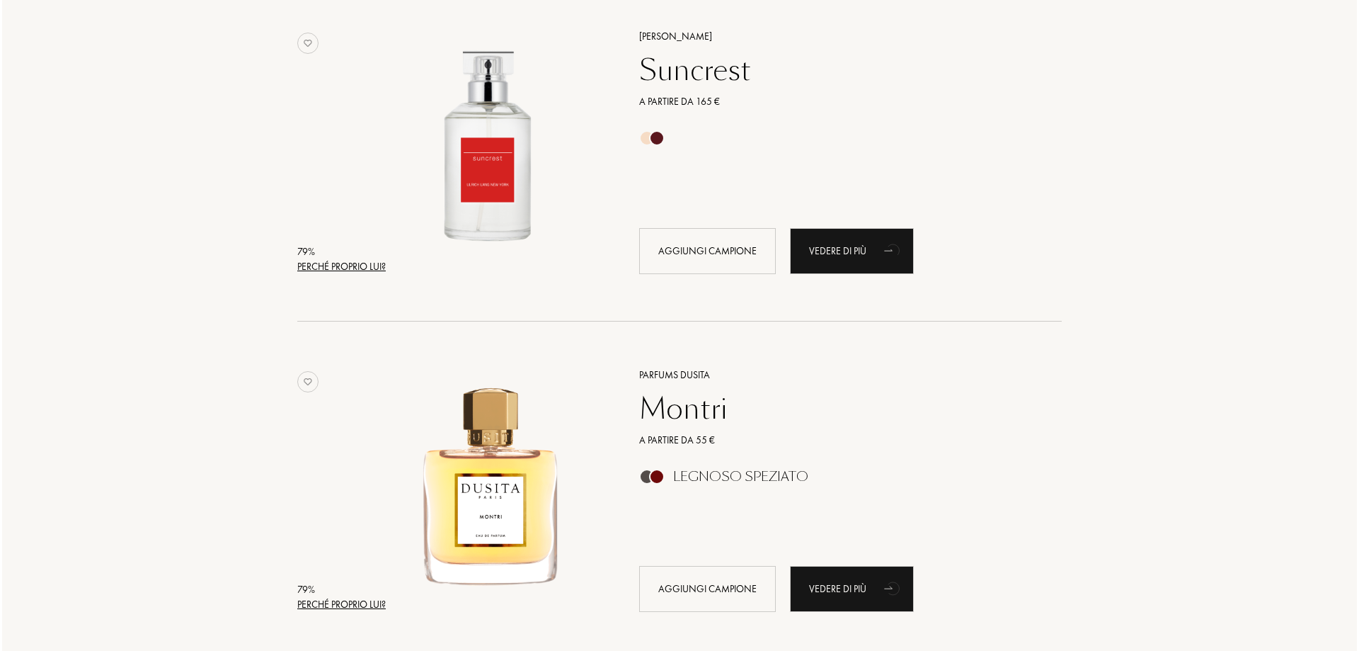
scroll to position [8141, 0]
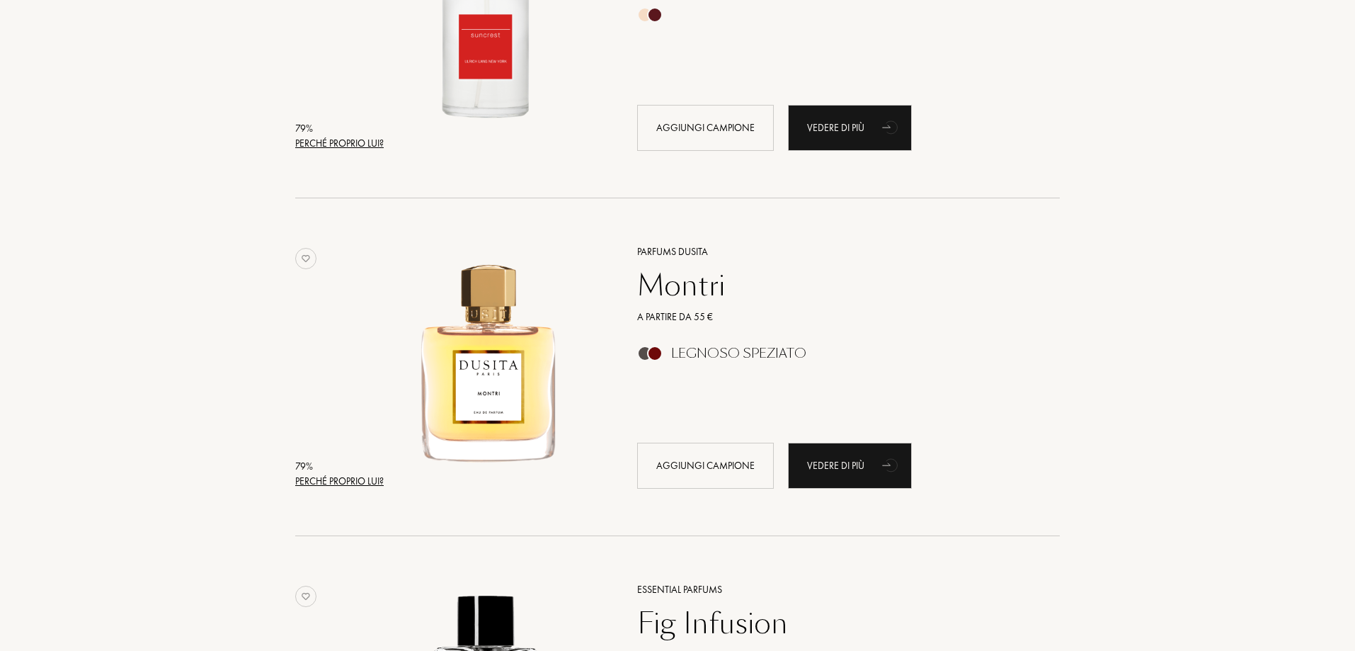
click at [367, 475] on div "Perché proprio lui?" at bounding box center [339, 481] width 88 height 15
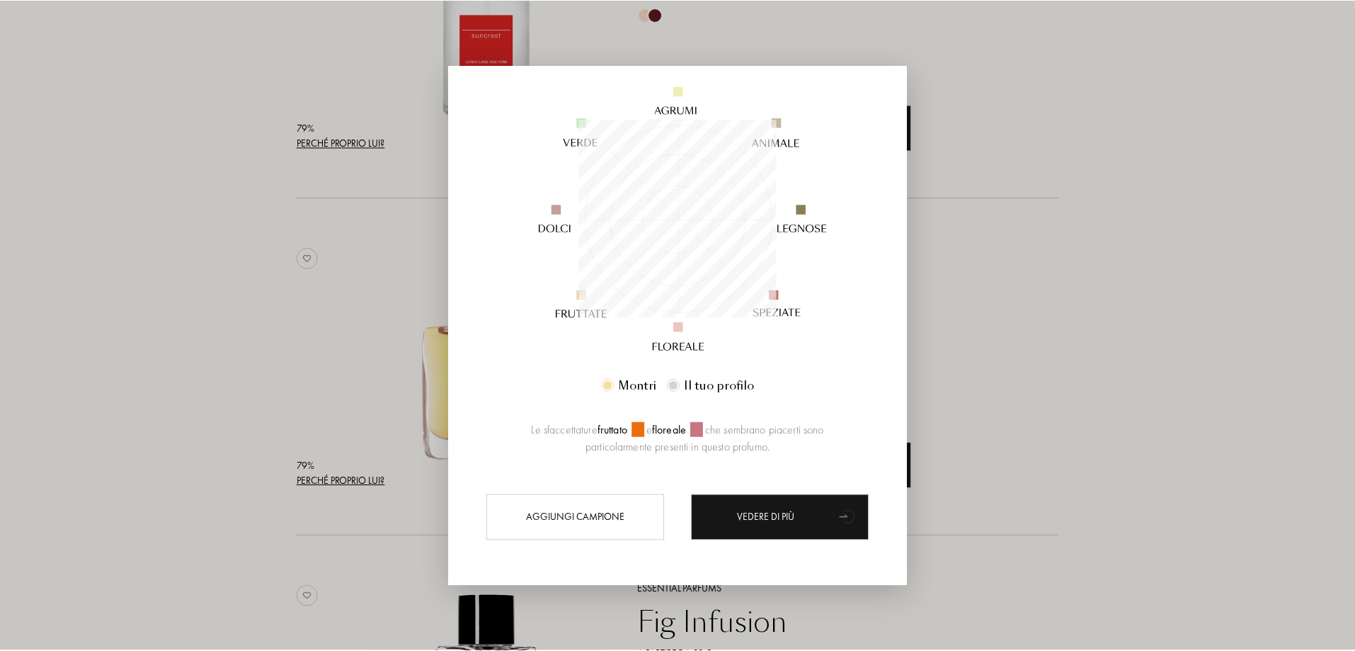
scroll to position [146, 0]
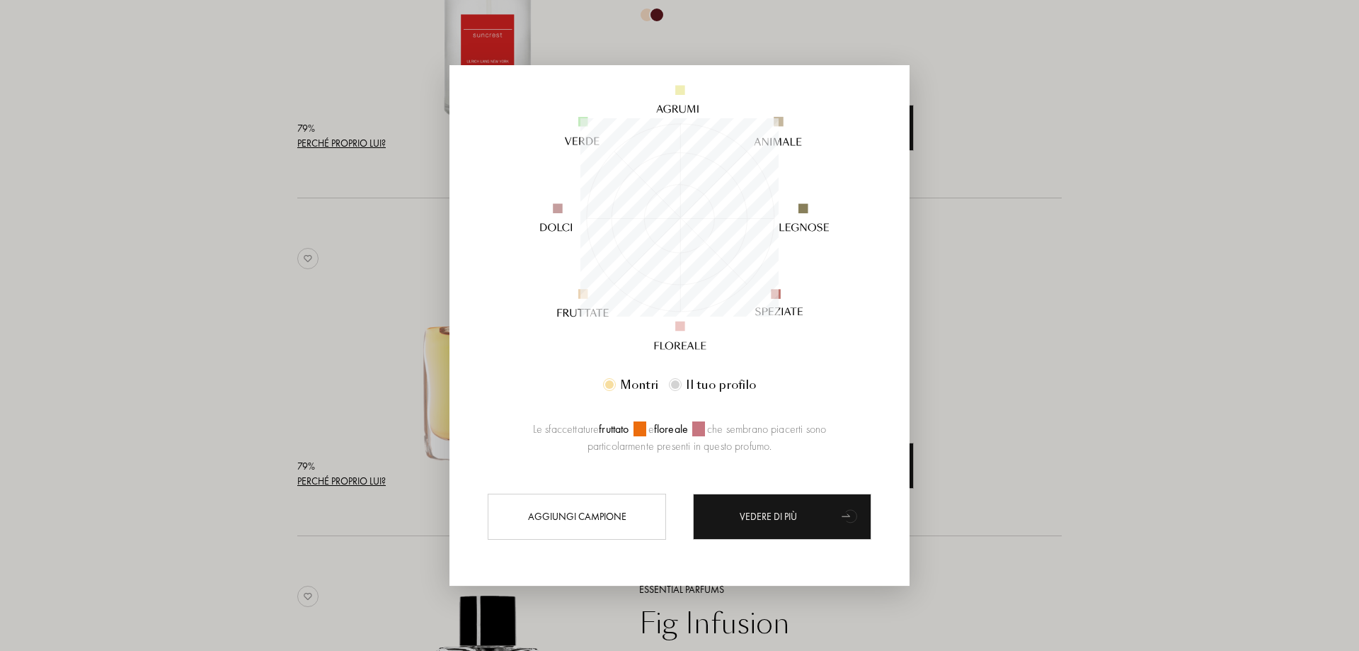
click at [1059, 377] on div at bounding box center [679, 325] width 1359 height 651
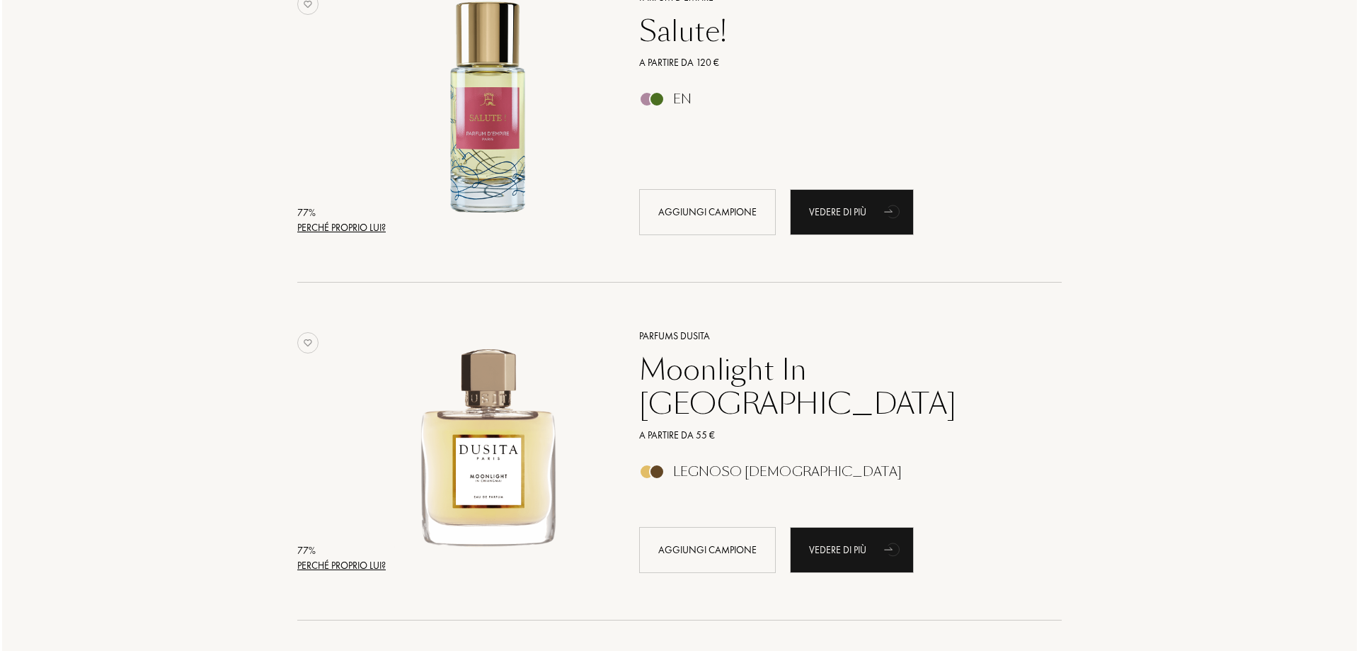
scroll to position [9415, 0]
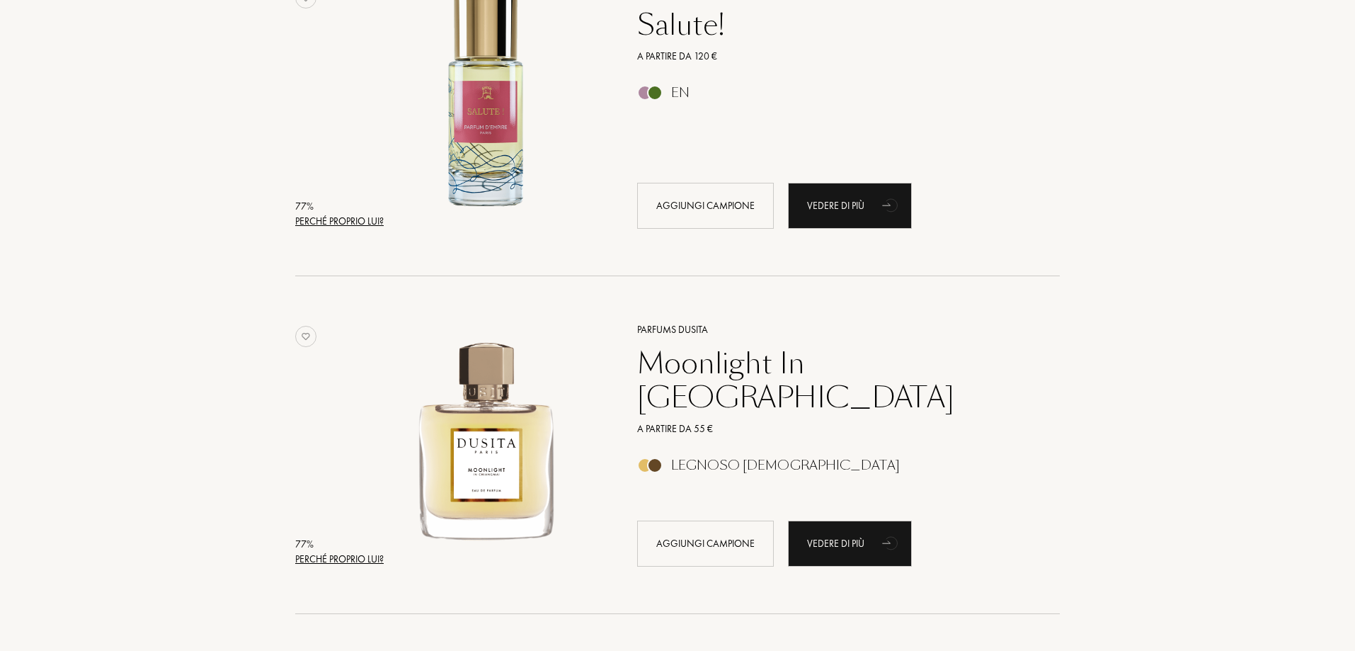
click at [342, 554] on div "Perché proprio lui?" at bounding box center [339, 558] width 88 height 15
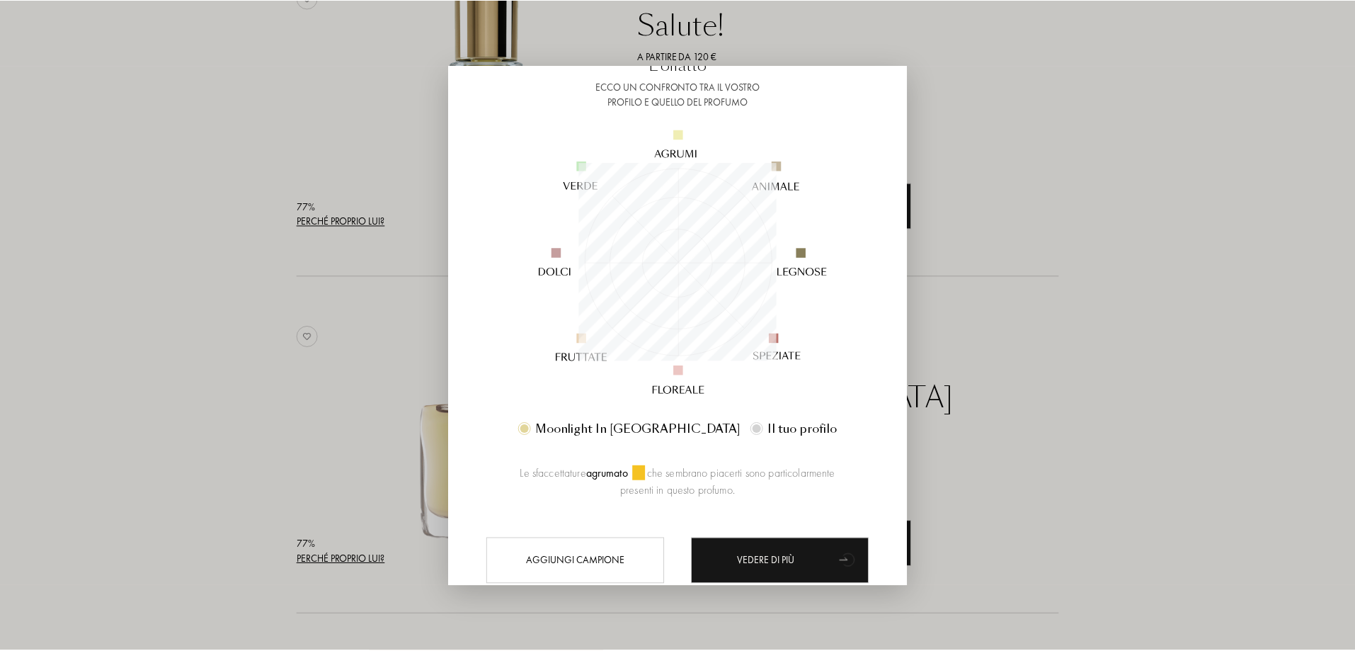
scroll to position [146, 0]
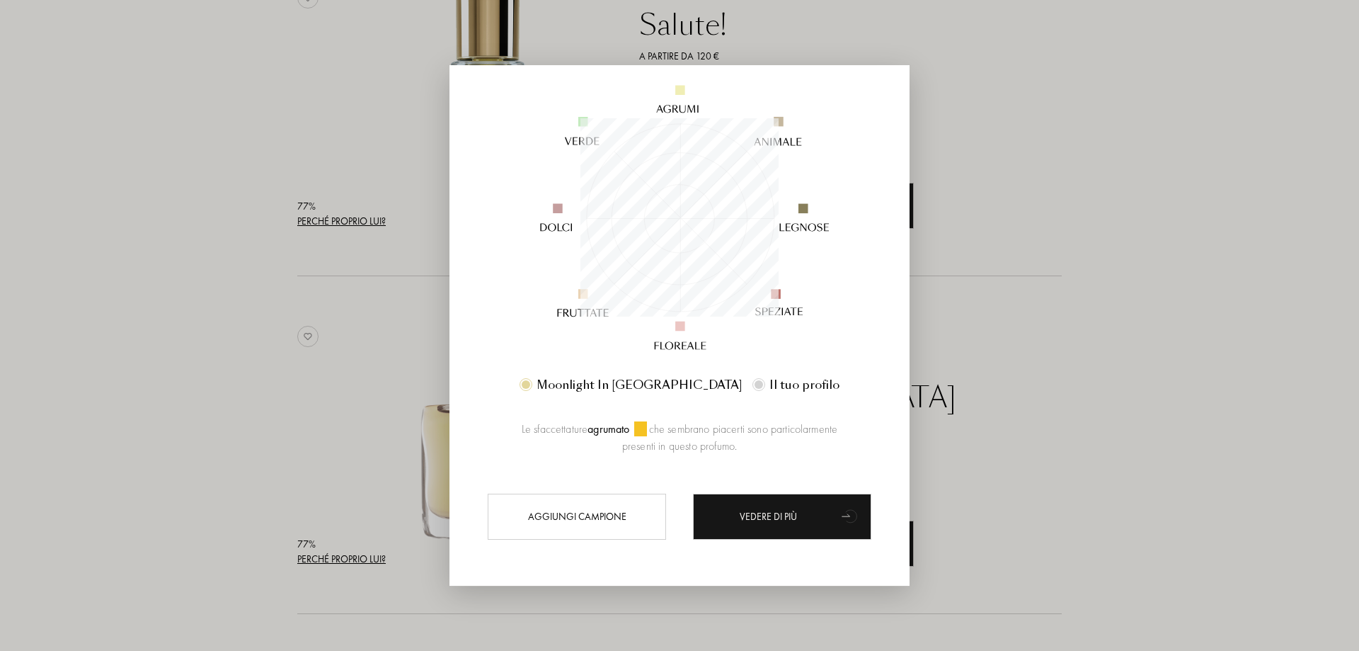
click at [990, 442] on div at bounding box center [679, 325] width 1359 height 651
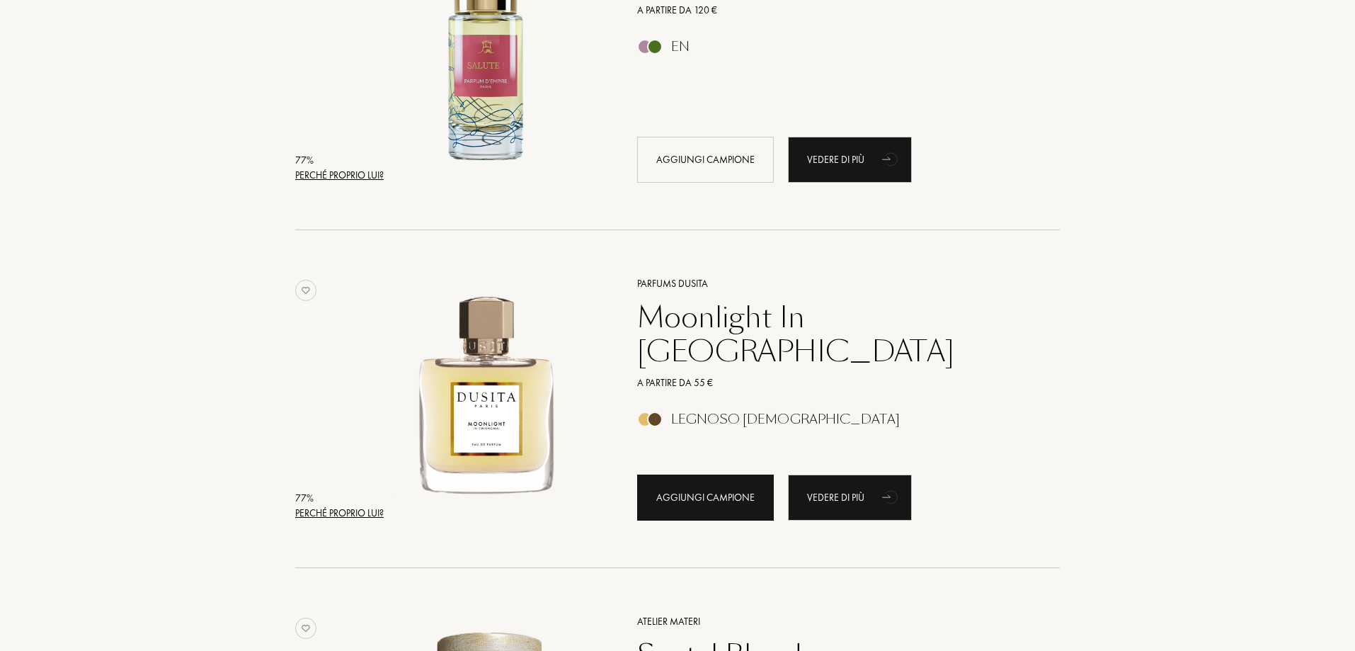
scroll to position [9486, 0]
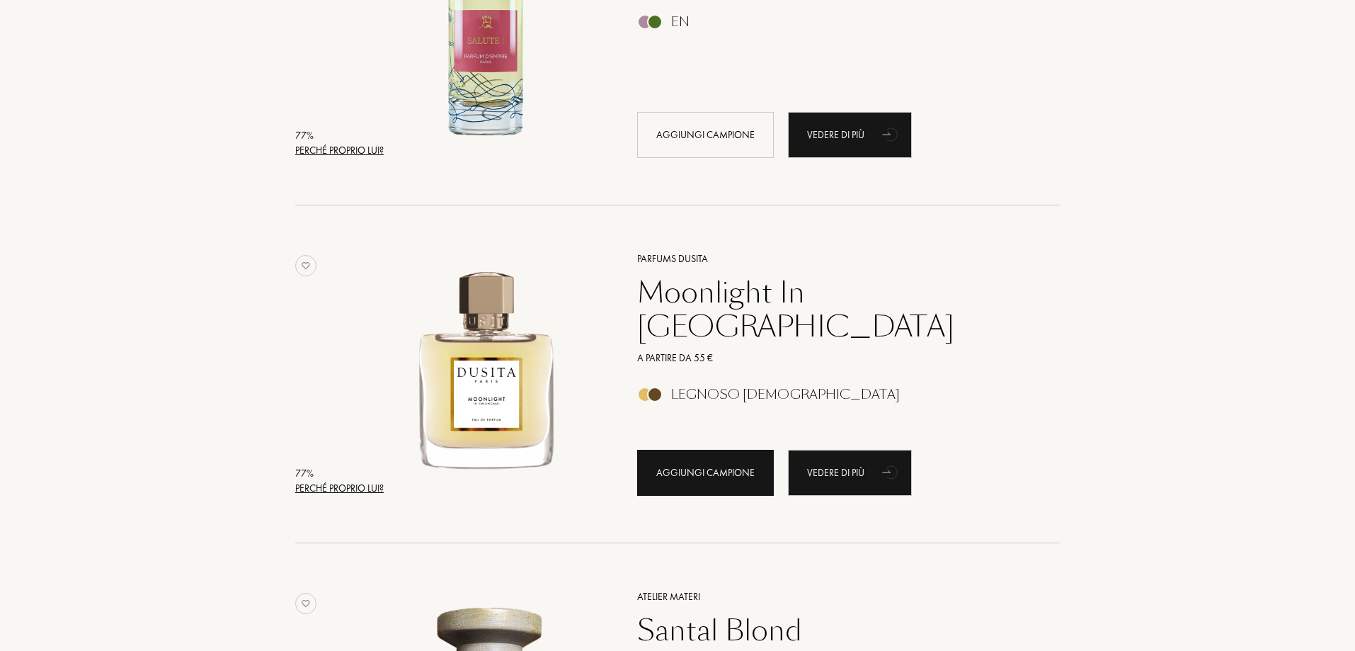
click at [705, 482] on div "Aggiungi campione" at bounding box center [705, 473] width 137 height 46
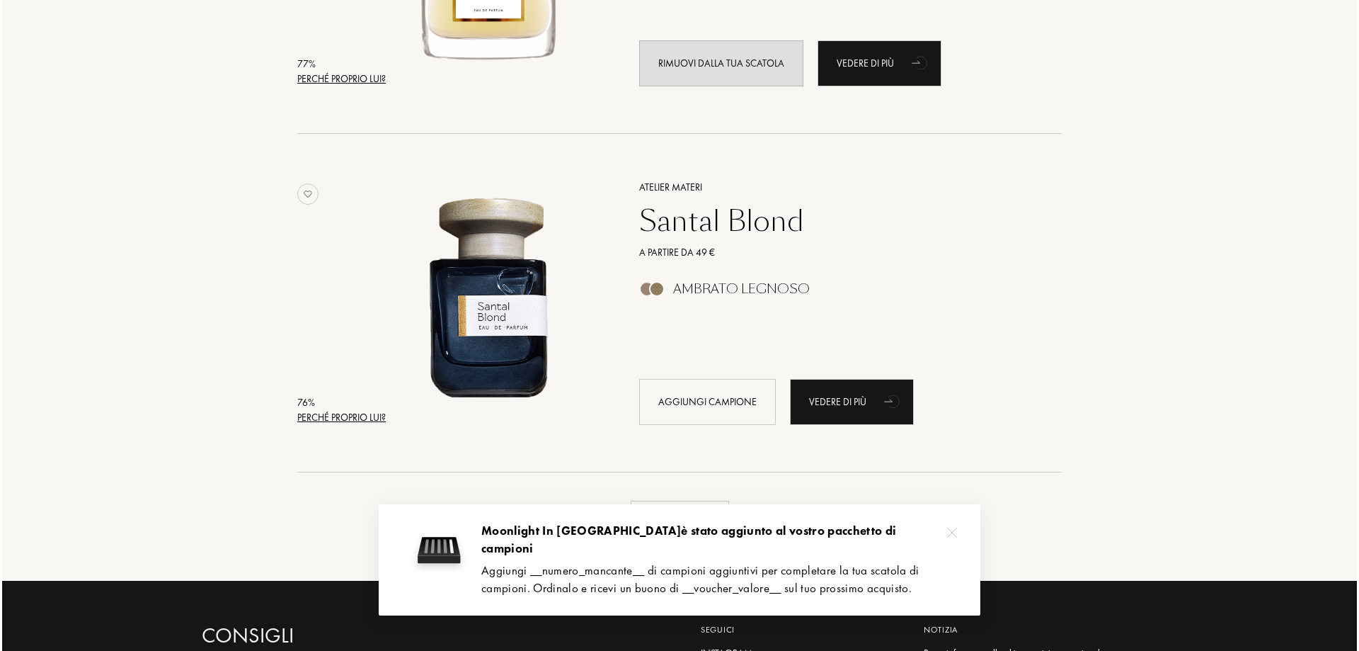
scroll to position [9910, 0]
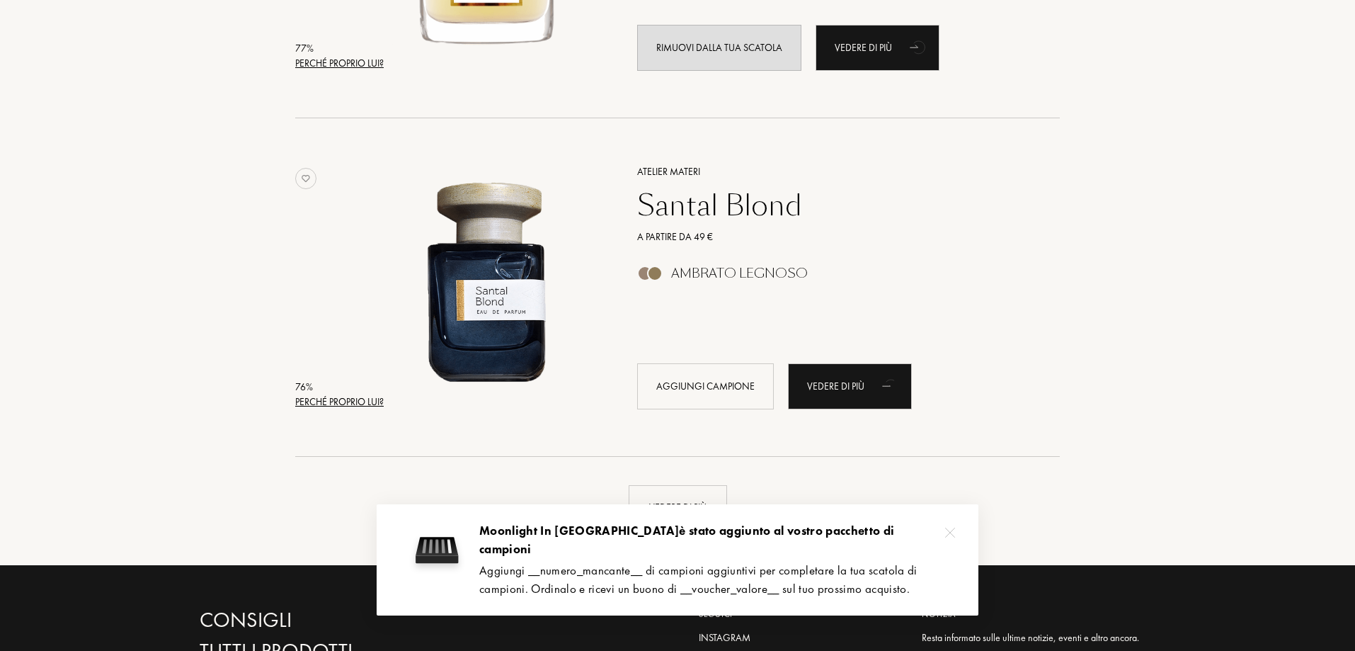
click at [299, 397] on div "Perché proprio lui?" at bounding box center [339, 401] width 88 height 15
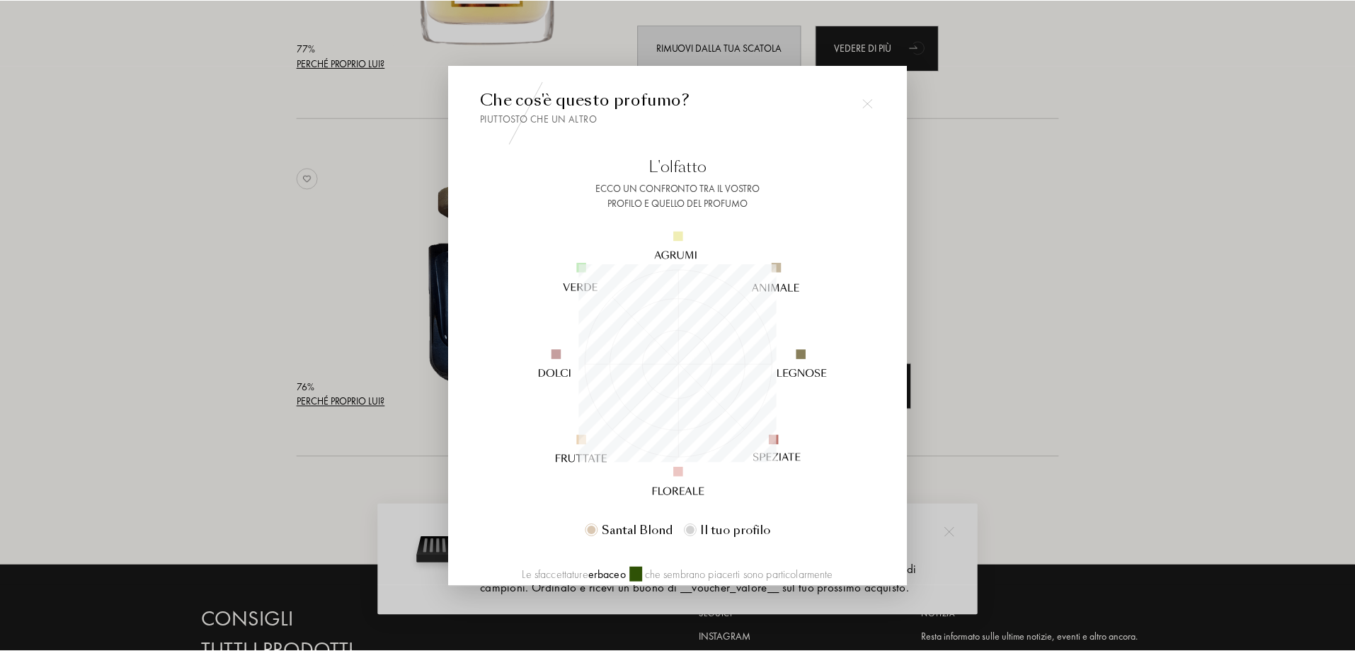
scroll to position [198, 198]
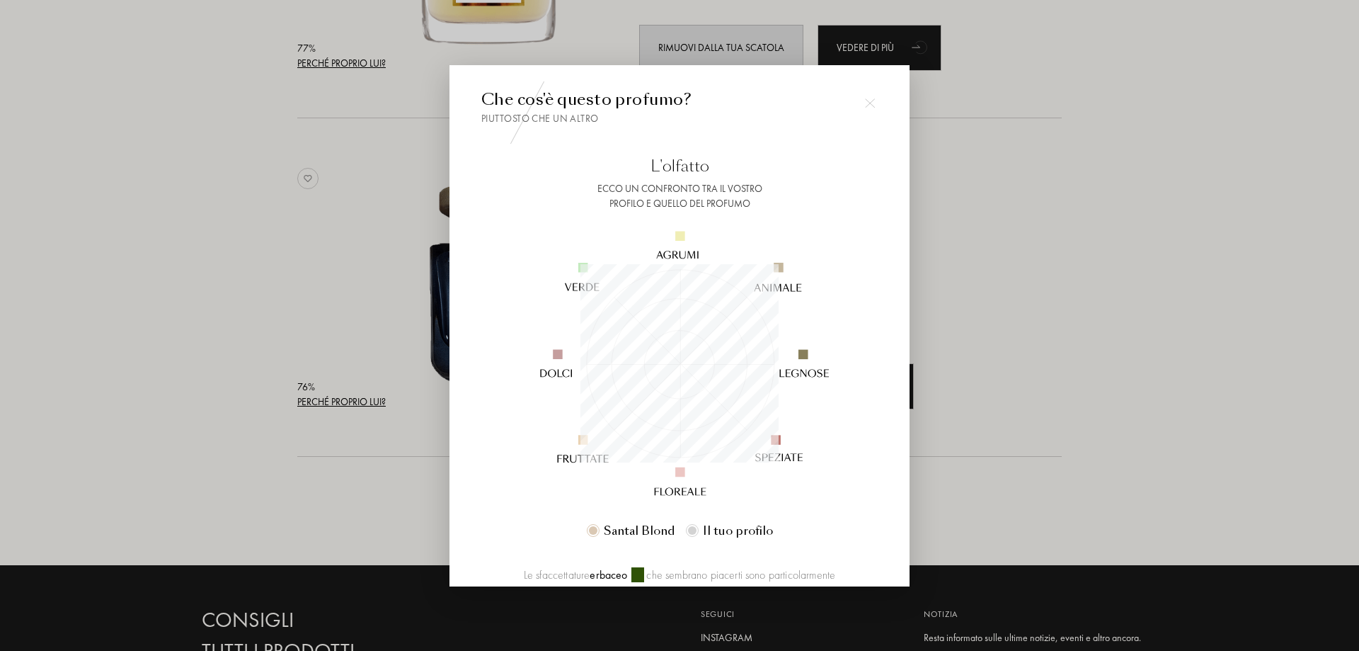
click at [1091, 373] on div at bounding box center [679, 325] width 1359 height 651
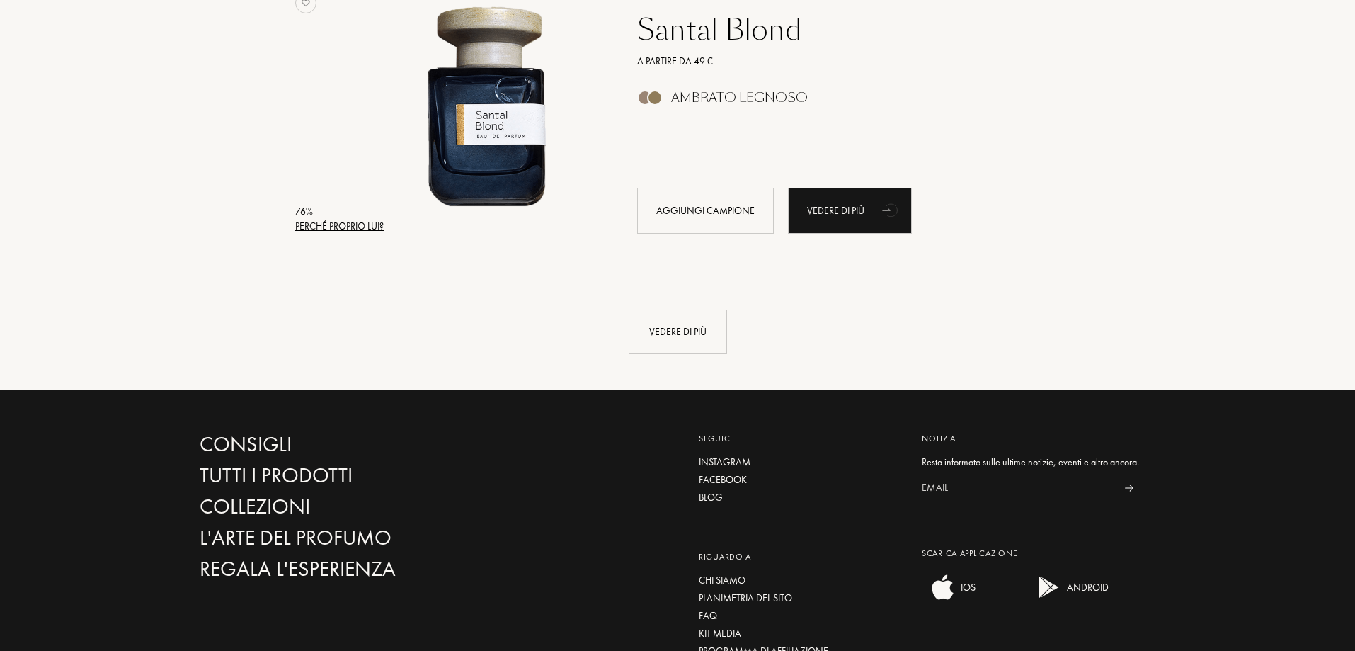
scroll to position [10123, 0]
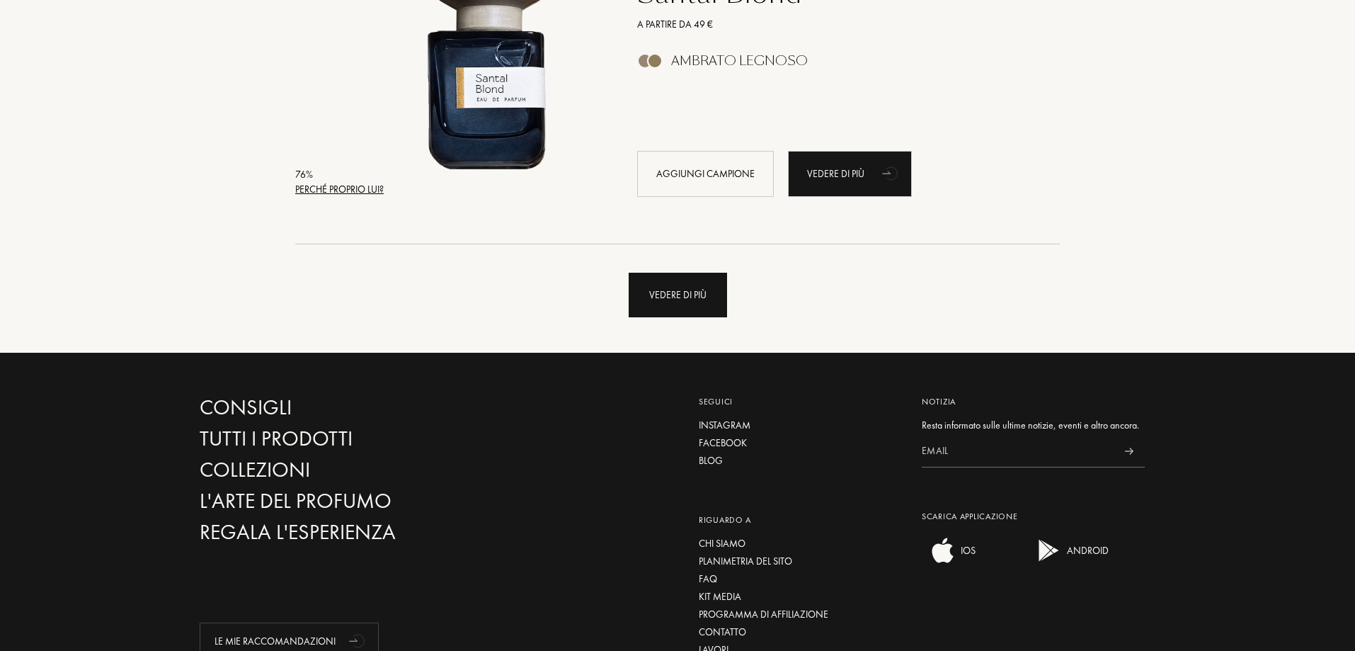
click at [708, 299] on div "Vedere di più" at bounding box center [678, 295] width 98 height 45
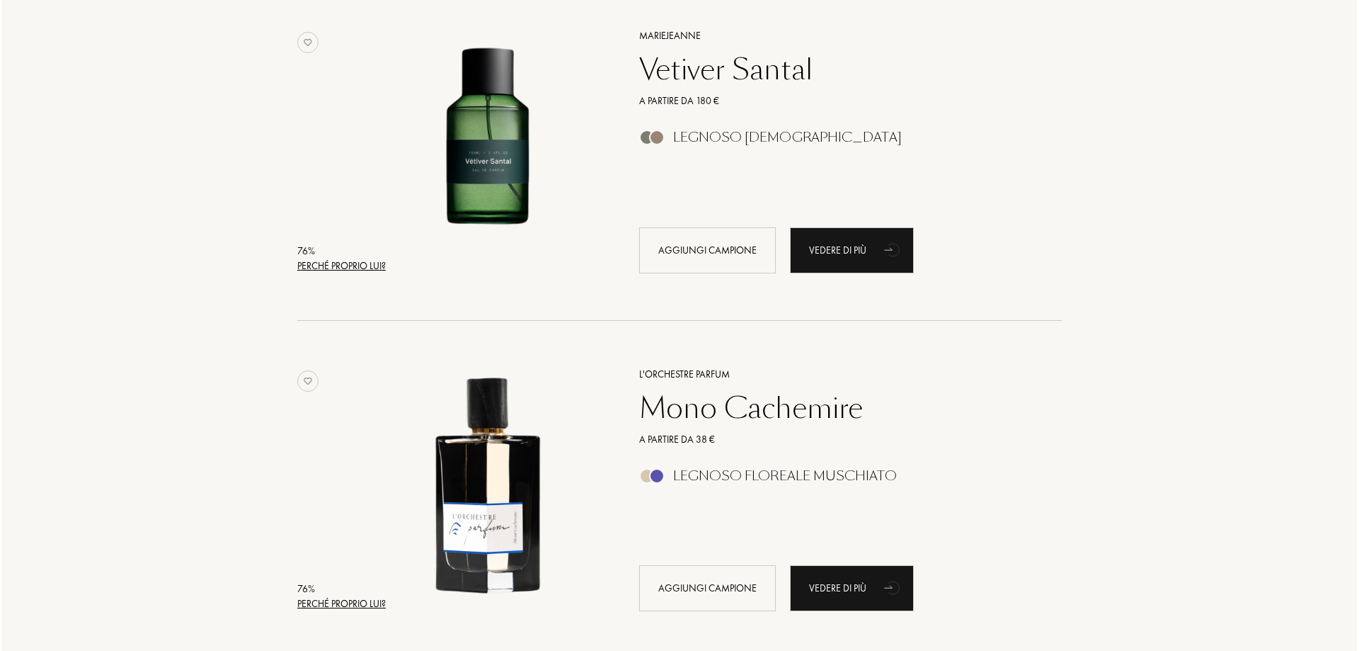
scroll to position [10760, 0]
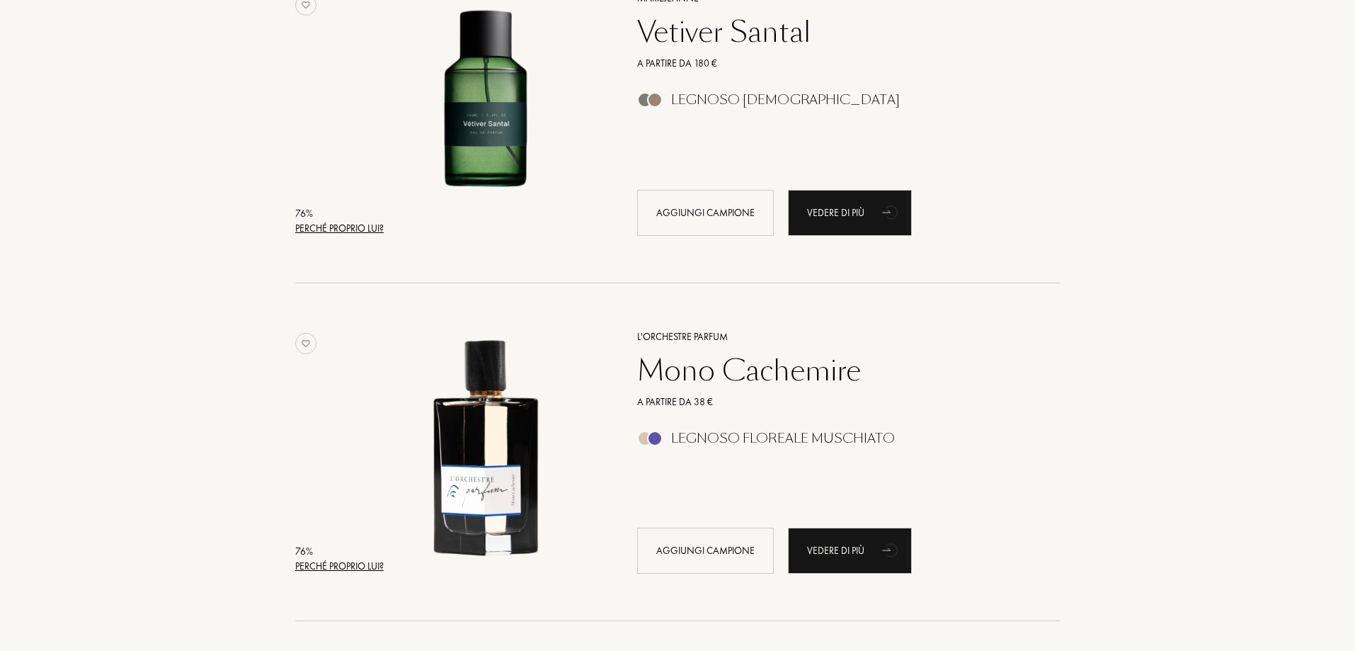
click at [362, 569] on div "Perché proprio lui?" at bounding box center [339, 566] width 88 height 15
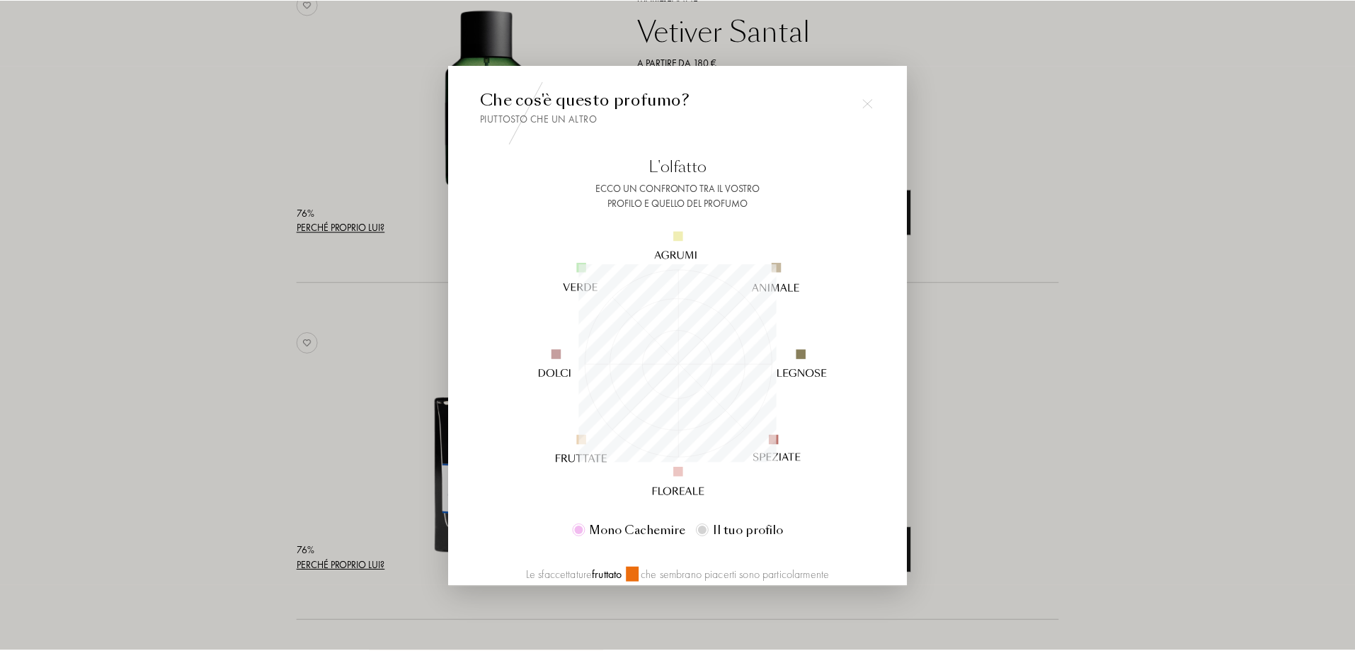
scroll to position [198, 198]
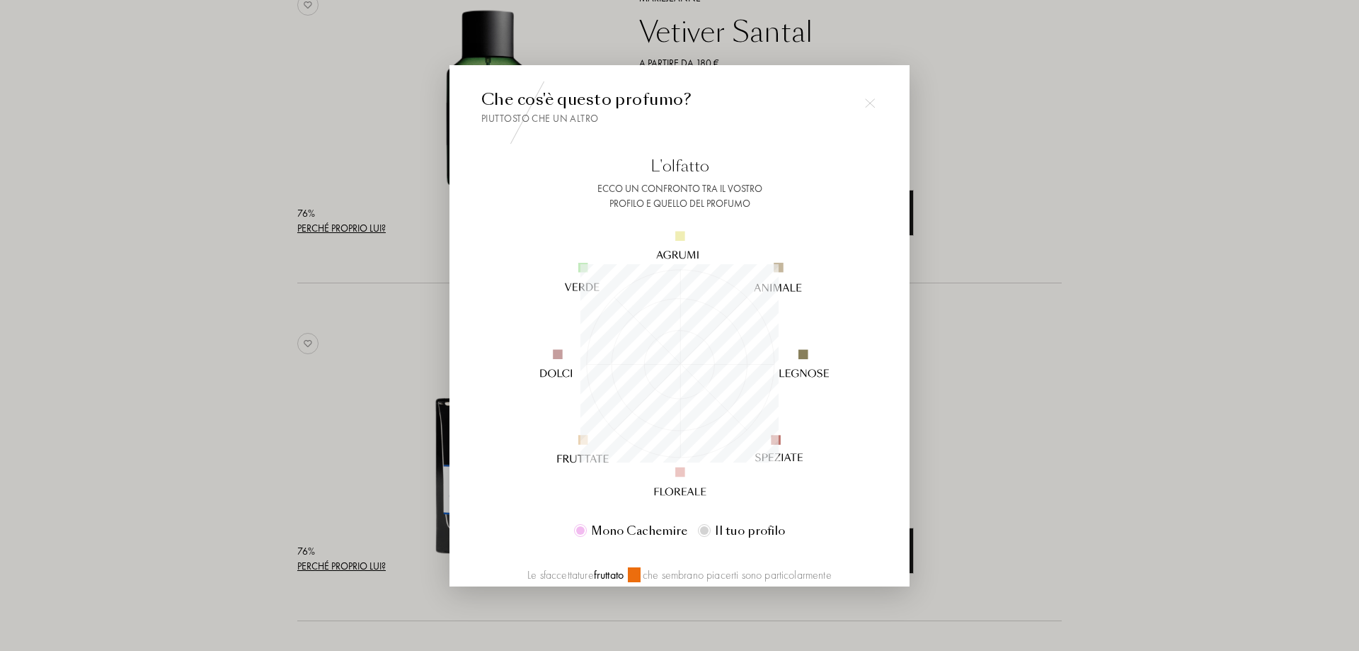
click at [1080, 348] on div at bounding box center [679, 325] width 1359 height 651
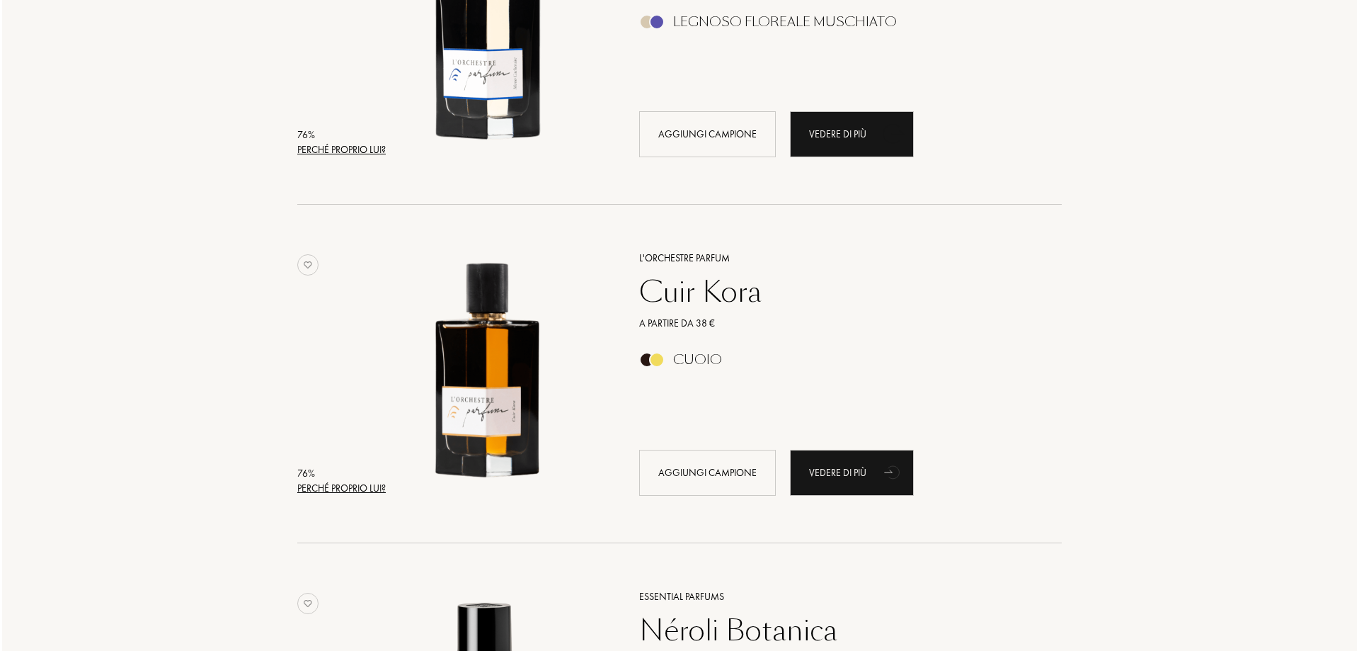
scroll to position [11185, 0]
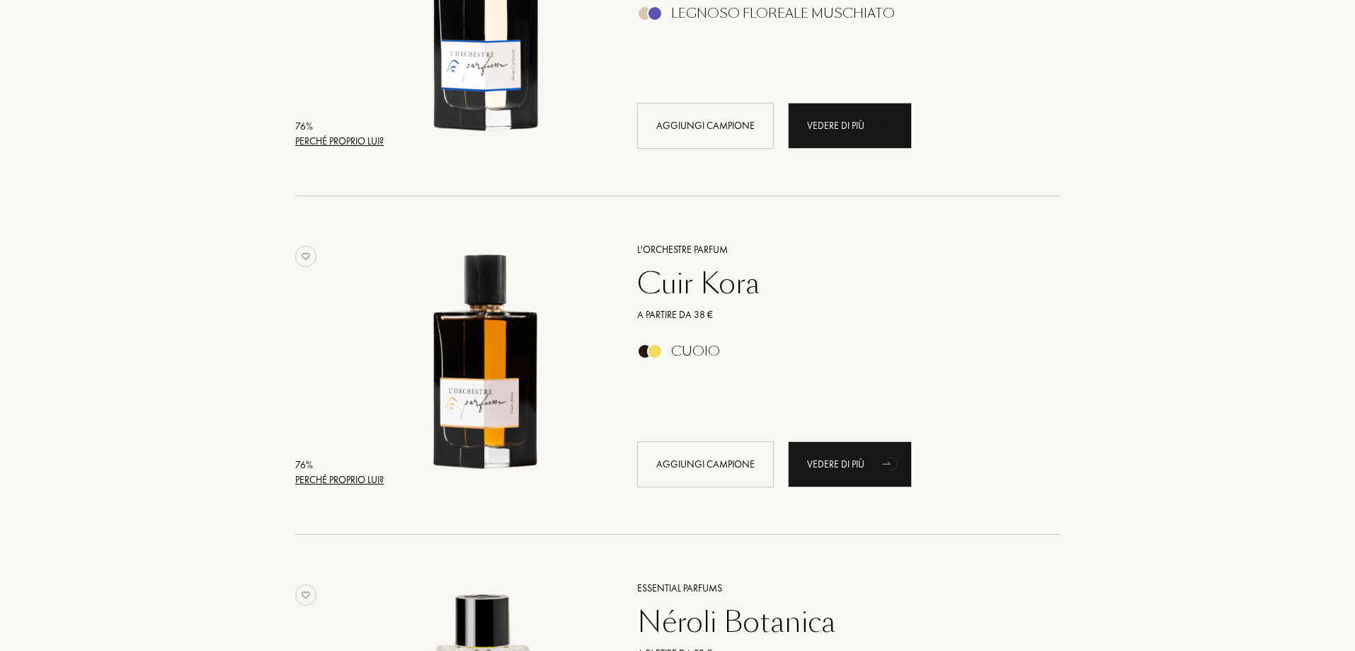
click at [362, 477] on div "Perché proprio lui?" at bounding box center [339, 479] width 88 height 15
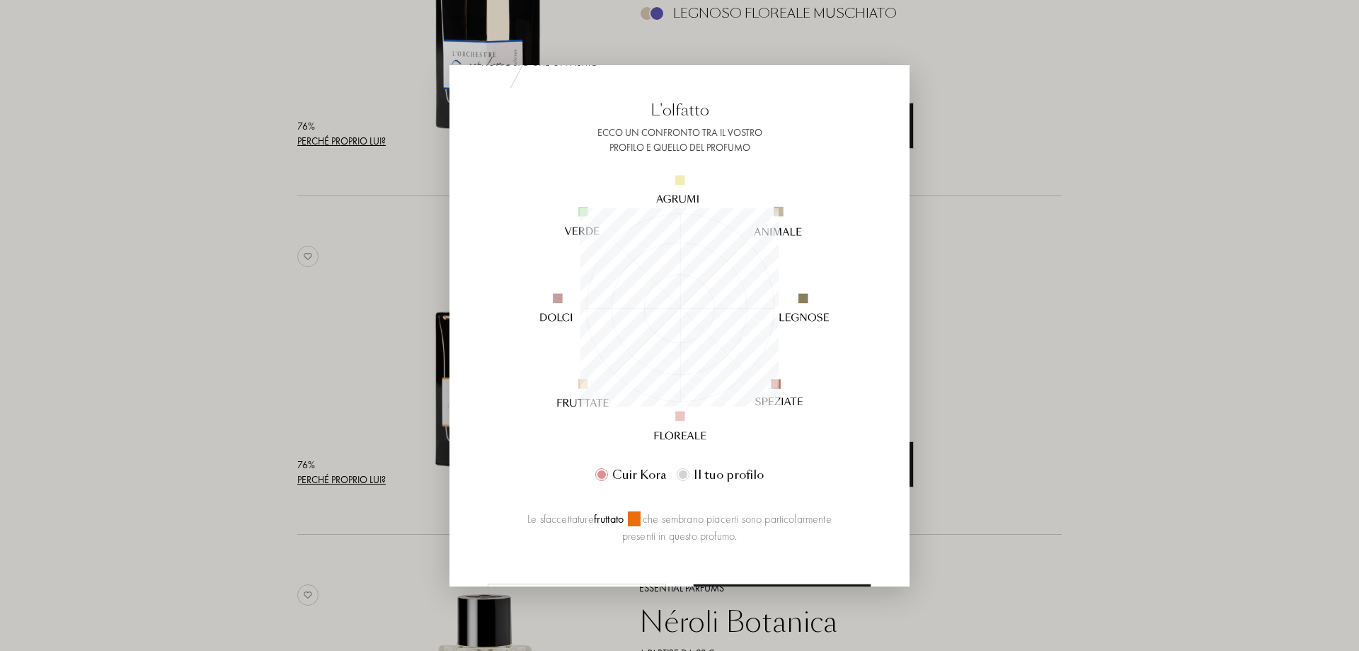
scroll to position [142, 0]
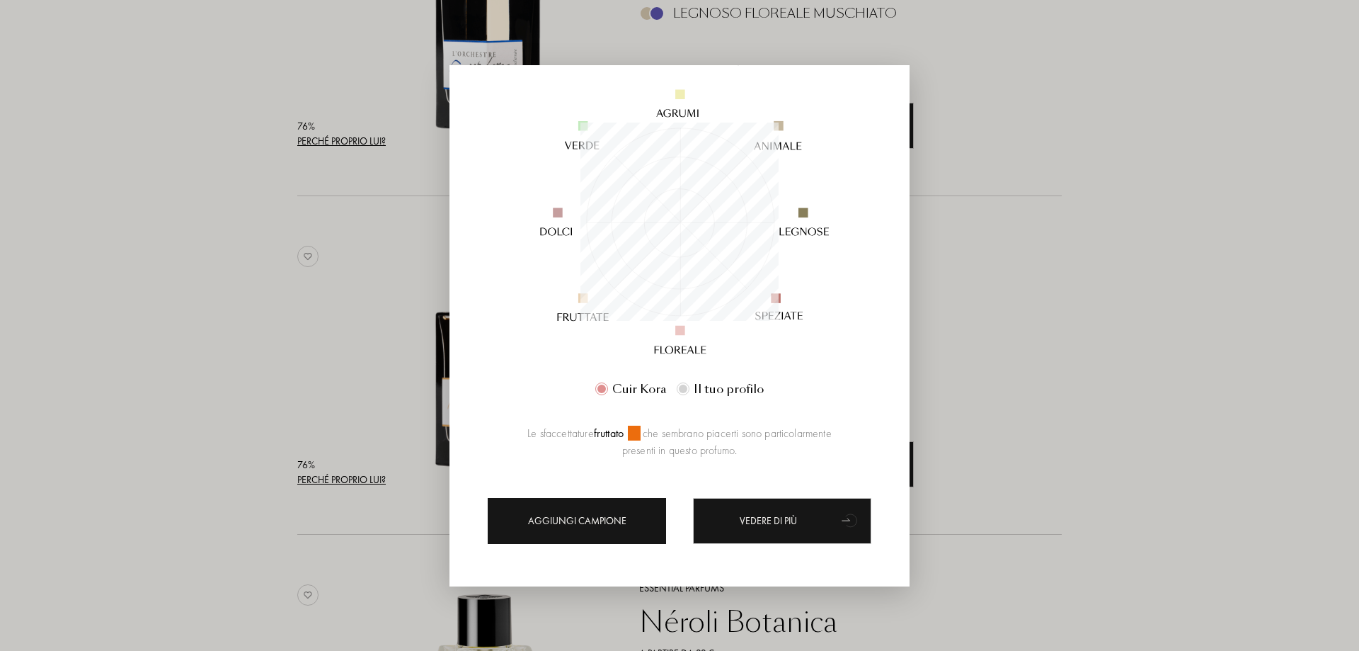
click at [598, 517] on div "Aggiungi campione" at bounding box center [577, 521] width 178 height 46
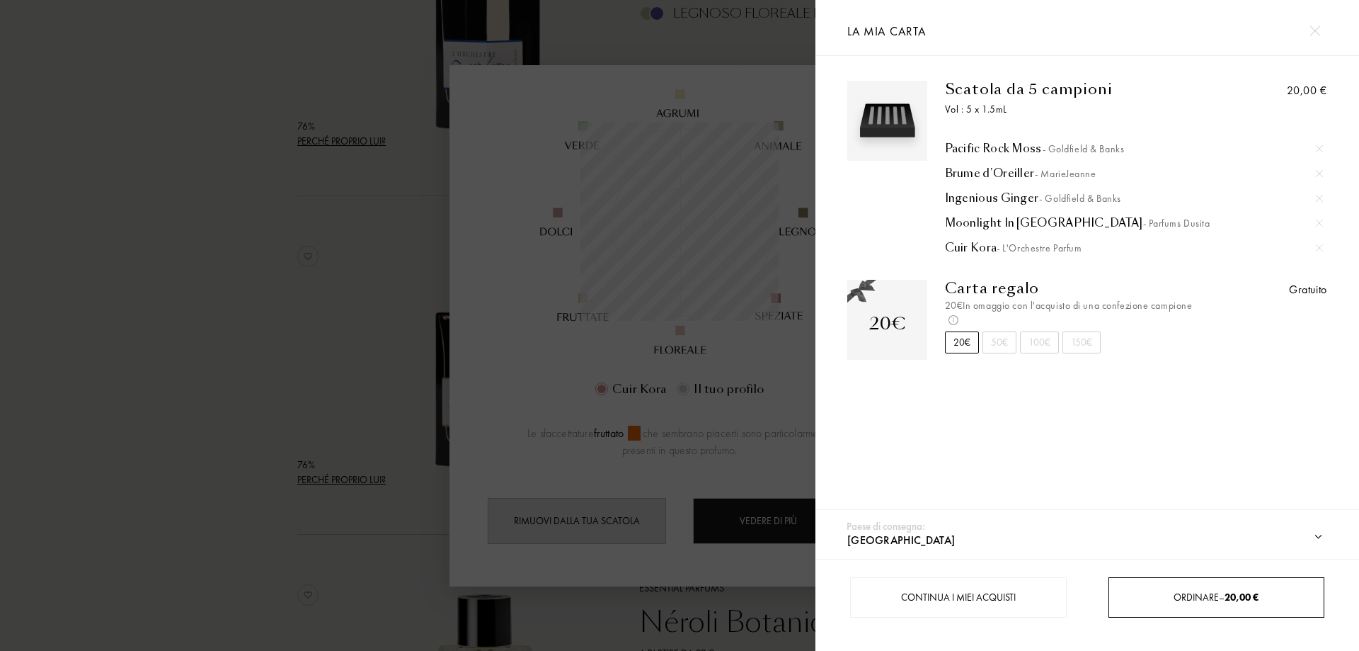
click at [1226, 592] on span "20,00 €" at bounding box center [1242, 596] width 34 height 13
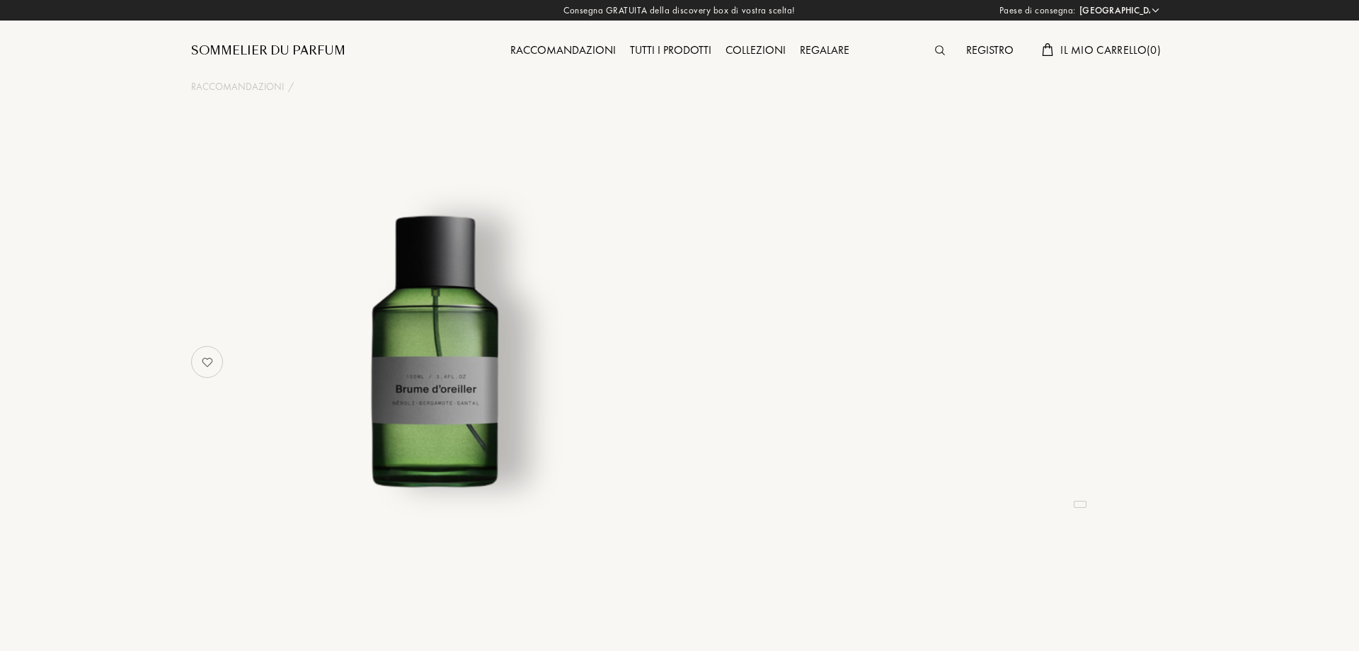
select select "IT"
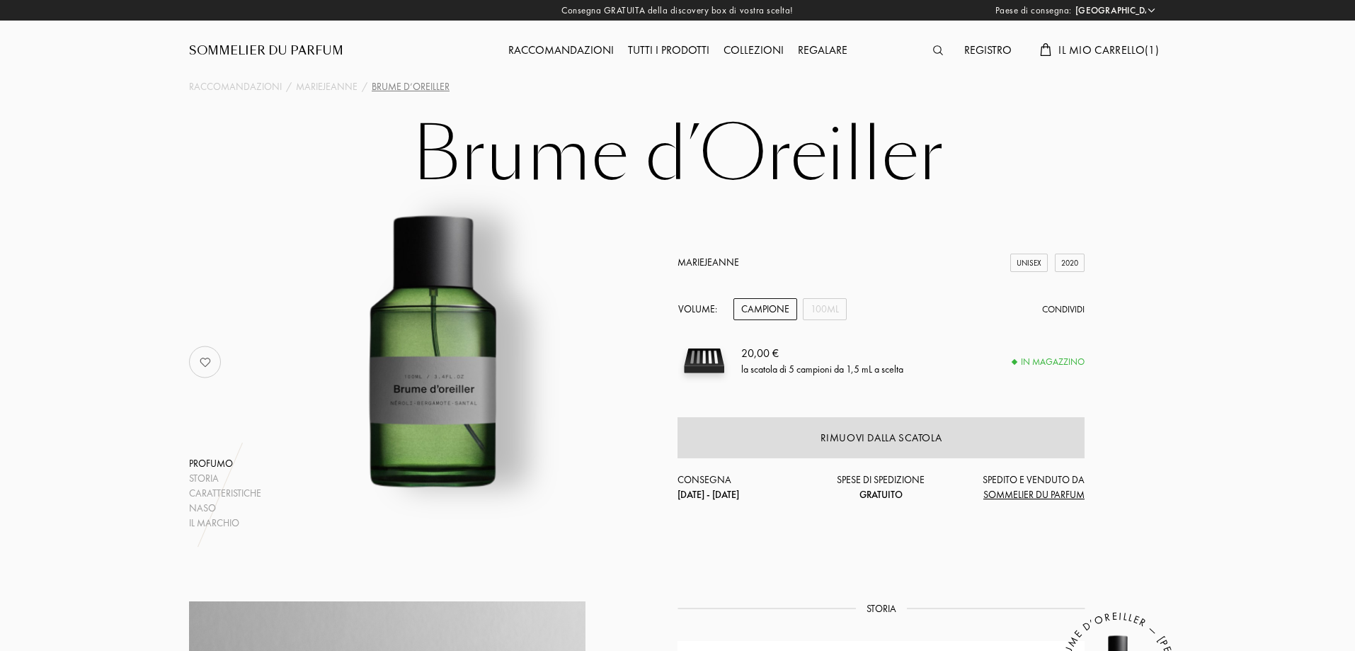
select select "IT"
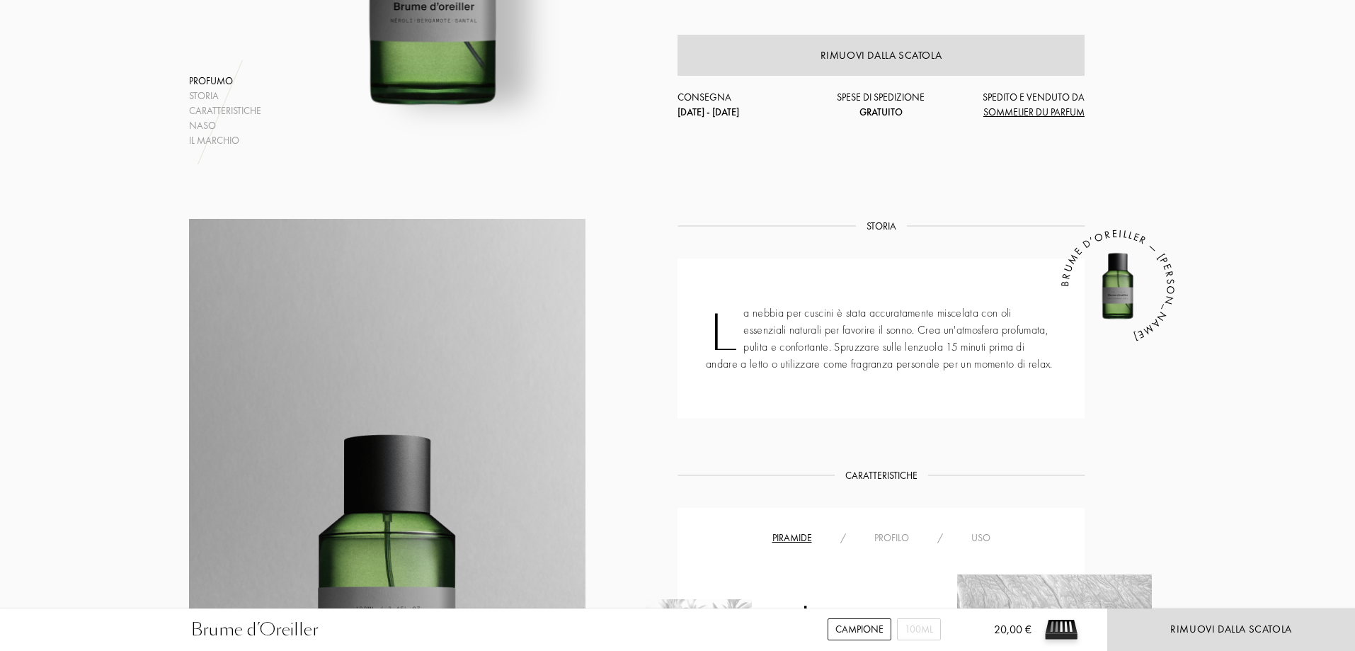
scroll to position [71, 0]
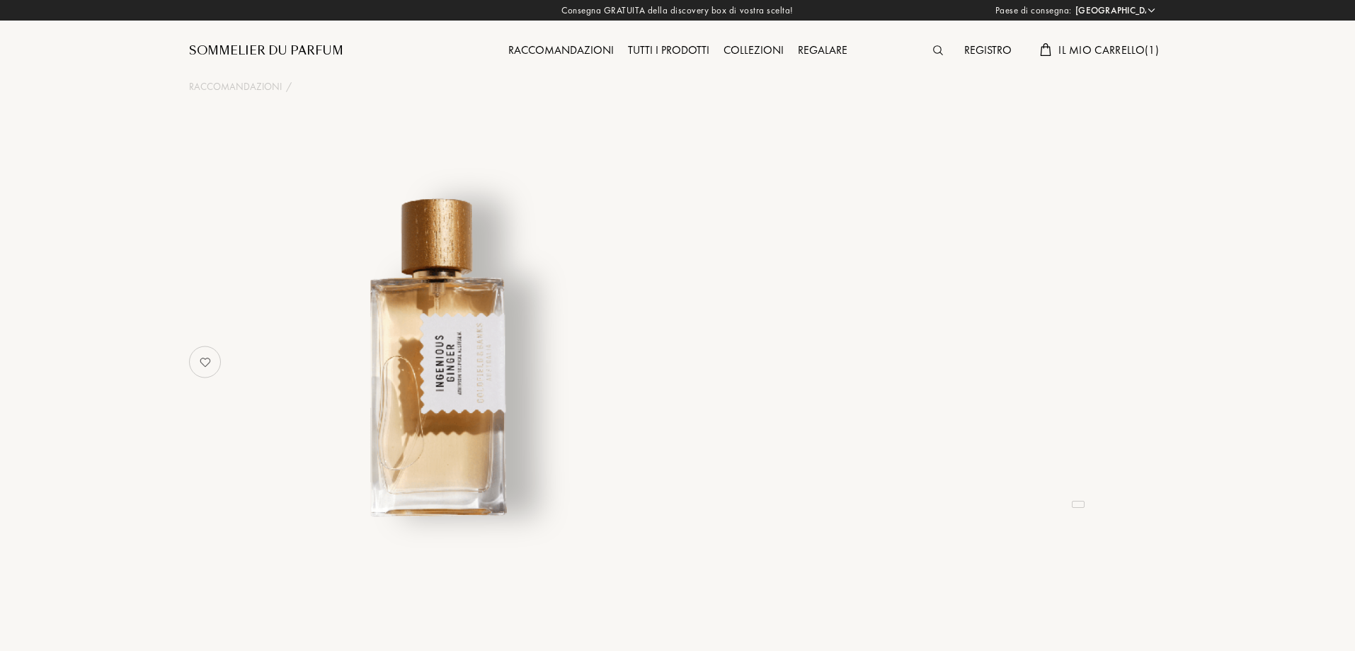
select select "IT"
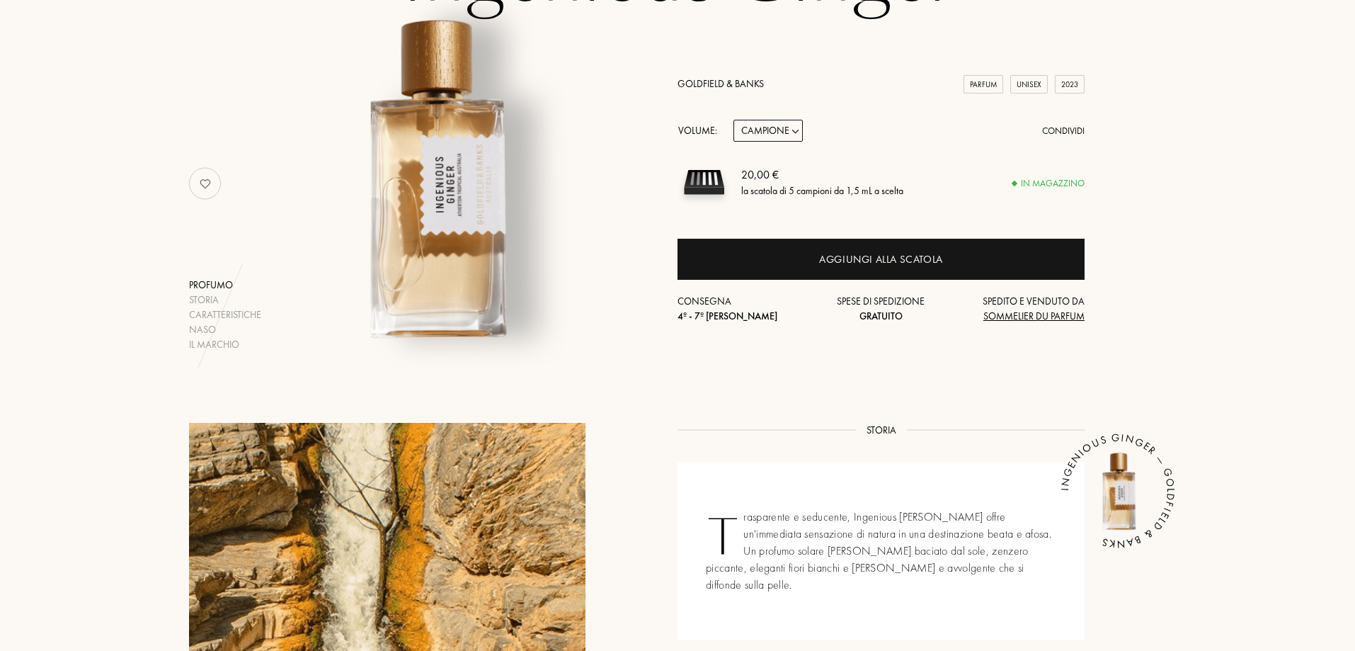
scroll to position [283, 0]
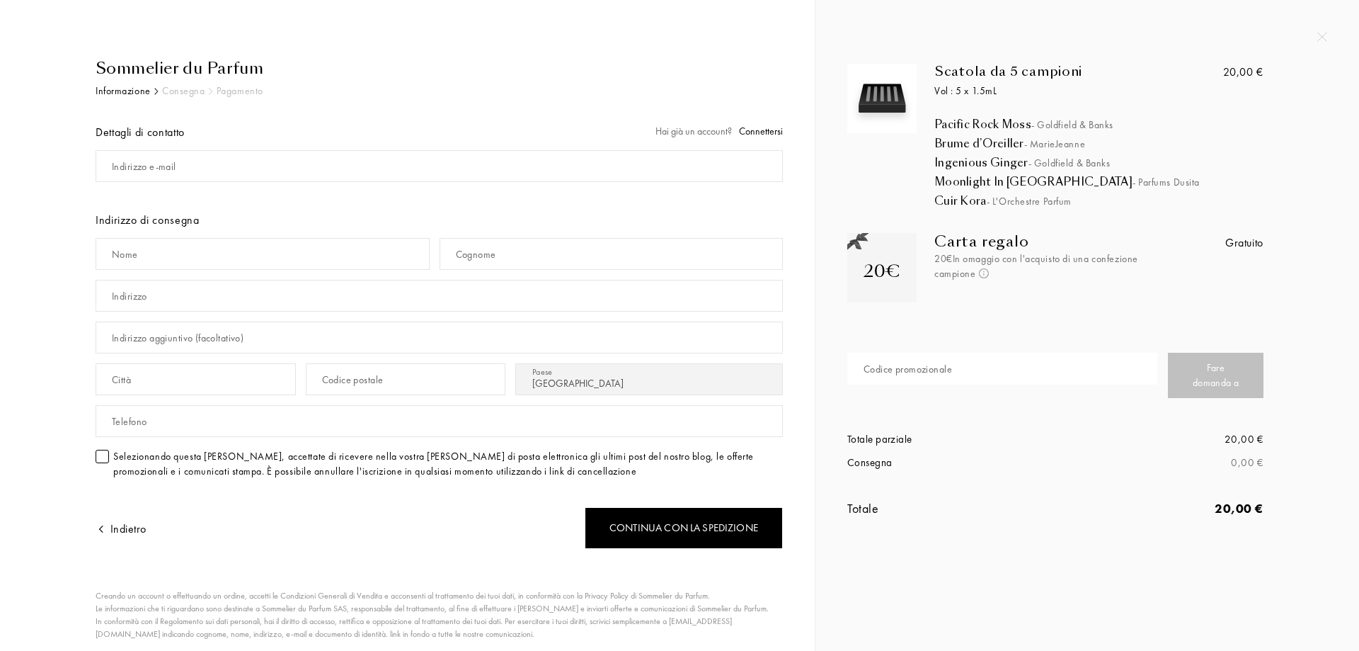
select select "IT"
click at [275, 164] on input "mail" at bounding box center [439, 166] width 687 height 32
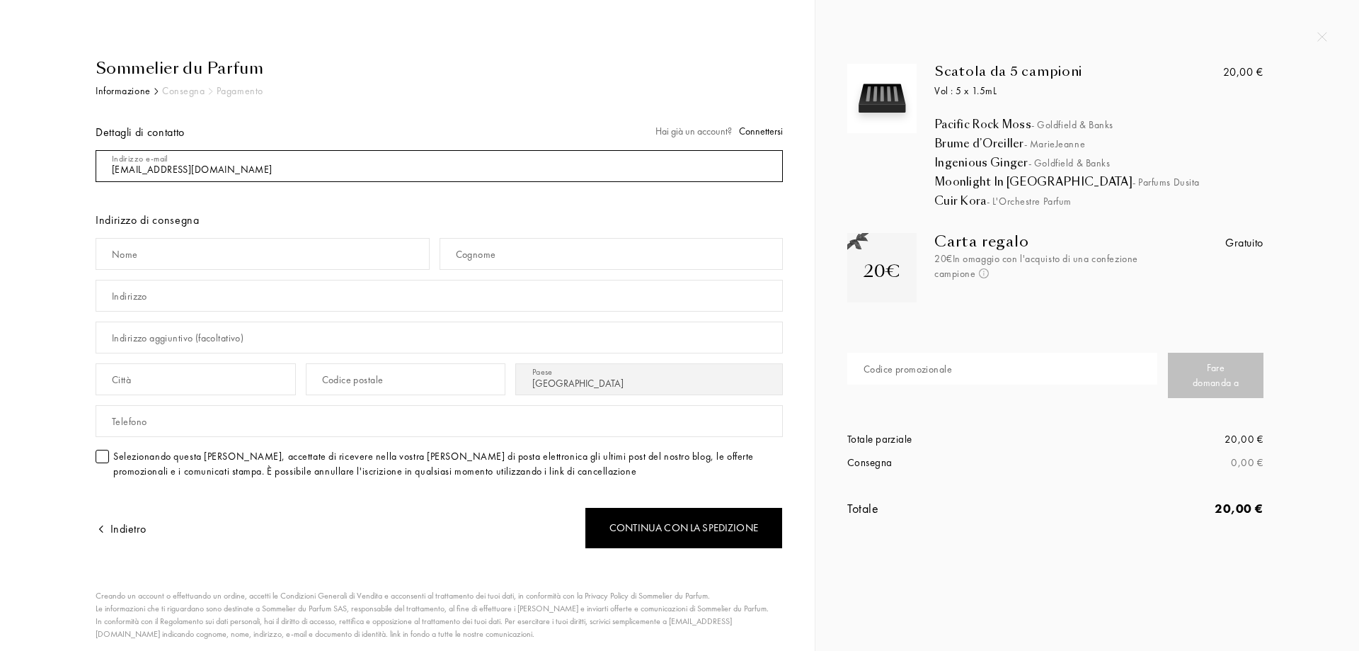
type input "[EMAIL_ADDRESS][DOMAIN_NAME]"
click at [239, 254] on input "text" at bounding box center [263, 254] width 334 height 32
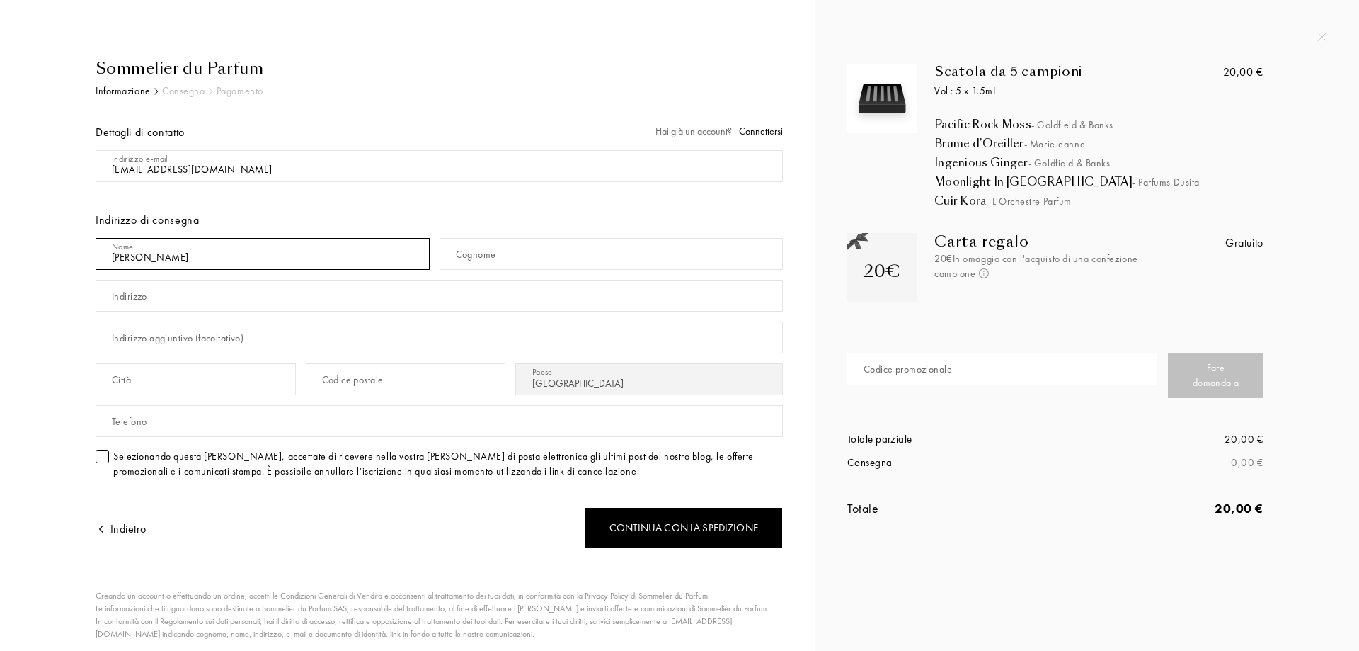
type input "giuseppe"
type input "doddis"
click at [154, 297] on input "text" at bounding box center [439, 296] width 687 height 32
type input "Via Petrolo nr. 10 Zafferia"
click at [181, 382] on input "text" at bounding box center [196, 379] width 200 height 32
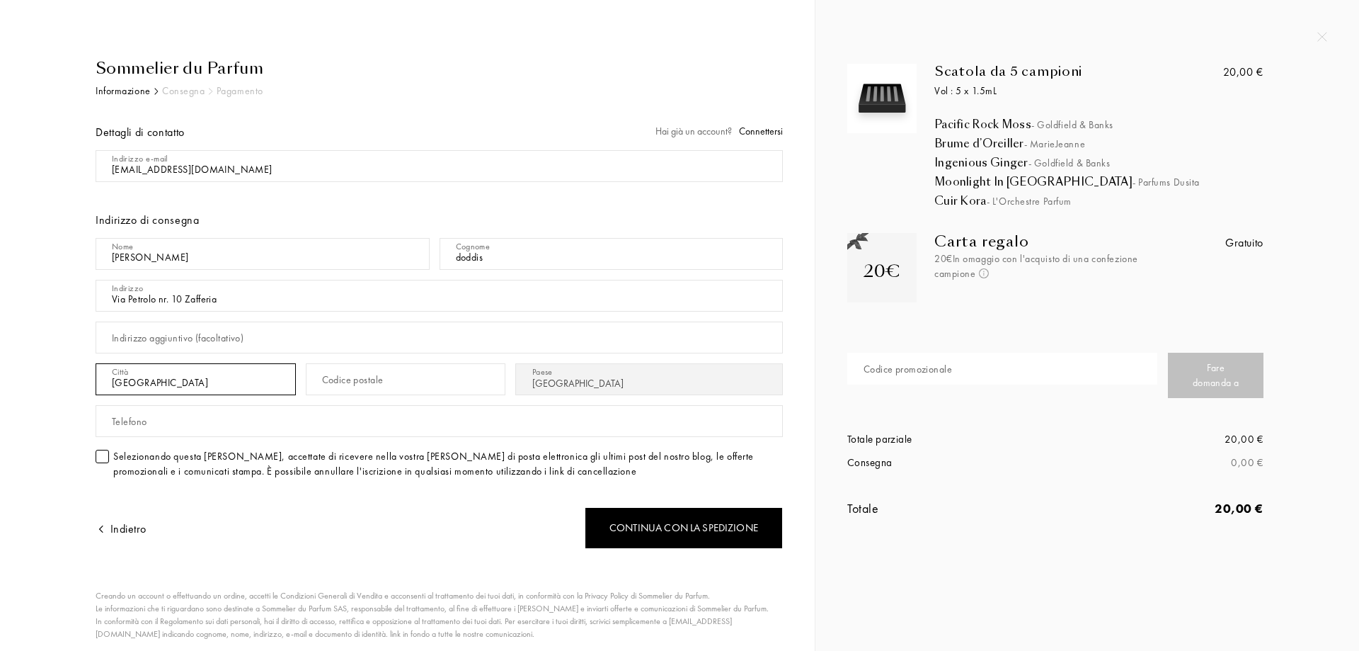
type input "Messina"
click at [348, 381] on div "Codice postale" at bounding box center [353, 379] width 62 height 15
type input "98127"
click at [239, 425] on input "text" at bounding box center [439, 421] width 687 height 32
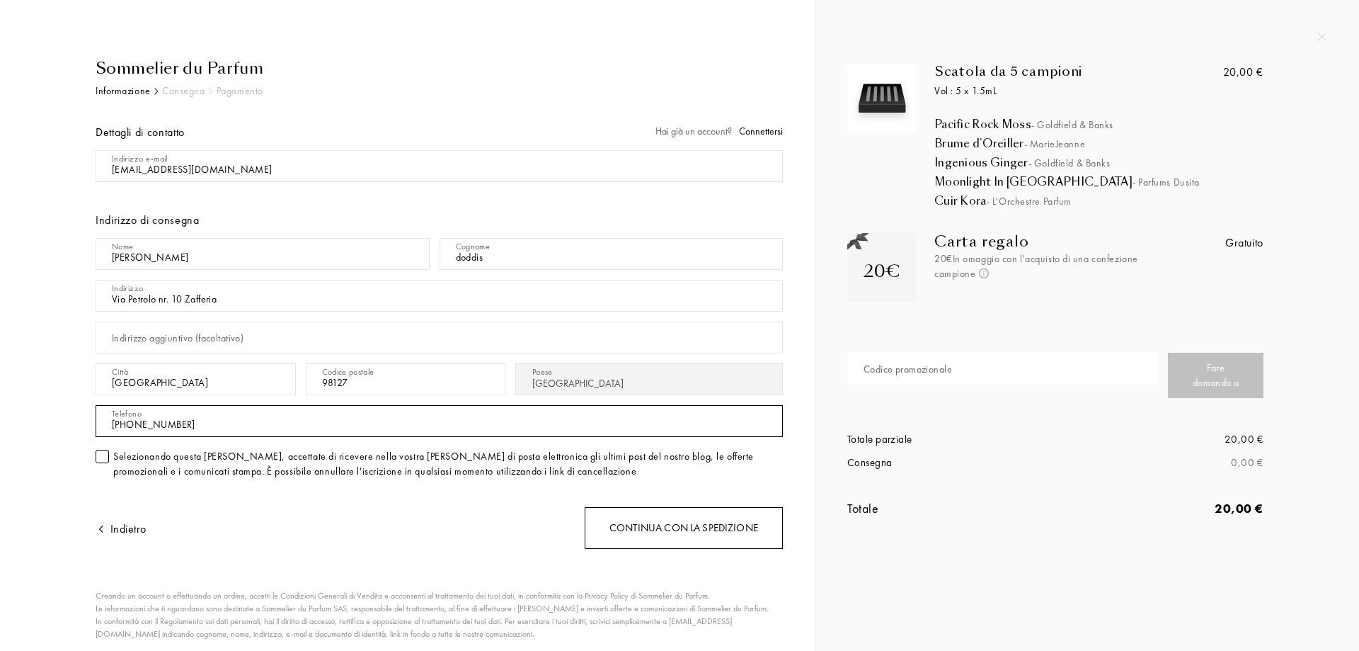
type input "+39 3284813045"
click at [719, 527] on div "Continua con la spedizione" at bounding box center [684, 528] width 198 height 42
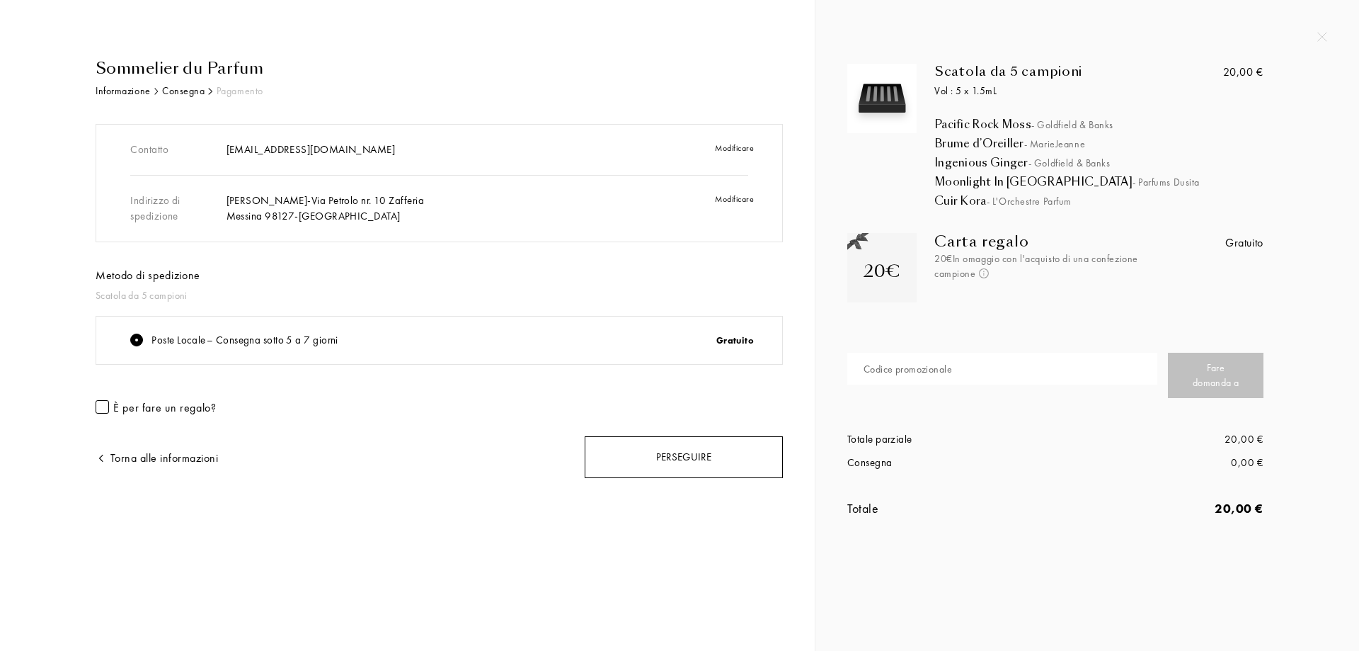
click at [684, 458] on div "Perseguire" at bounding box center [684, 457] width 198 height 42
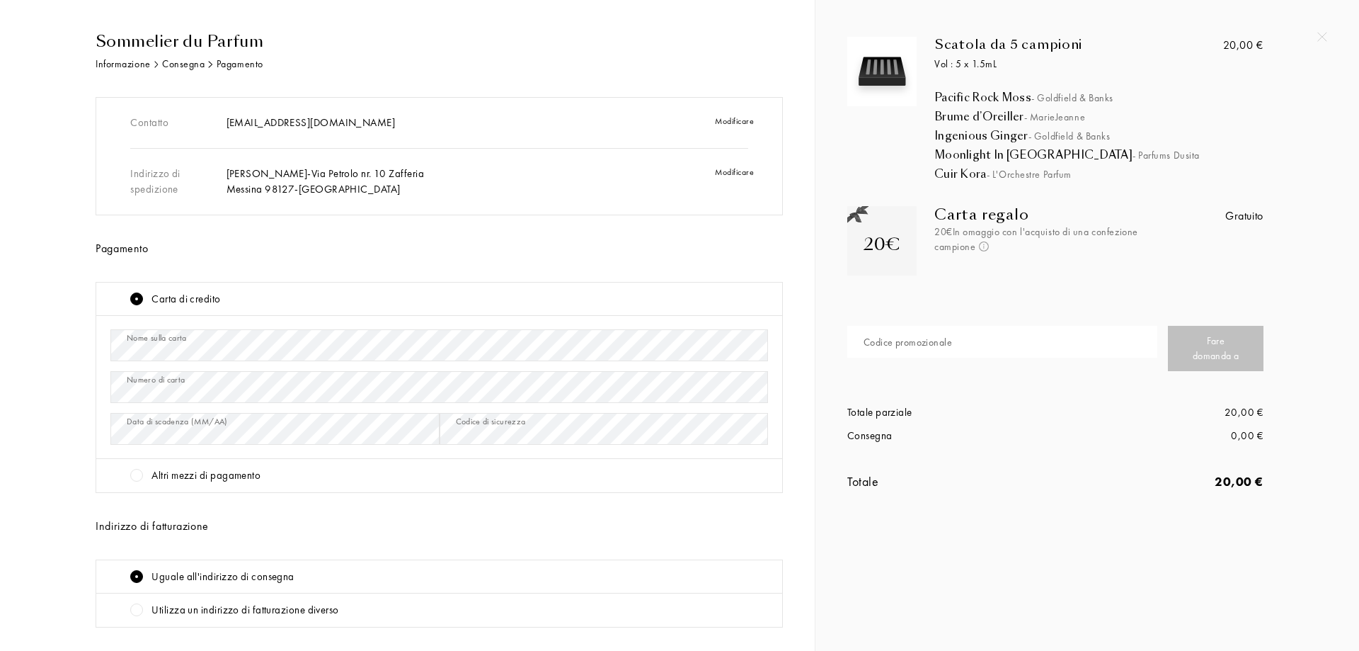
scroll to position [71, 0]
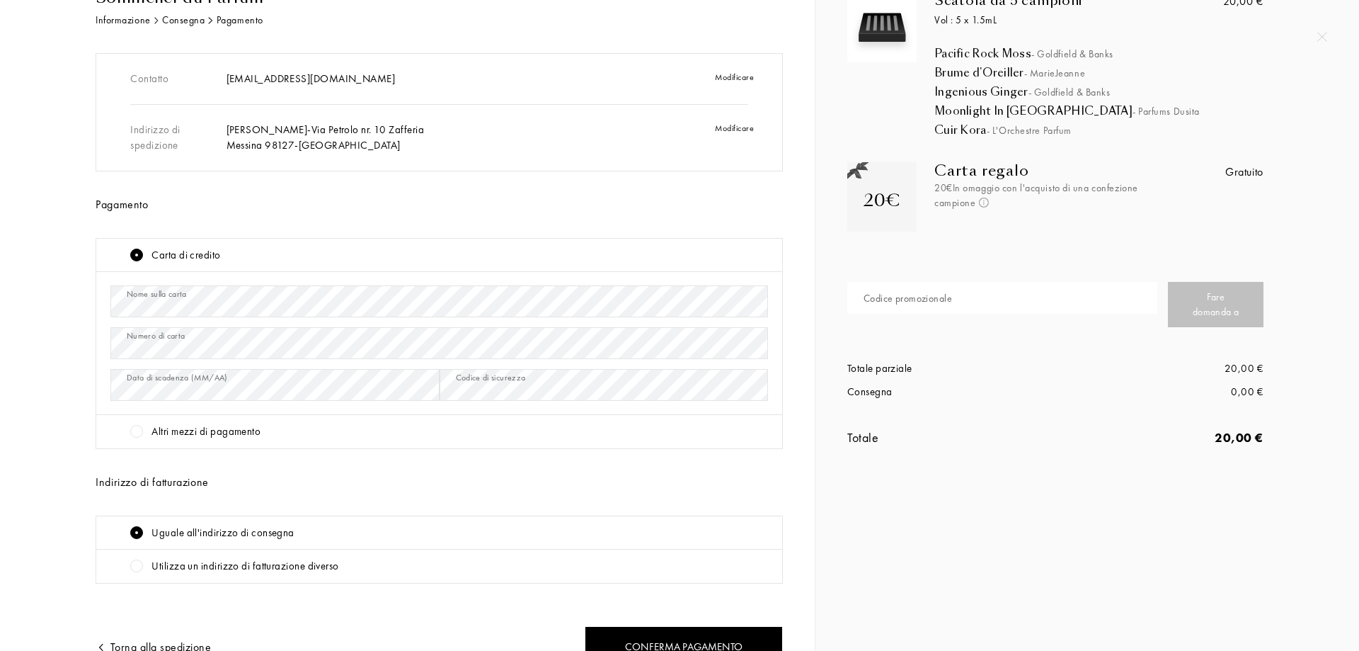
click at [142, 432] on div at bounding box center [136, 431] width 13 height 13
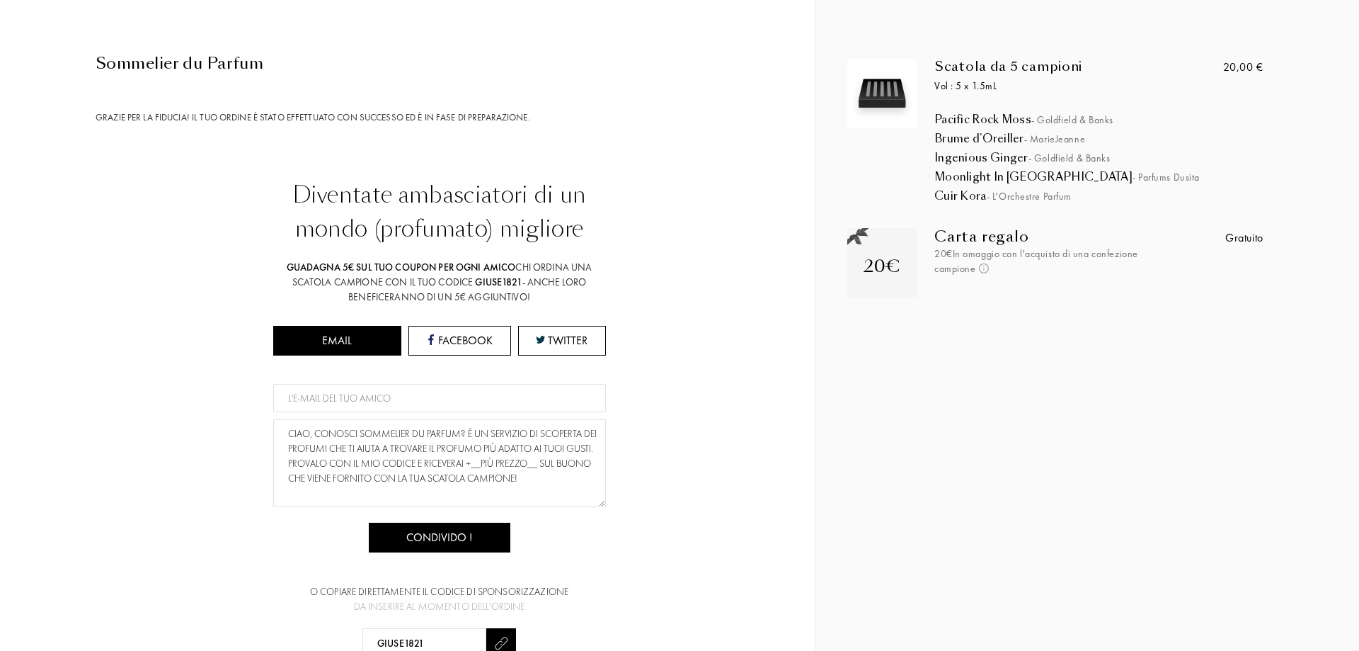
scroll to position [0, 0]
